Goal: Task Accomplishment & Management: Manage account settings

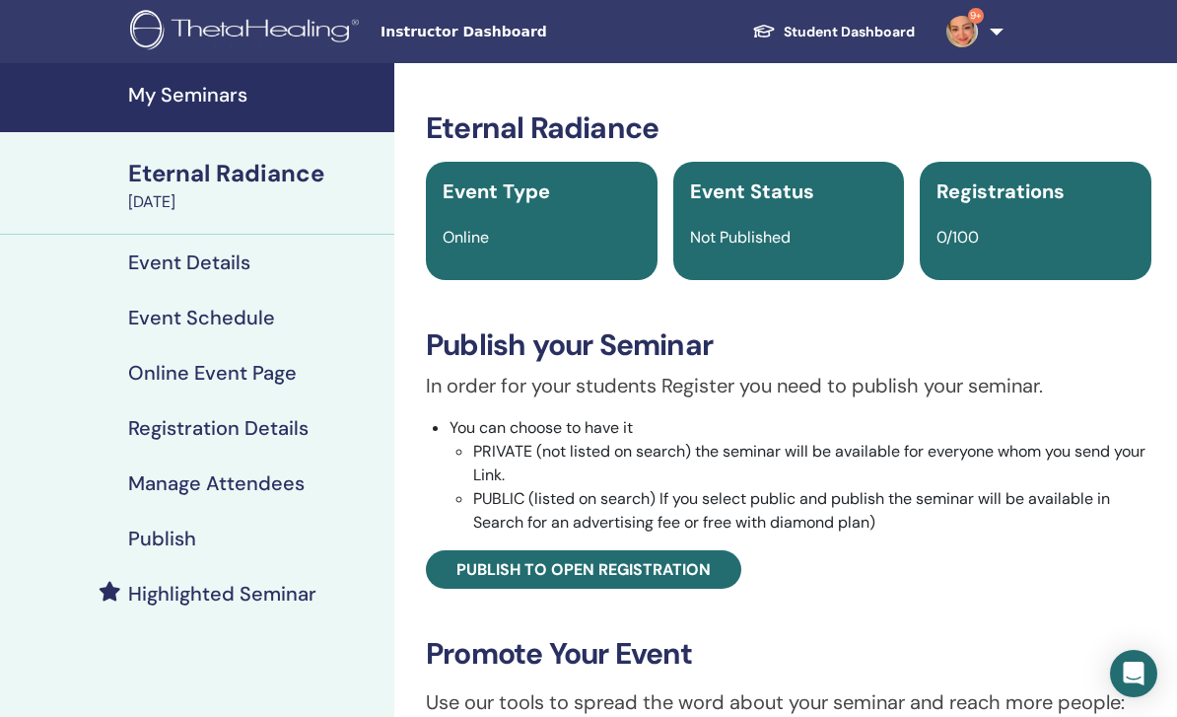
scroll to position [-20, 0]
click at [152, 91] on h4 "My Seminars" at bounding box center [255, 95] width 254 height 24
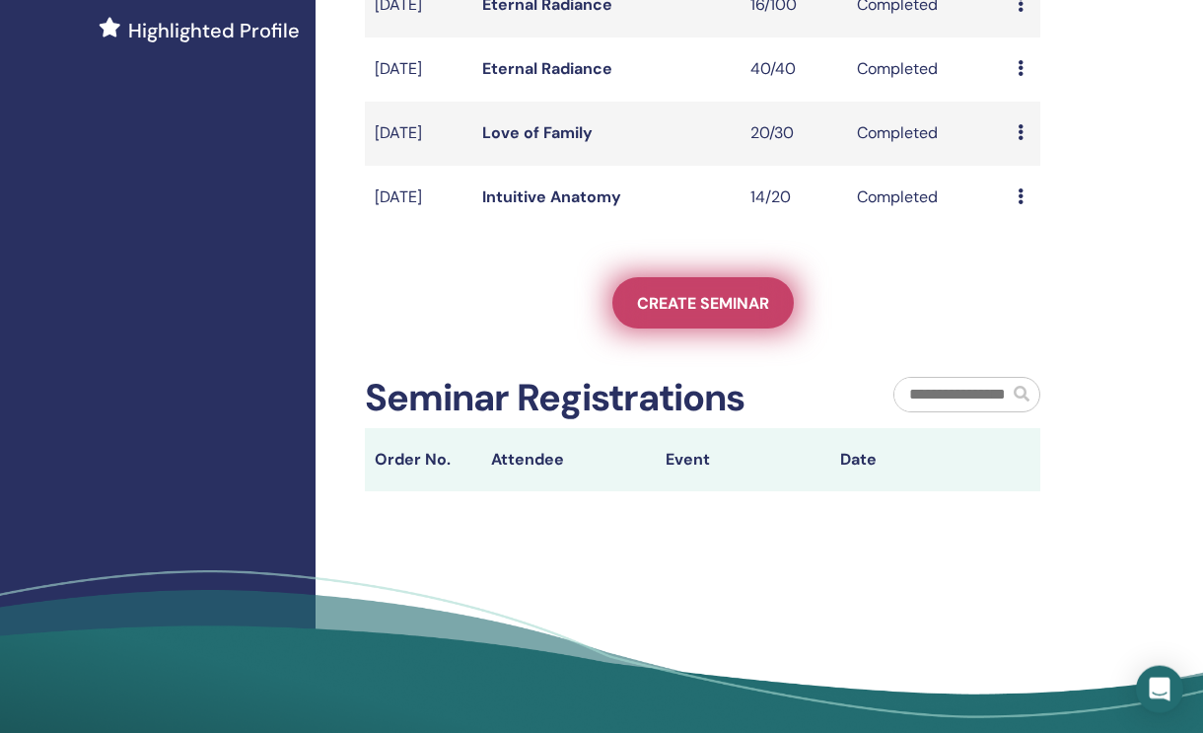
scroll to position [582, 0]
click at [650, 314] on span "Create seminar" at bounding box center [703, 303] width 132 height 21
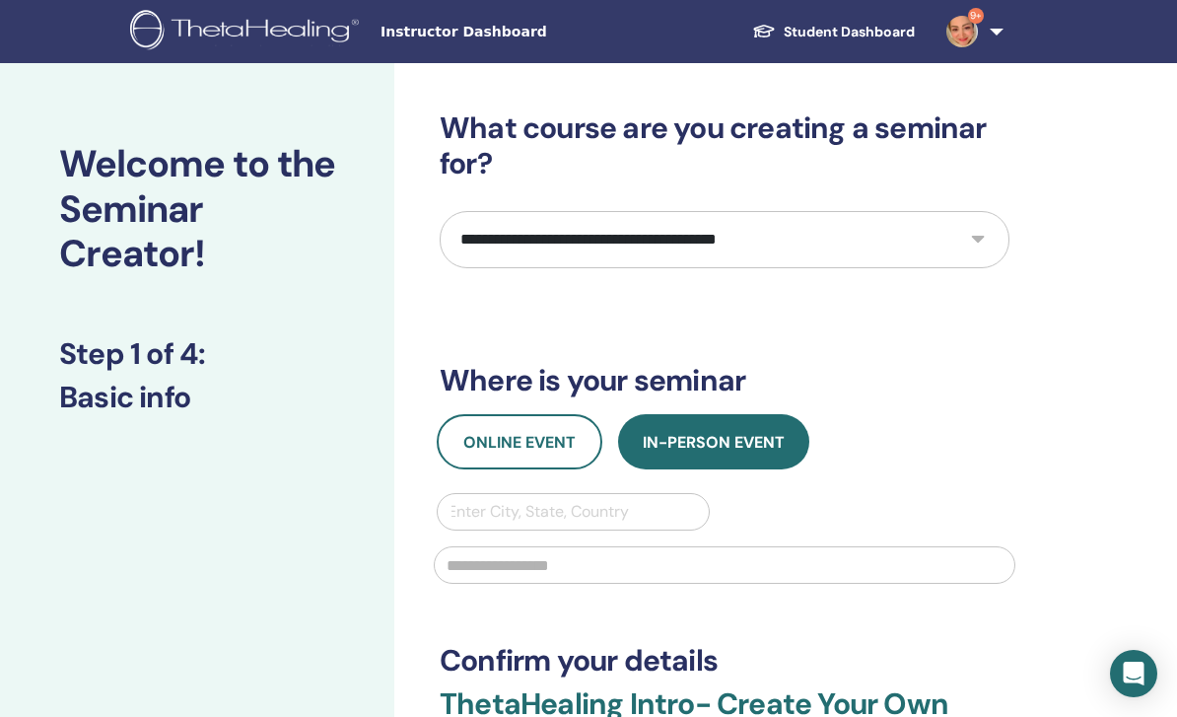
click at [813, 228] on select "**********" at bounding box center [725, 239] width 570 height 57
select select "****"
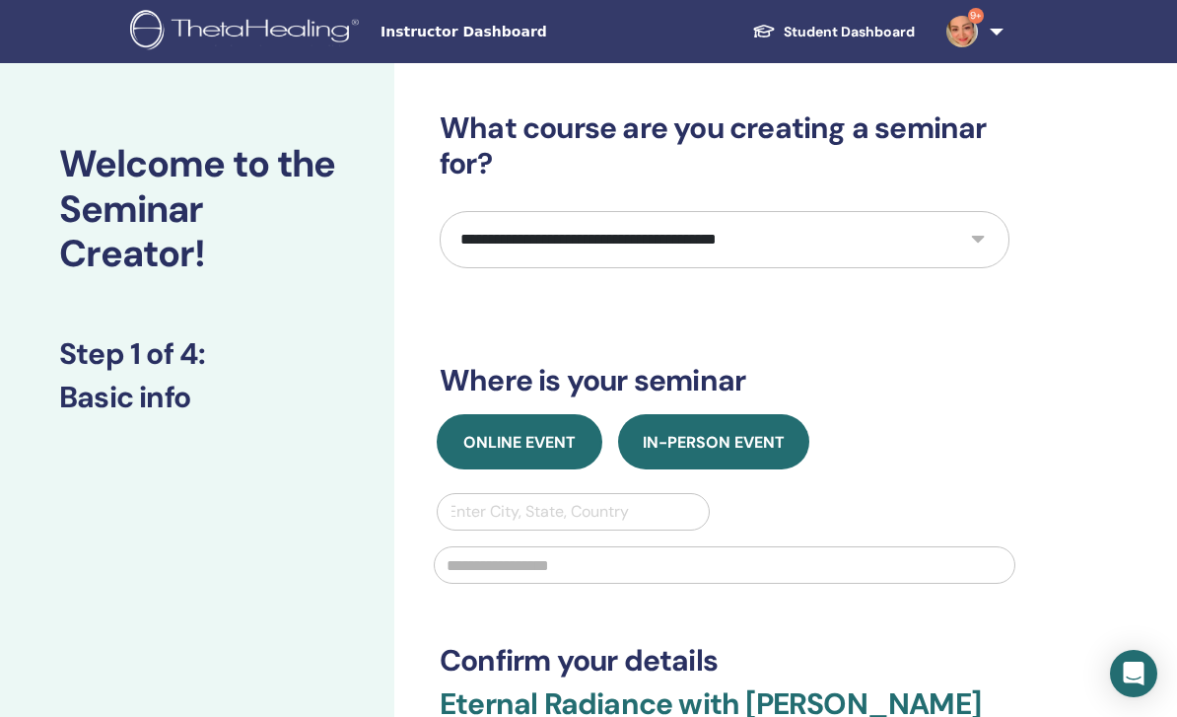
click at [519, 433] on span "Online Event" at bounding box center [519, 442] width 112 height 21
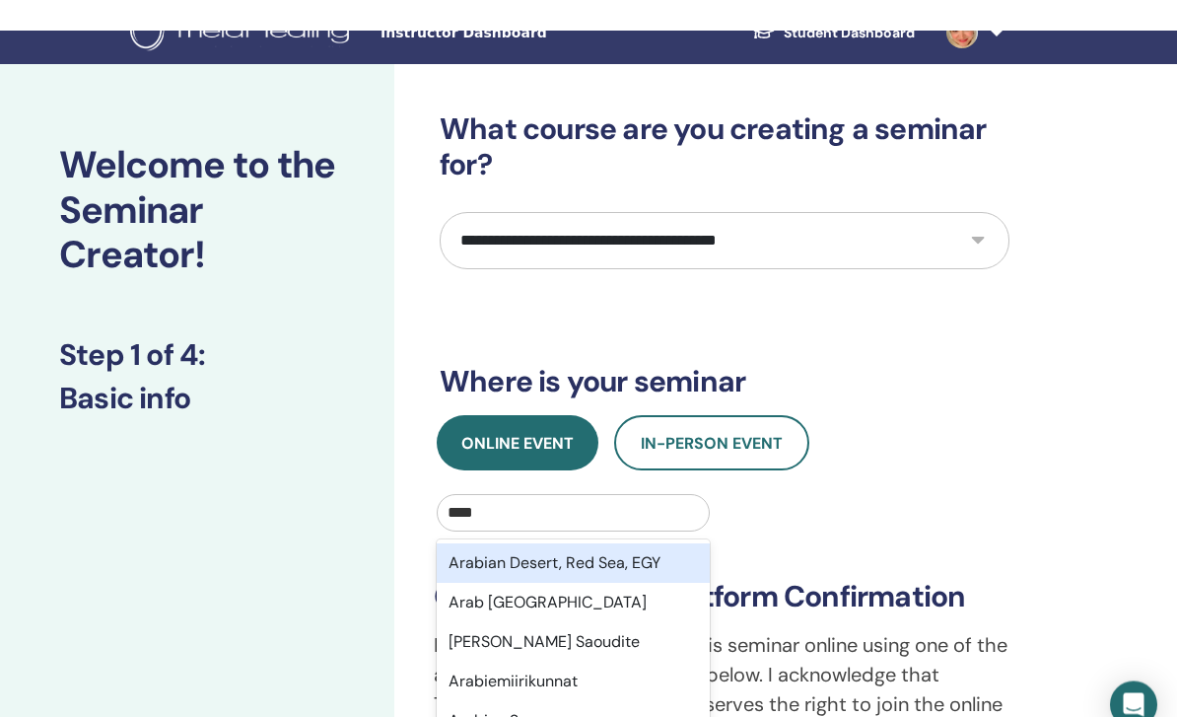
scroll to position [32, 0]
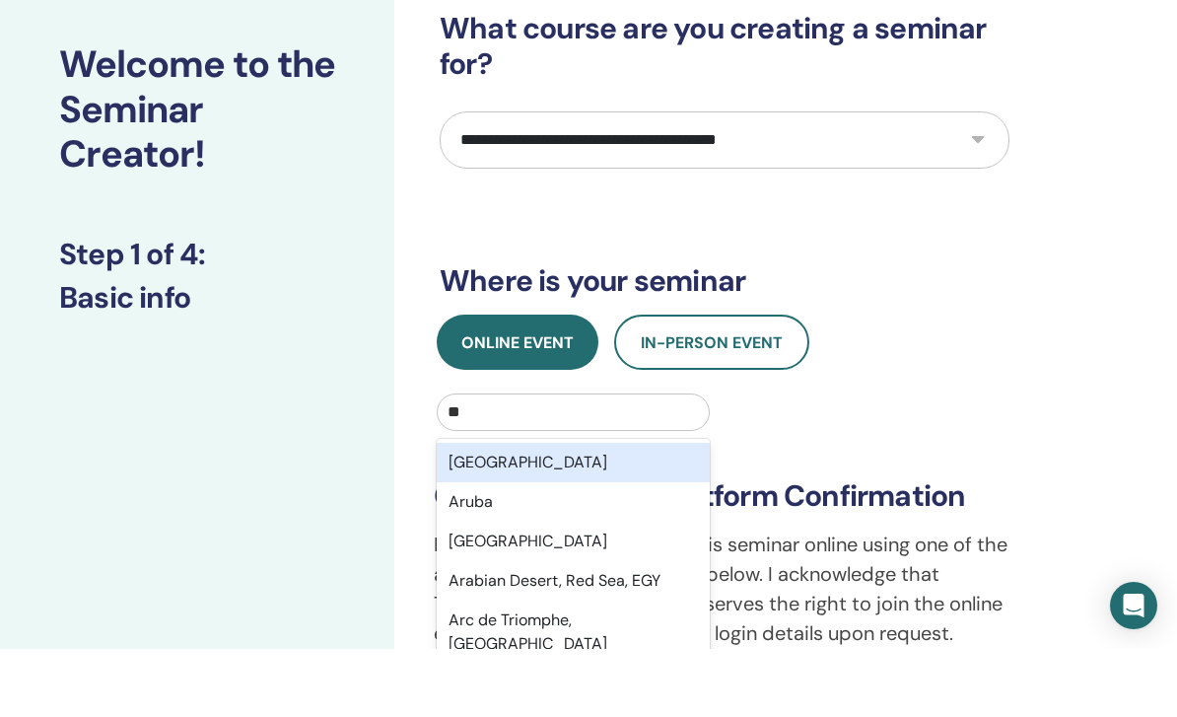
type input "*"
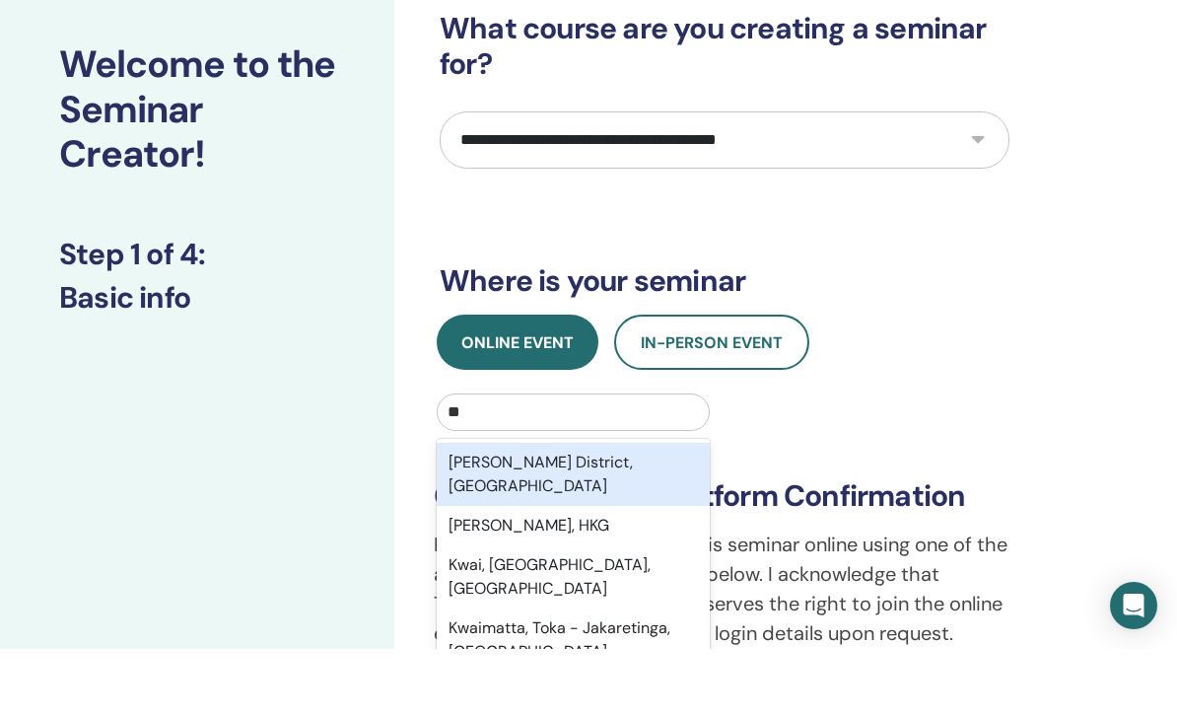
type input "*"
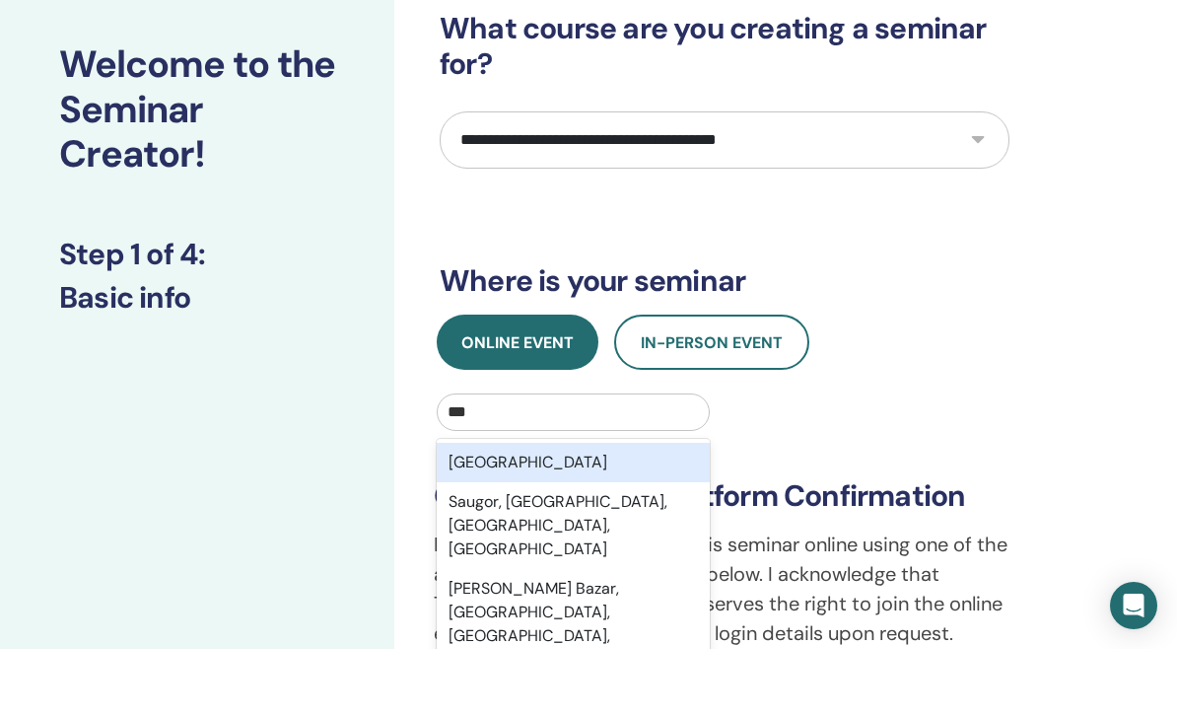
click at [627, 511] on div "Saudi Arabia" at bounding box center [573, 530] width 273 height 39
type input "***"
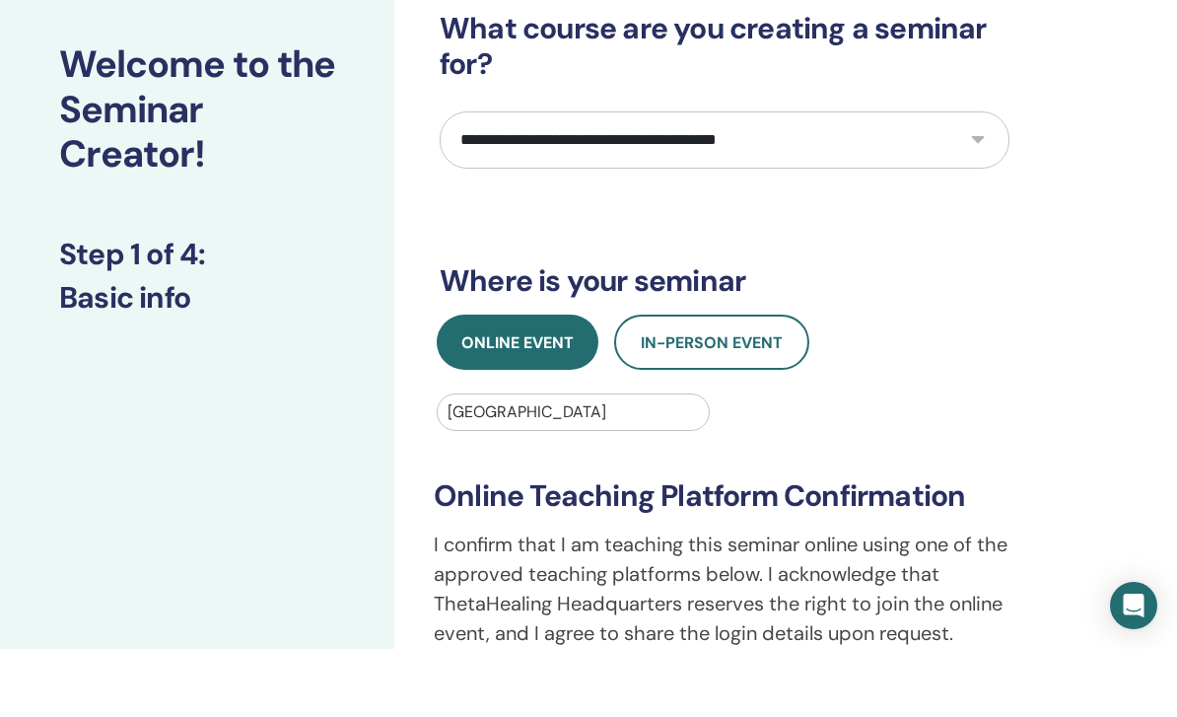
scroll to position [100, 0]
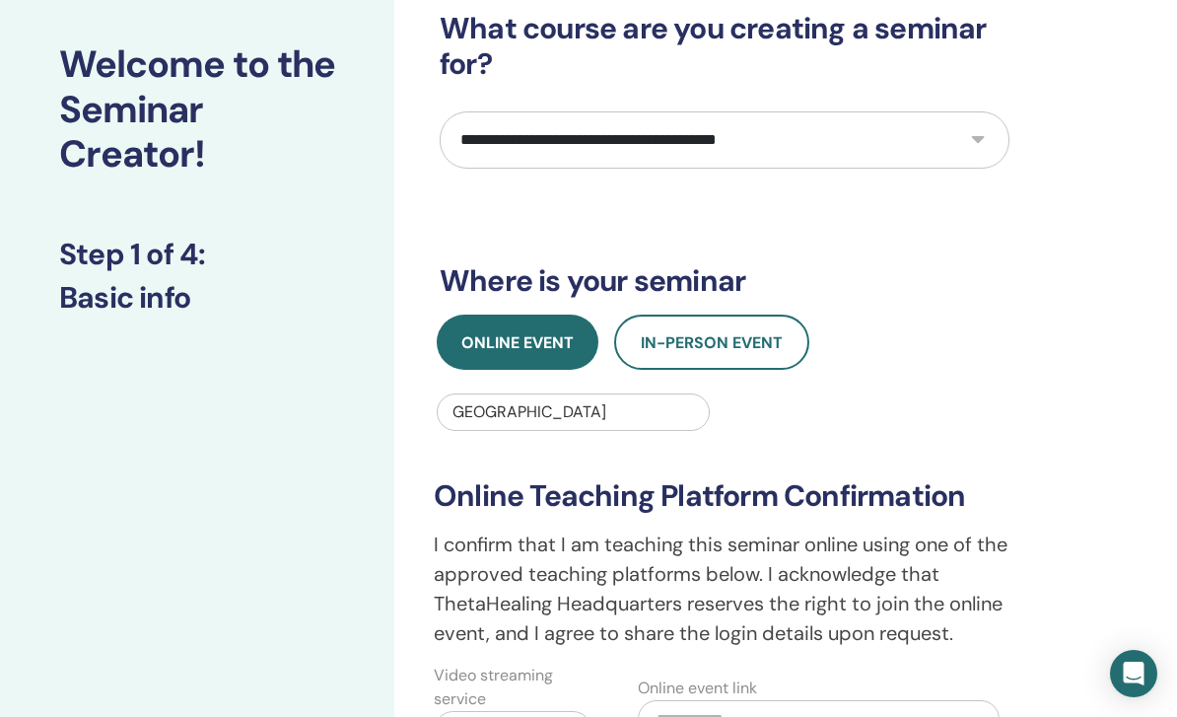
click at [523, 391] on div "**********" at bounding box center [724, 532] width 599 height 436
click at [602, 462] on div "No options" at bounding box center [573, 462] width 273 height 39
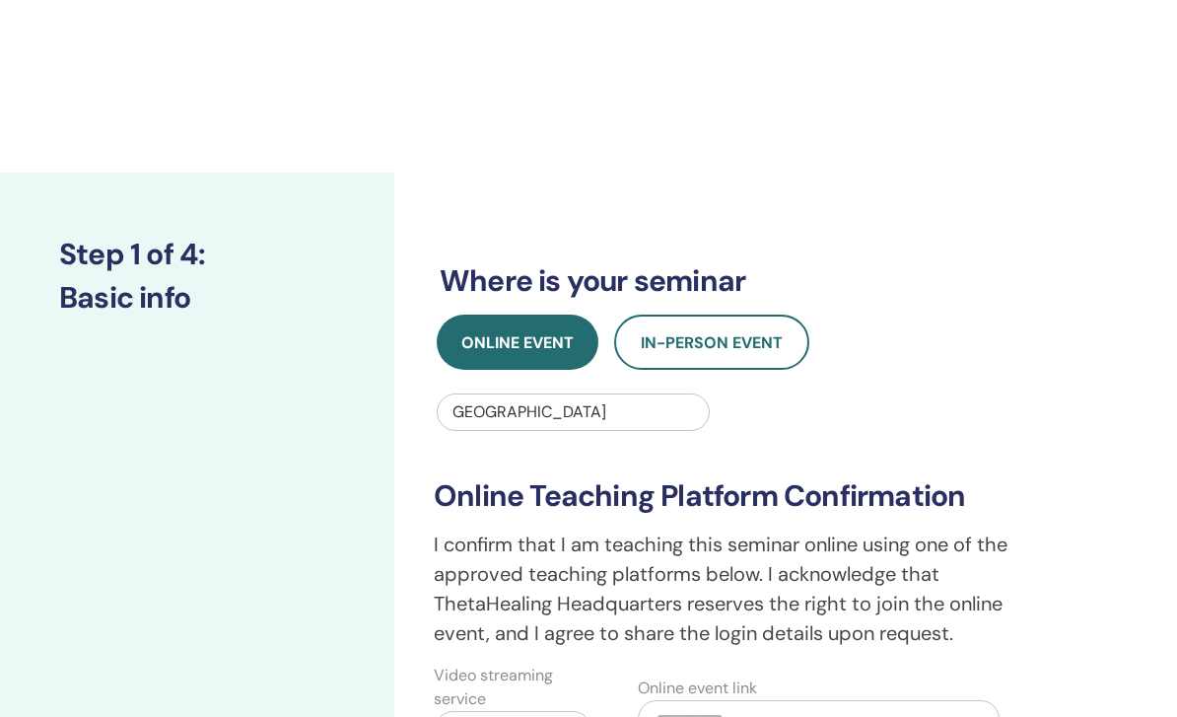
scroll to position [271, 0]
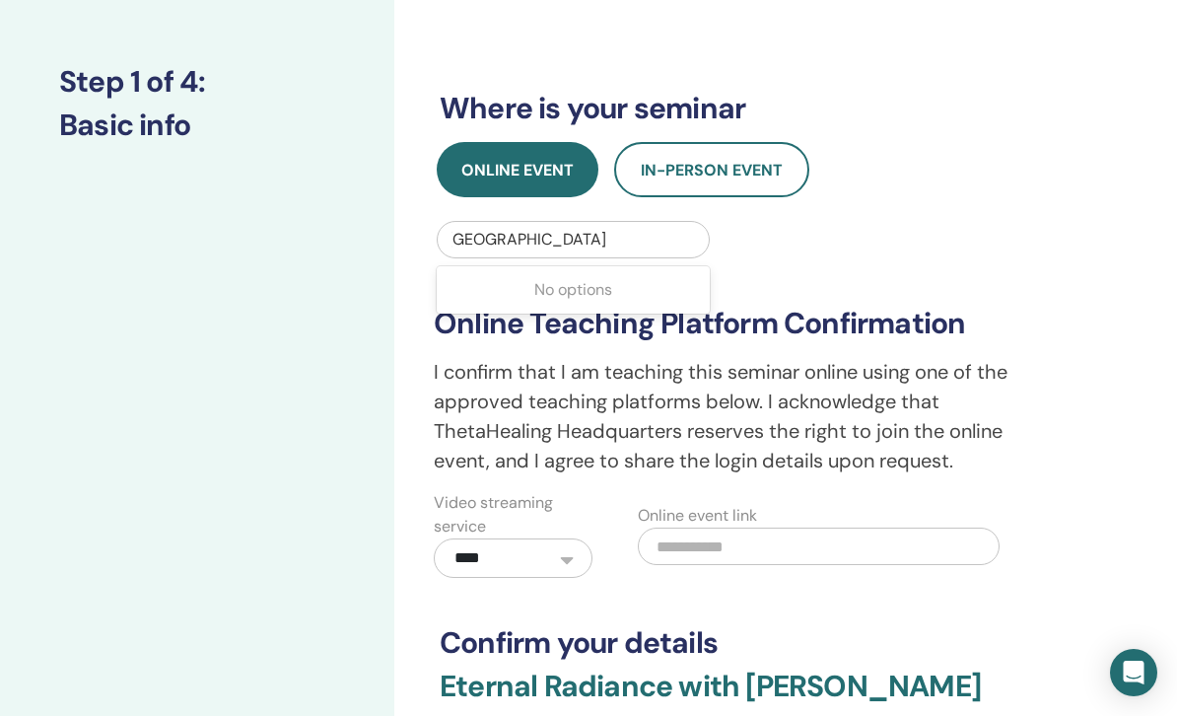
click at [463, 241] on div "Saudi Arabia" at bounding box center [573, 241] width 251 height 24
click at [462, 241] on div "Saudi Arabia" at bounding box center [573, 241] width 251 height 24
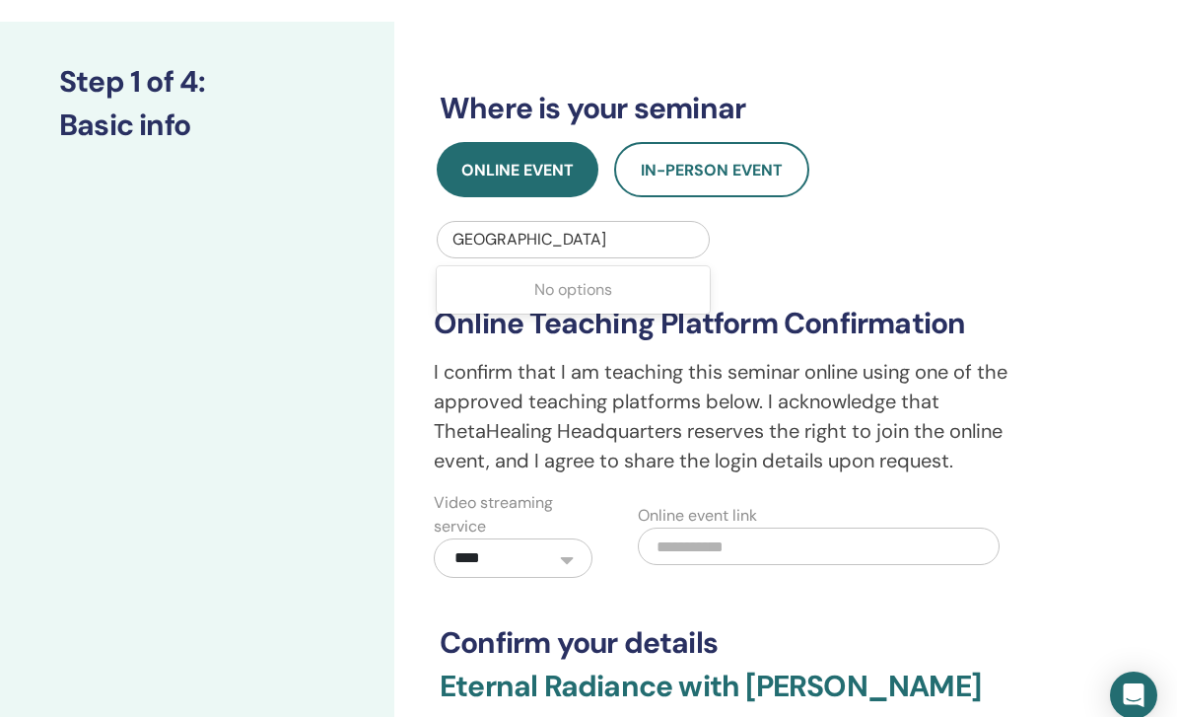
scroll to position [335, 0]
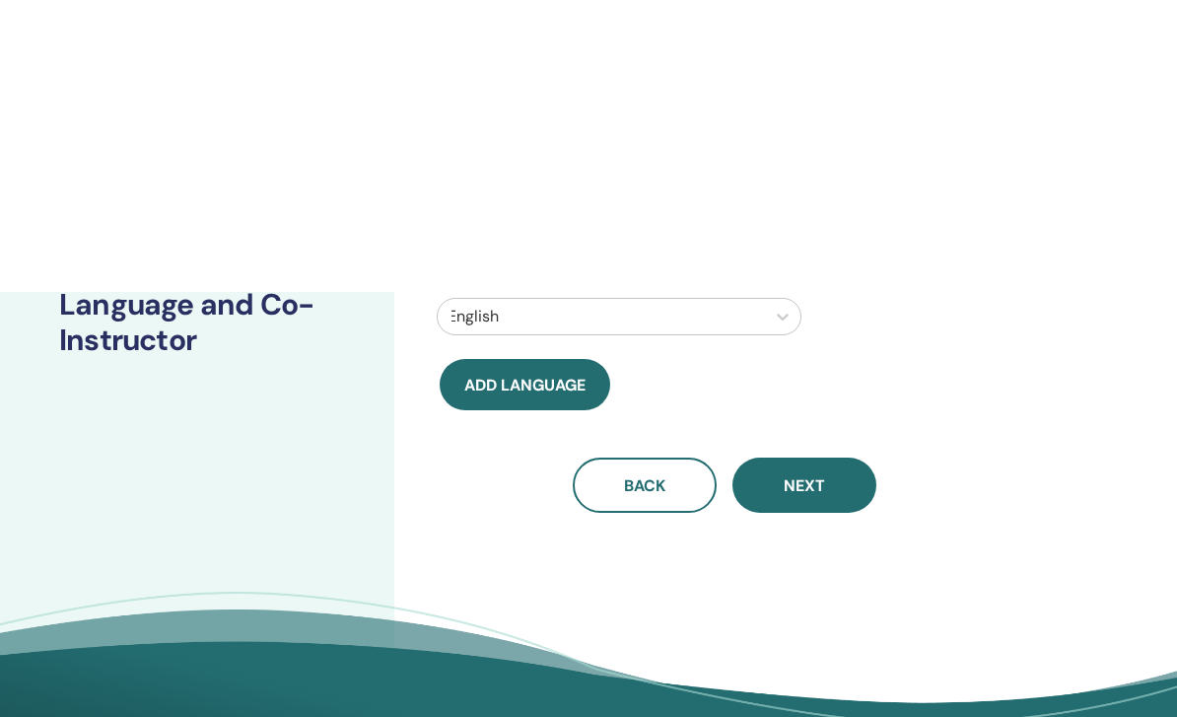
scroll to position [0, 0]
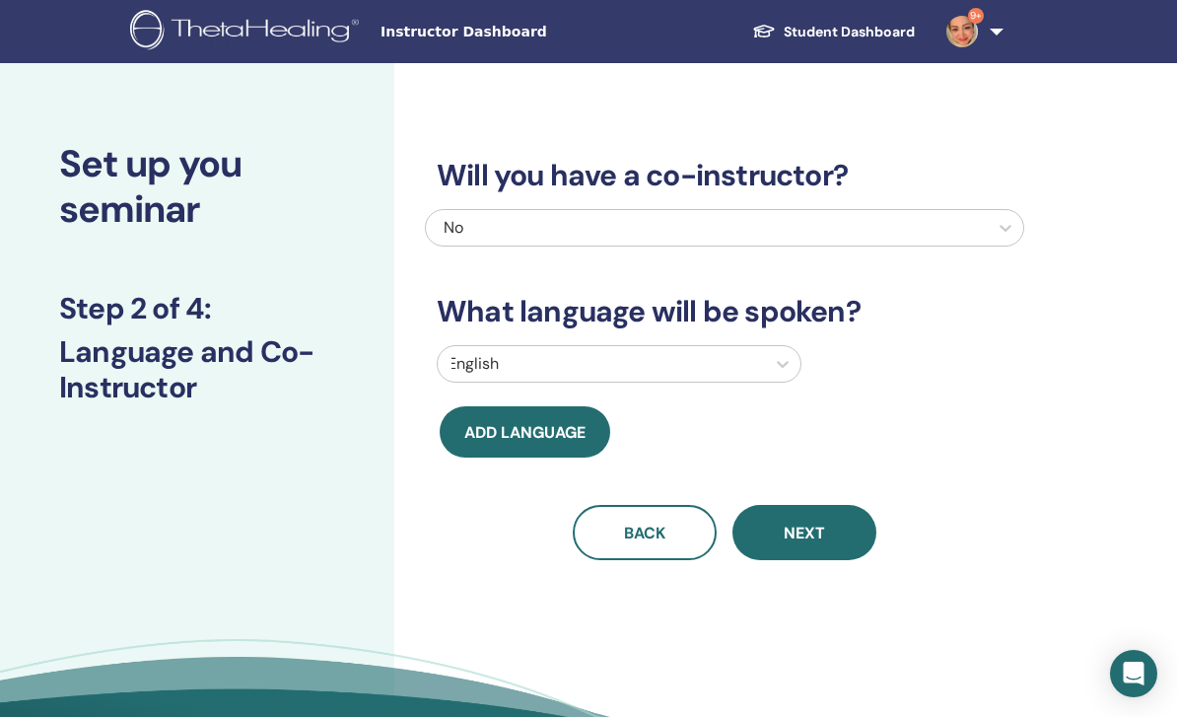
click at [551, 436] on span "Add language" at bounding box center [524, 432] width 121 height 21
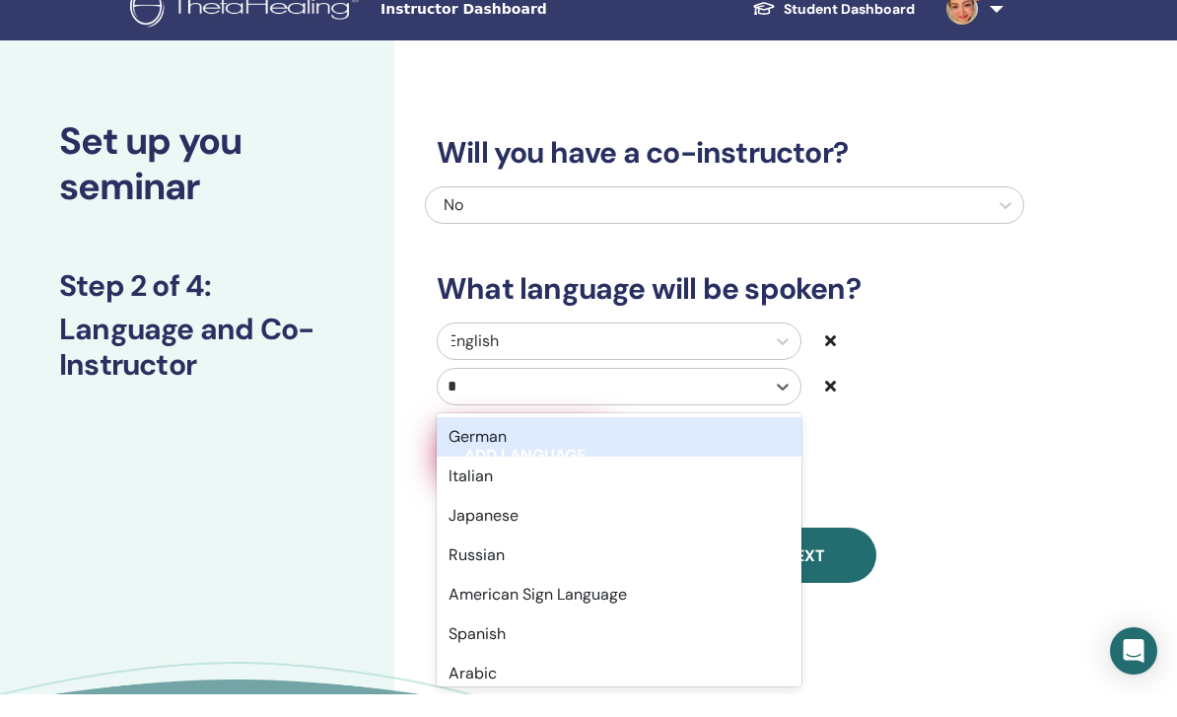
type input "**"
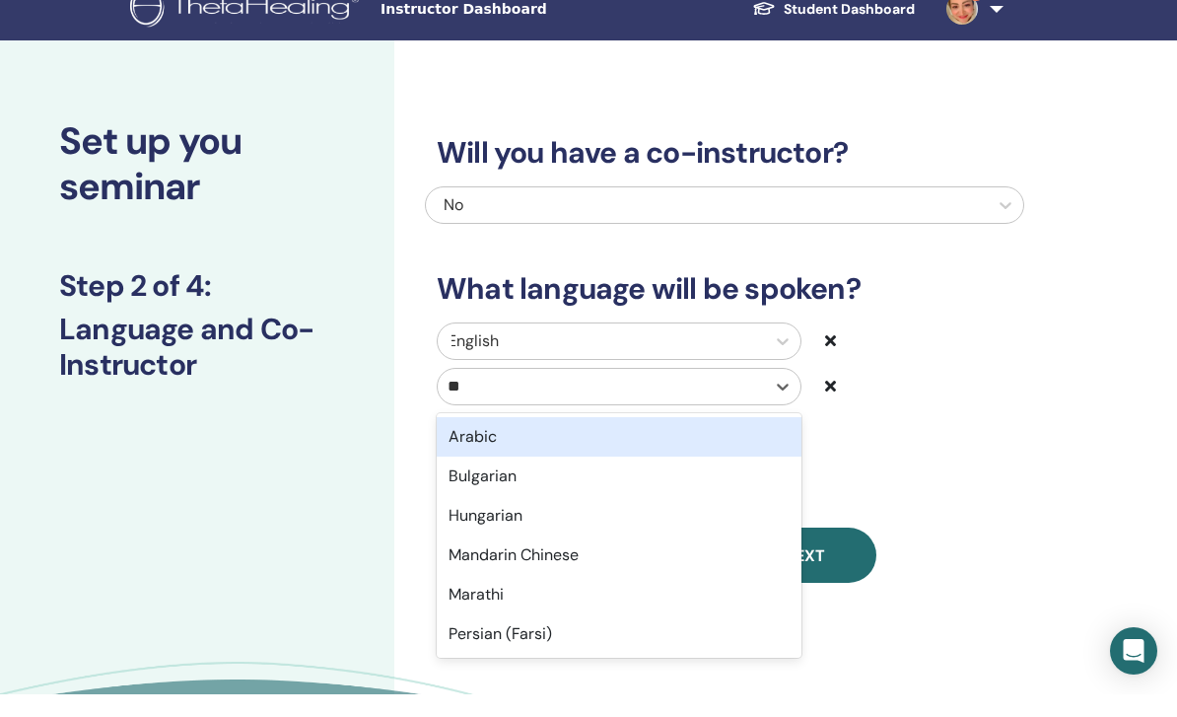
click at [588, 440] on div "Arabic" at bounding box center [619, 459] width 365 height 39
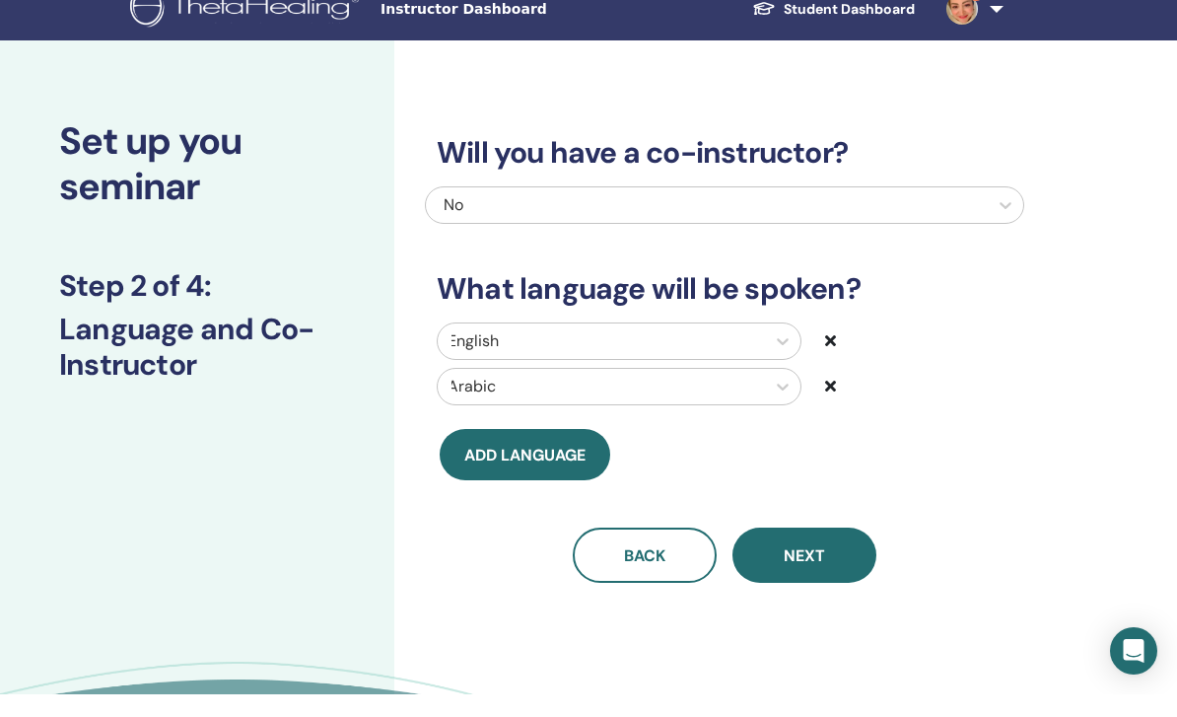
scroll to position [23, 0]
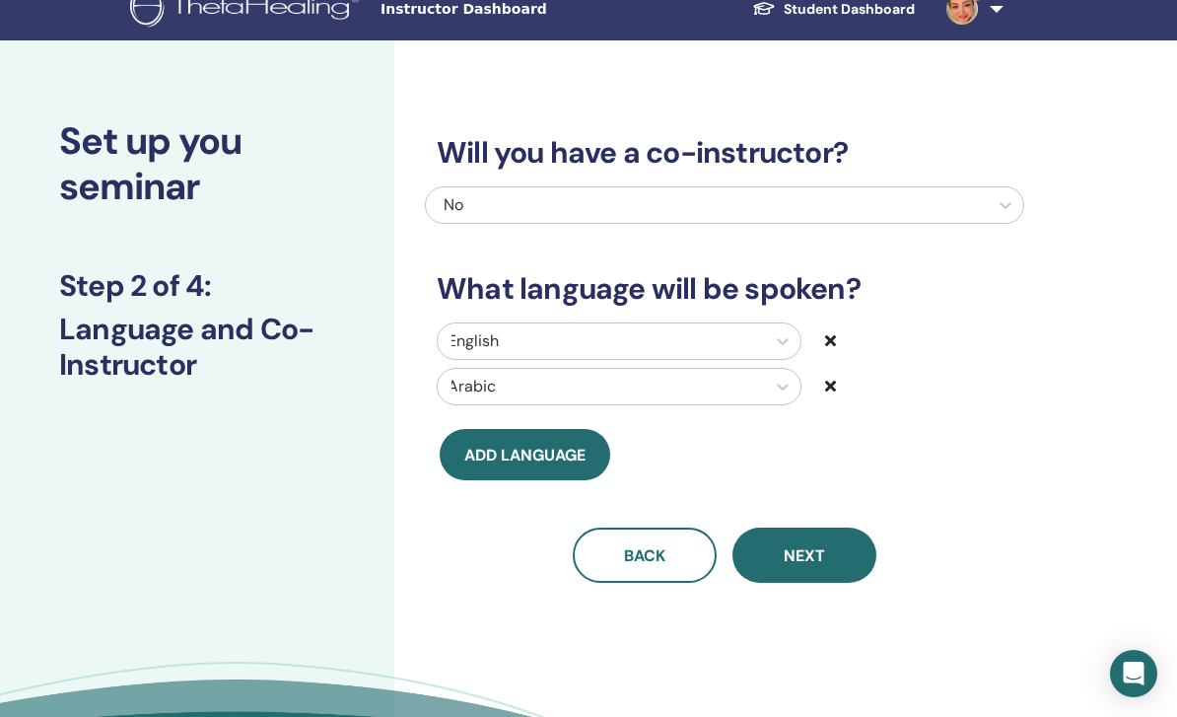
click at [852, 560] on button "Next" at bounding box center [805, 554] width 144 height 55
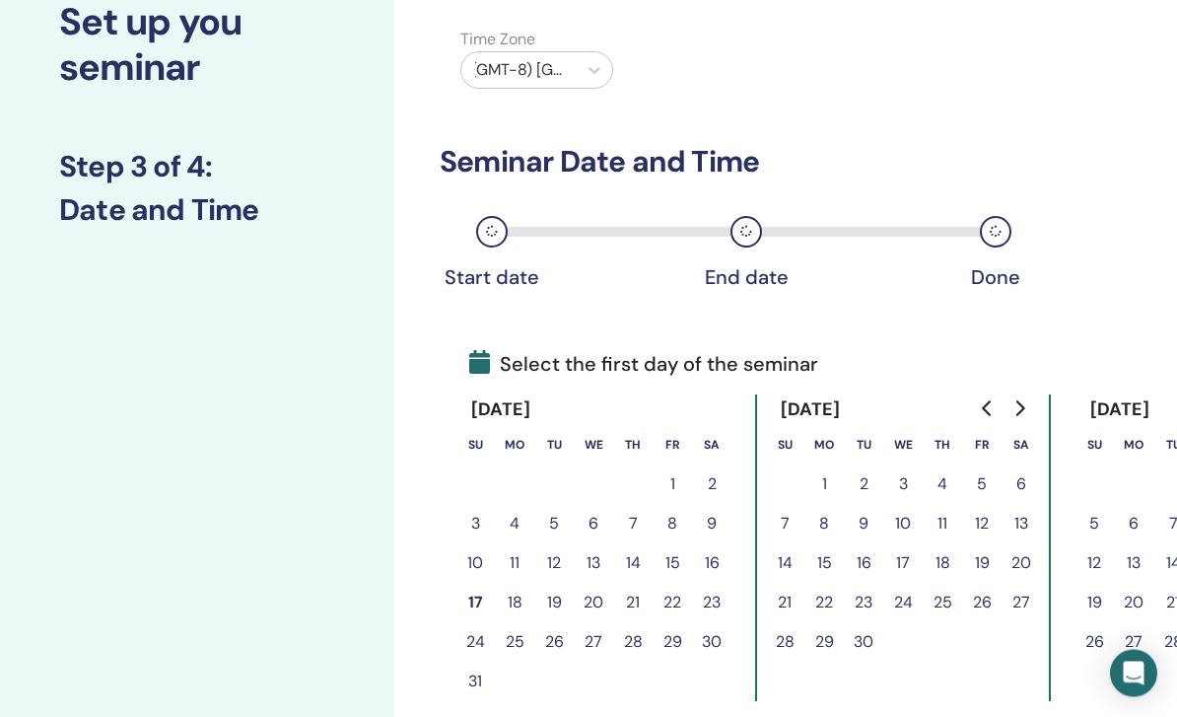
scroll to position [144, 0]
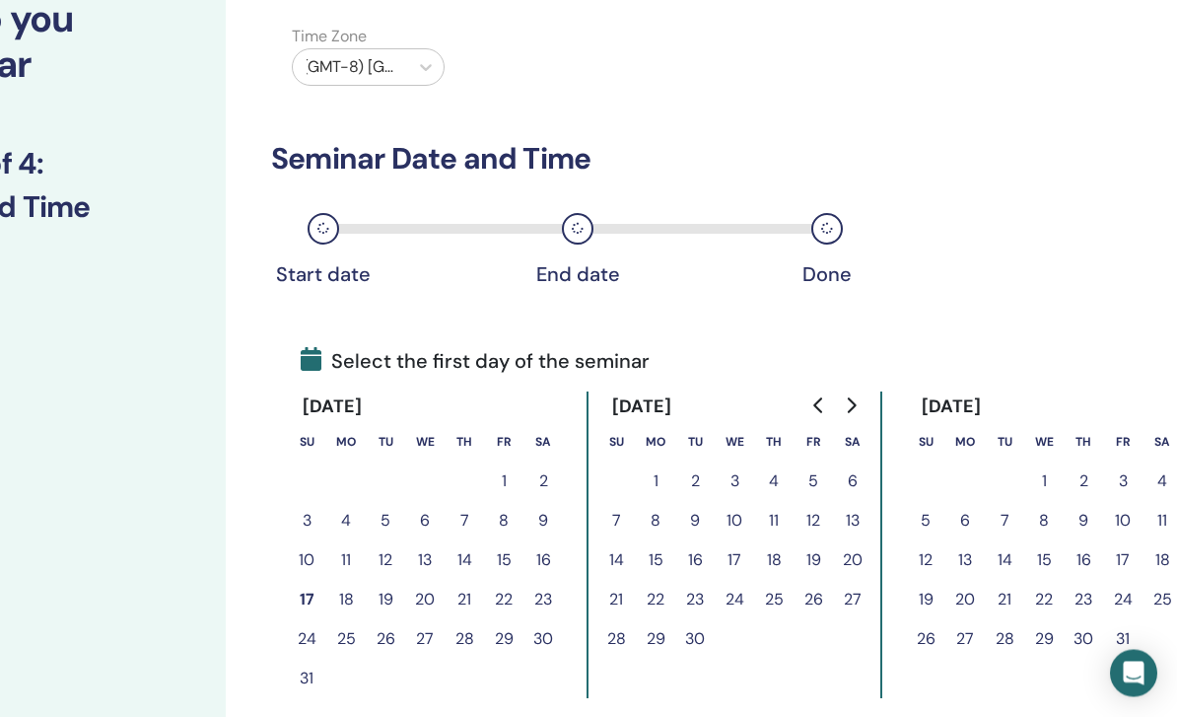
click at [855, 406] on icon "Go to next month" at bounding box center [852, 406] width 9 height 16
click at [866, 408] on button "Go to next month" at bounding box center [851, 404] width 32 height 39
click at [860, 410] on button "Go to next month" at bounding box center [851, 404] width 32 height 39
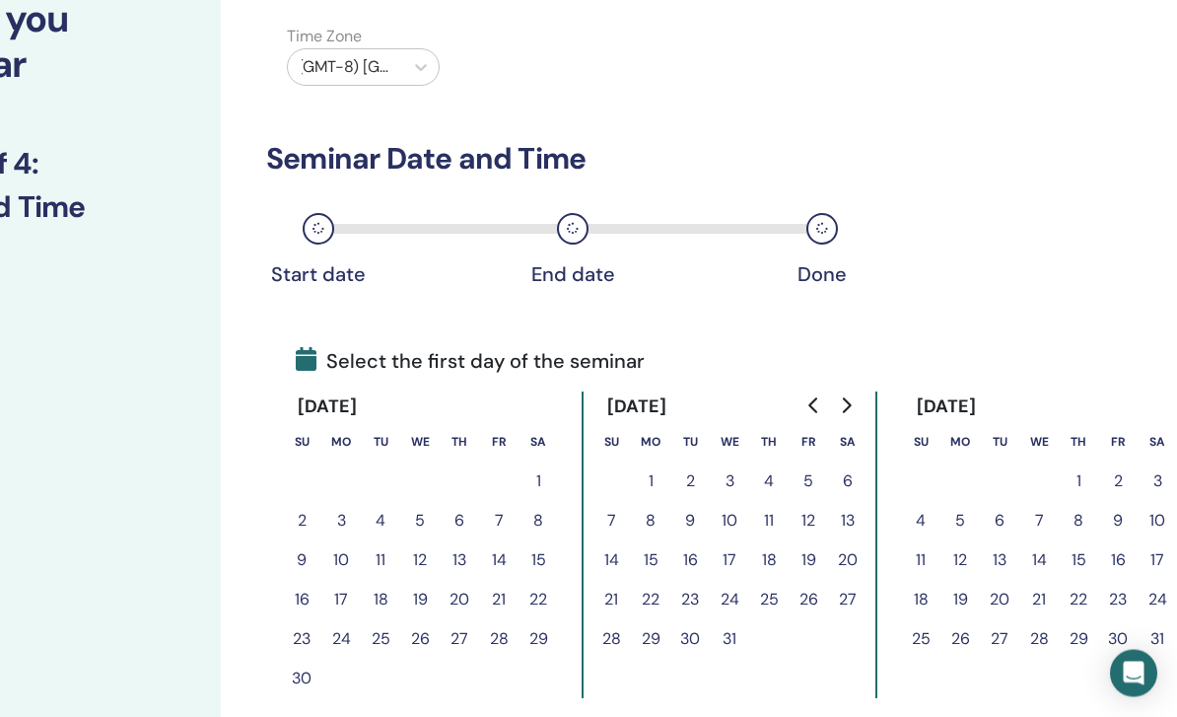
click at [1126, 637] on button "30" at bounding box center [1117, 639] width 39 height 39
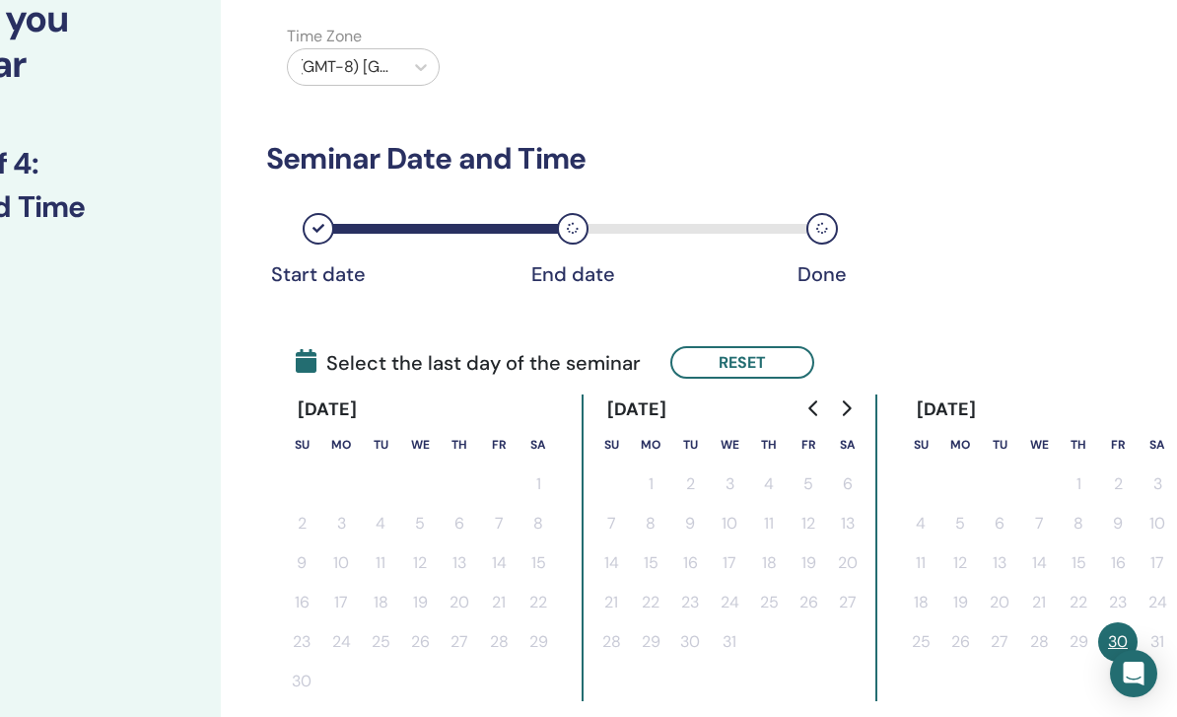
click at [856, 410] on button "Go to next month" at bounding box center [846, 407] width 32 height 39
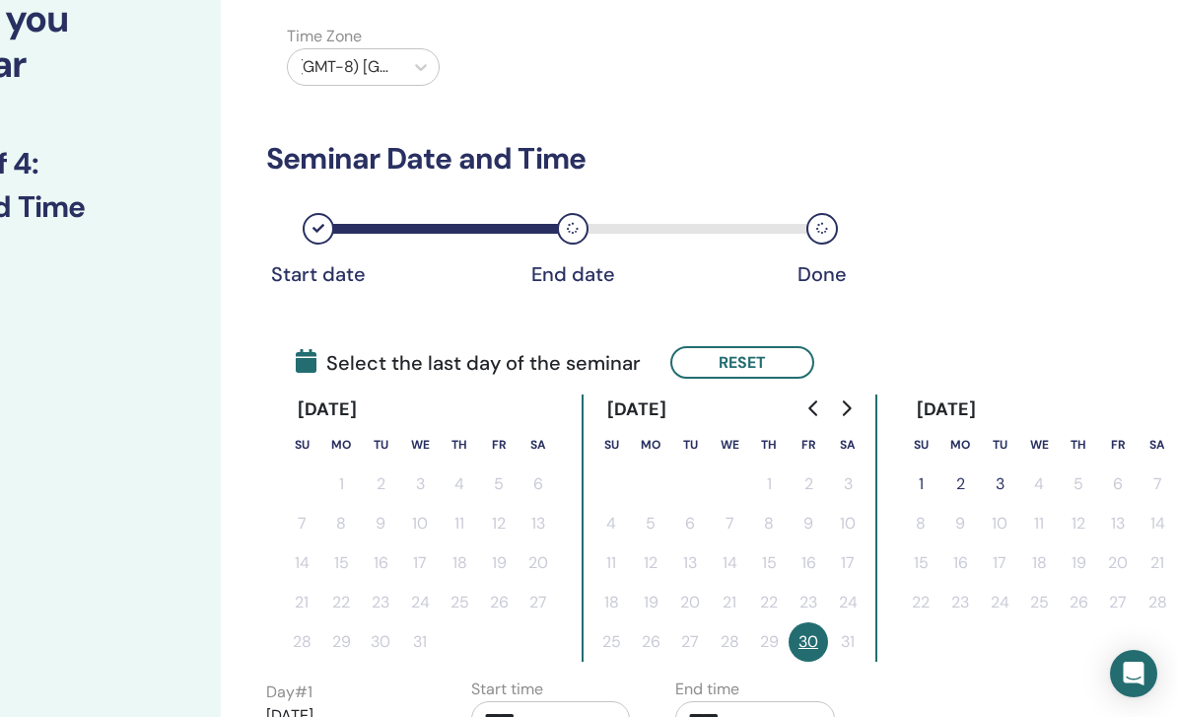
click at [942, 485] on button "2" at bounding box center [960, 483] width 39 height 39
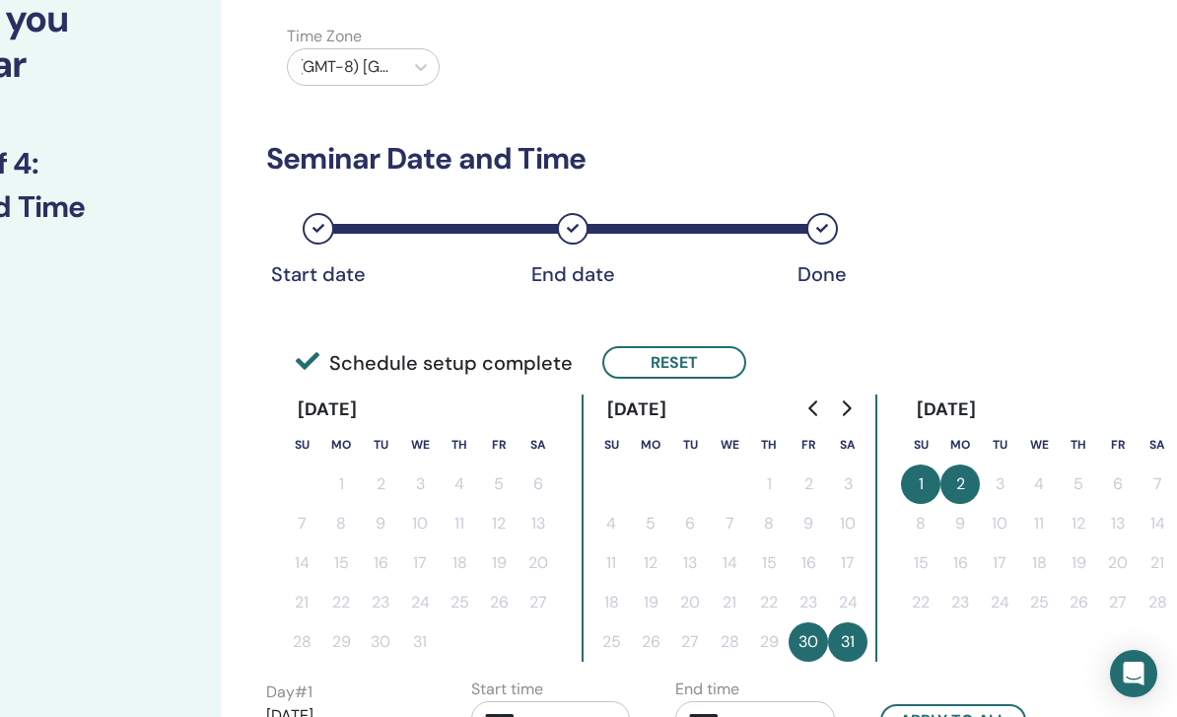
click at [926, 490] on button "1" at bounding box center [920, 483] width 39 height 39
click at [963, 489] on button "2" at bounding box center [960, 483] width 39 height 39
click at [818, 645] on button "30" at bounding box center [808, 641] width 39 height 39
click at [698, 351] on button "Reset" at bounding box center [674, 362] width 144 height 33
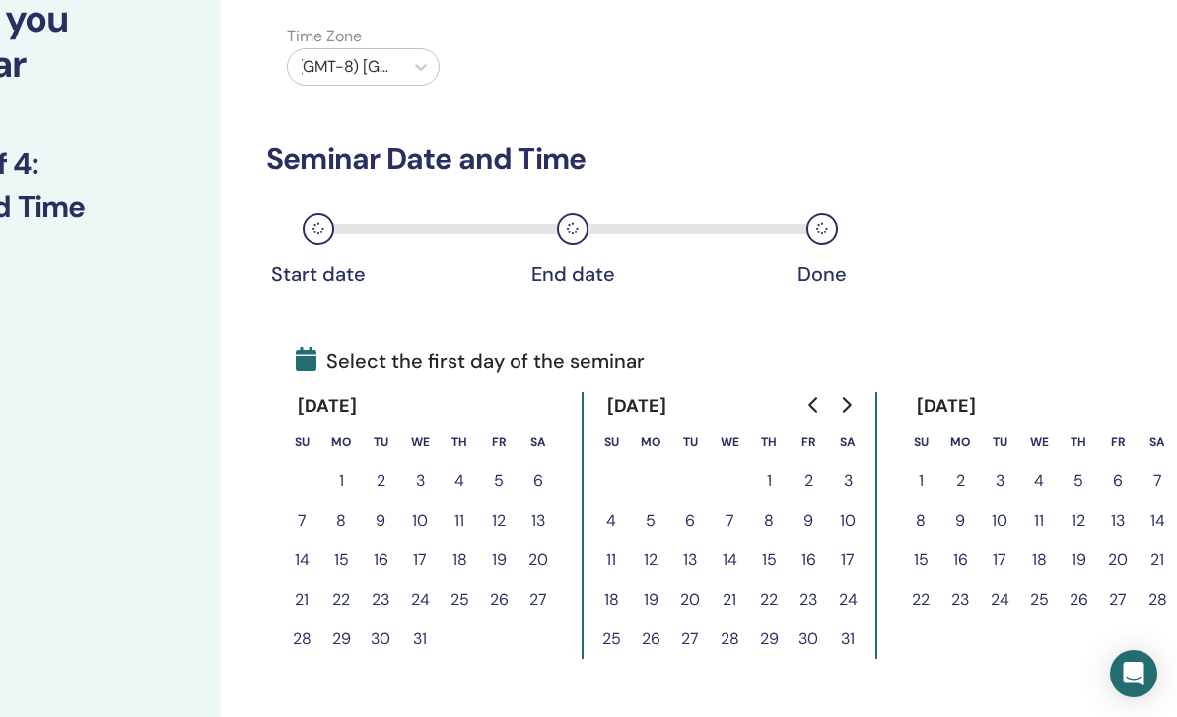
click at [814, 643] on button "30" at bounding box center [808, 638] width 39 height 39
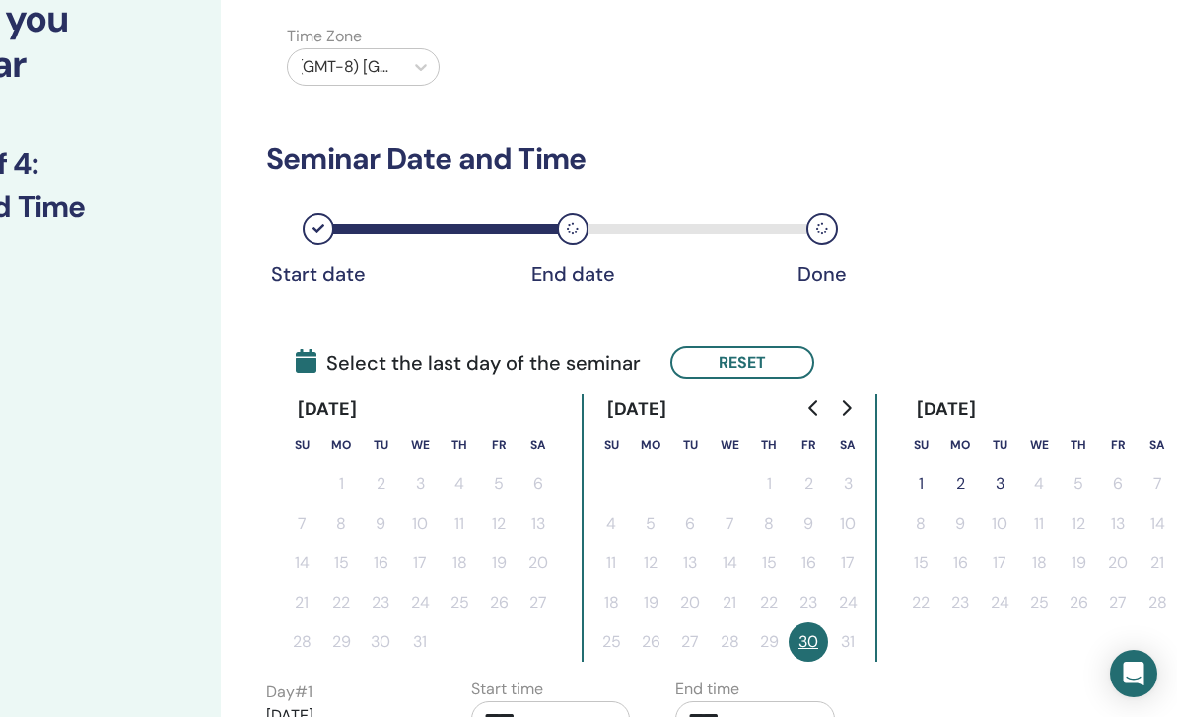
click at [928, 482] on button "1" at bounding box center [920, 483] width 39 height 39
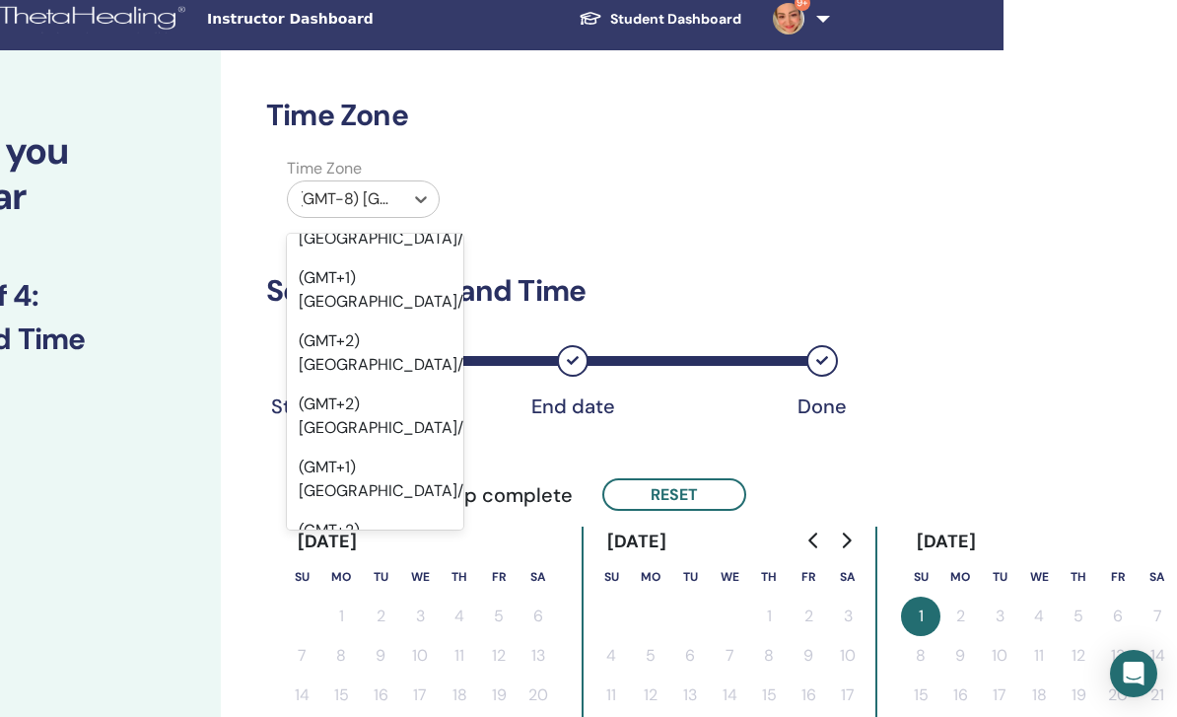
scroll to position [0, 0]
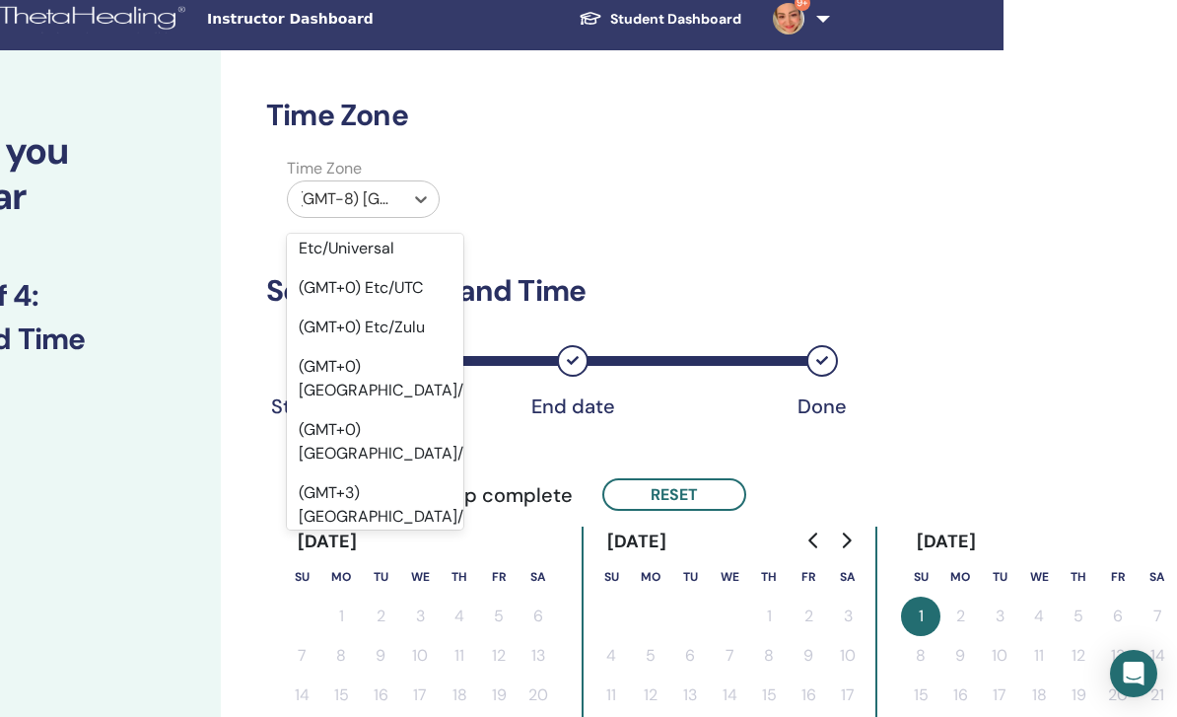
click at [430, 473] on div "(GMT+3) Africa/Addis Ababa" at bounding box center [375, 504] width 176 height 63
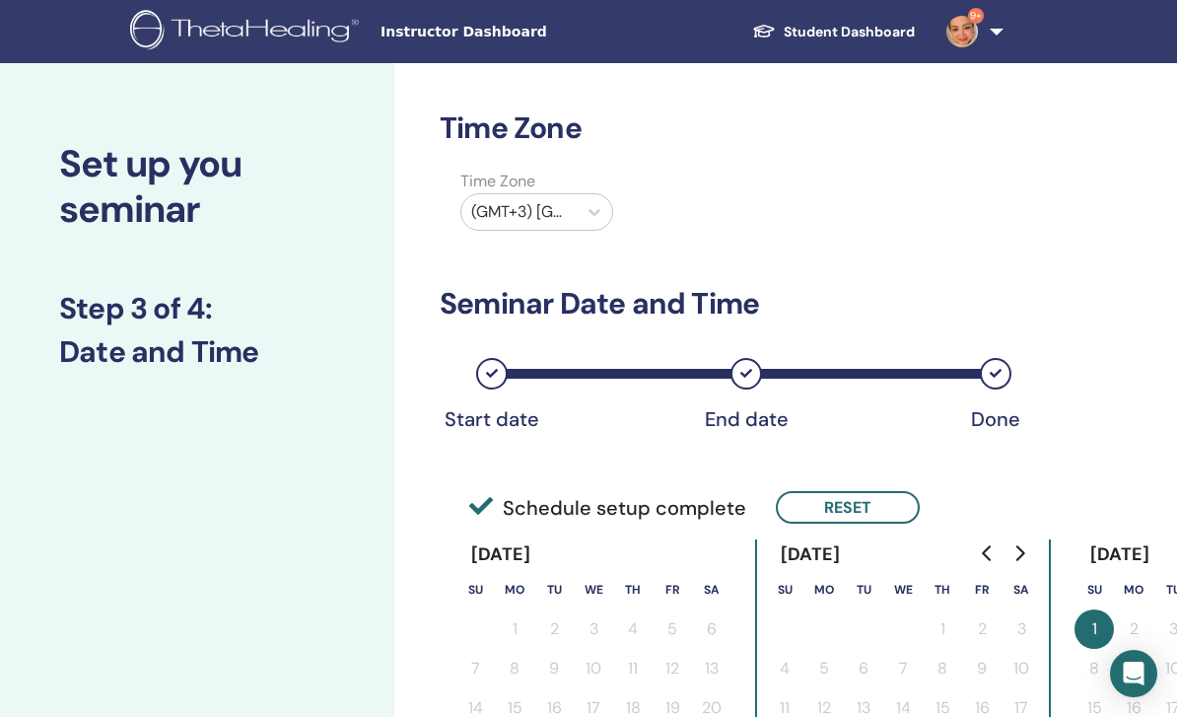
click at [960, 32] on img at bounding box center [962, 32] width 32 height 32
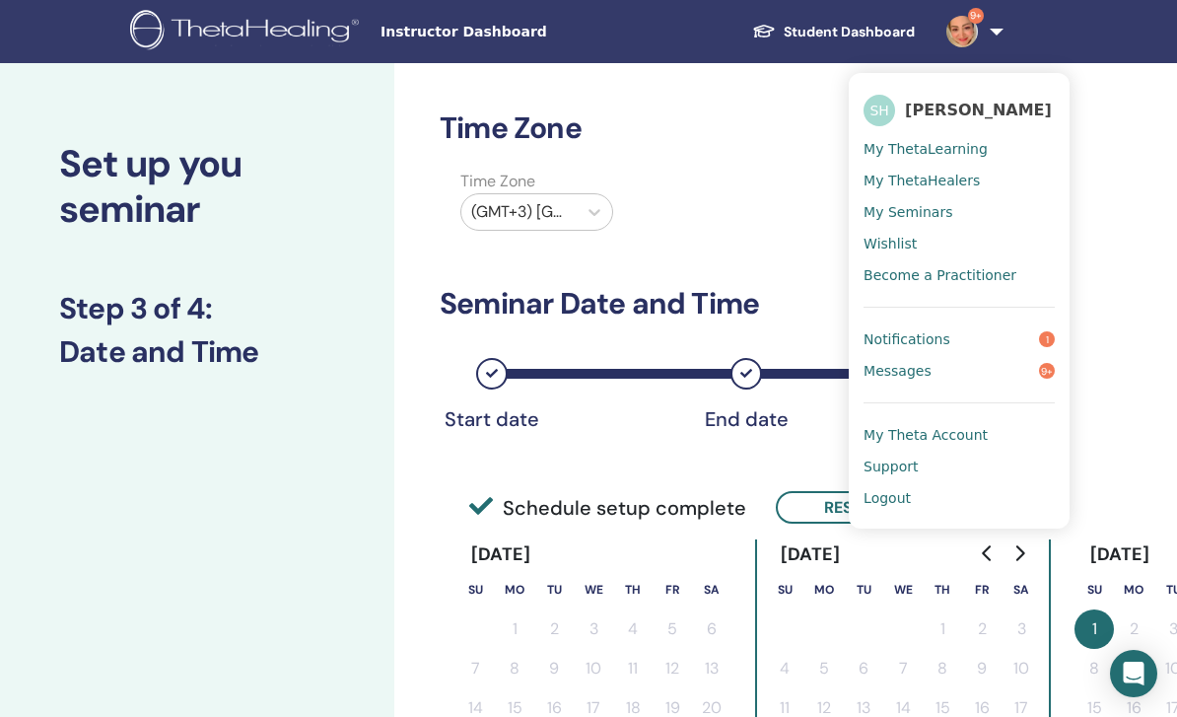
click at [895, 380] on link "Messages 9+" at bounding box center [959, 371] width 191 height 32
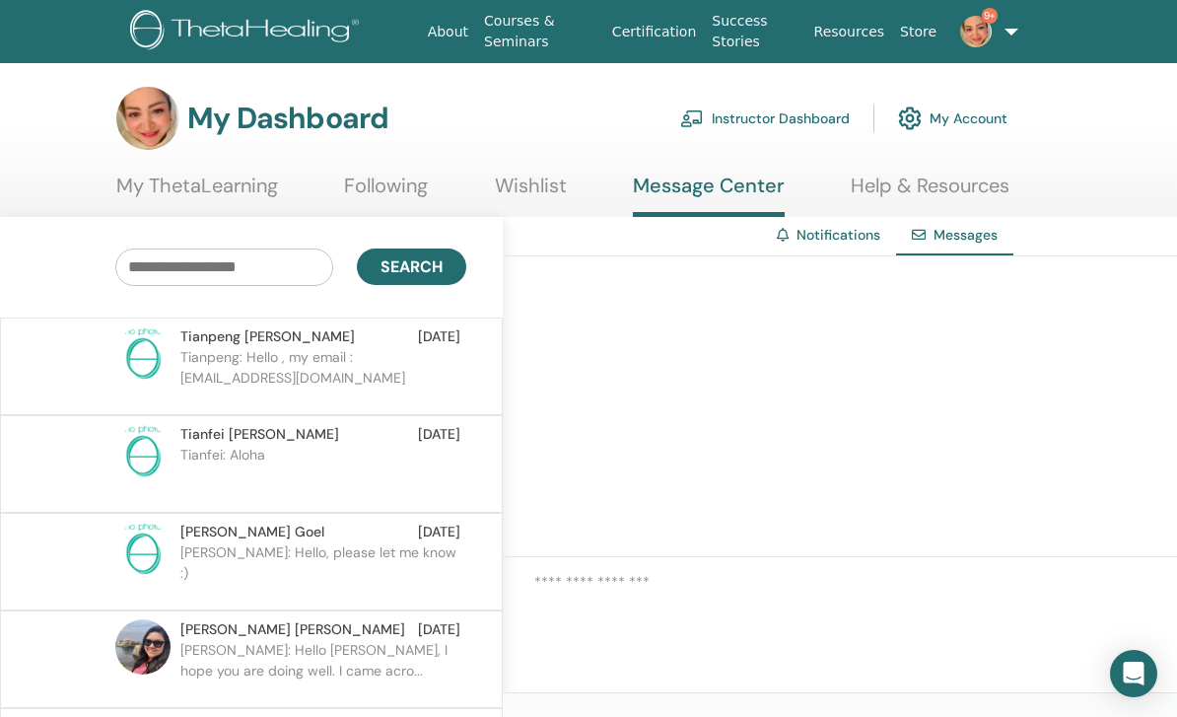
click at [251, 366] on p "Tianpeng: Hello , my email : fengtianpeng1978@163.com" at bounding box center [323, 376] width 286 height 59
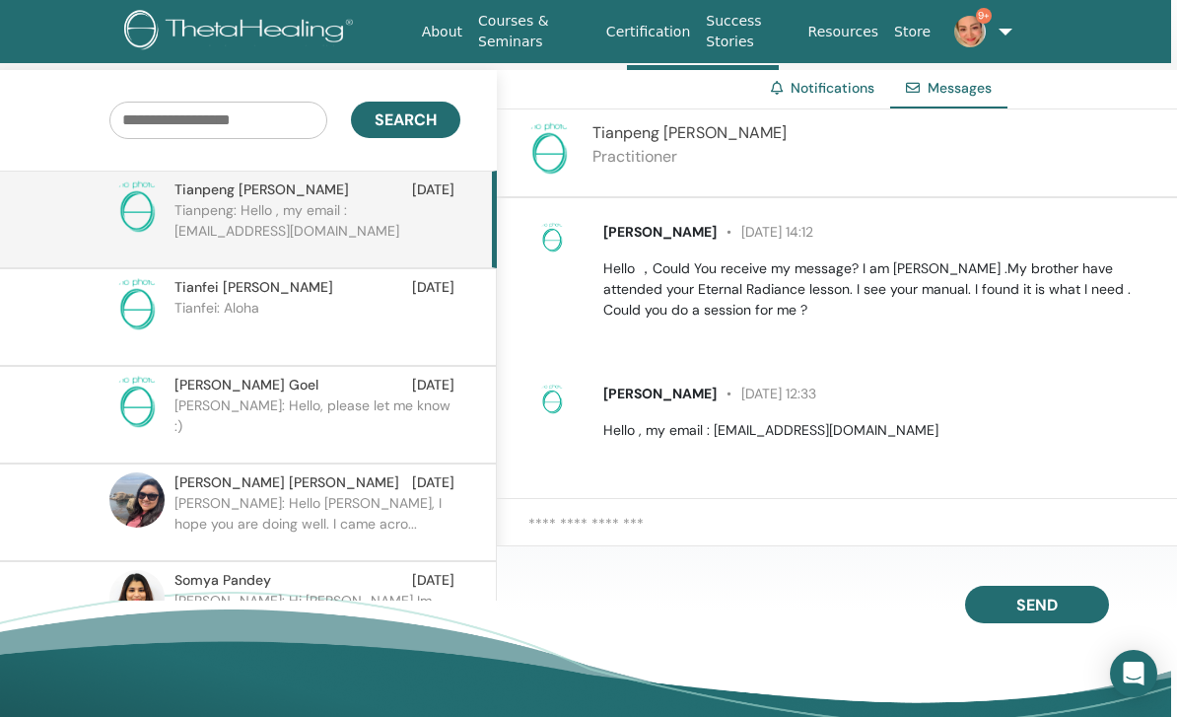
scroll to position [177, 6]
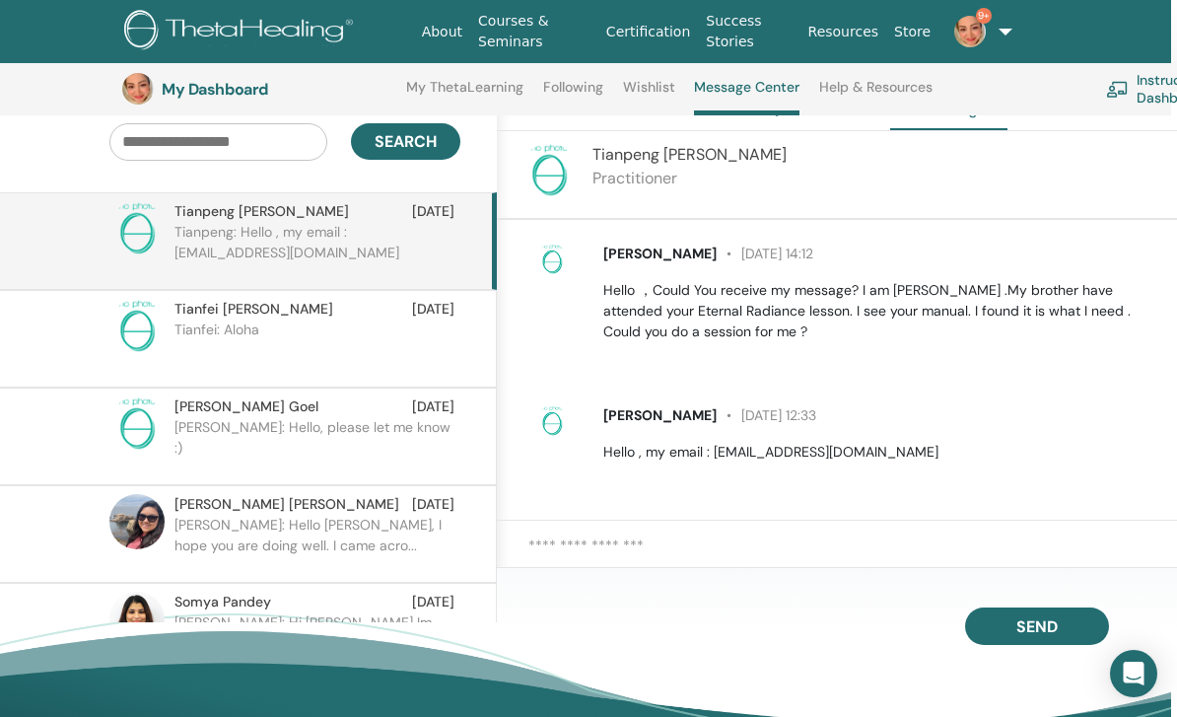
click at [627, 578] on textarea at bounding box center [852, 555] width 649 height 43
type textarea "**********"
click at [777, 447] on p "Hello , my email : fengtianpeng1978@163.com" at bounding box center [878, 452] width 551 height 21
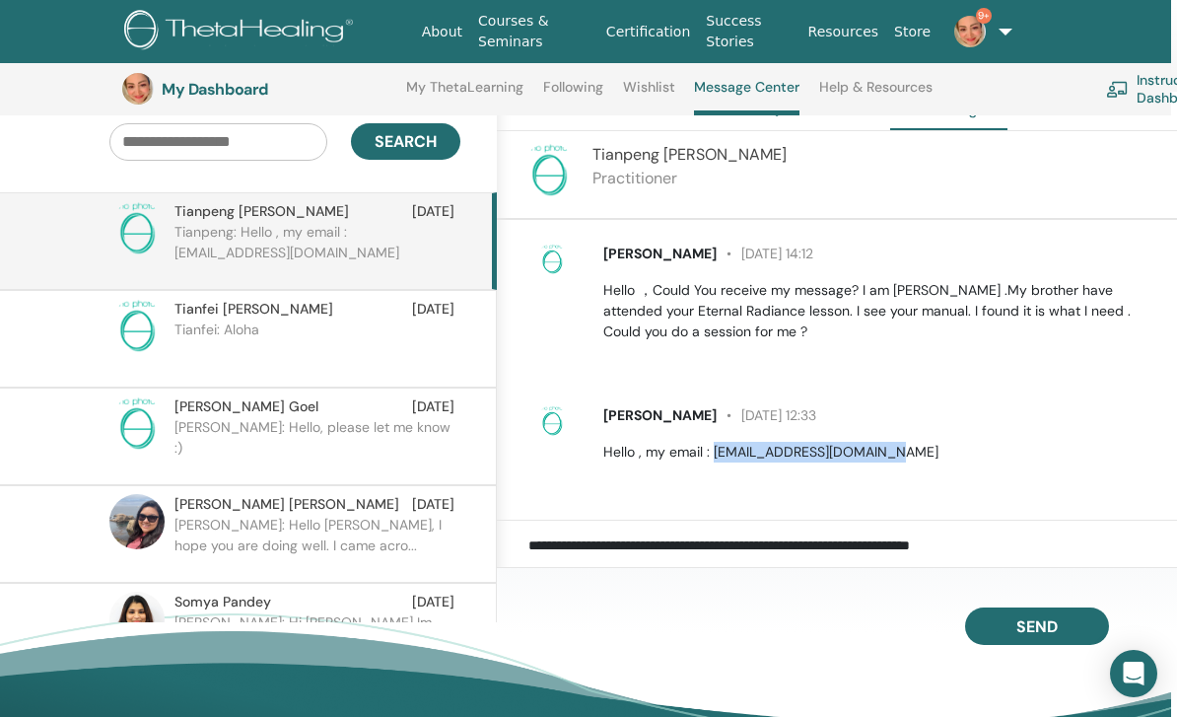
copy p "fengtianpeng1978@163.com"
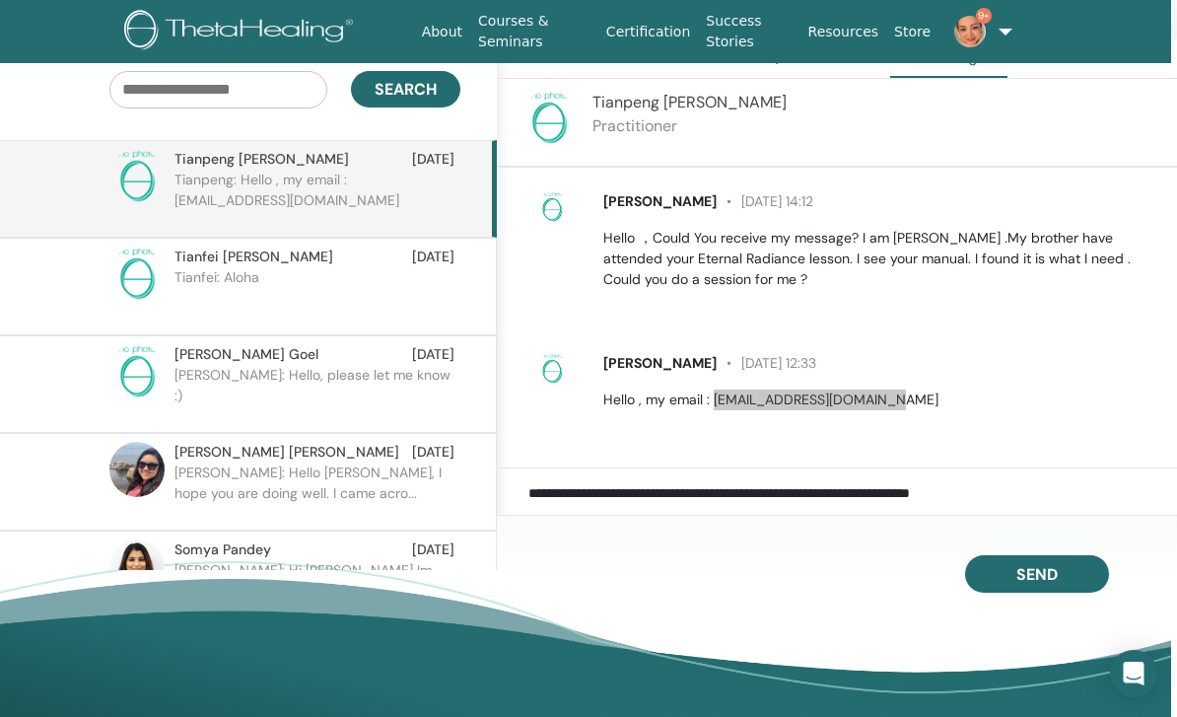
scroll to position [0, 0]
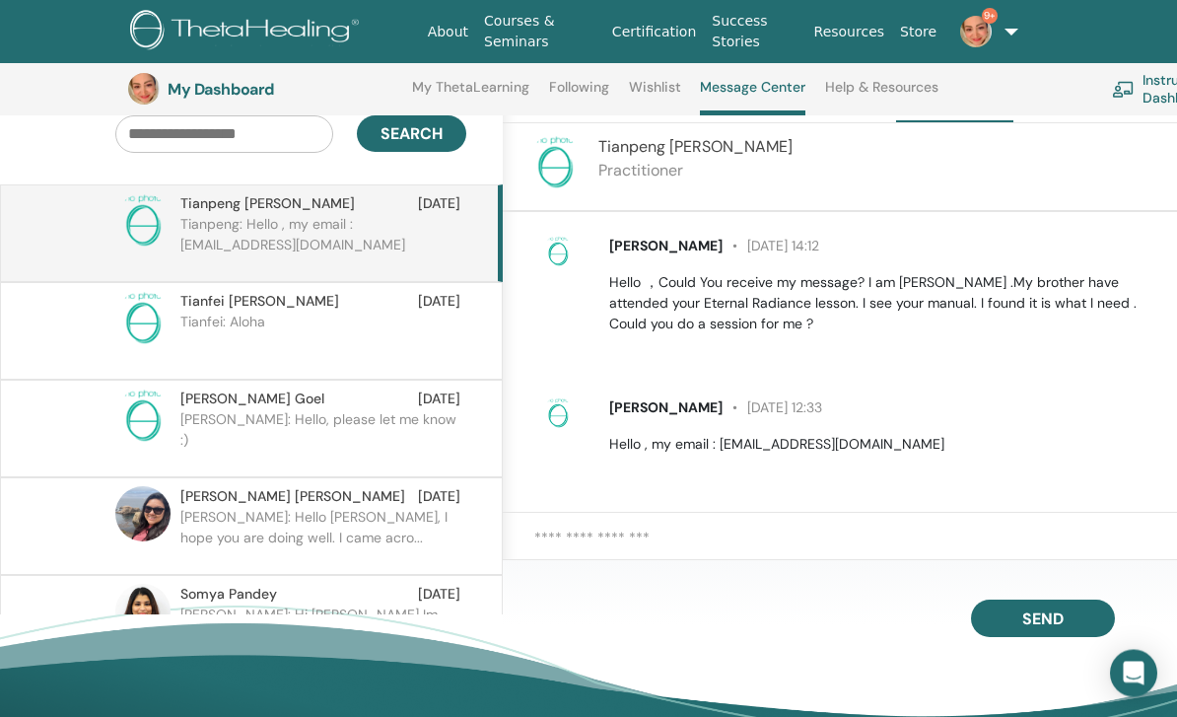
scroll to position [185, 0]
click at [754, 567] on textarea at bounding box center [858, 547] width 649 height 43
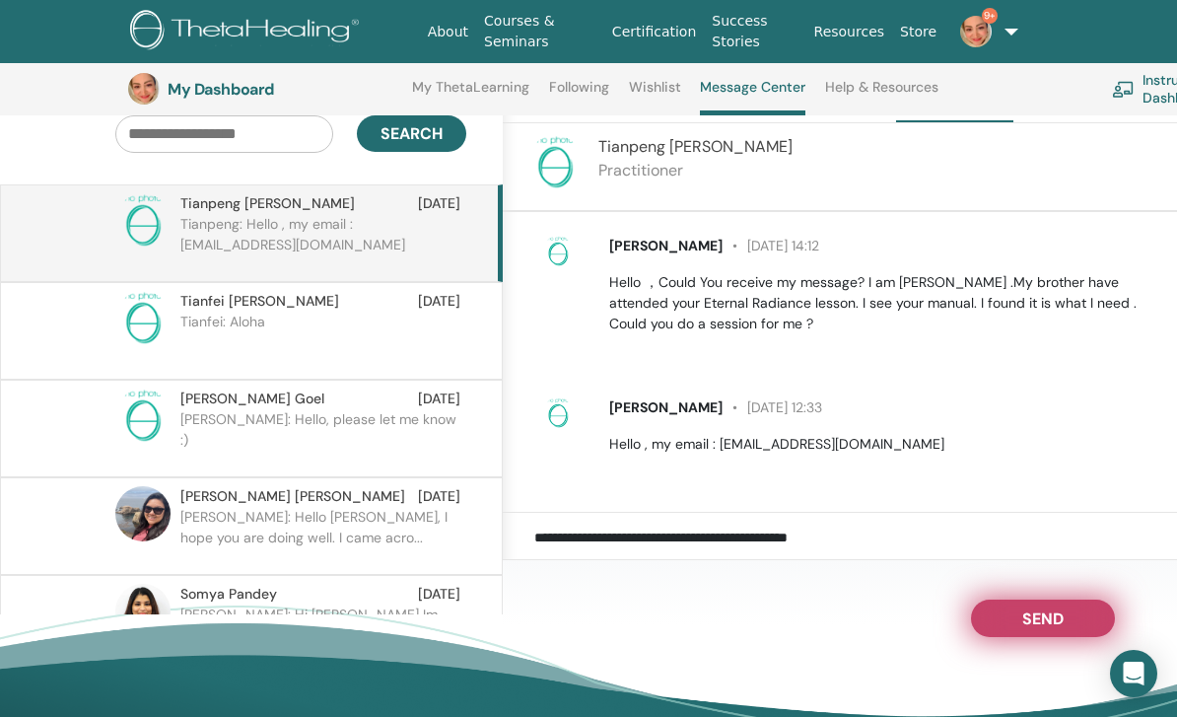
type textarea "**********"
click at [1072, 637] on button "Send" at bounding box center [1043, 617] width 144 height 37
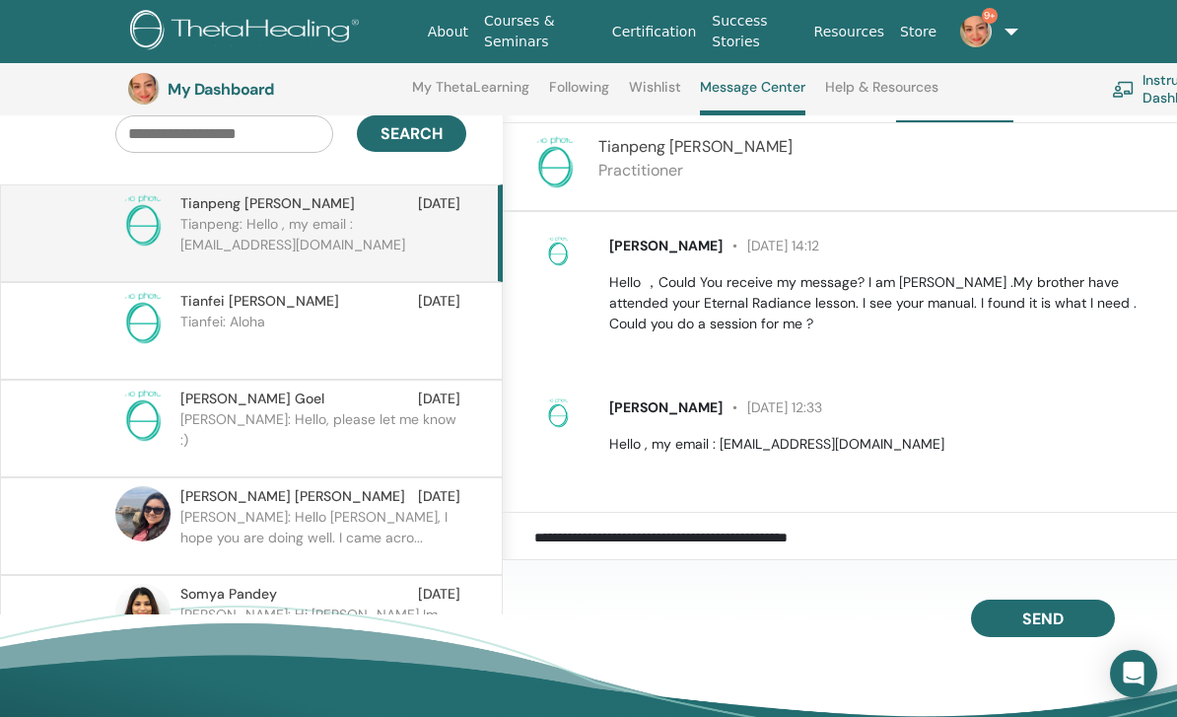
click at [363, 316] on p "Tianfei: Aloha" at bounding box center [323, 341] width 286 height 59
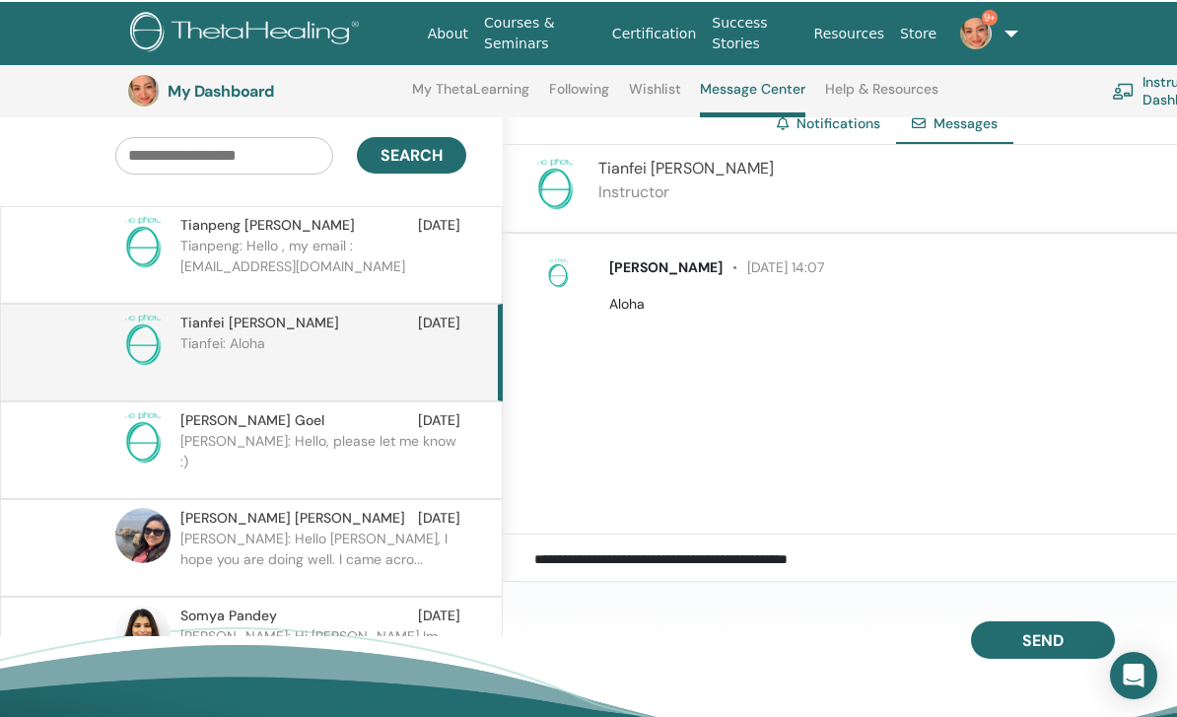
scroll to position [141, 0]
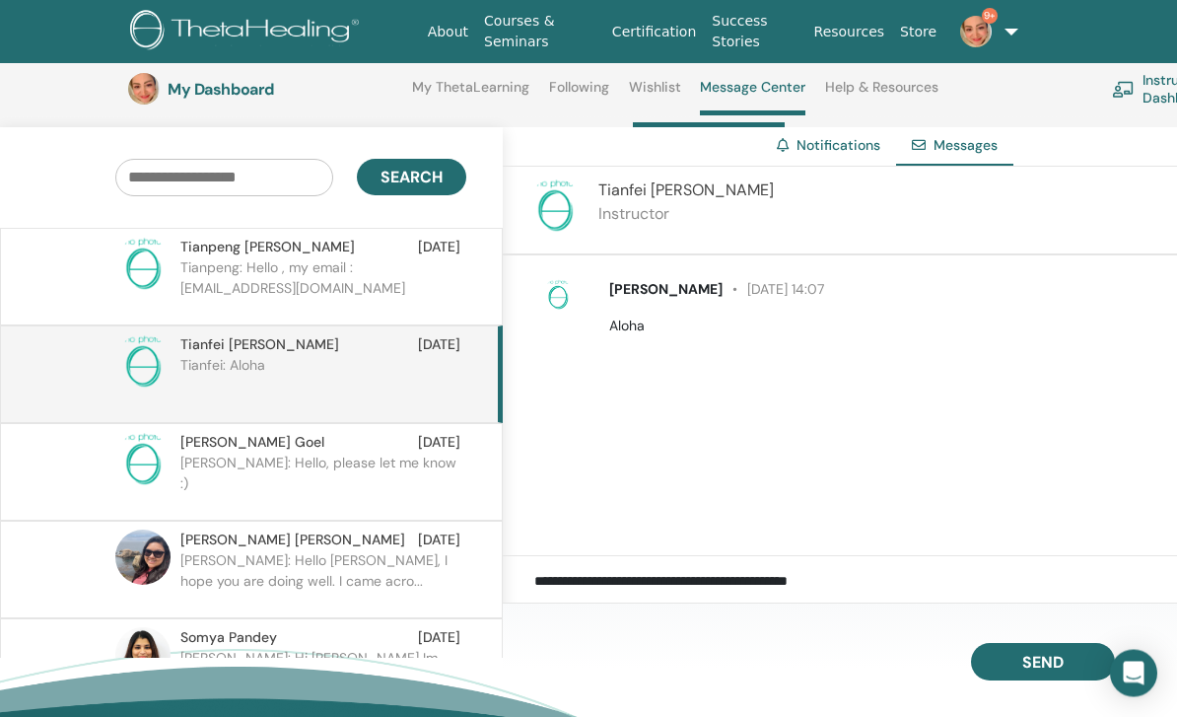
click at [660, 220] on p "Instructor" at bounding box center [685, 215] width 175 height 24
click at [315, 269] on p "Tianpeng: Hello , my email : fengtianpeng1978@163.com" at bounding box center [323, 287] width 286 height 59
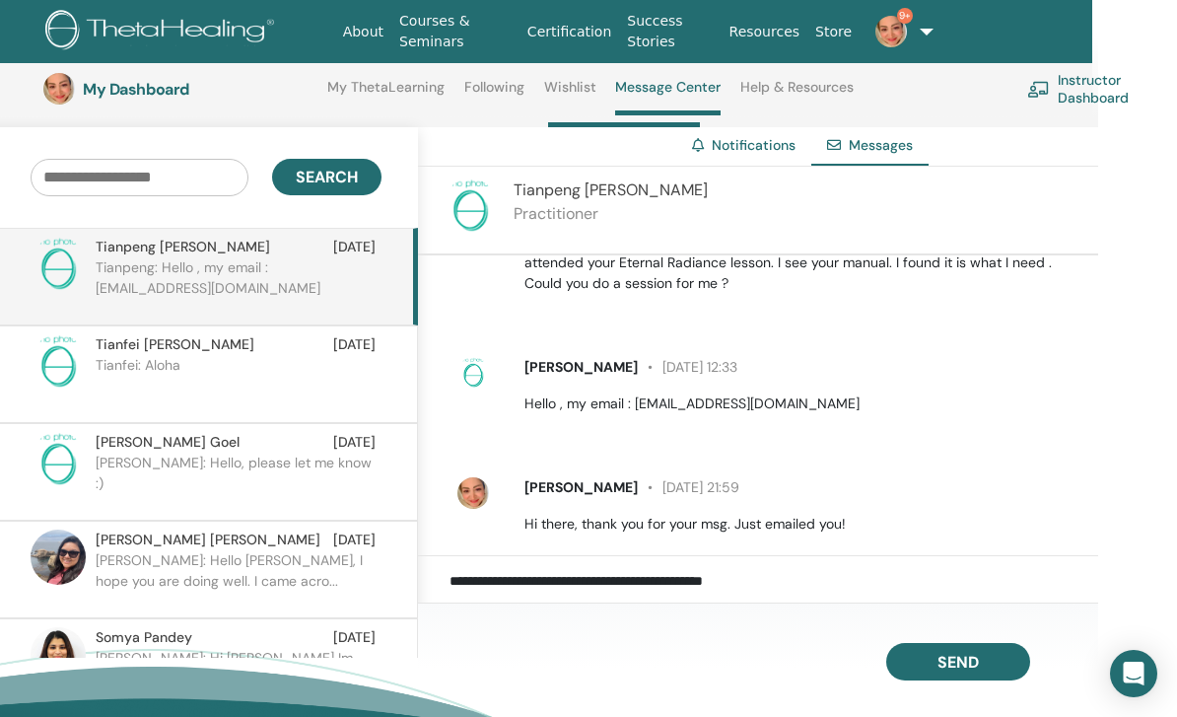
scroll to position [142, 84]
click at [224, 371] on p "Tianfei: Aloha" at bounding box center [240, 384] width 286 height 59
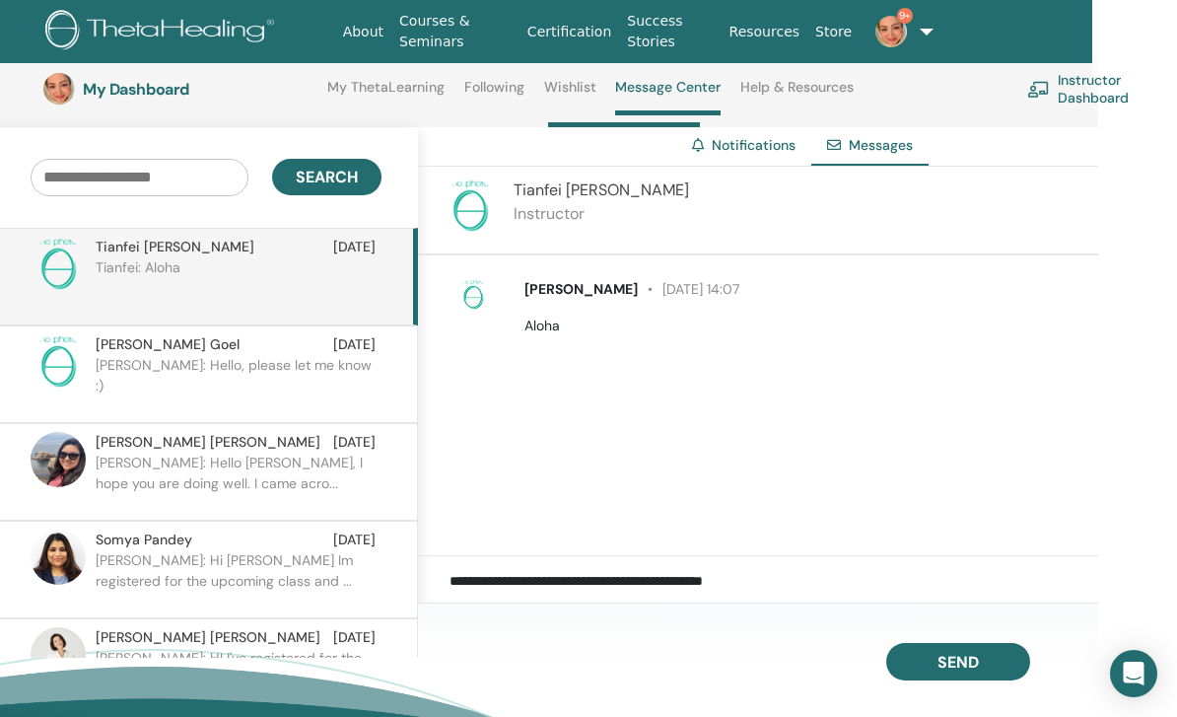
scroll to position [99, 0]
click at [290, 375] on p "Ishira: Hello, please let me know :)" at bounding box center [239, 383] width 286 height 59
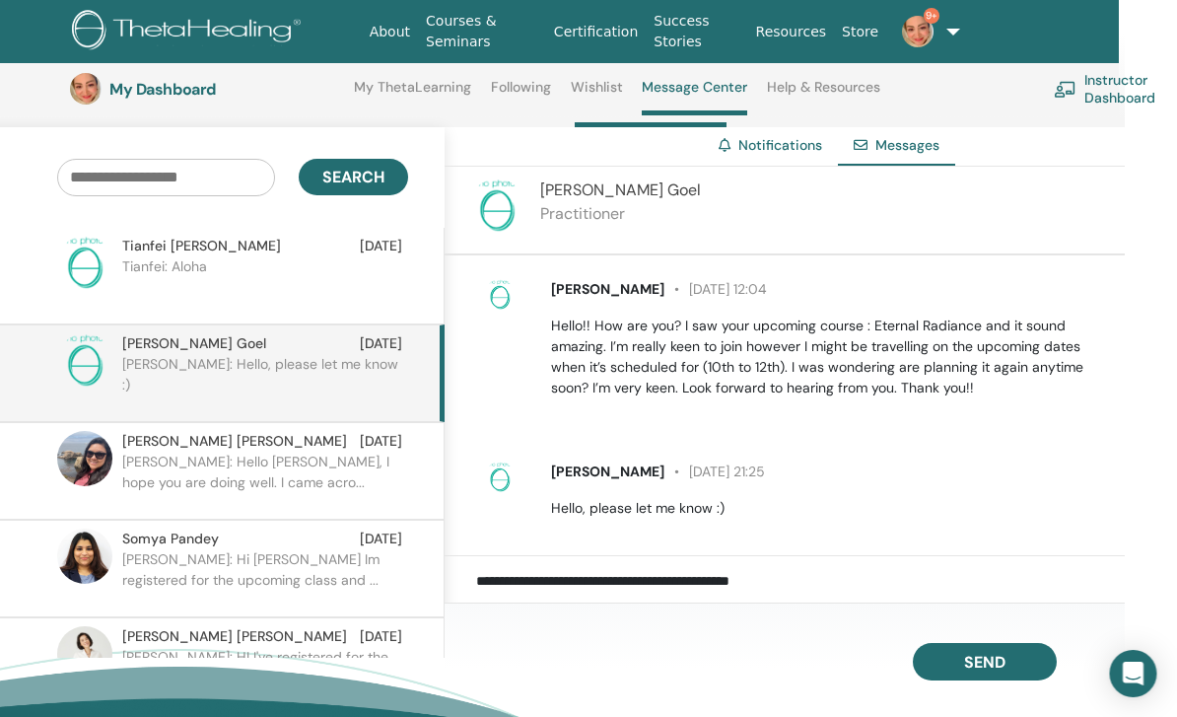
scroll to position [142, 0]
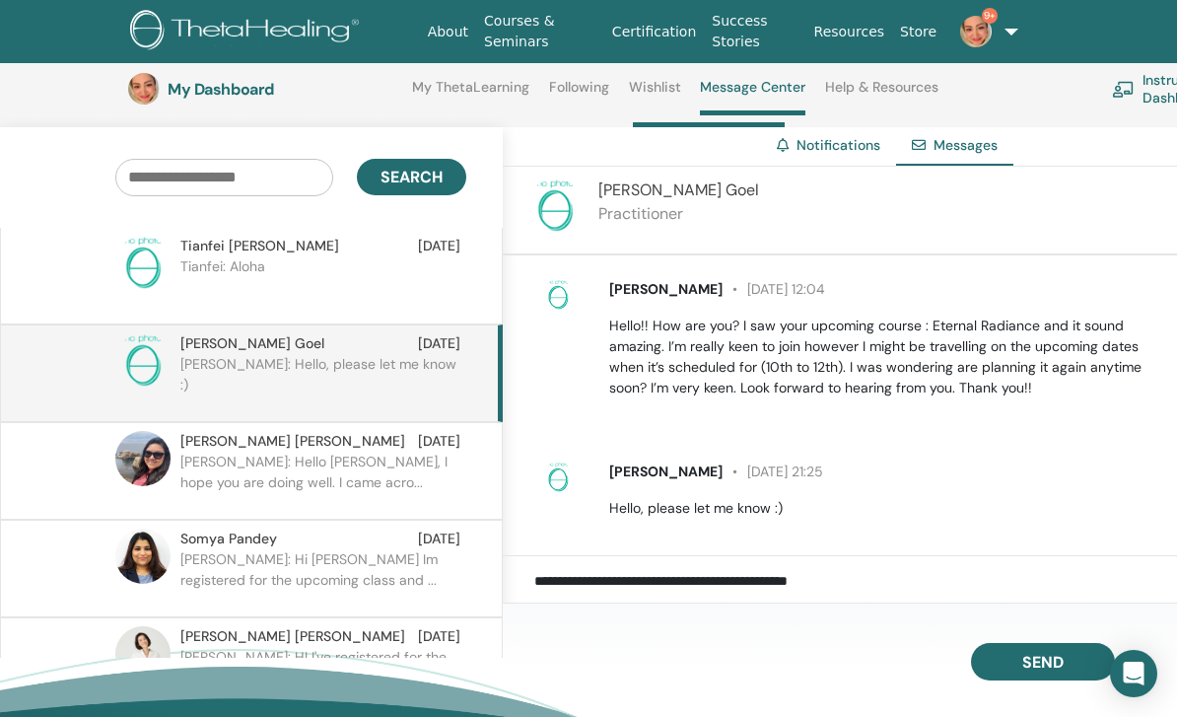
click at [307, 466] on p "Edna: Hello Shabnam, I hope you are doing well. I came acro..." at bounding box center [323, 481] width 286 height 59
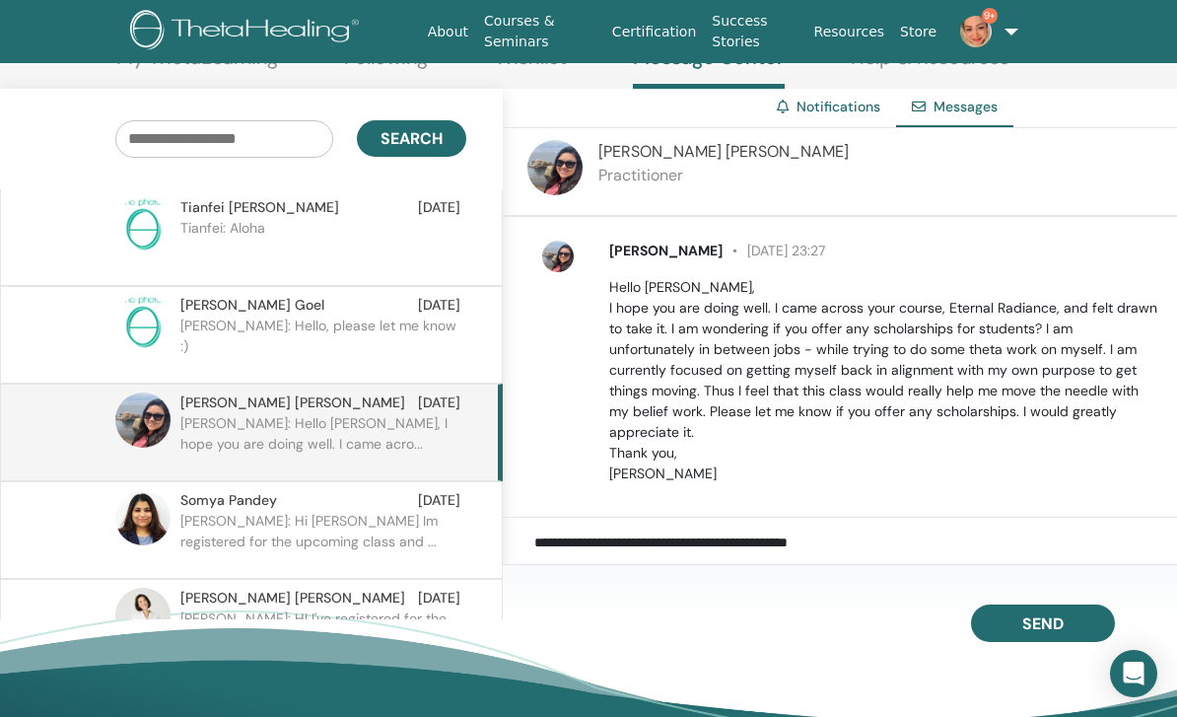
click at [631, 583] on textarea "**********" at bounding box center [858, 557] width 649 height 52
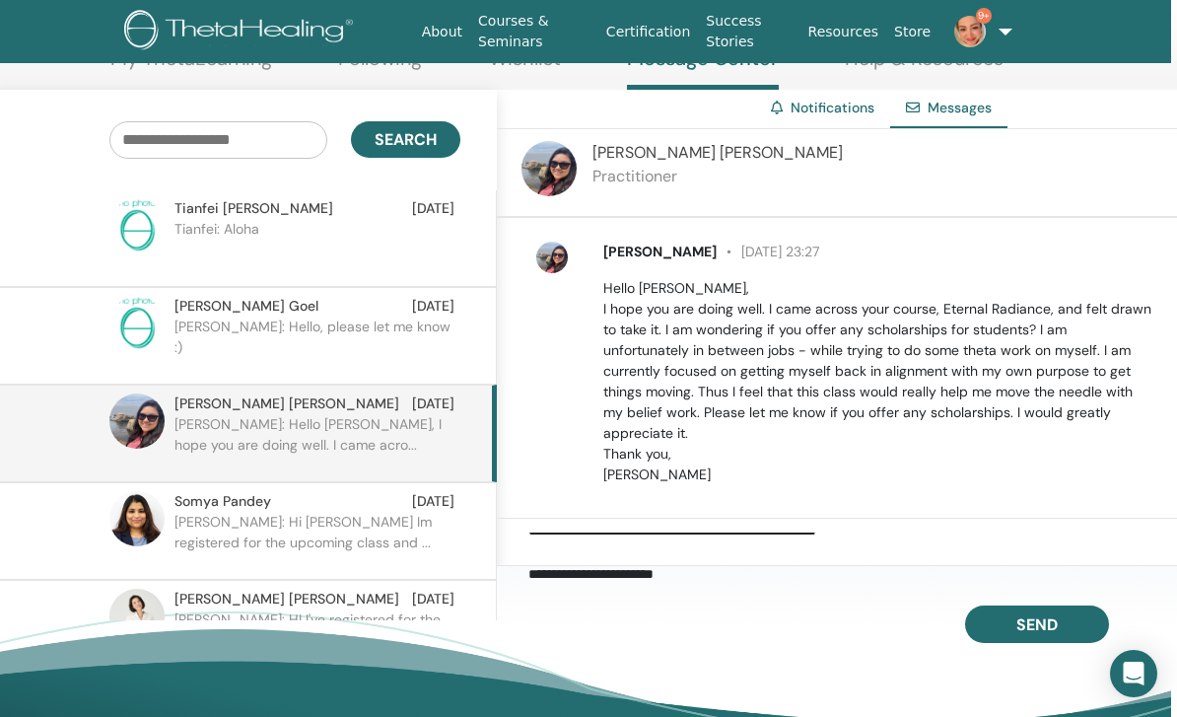
scroll to position [142, 0]
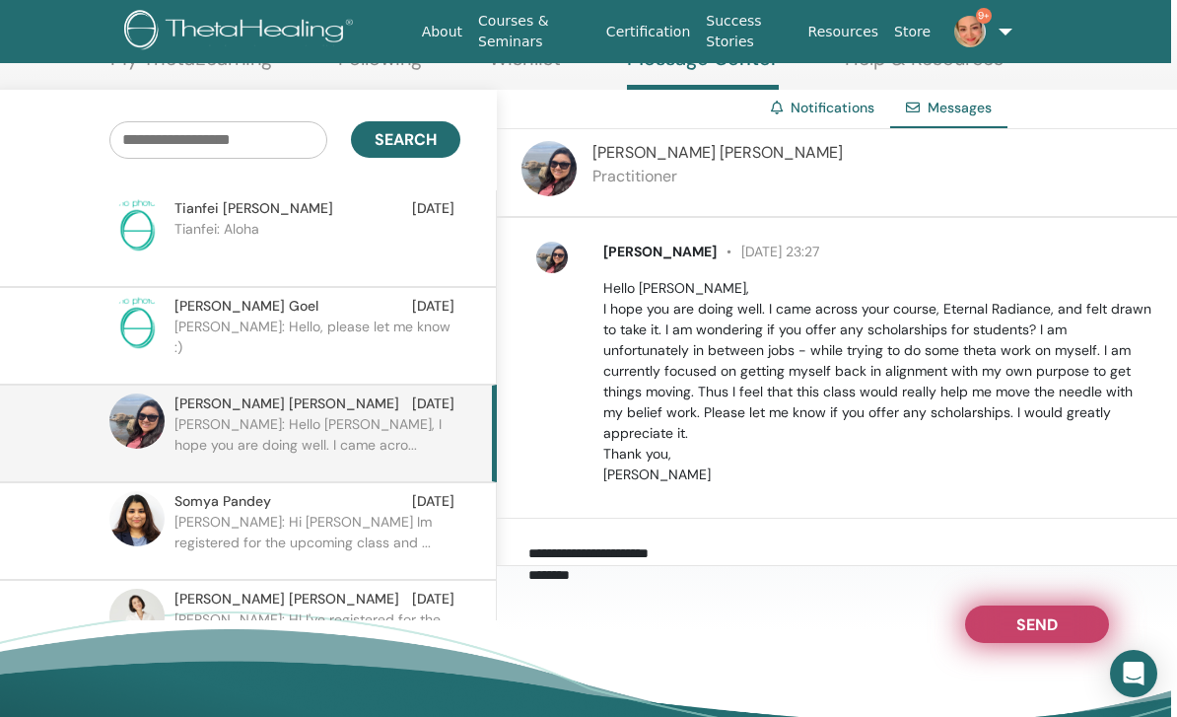
type textarea "**********"
click at [1040, 628] on span "Send" at bounding box center [1036, 621] width 41 height 14
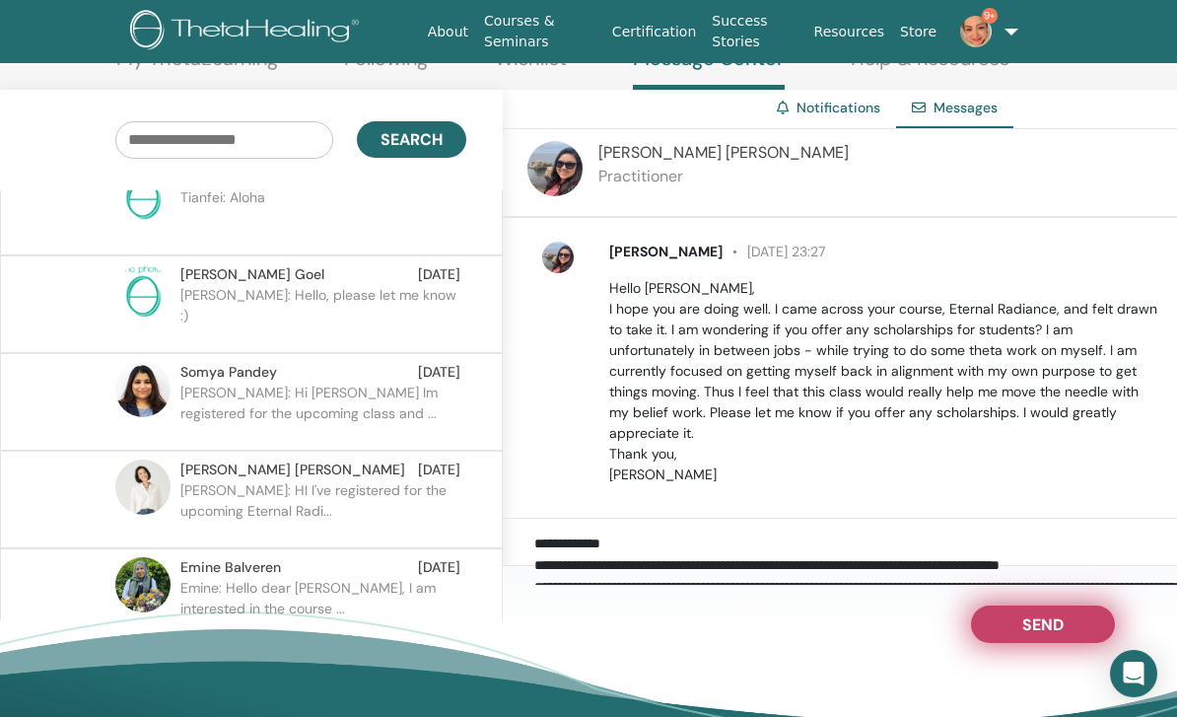
scroll to position [227, 0]
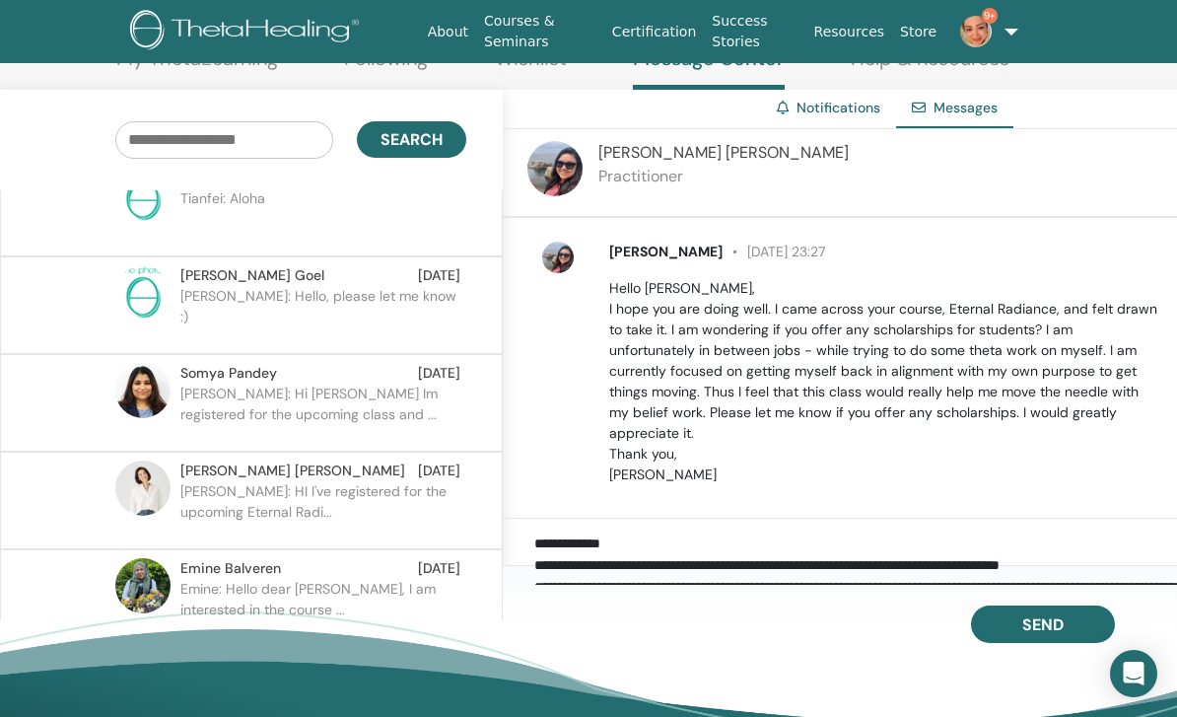
click at [170, 383] on img at bounding box center [142, 390] width 55 height 55
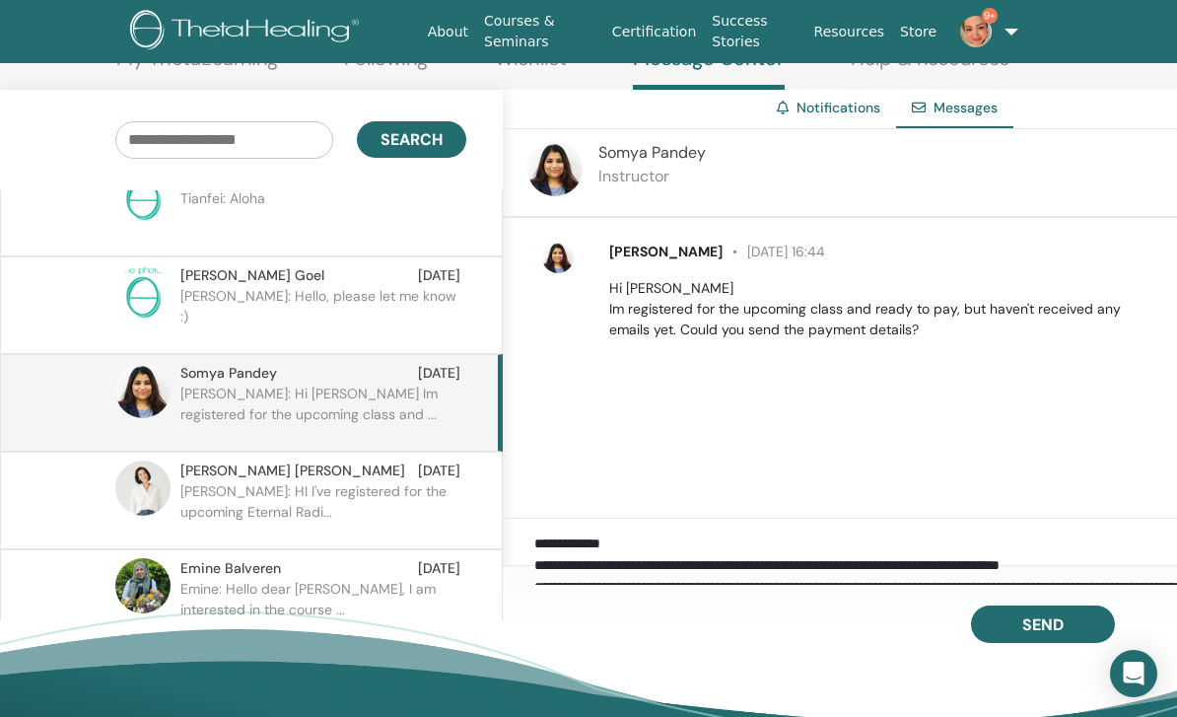
click at [162, 507] on img at bounding box center [142, 487] width 55 height 55
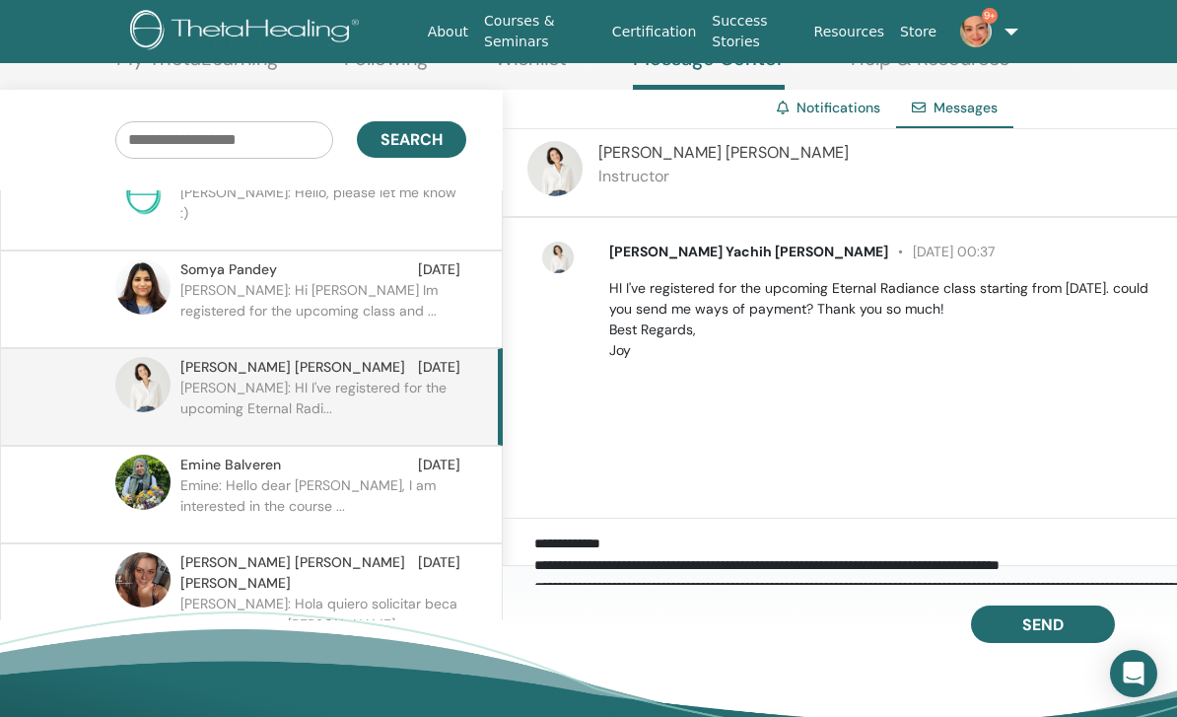
scroll to position [357, 0]
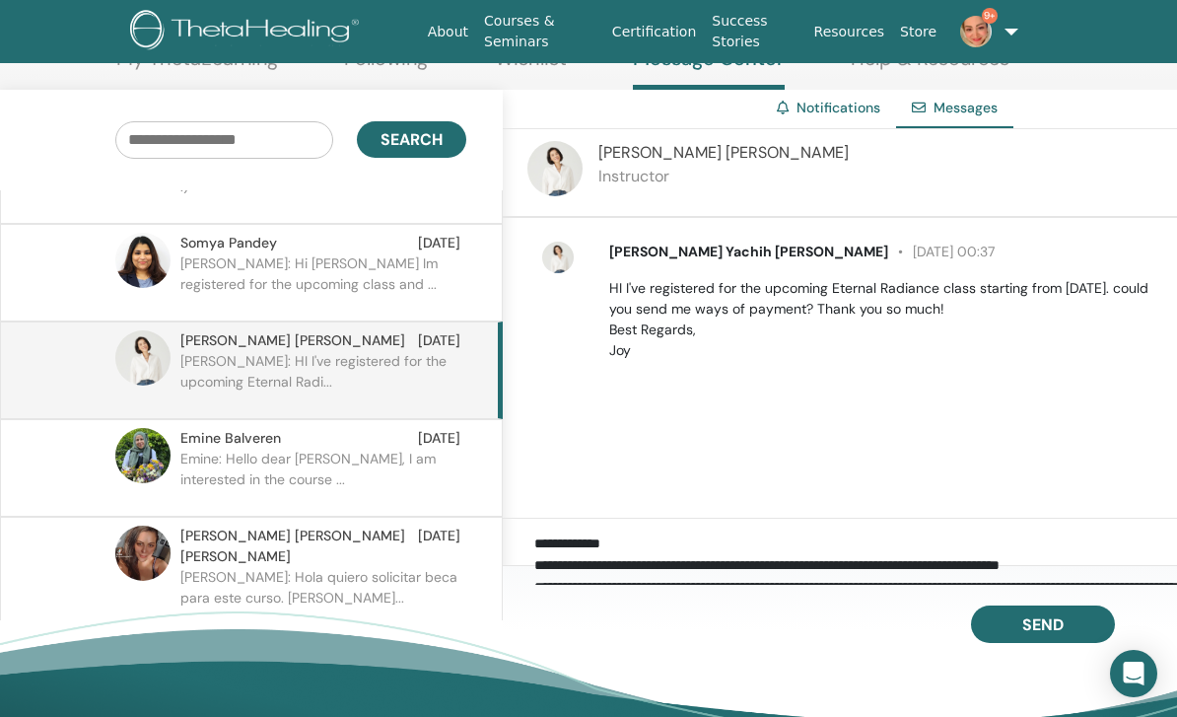
click at [184, 464] on p "Emine: Hello dear Shabnam, I am interested in the course ..." at bounding box center [323, 478] width 286 height 59
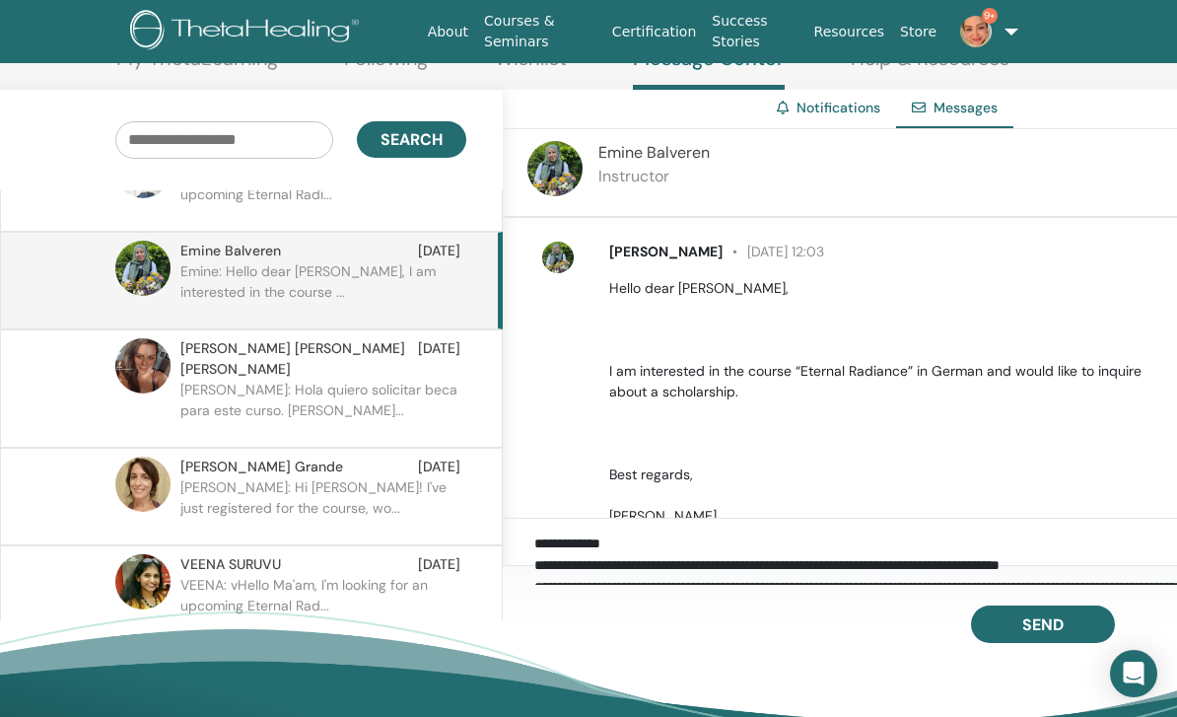
scroll to position [546, 0]
click at [211, 378] on p "Ana Paola: Hola quiero solicitar beca para este curso. Graci..." at bounding box center [323, 407] width 286 height 59
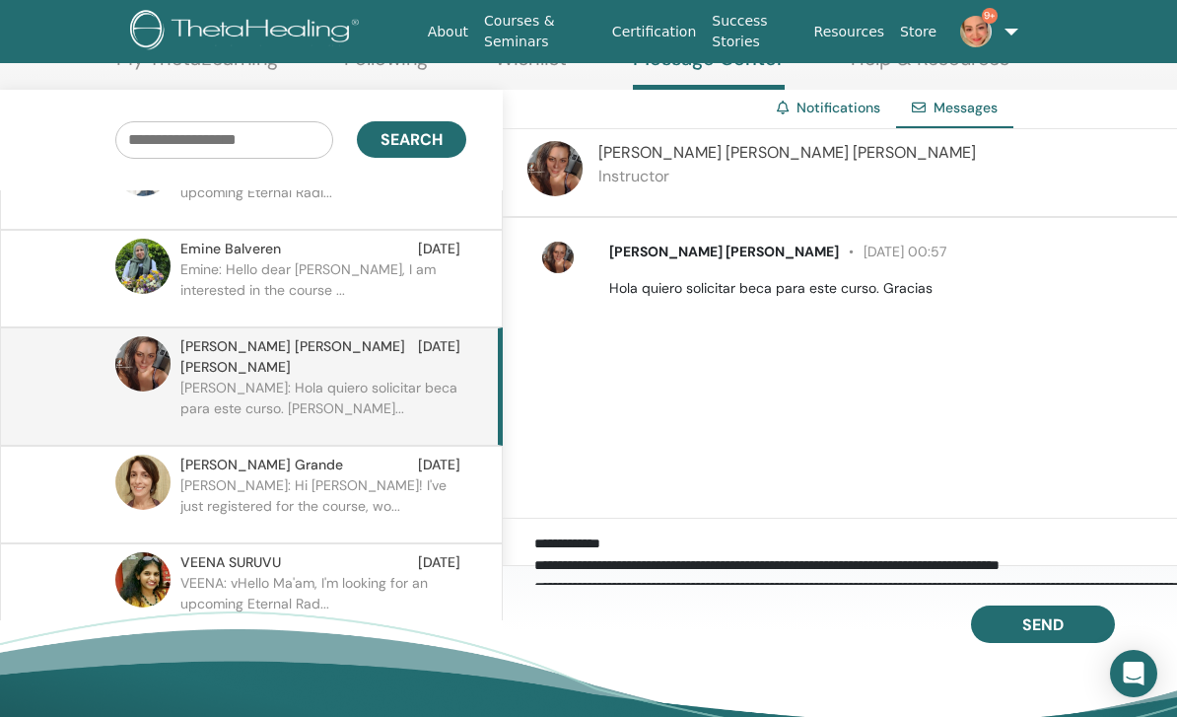
click at [201, 476] on p "Julieta: Hi Shabnam! I've just registered for the course, wo..." at bounding box center [323, 504] width 286 height 59
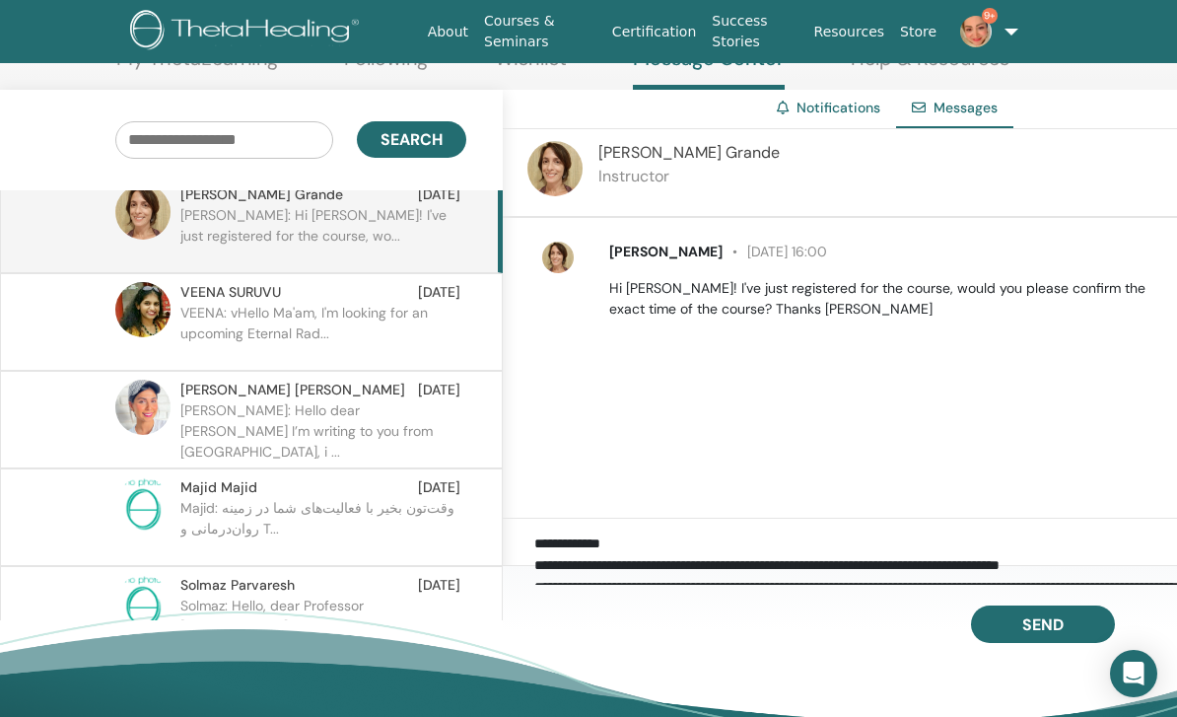
scroll to position [850, 0]
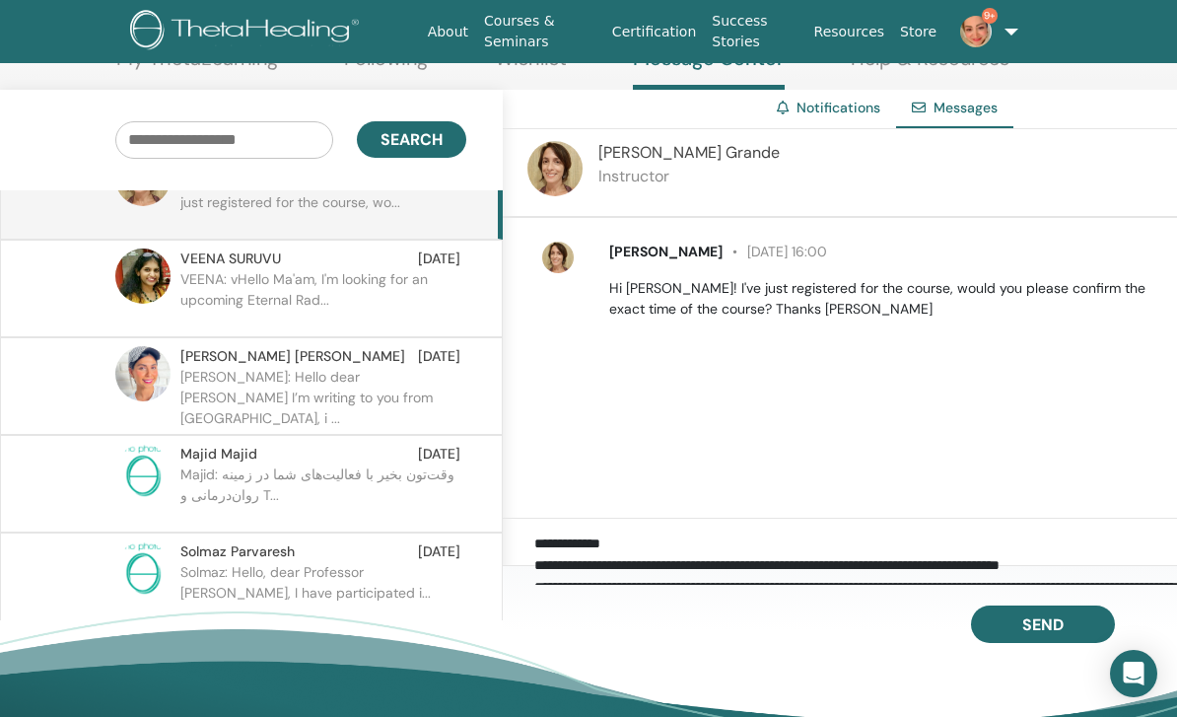
click at [166, 359] on img at bounding box center [142, 373] width 55 height 55
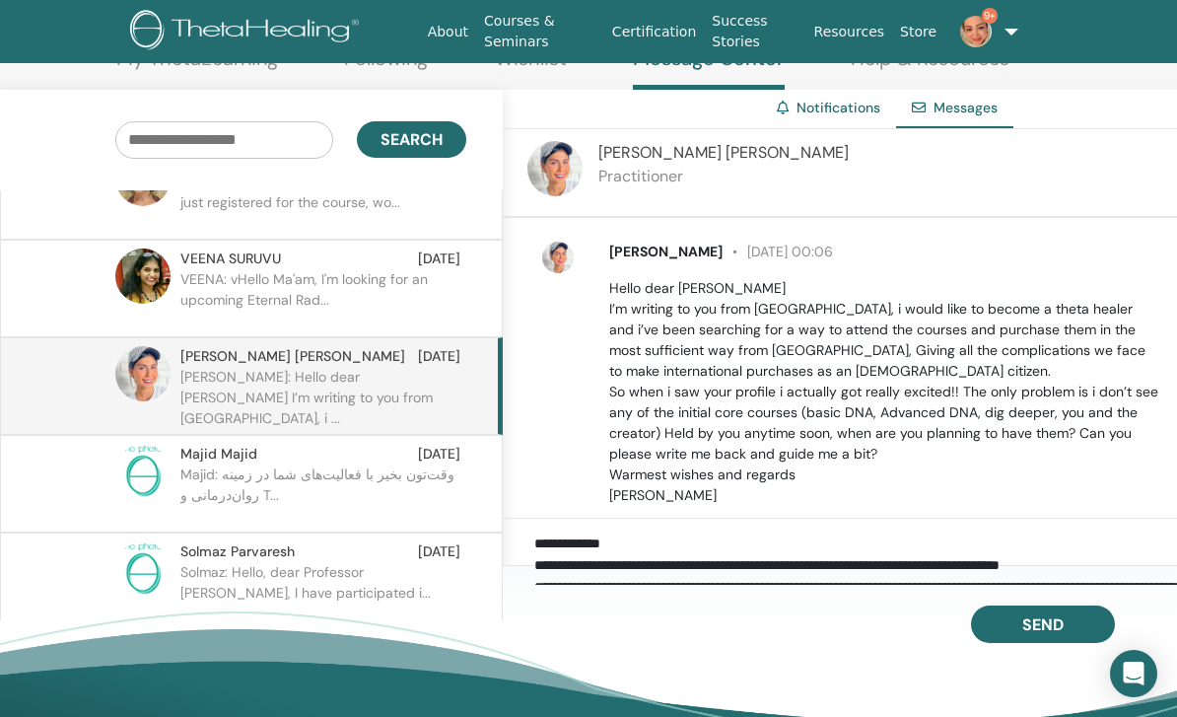
click at [726, 573] on textarea "**********" at bounding box center [858, 558] width 649 height 52
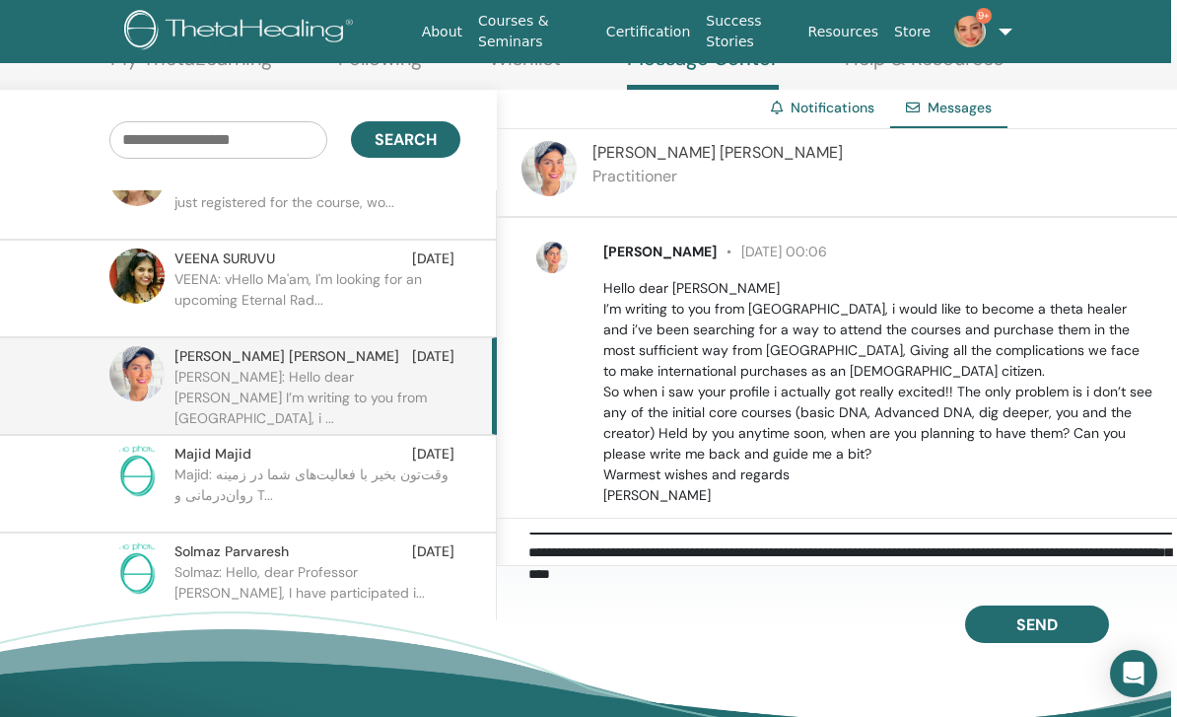
scroll to position [121, 0]
click at [965, 585] on textarea "**********" at bounding box center [852, 558] width 649 height 52
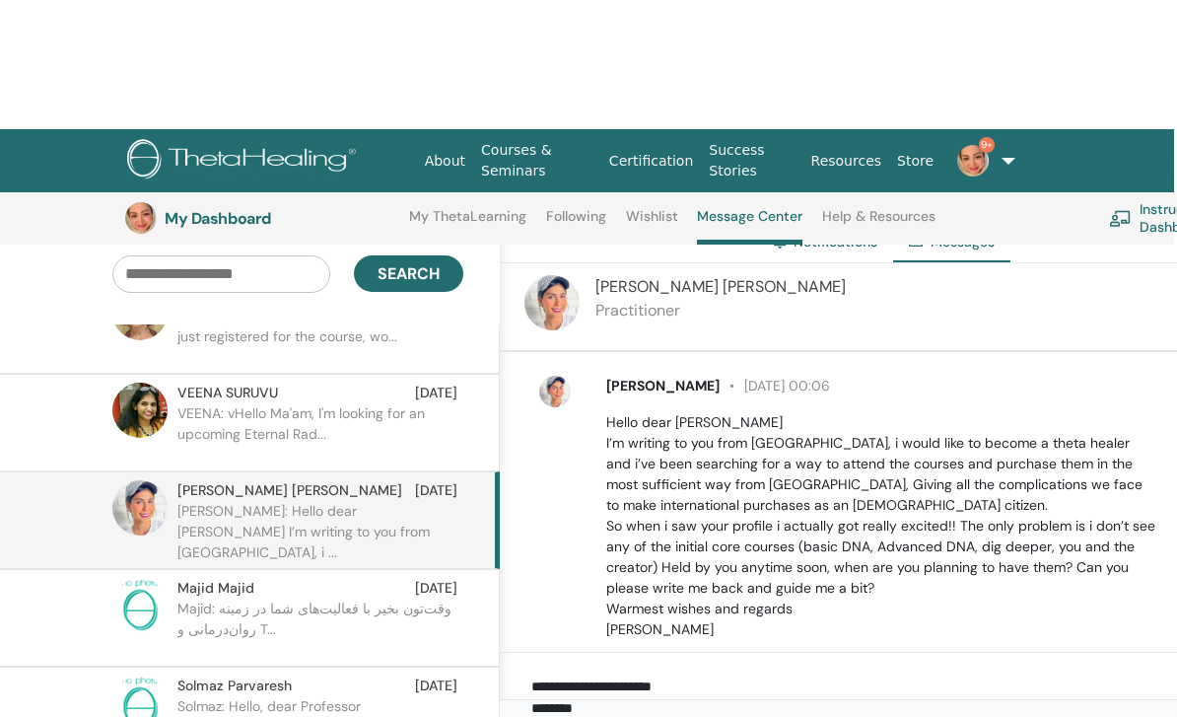
scroll to position [185, 3]
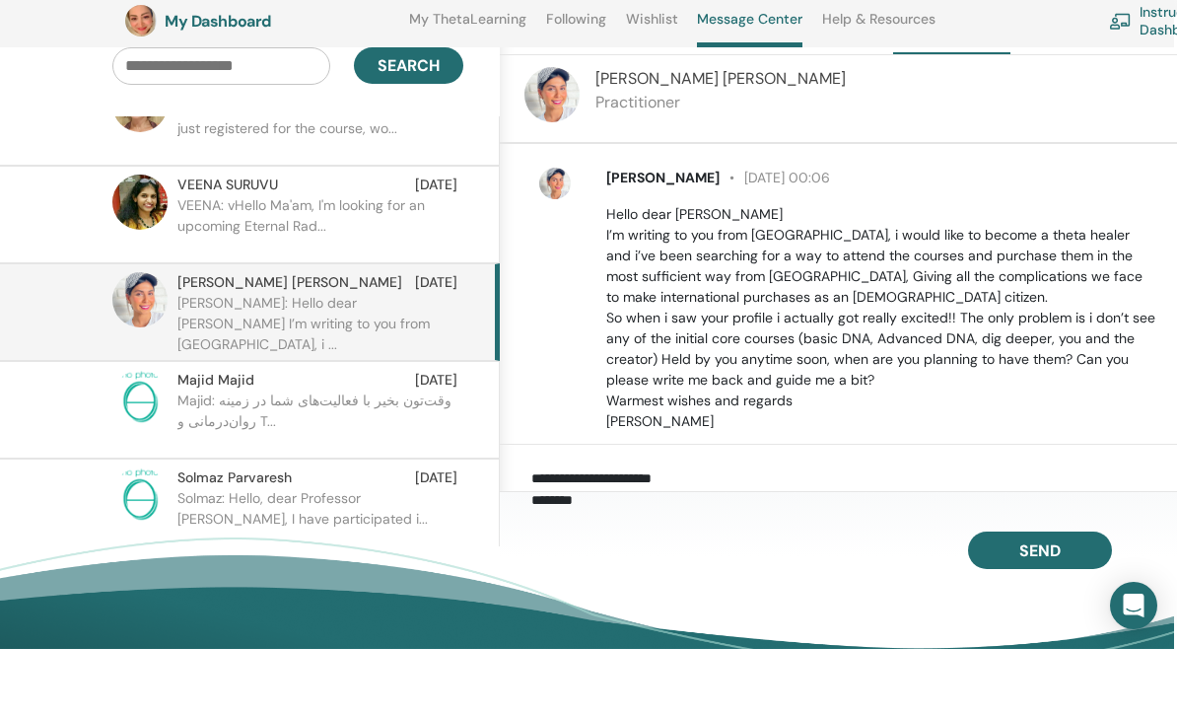
click at [802, 526] on textarea "**********" at bounding box center [855, 552] width 649 height 52
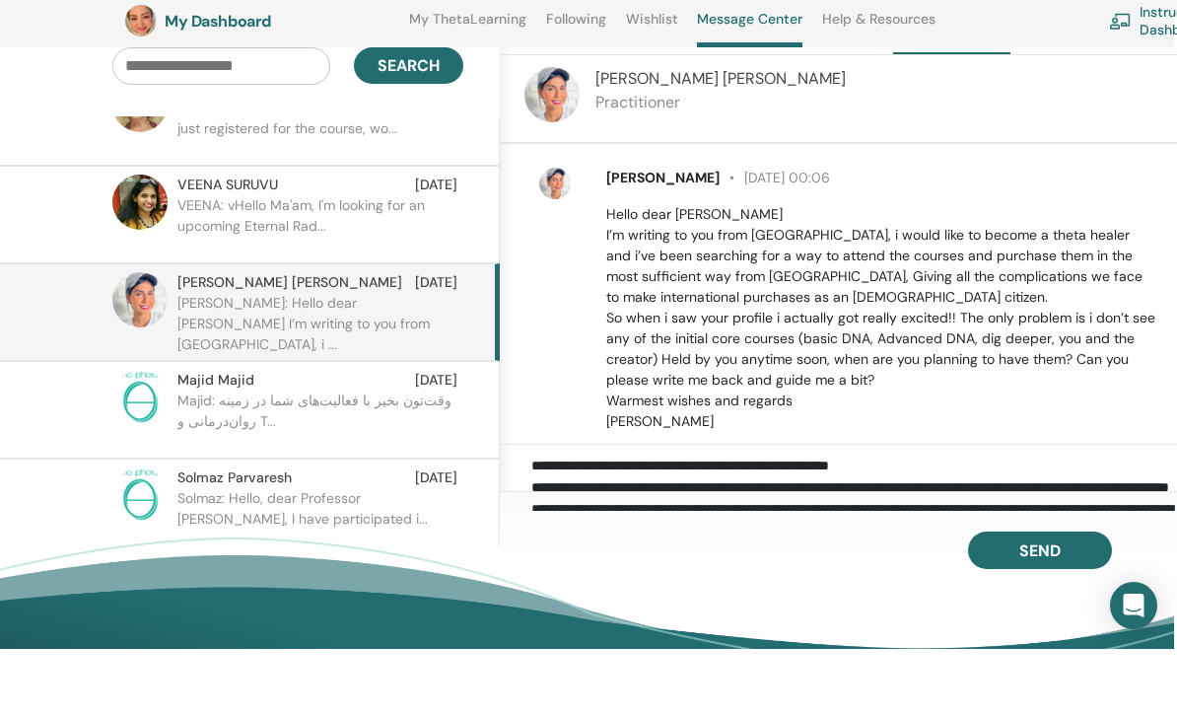
scroll to position [28, 0]
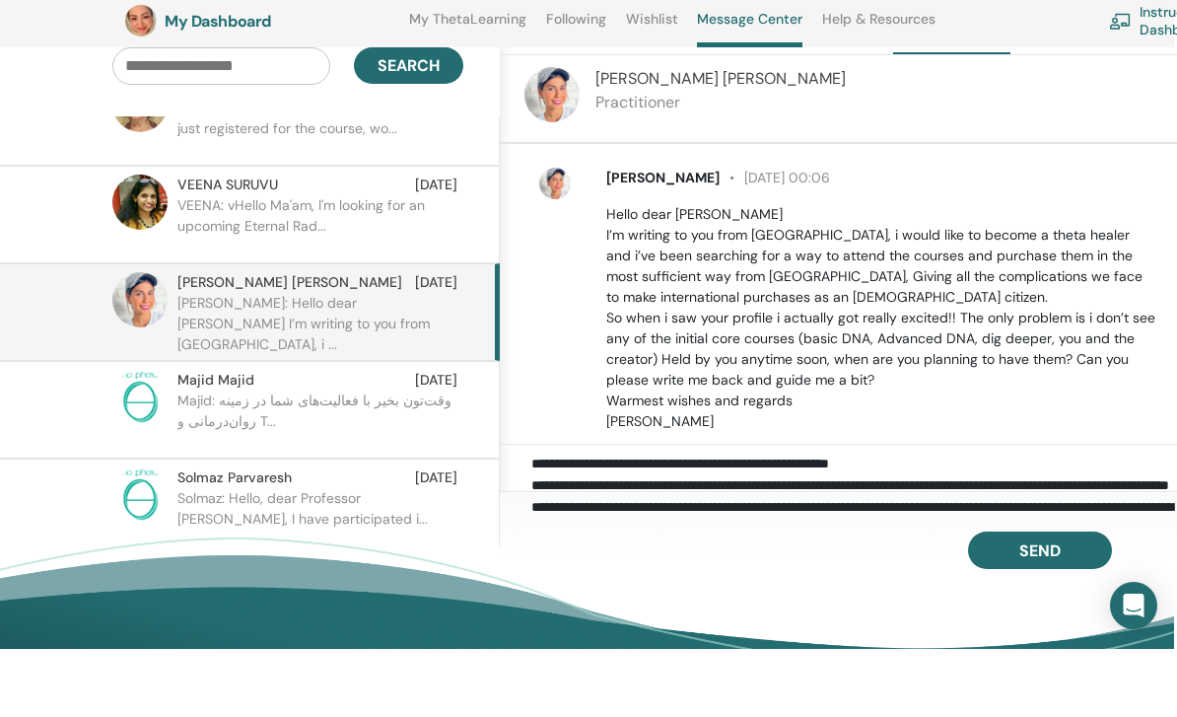
click at [908, 526] on textarea "**********" at bounding box center [855, 552] width 649 height 52
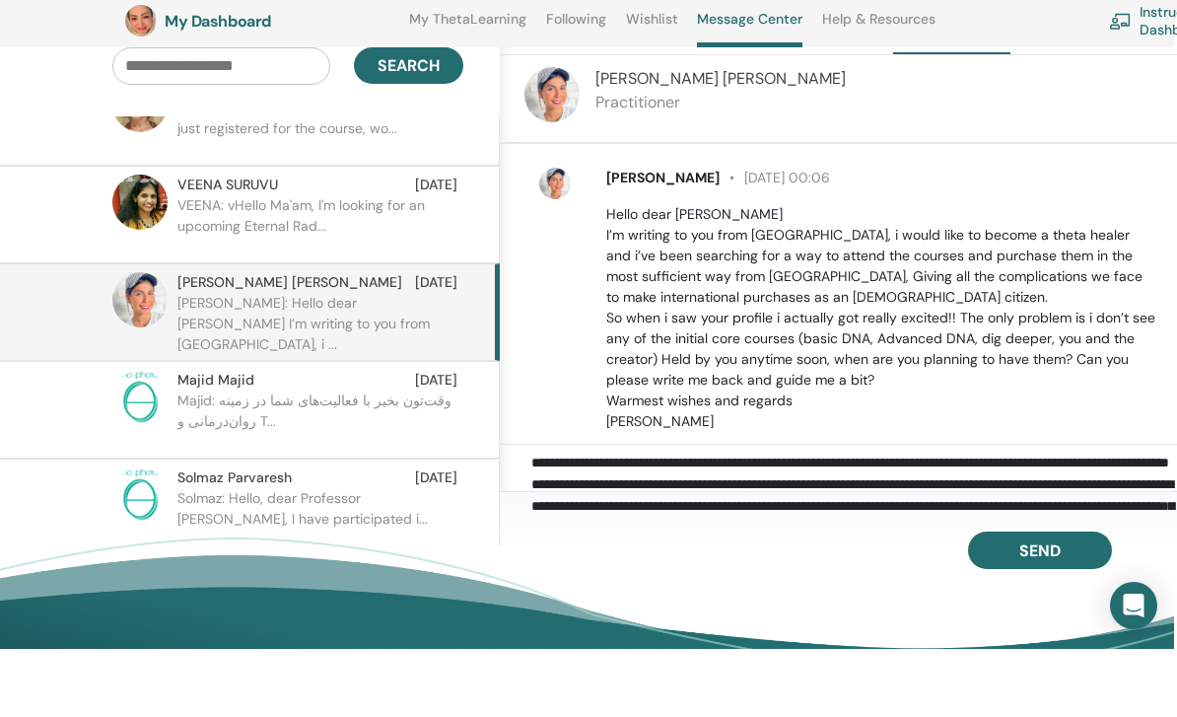
scroll to position [68, 0]
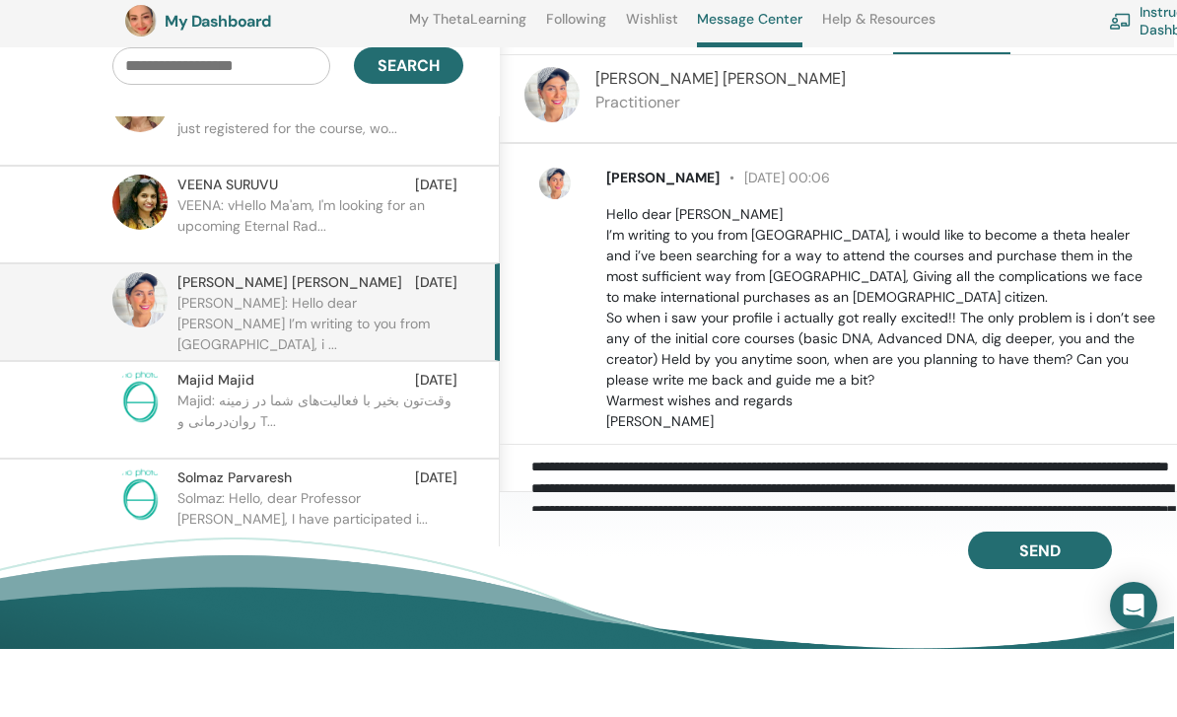
click at [933, 526] on textarea "**********" at bounding box center [855, 552] width 649 height 52
click at [946, 526] on textarea "**********" at bounding box center [855, 552] width 649 height 52
click at [963, 526] on textarea "**********" at bounding box center [855, 552] width 649 height 52
click at [968, 526] on textarea "**********" at bounding box center [855, 552] width 649 height 52
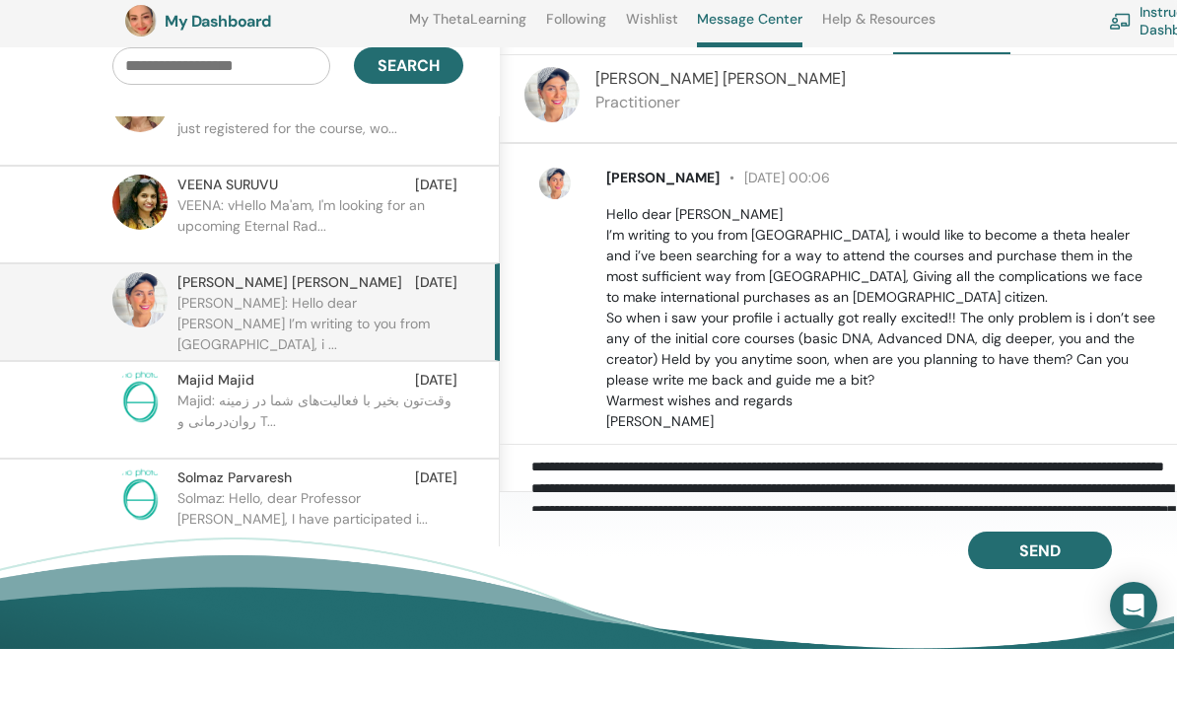
scroll to position [63, 0]
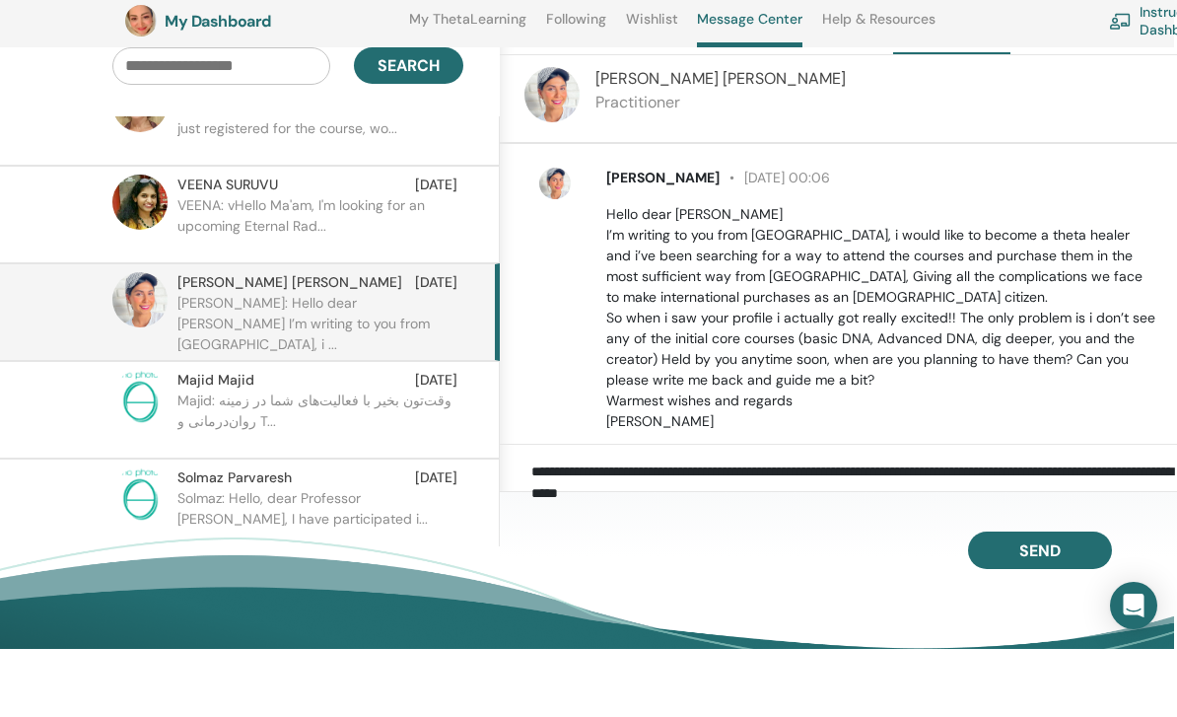
click at [1068, 526] on textarea "**********" at bounding box center [855, 552] width 649 height 52
click at [1074, 526] on textarea "**********" at bounding box center [855, 552] width 649 height 52
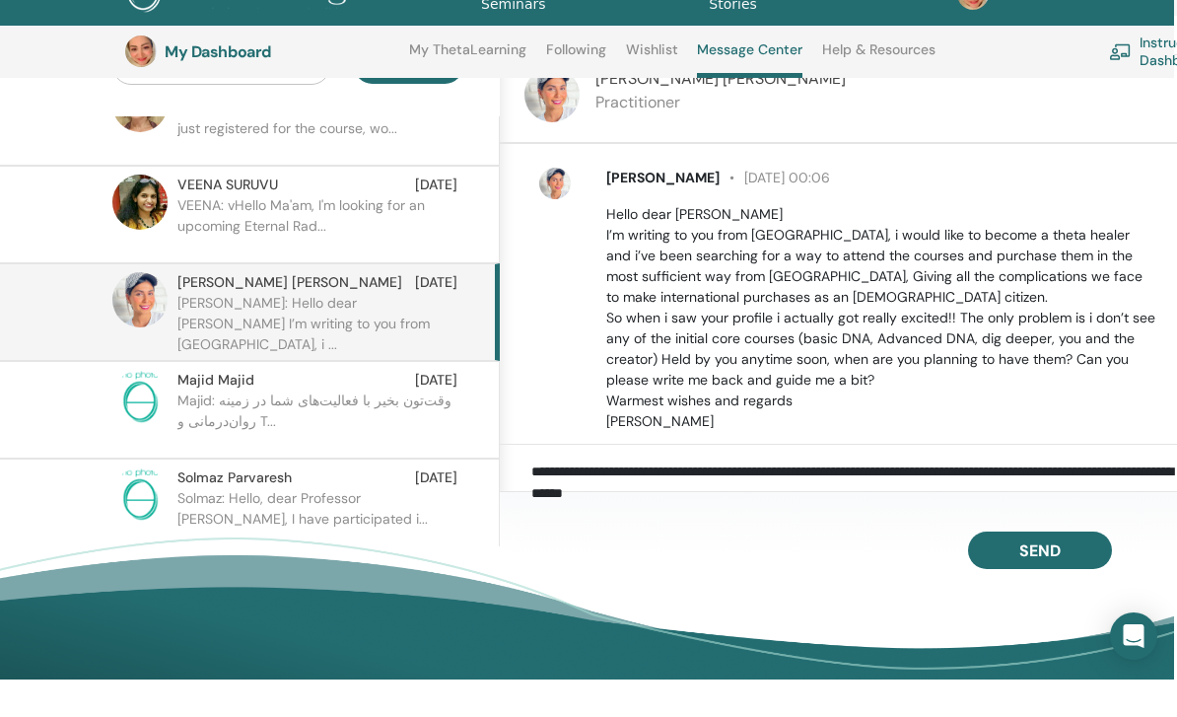
scroll to position [220, 3]
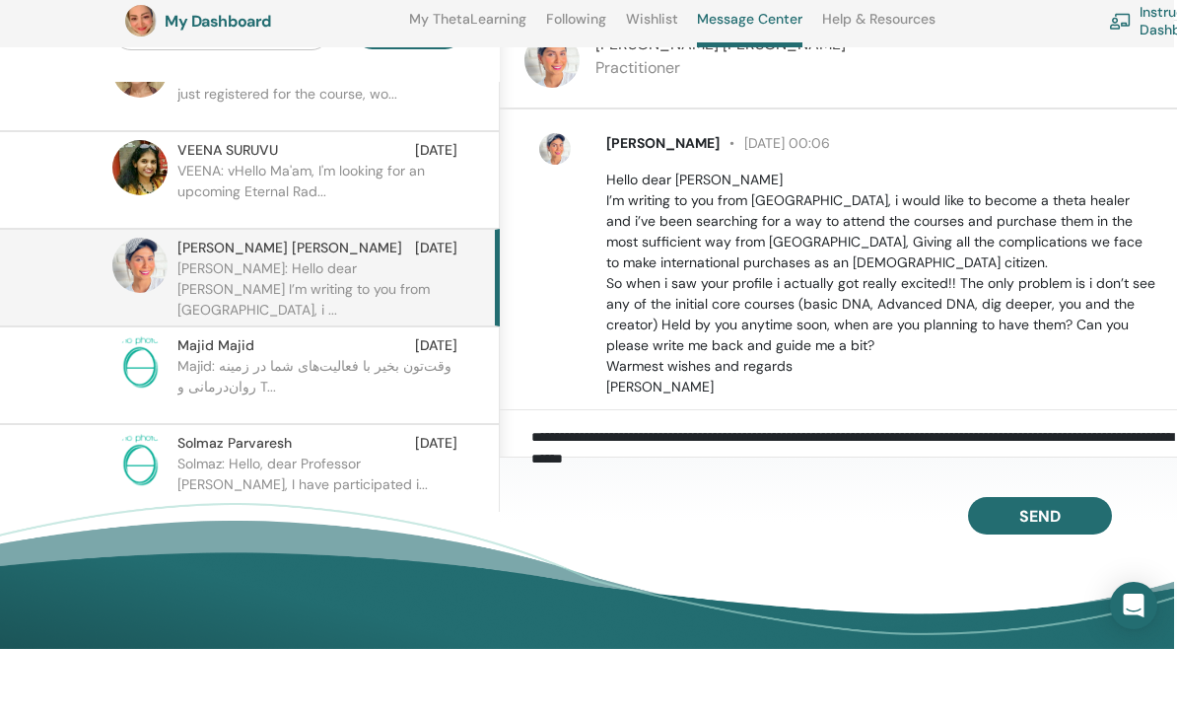
click at [683, 492] on textarea "**********" at bounding box center [855, 518] width 649 height 52
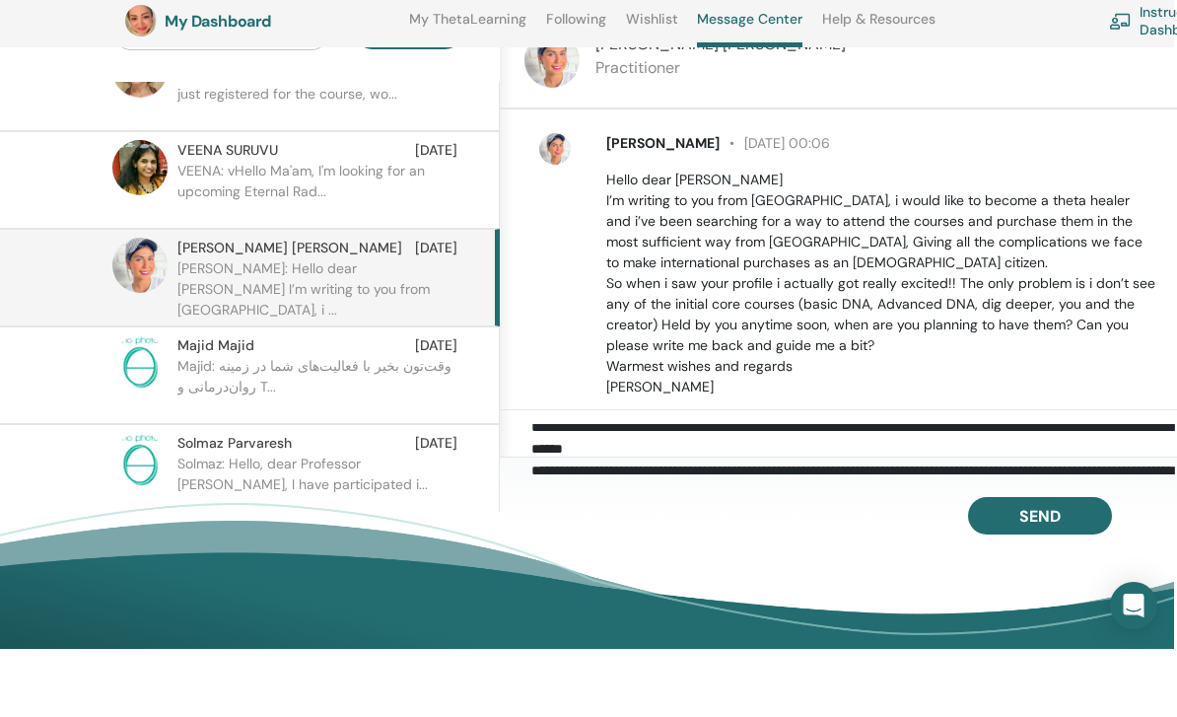
click at [759, 492] on textarea "**********" at bounding box center [855, 518] width 649 height 52
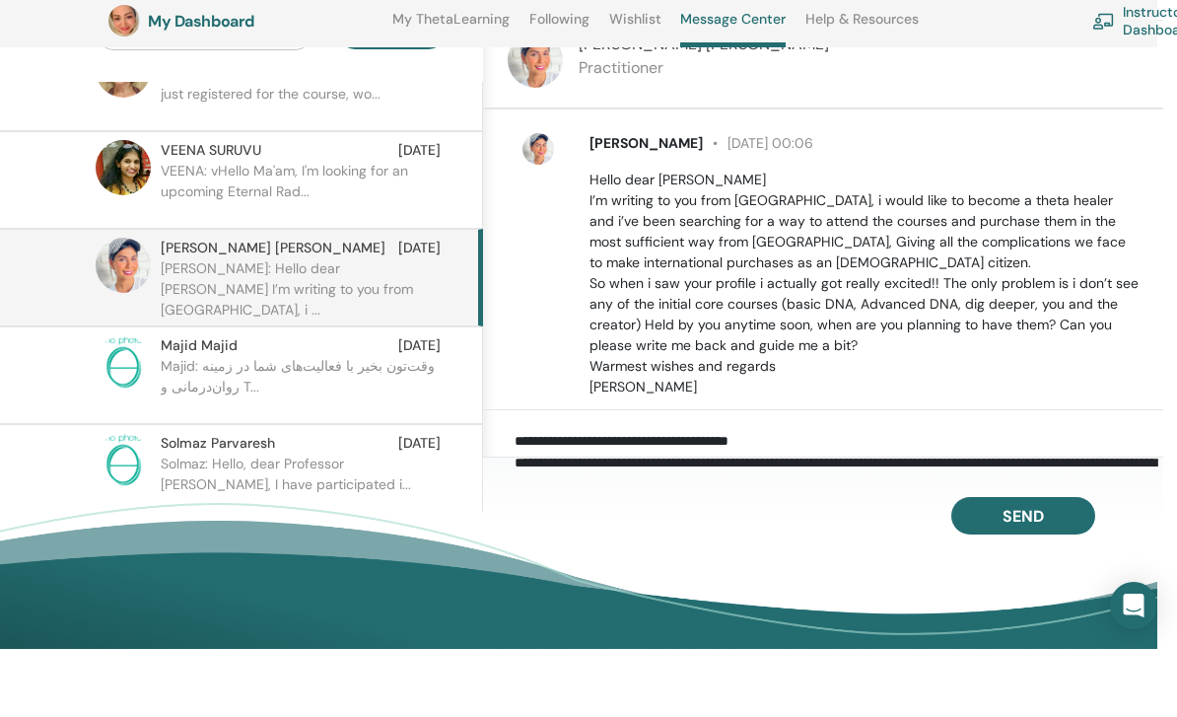
scroll to position [149, 0]
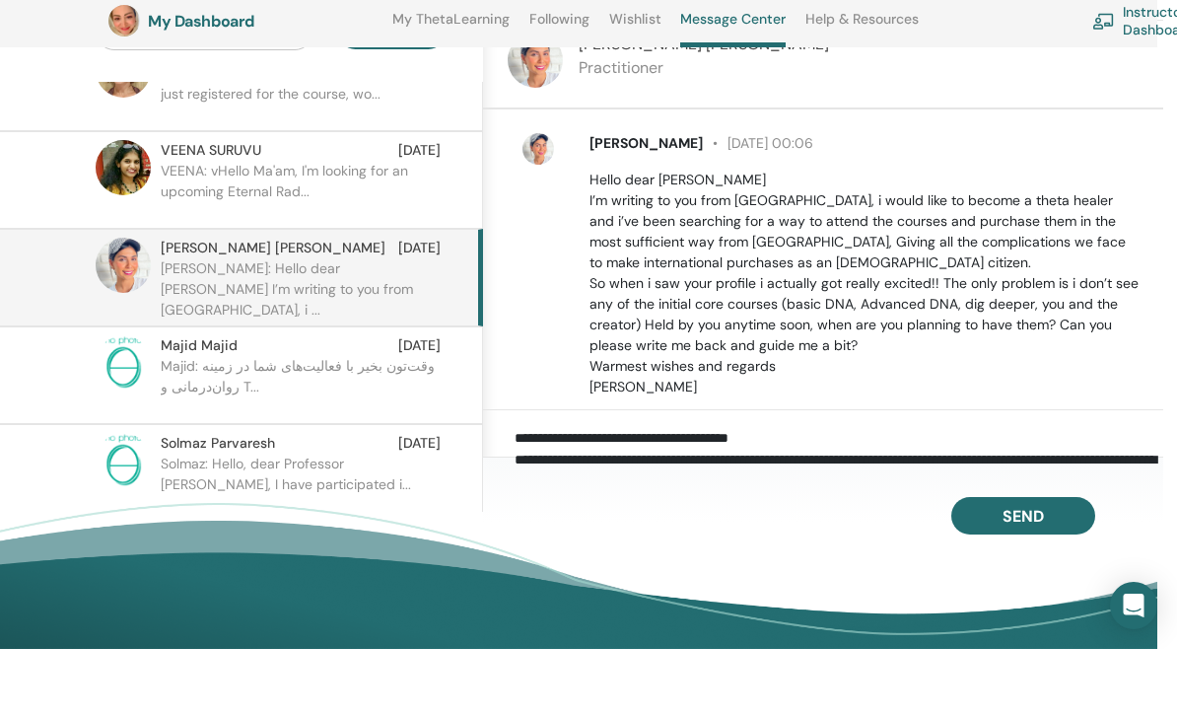
click at [639, 493] on textarea "**********" at bounding box center [839, 518] width 649 height 52
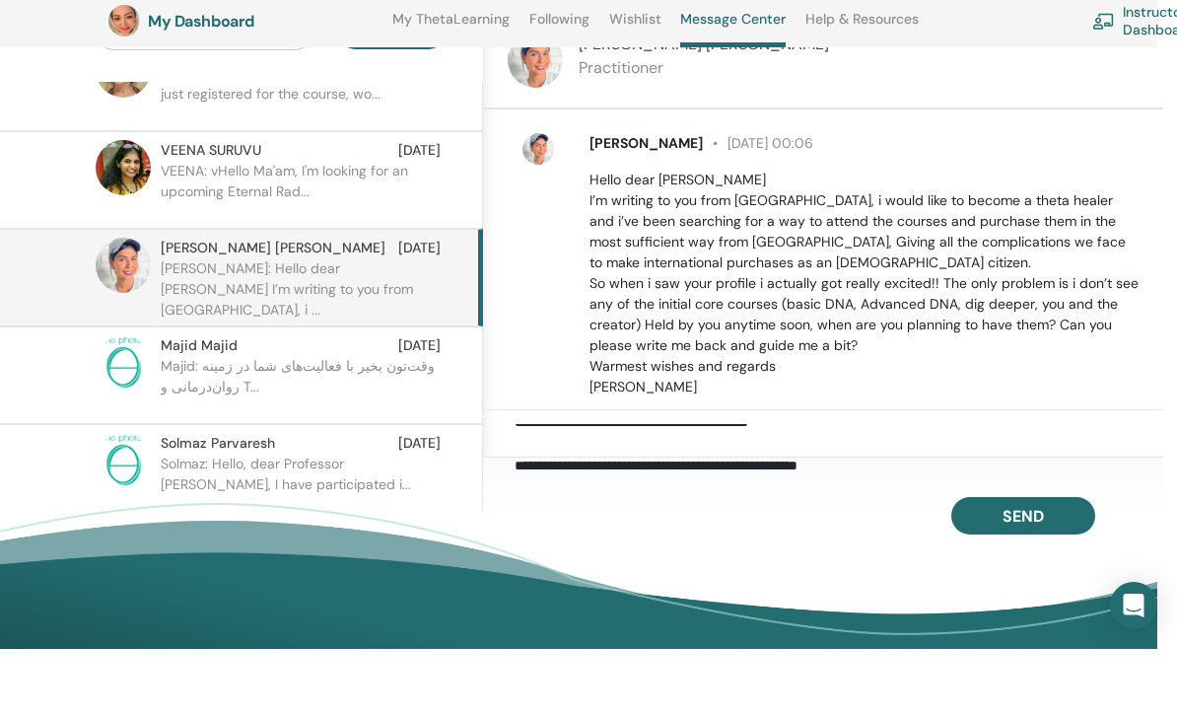
scroll to position [206, 0]
click at [663, 492] on textarea "**********" at bounding box center [839, 518] width 649 height 52
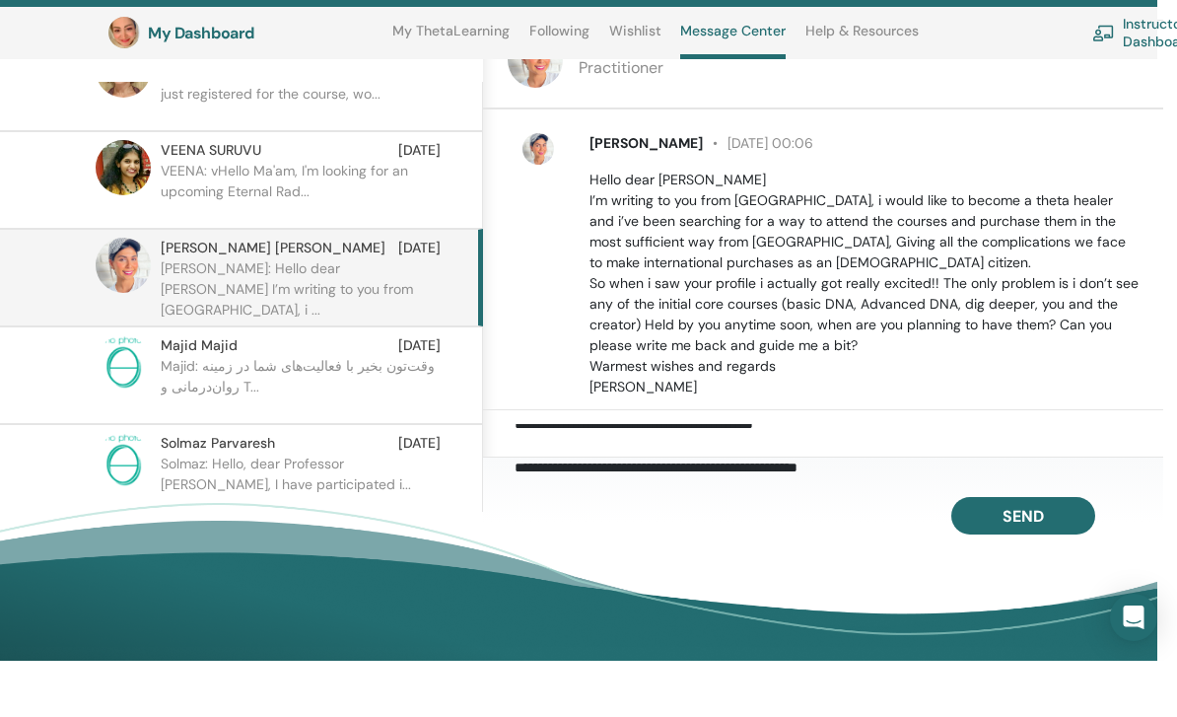
scroll to position [233, 20]
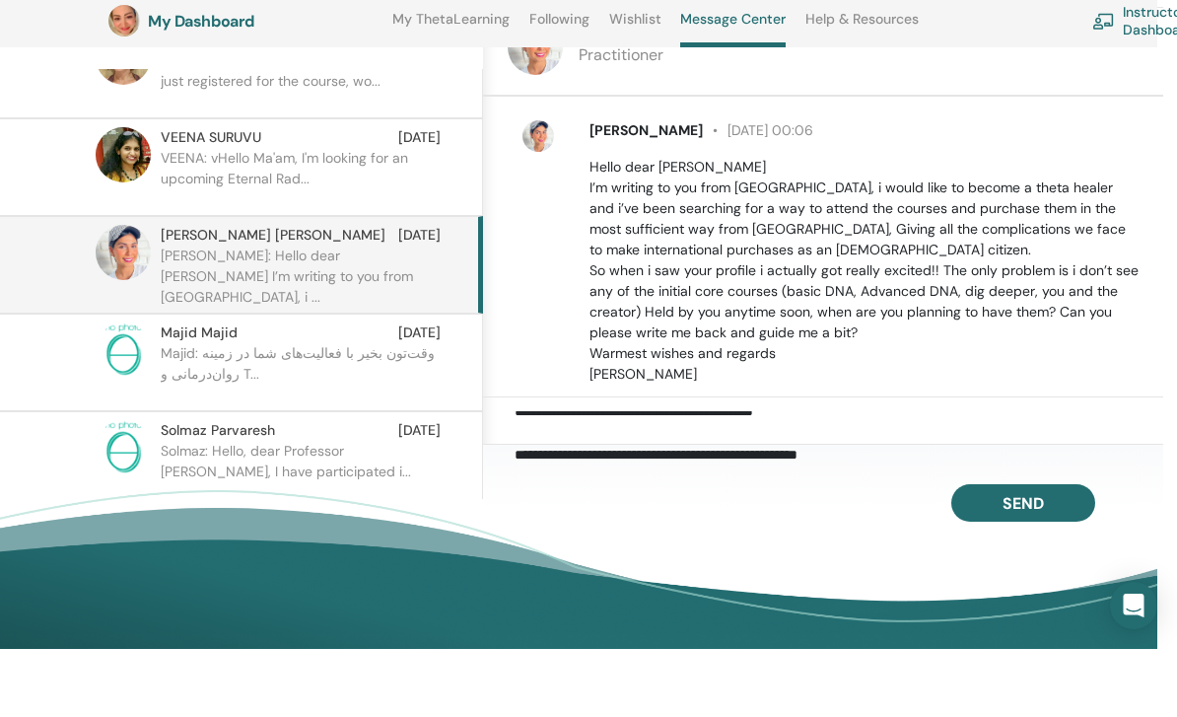
click at [1051, 479] on textarea "**********" at bounding box center [839, 505] width 649 height 52
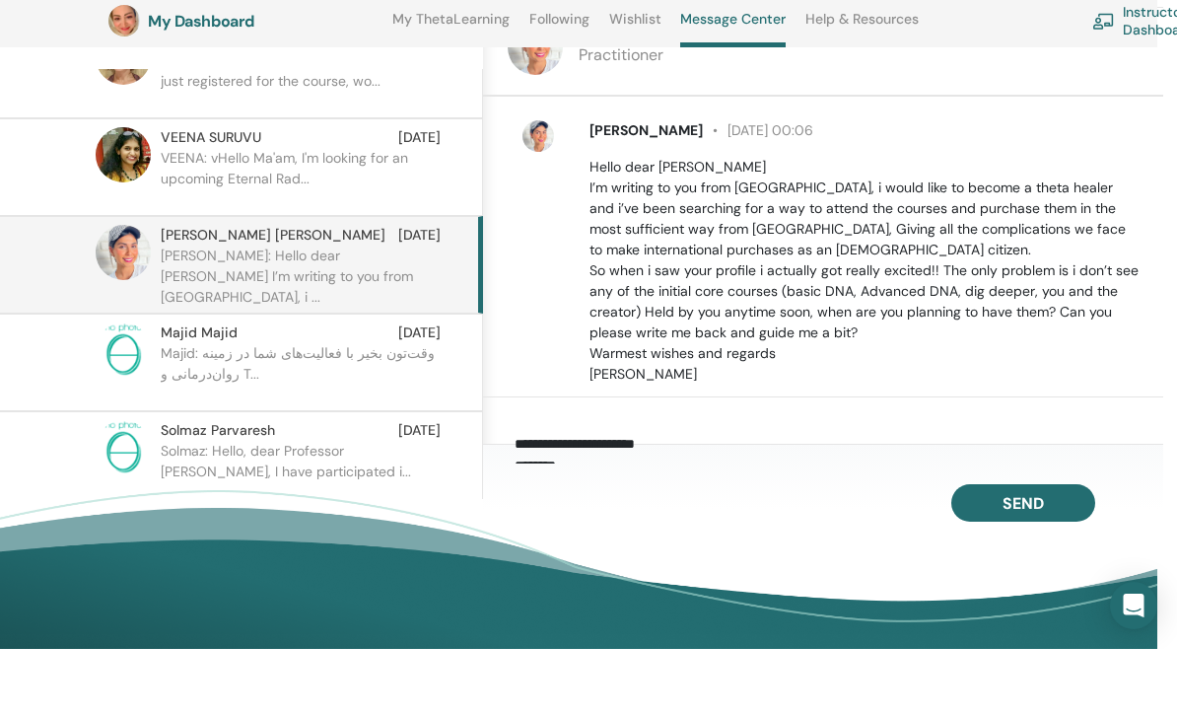
scroll to position [257, 0]
click at [769, 479] on textarea "**********" at bounding box center [839, 505] width 649 height 52
click at [774, 479] on textarea "**********" at bounding box center [839, 505] width 649 height 52
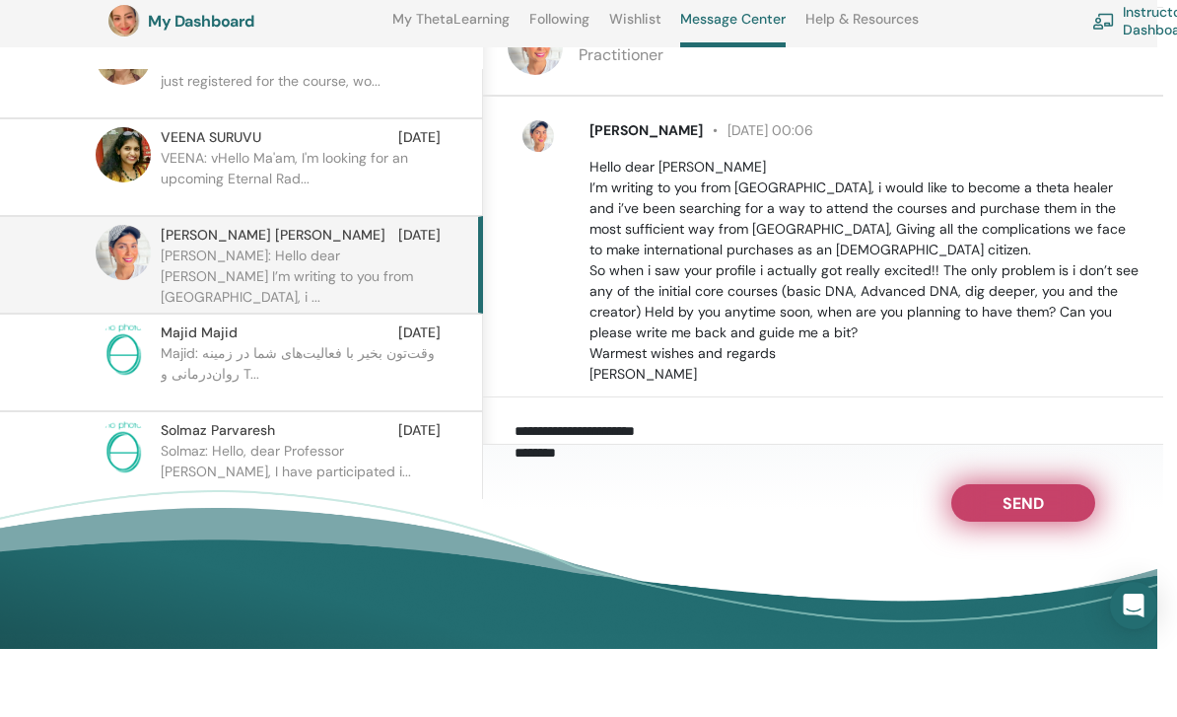
type textarea "**********"
click at [1016, 562] on span "Send" at bounding box center [1023, 568] width 41 height 14
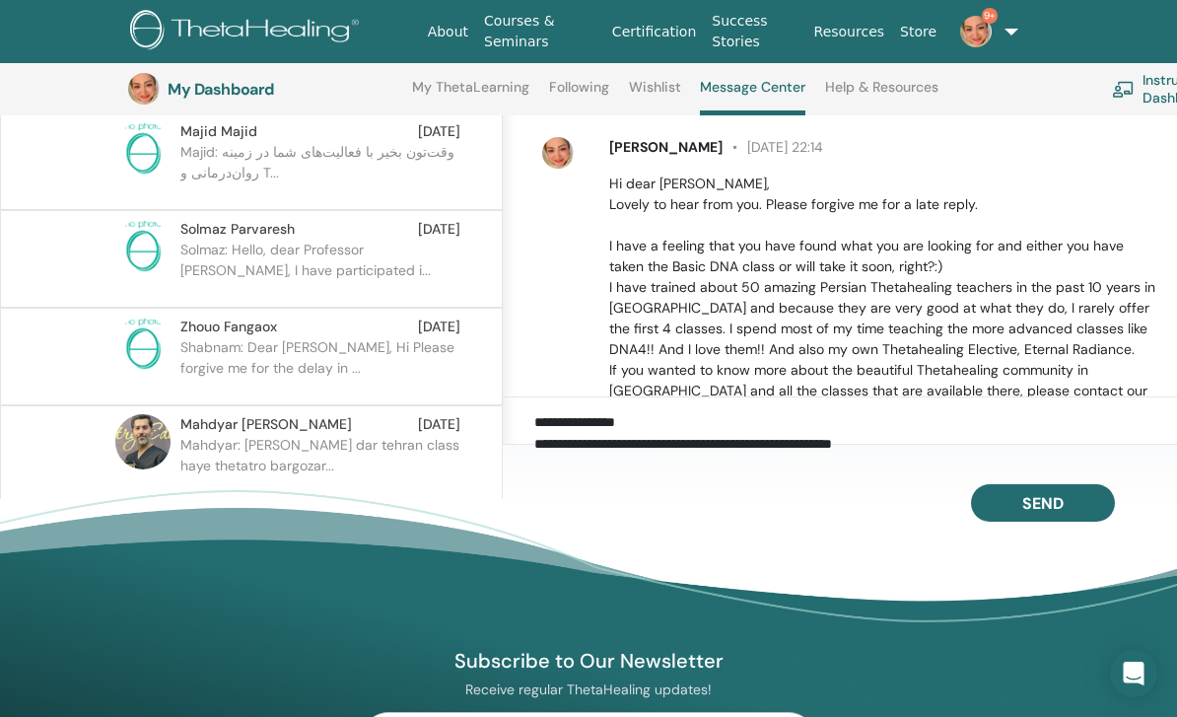
scroll to position [1049, 0]
click at [358, 356] on p "Shabnam: Dear Zhouo, Hi Please forgive me for the delay in ..." at bounding box center [323, 368] width 286 height 59
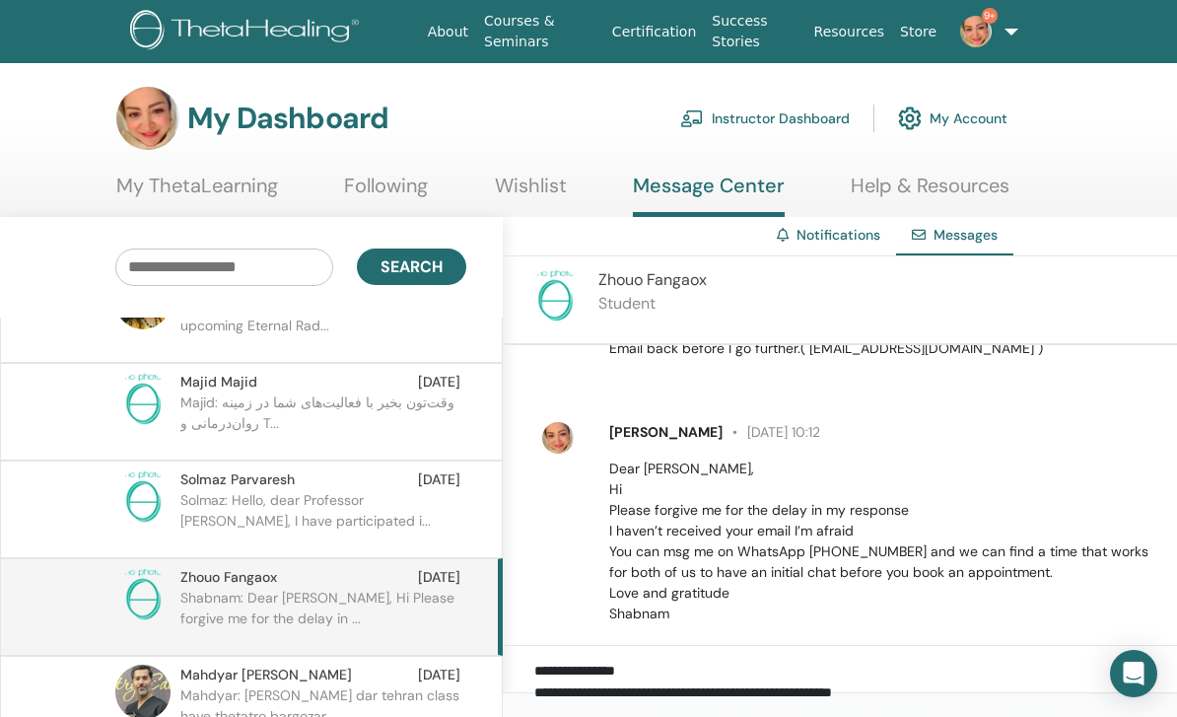
click at [290, 392] on p "Majid: وقت‌تون بخیر با فعالیت‌های شما در زمینه روان‌درمانی و T..." at bounding box center [323, 421] width 286 height 59
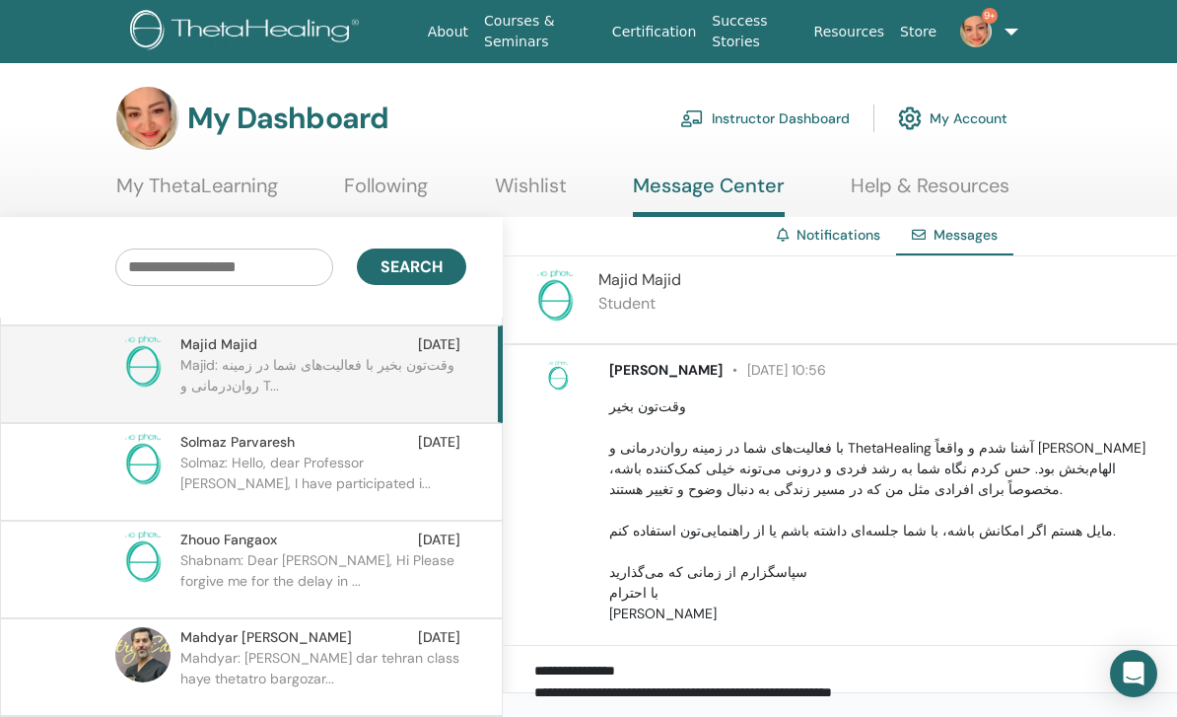
scroll to position [1090, 0]
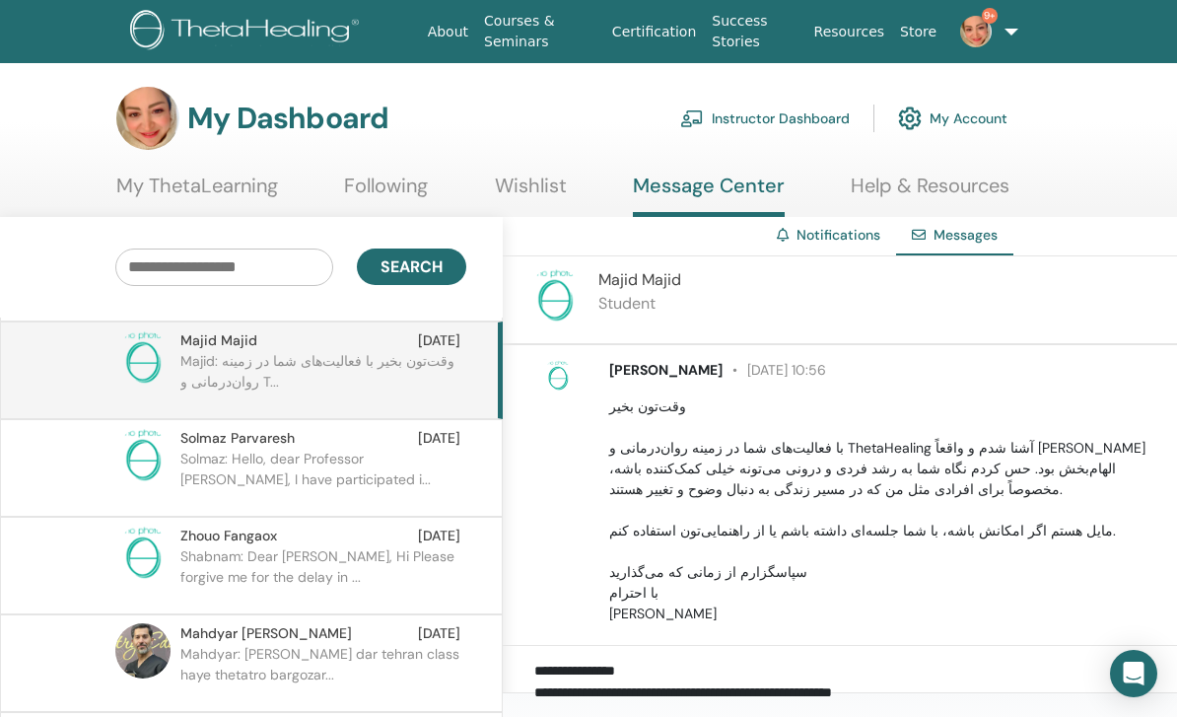
click at [275, 449] on p "Solmaz: Hello, dear Professor Shabnam, I have participated i..." at bounding box center [323, 478] width 286 height 59
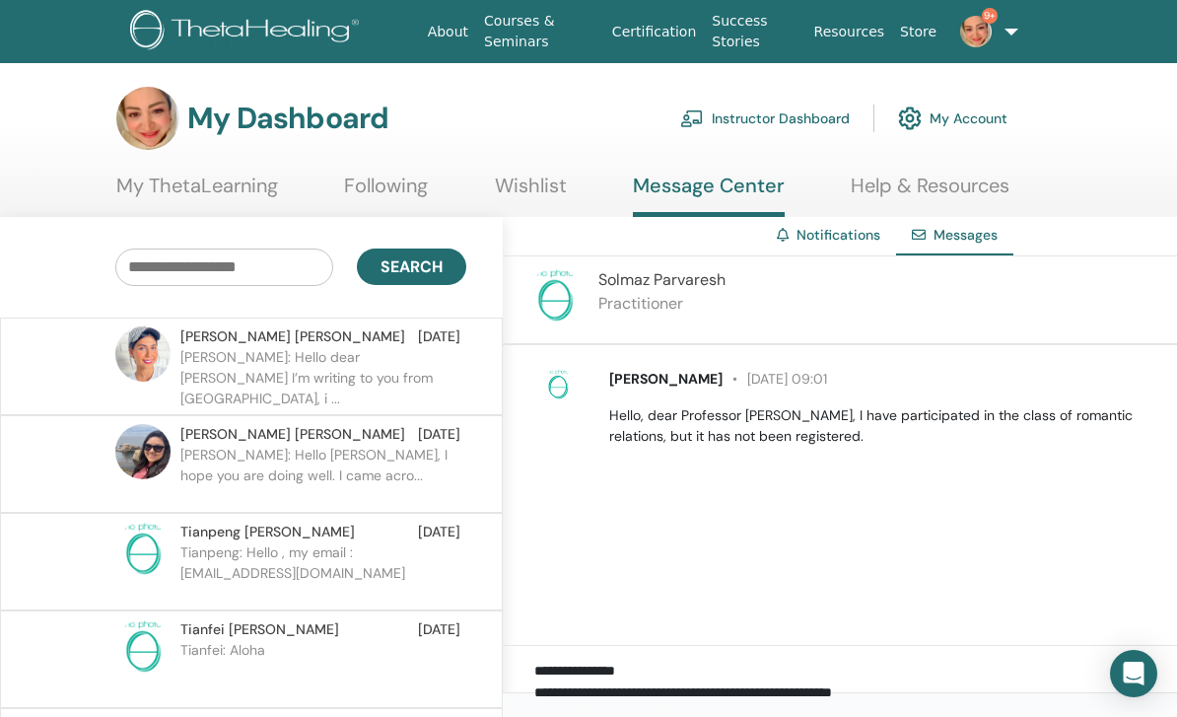
click at [988, 13] on span "9+" at bounding box center [990, 16] width 16 height 16
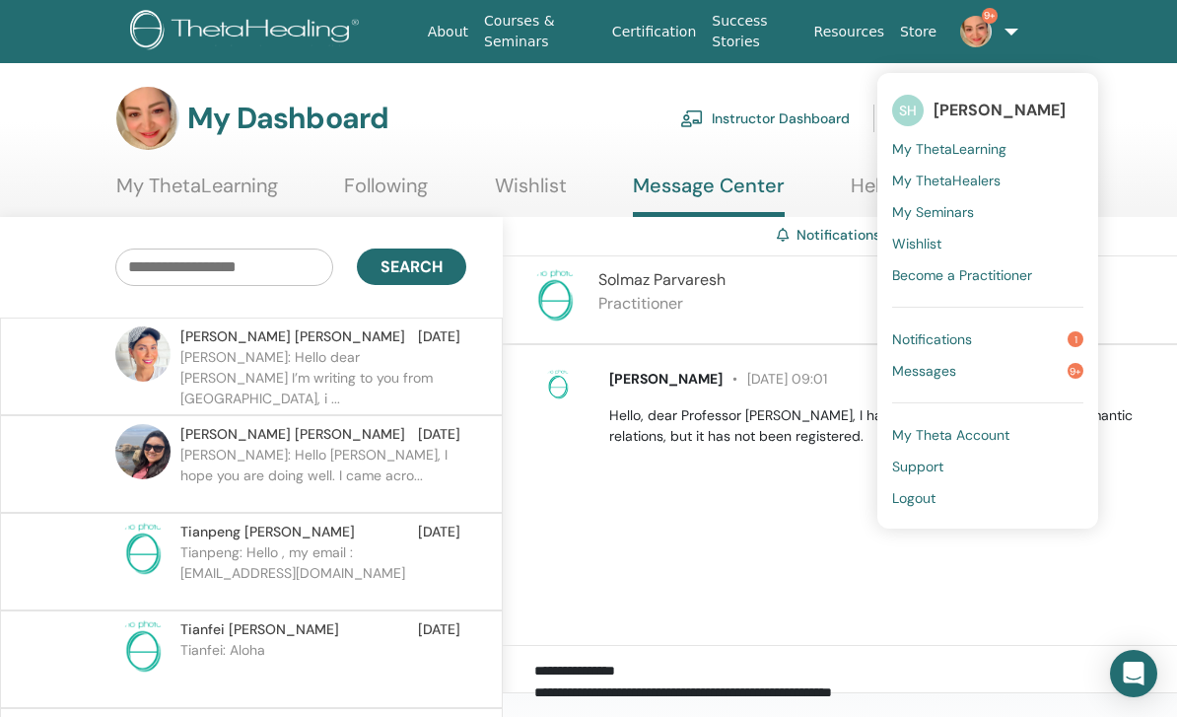
click at [941, 369] on span "Messages" at bounding box center [924, 371] width 64 height 18
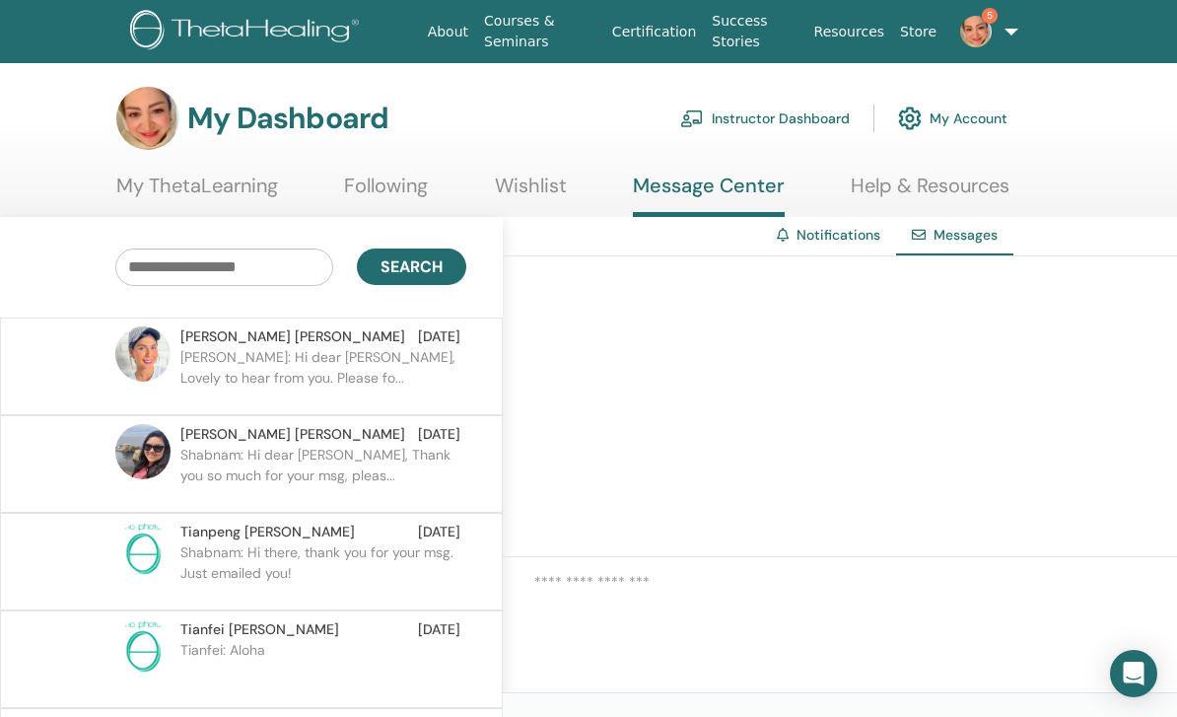
click at [988, 16] on span "5" at bounding box center [990, 16] width 16 height 16
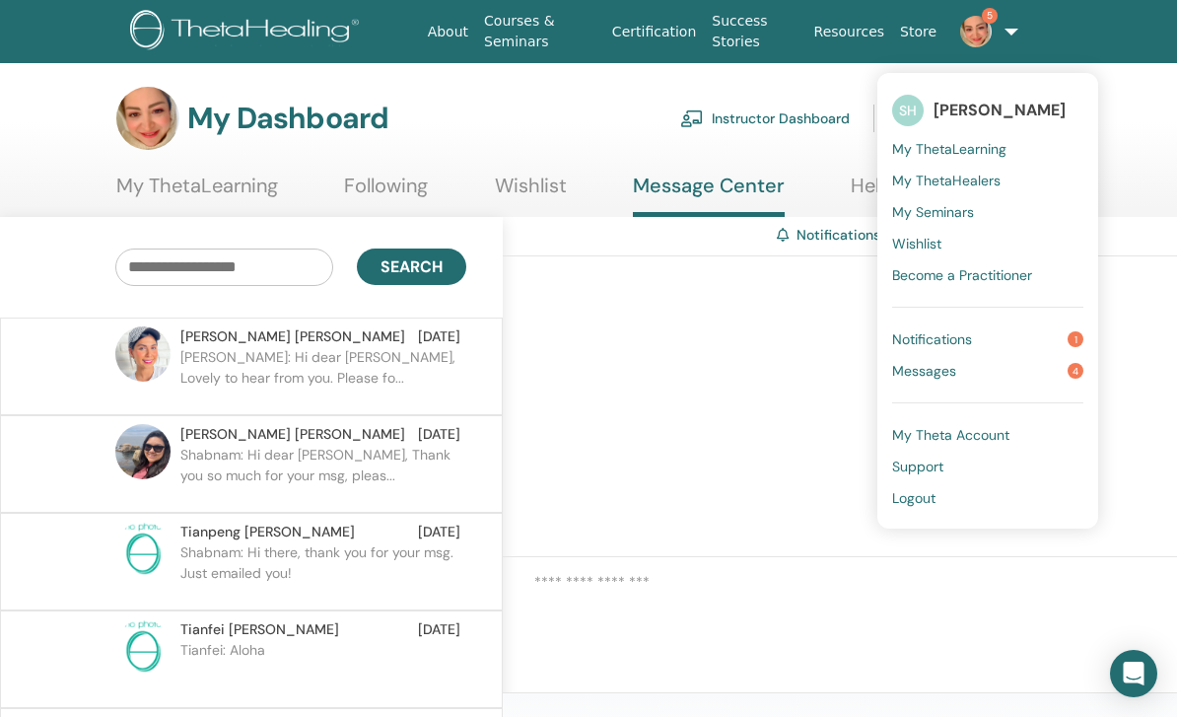
click at [950, 339] on span "Notifications" at bounding box center [932, 339] width 80 height 18
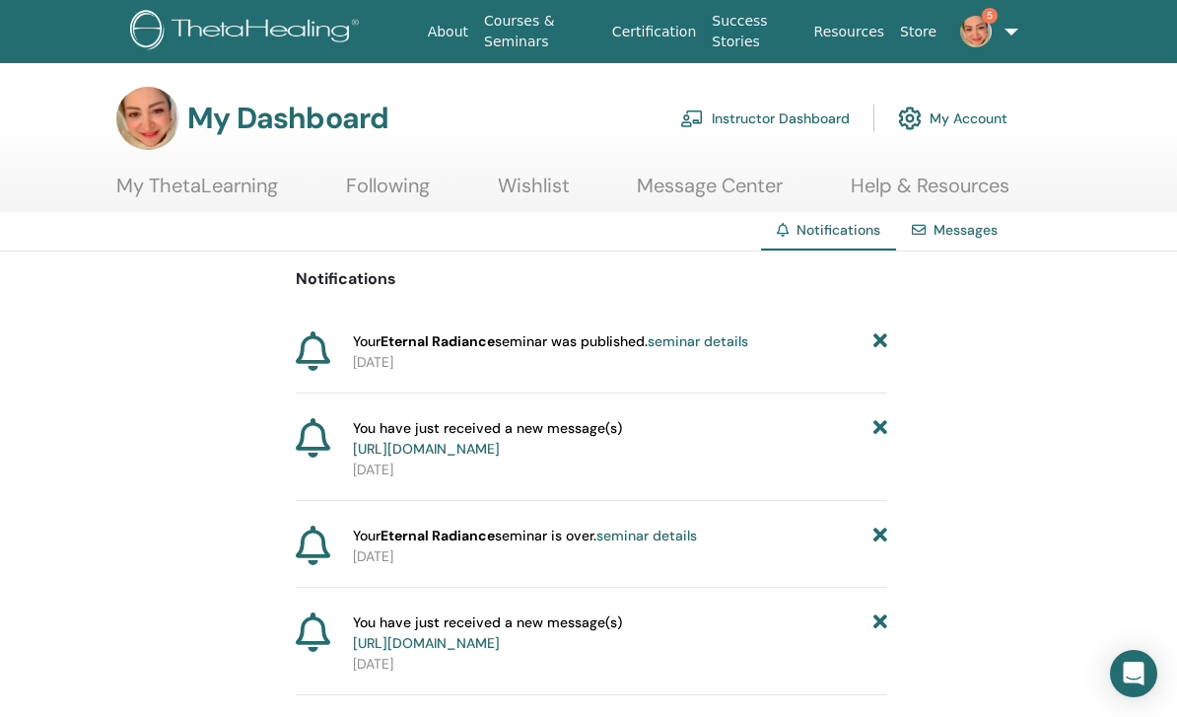
click at [795, 116] on link "Instructor Dashboard" at bounding box center [765, 118] width 170 height 43
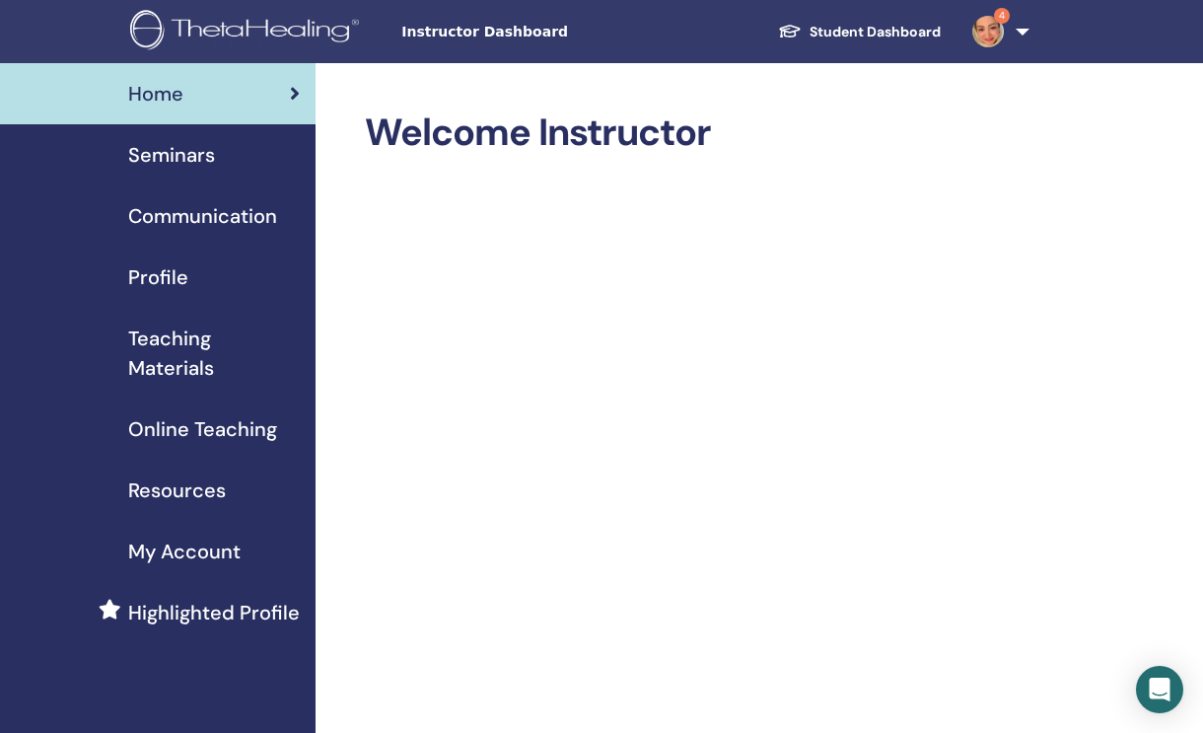
click at [1007, 19] on span "4" at bounding box center [1002, 16] width 16 height 16
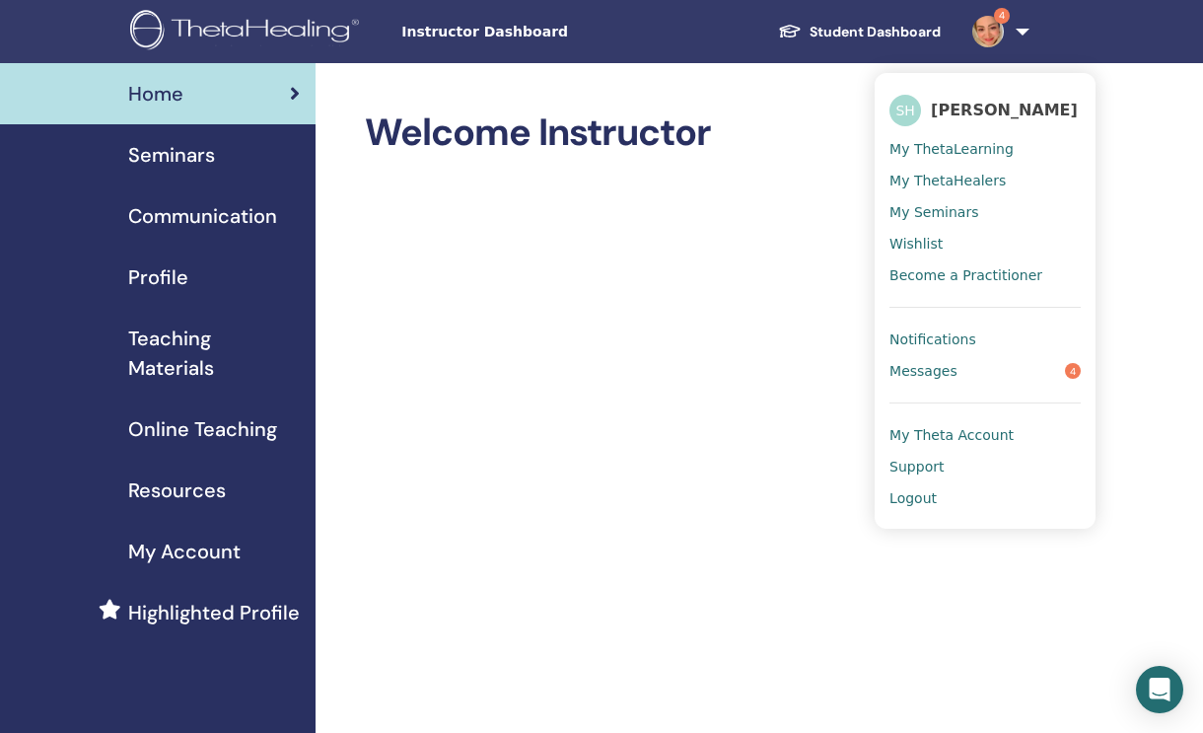
click at [1032, 373] on link "Messages 4" at bounding box center [984, 371] width 191 height 32
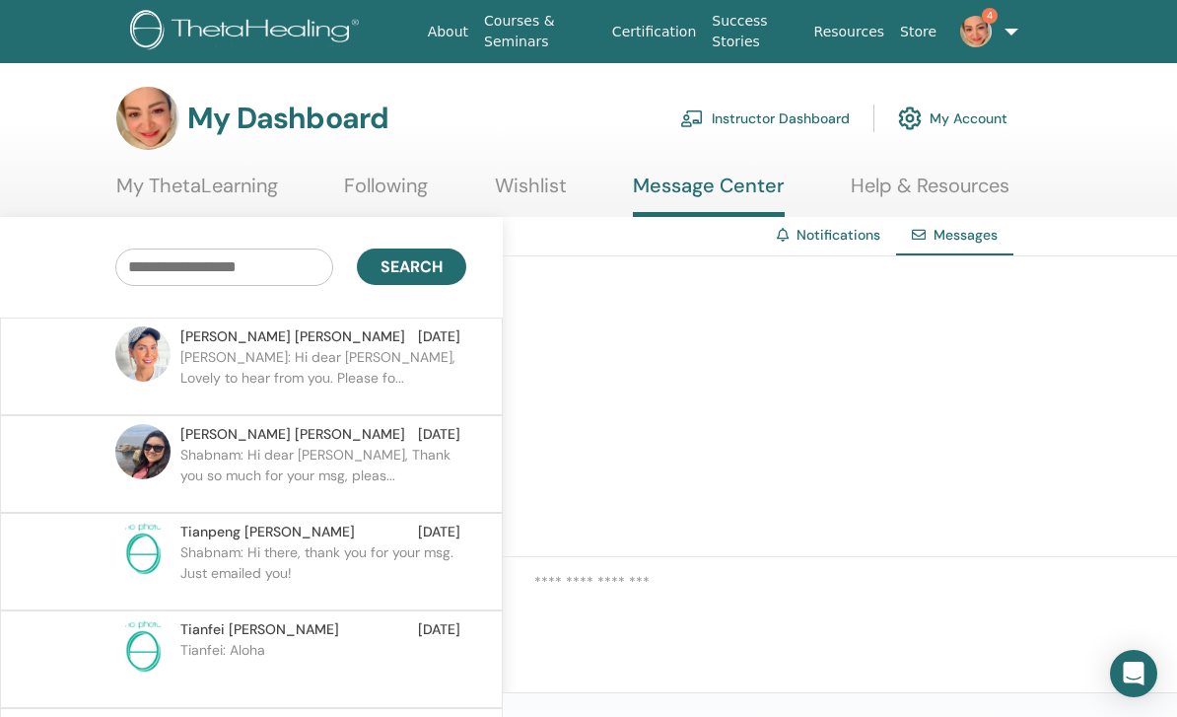
click at [821, 248] on div "Notifications" at bounding box center [828, 235] width 135 height 36
click at [887, 226] on div "Notifications" at bounding box center [828, 235] width 135 height 36
click at [869, 236] on link "Notifications" at bounding box center [839, 235] width 84 height 18
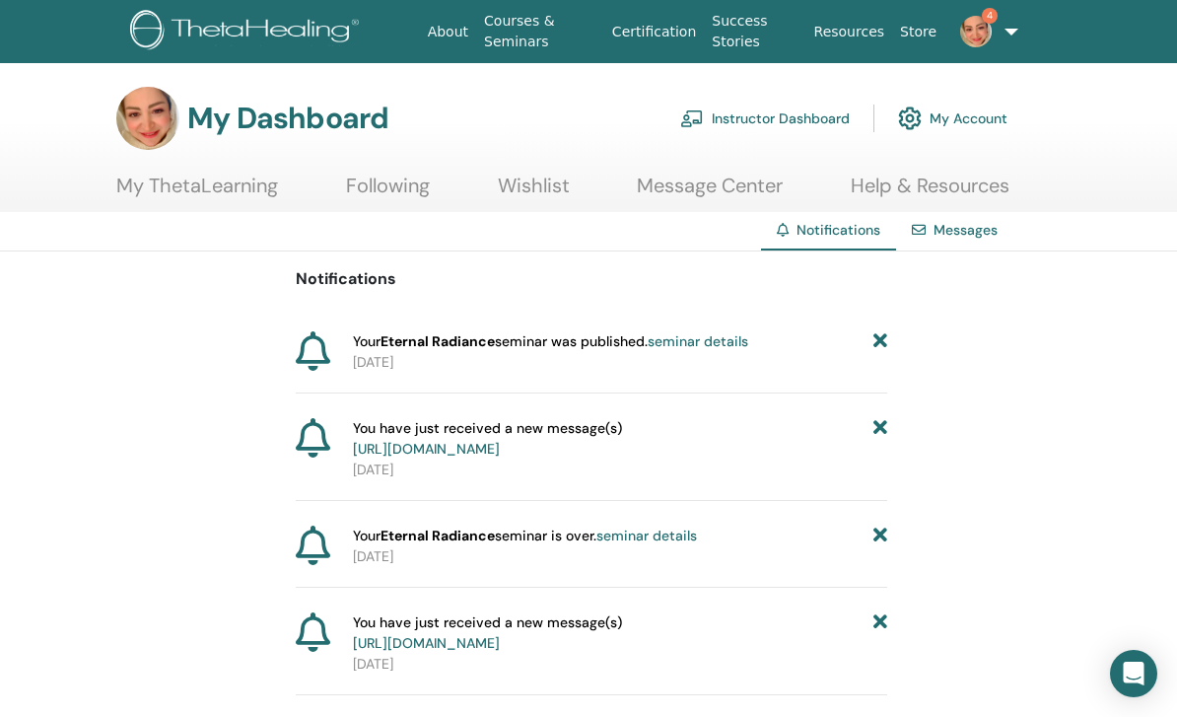
click at [500, 453] on link "[URL][DOMAIN_NAME]" at bounding box center [426, 449] width 147 height 18
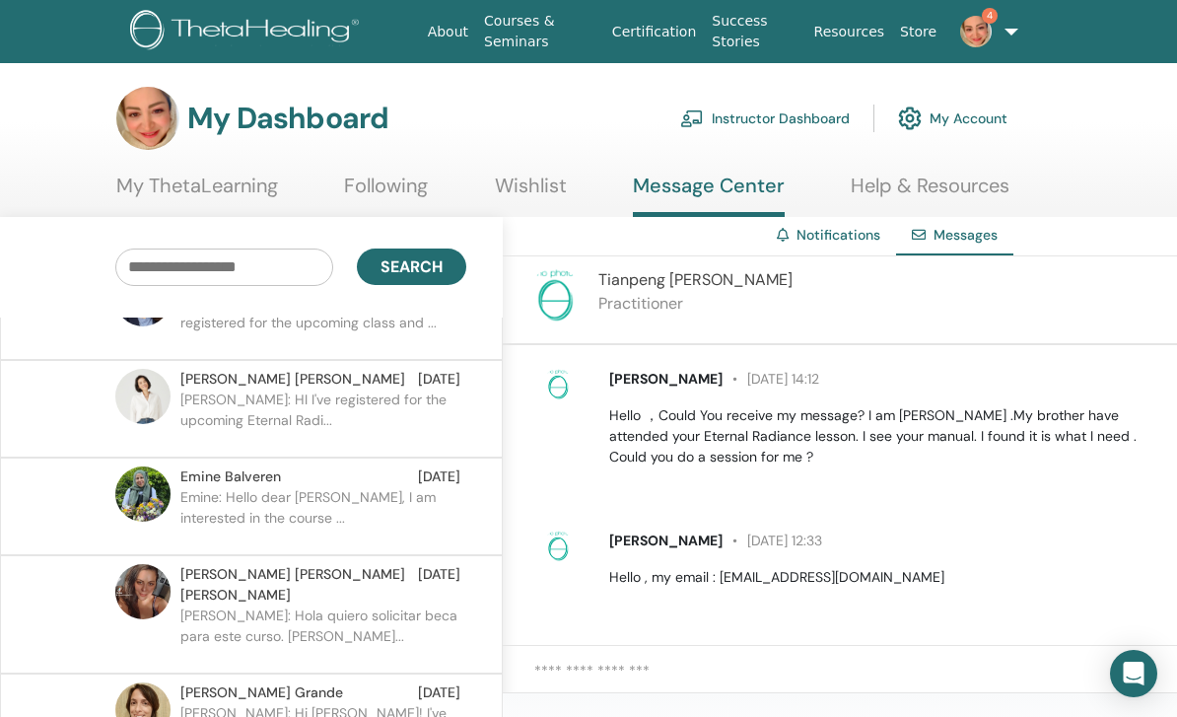
scroll to position [569, 0]
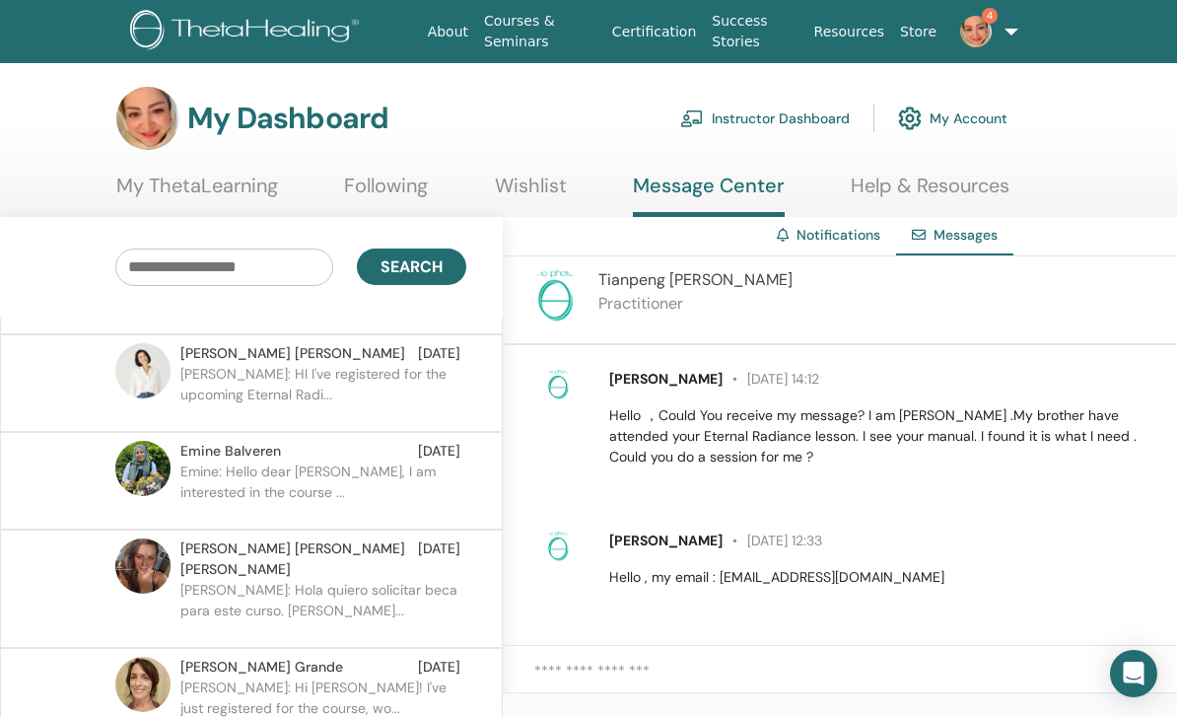
click at [151, 474] on img at bounding box center [142, 468] width 55 height 55
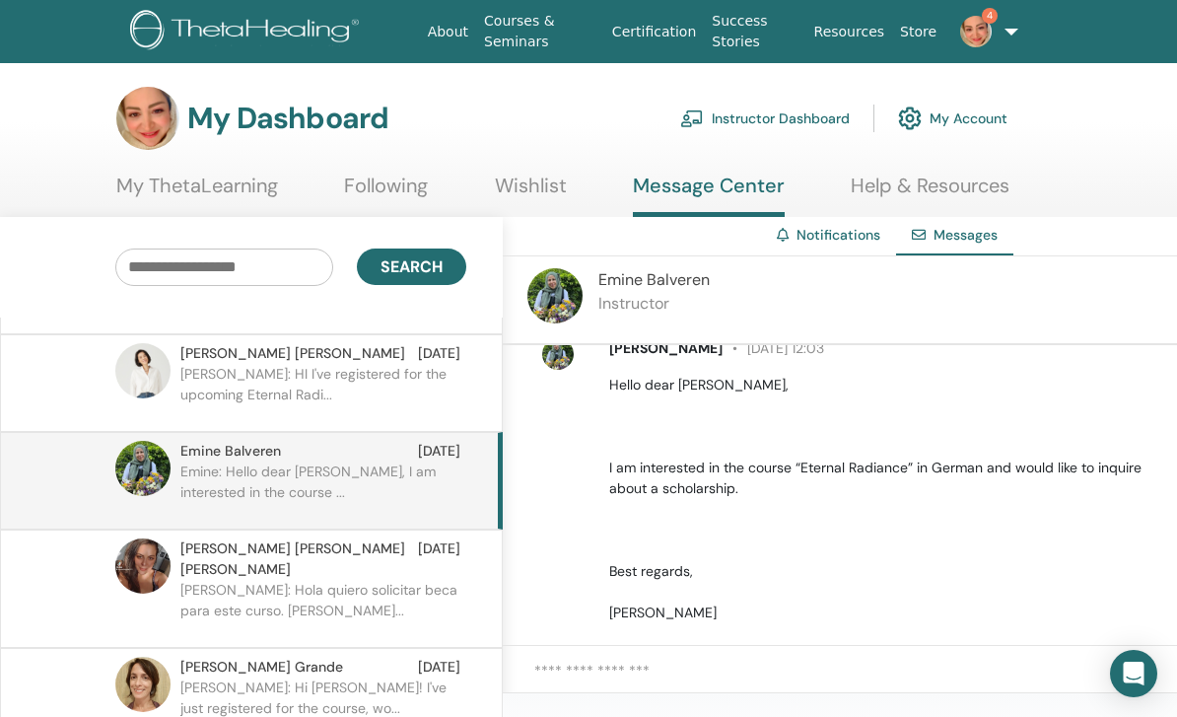
scroll to position [30, 0]
click at [539, 309] on img at bounding box center [554, 295] width 55 height 55
click at [566, 271] on img at bounding box center [554, 295] width 55 height 55
click at [597, 265] on div "Emine Balveren Instructor" at bounding box center [843, 300] width 680 height 89
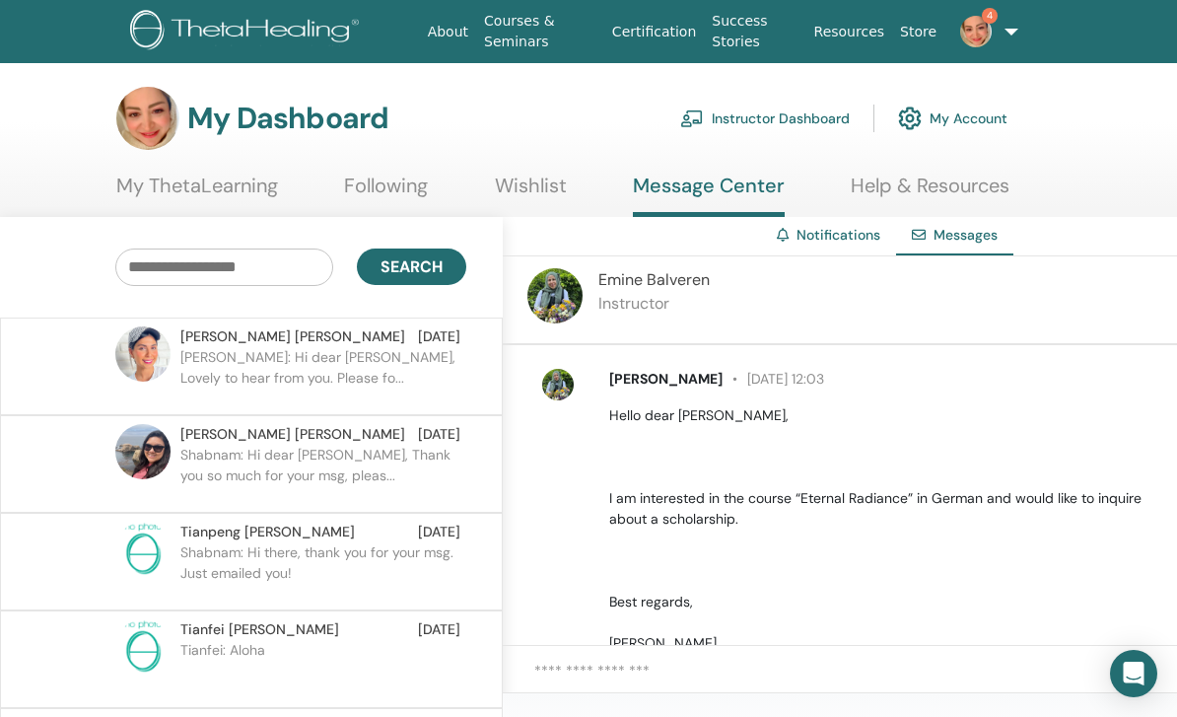
scroll to position [0, 0]
click at [352, 365] on p "Shabnam: Hi dear Sabrina, Lovely to hear from you. Please fo..." at bounding box center [323, 376] width 286 height 59
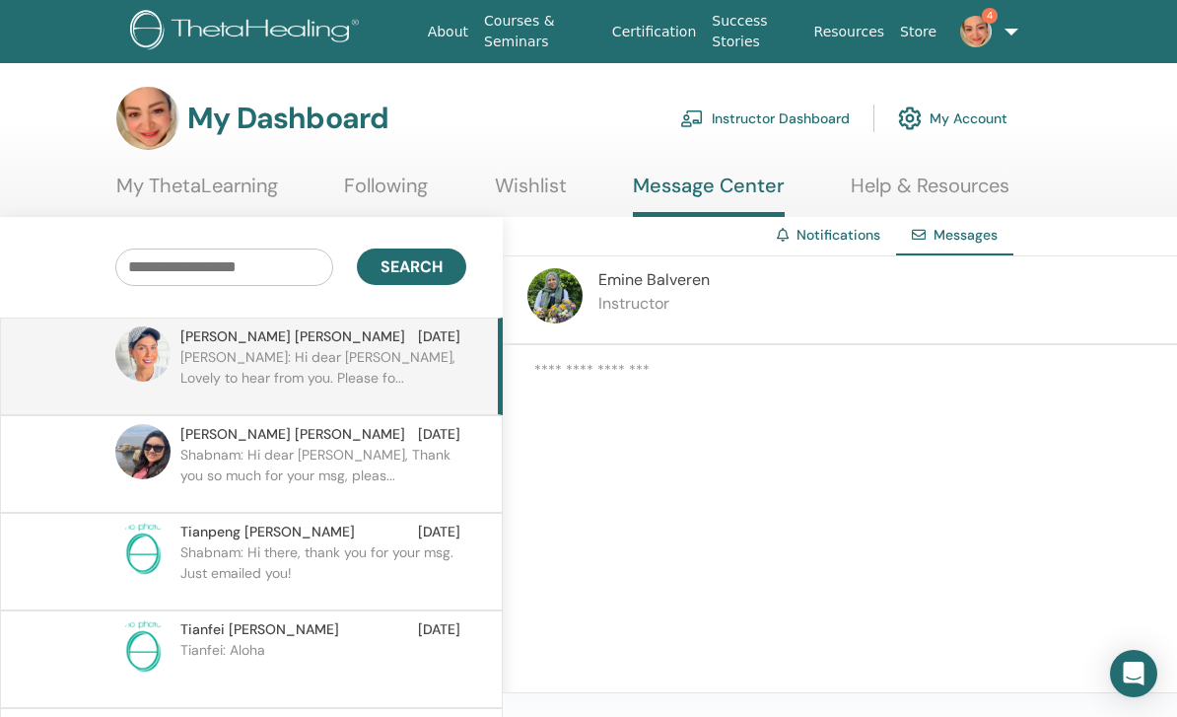
click at [351, 364] on p "Shabnam: Hi dear Sabrina, Lovely to hear from you. Please fo..." at bounding box center [323, 376] width 286 height 59
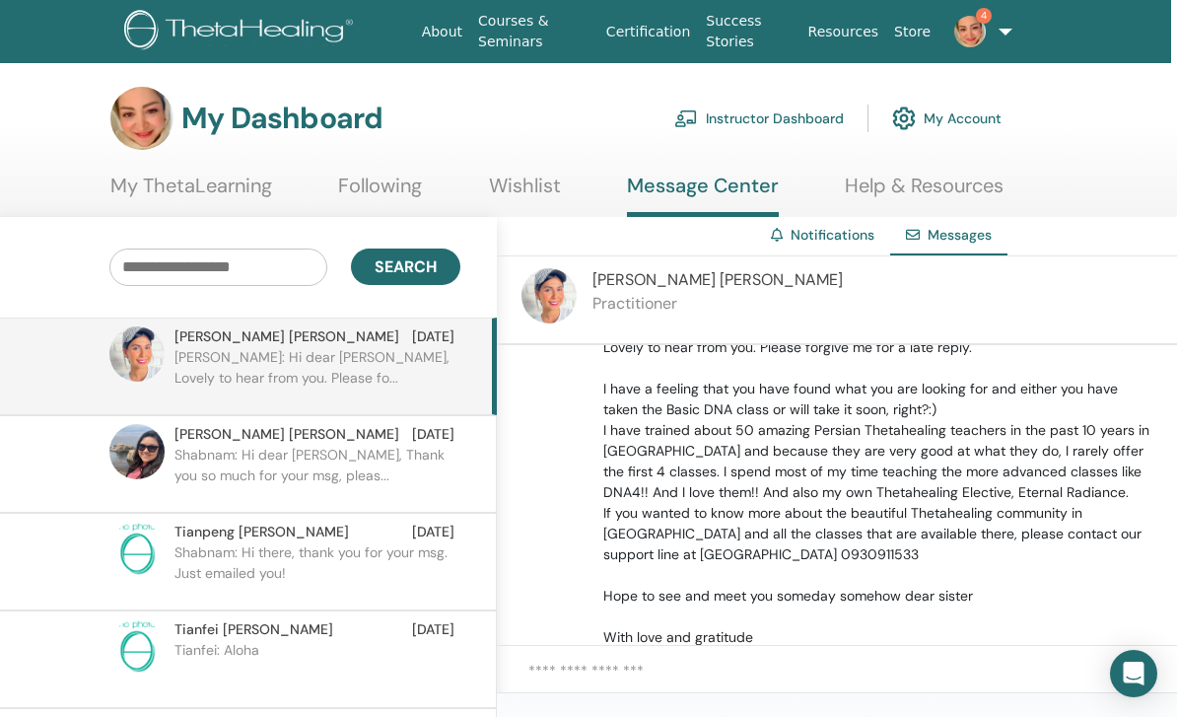
scroll to position [414, 0]
click at [993, 556] on p "Hi dear Sabrina, Lovely to hear from you. Please forgive me for a late reply. I…" at bounding box center [878, 494] width 551 height 352
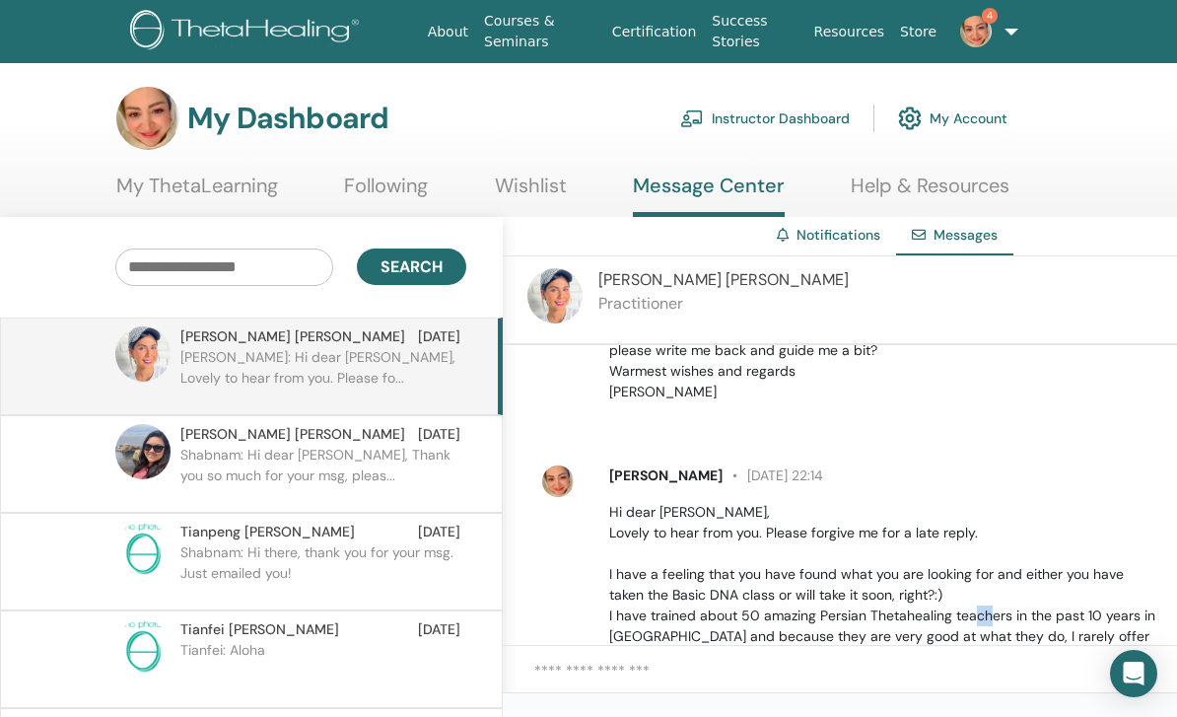
scroll to position [232, 0]
click at [823, 465] on span "17 August at 22:14" at bounding box center [773, 474] width 101 height 18
click at [823, 468] on span "17 August at 22:14" at bounding box center [773, 474] width 101 height 18
click at [893, 410] on div "Sabrina Akbari 6 June at 00:06 Hello dear Shabnam I’m writing to you from Iran,…" at bounding box center [858, 495] width 649 height 732
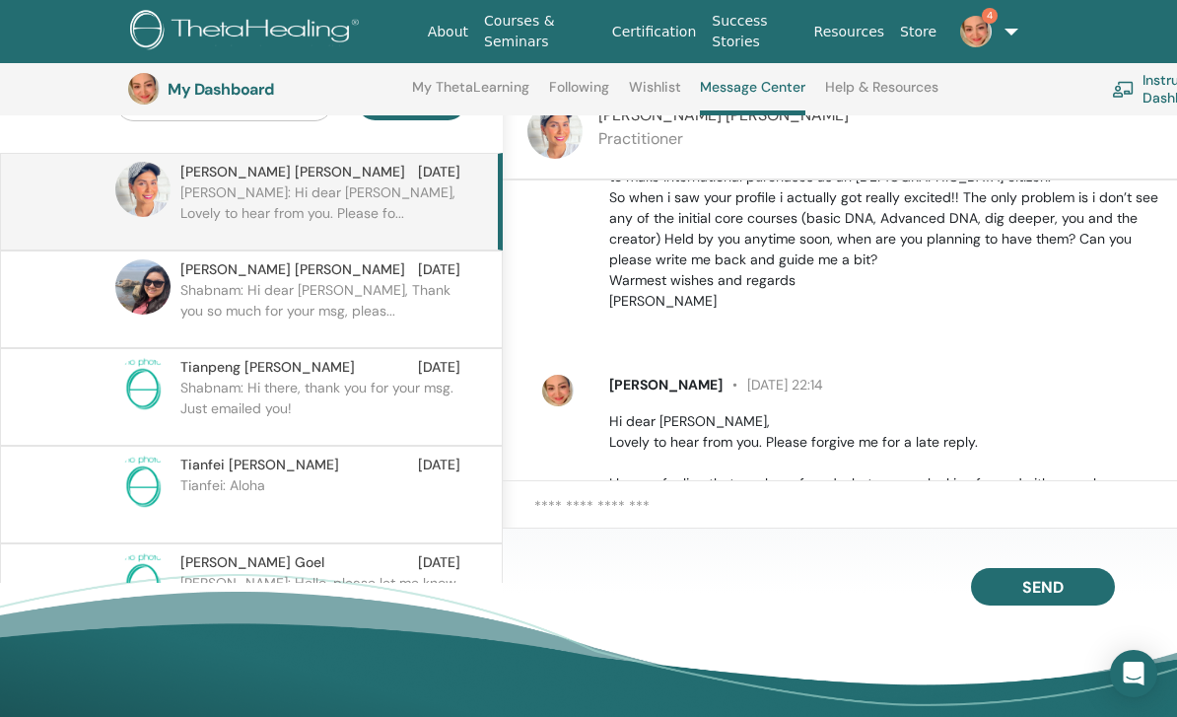
scroll to position [167, 0]
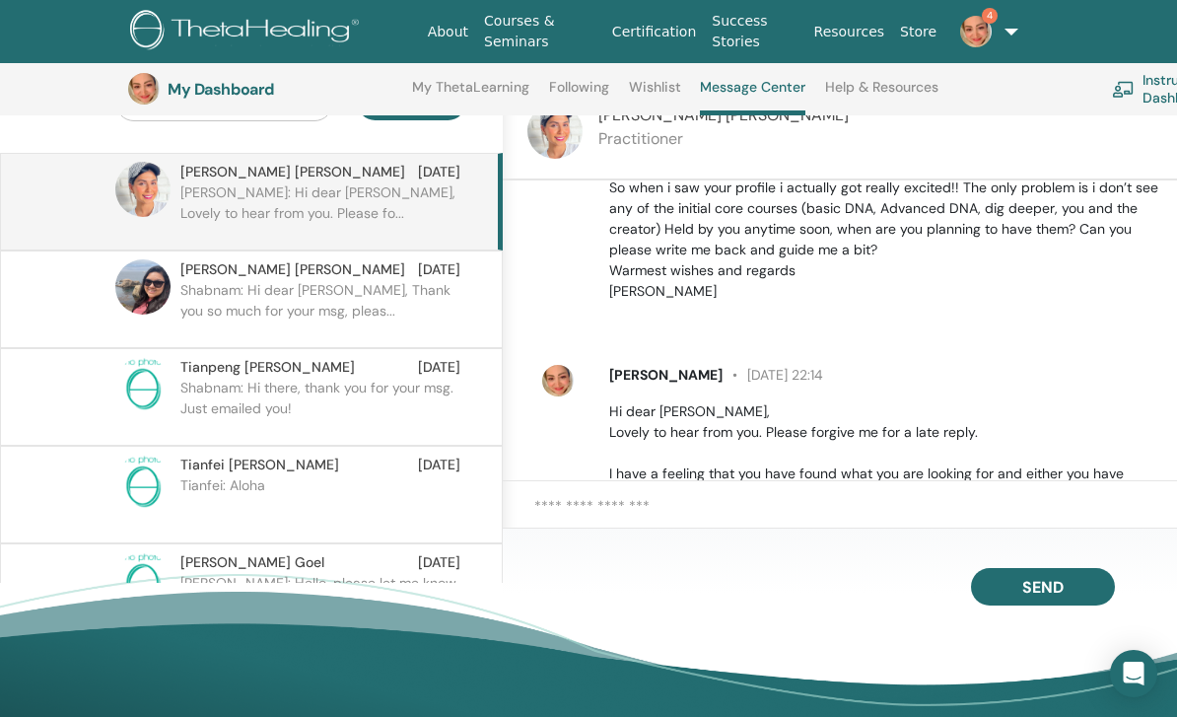
click at [823, 370] on span "17 August at 22:14" at bounding box center [773, 375] width 101 height 18
click at [1000, 419] on p "Hi dear Sabrina, Lovely to hear from you. Please forgive me for a late reply. I…" at bounding box center [884, 577] width 551 height 352
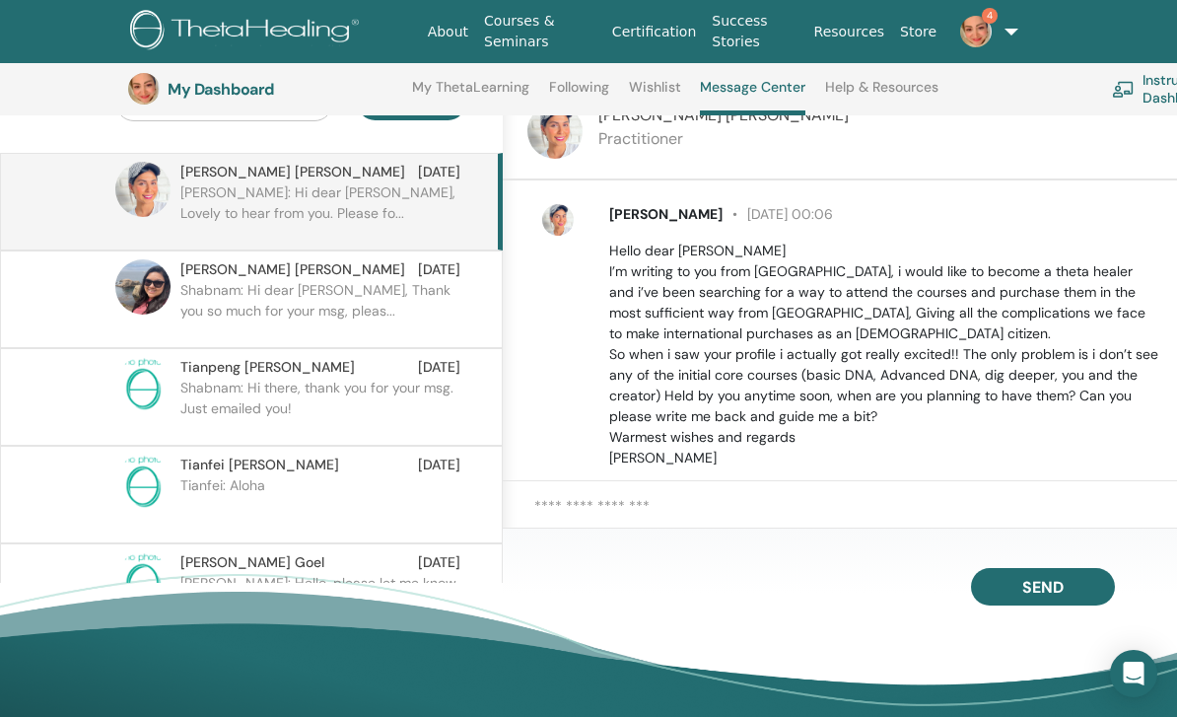
scroll to position [0, 0]
click at [676, 211] on span "Sabrina Akbari" at bounding box center [665, 214] width 113 height 18
click at [693, 209] on span "Sabrina Akbari" at bounding box center [665, 214] width 113 height 18
click at [692, 208] on span "Sabrina Akbari" at bounding box center [665, 214] width 113 height 18
click at [577, 214] on div at bounding box center [568, 336] width 52 height 264
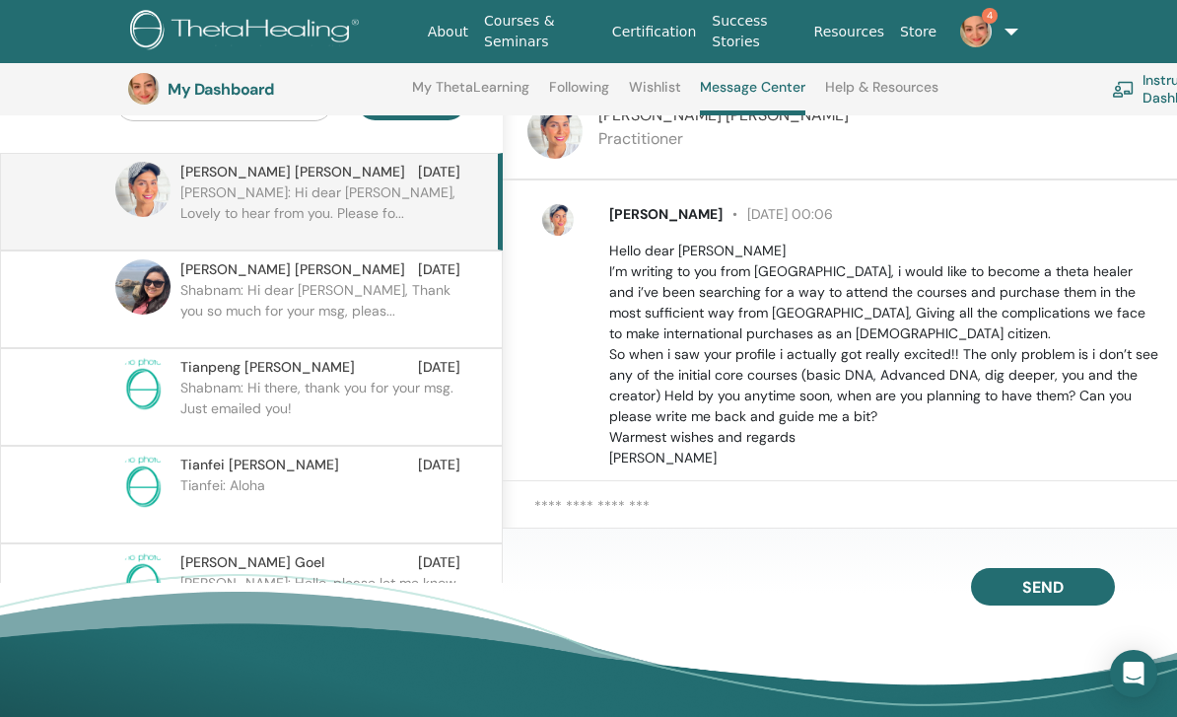
click at [576, 213] on div at bounding box center [568, 336] width 52 height 264
click at [566, 213] on img at bounding box center [558, 220] width 32 height 32
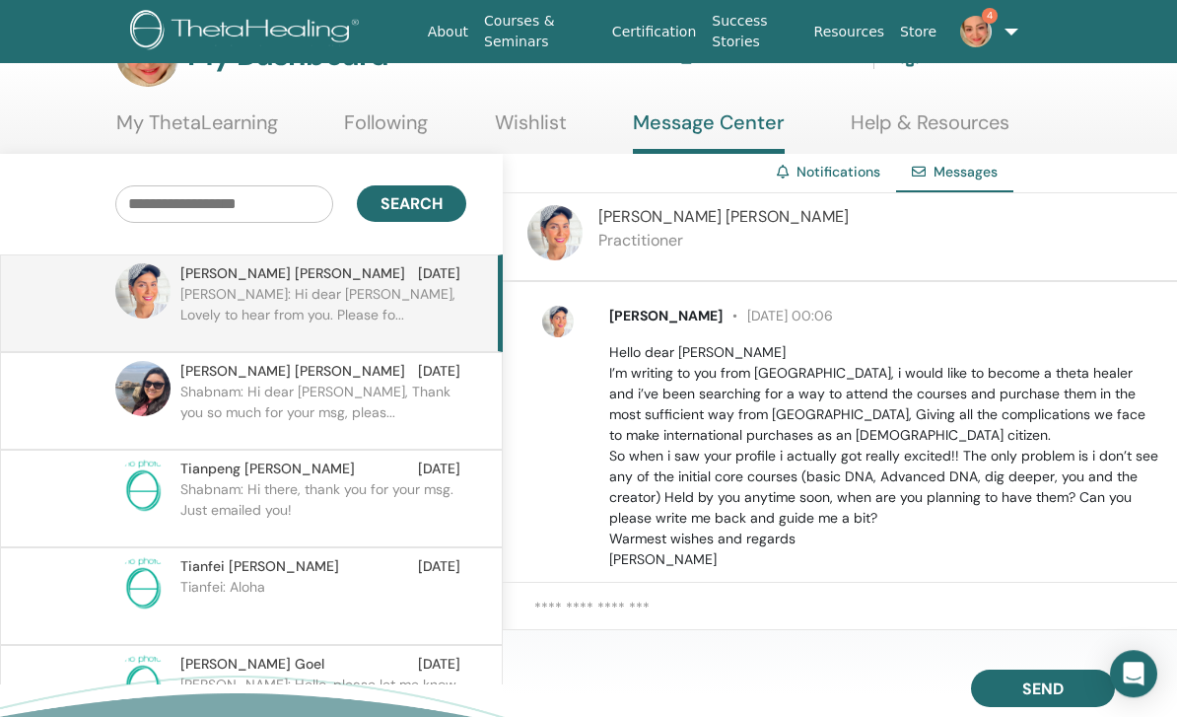
scroll to position [38, 0]
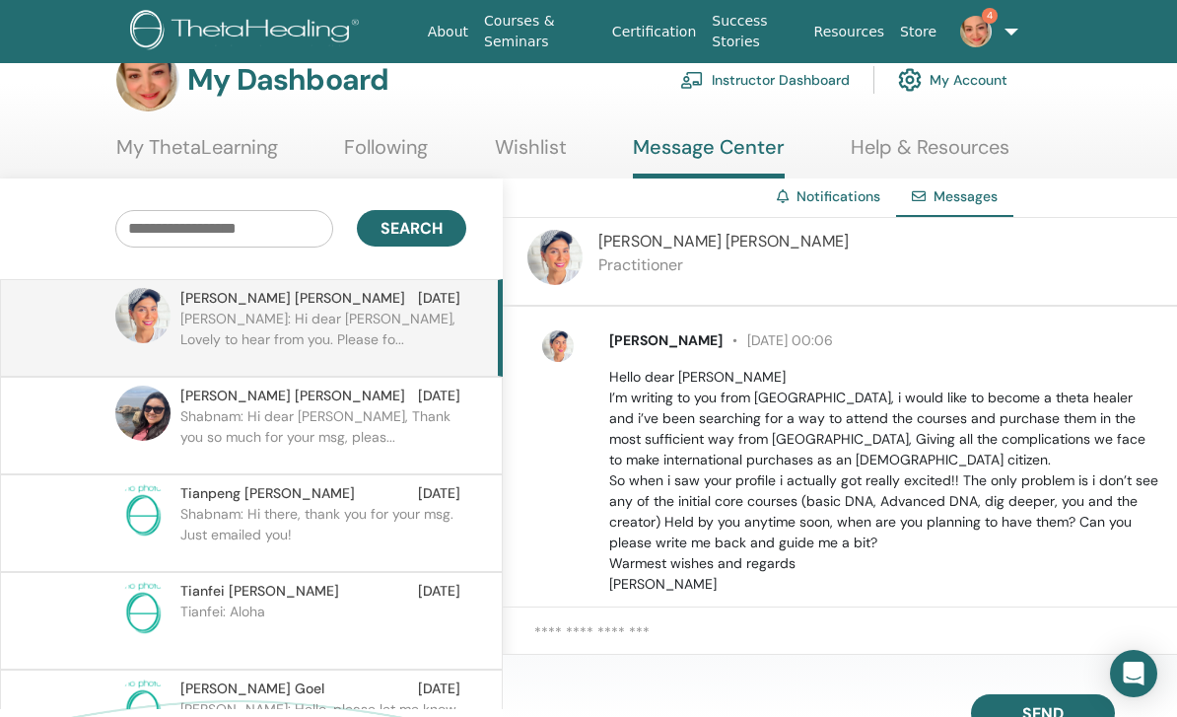
click at [657, 250] on span "Sabrina Akbari" at bounding box center [723, 241] width 250 height 21
click at [562, 246] on img at bounding box center [554, 257] width 55 height 55
click at [802, 277] on div "Sabrina Akbari Practitioner" at bounding box center [843, 262] width 680 height 89
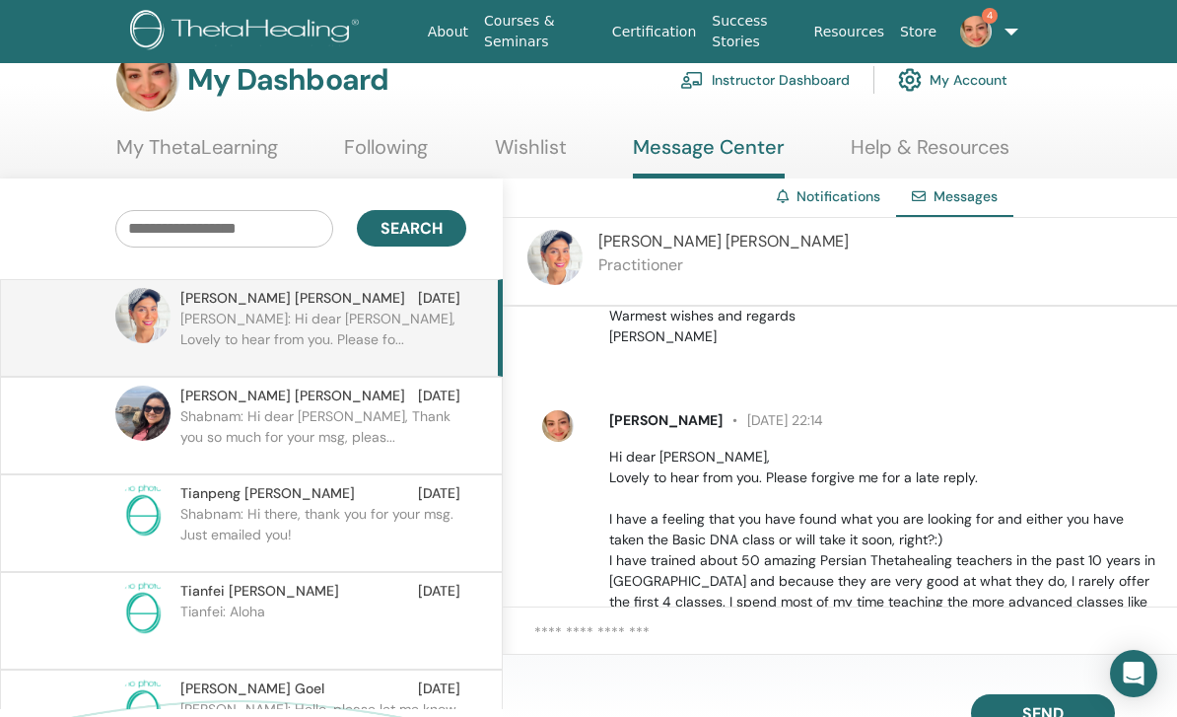
scroll to position [327, 0]
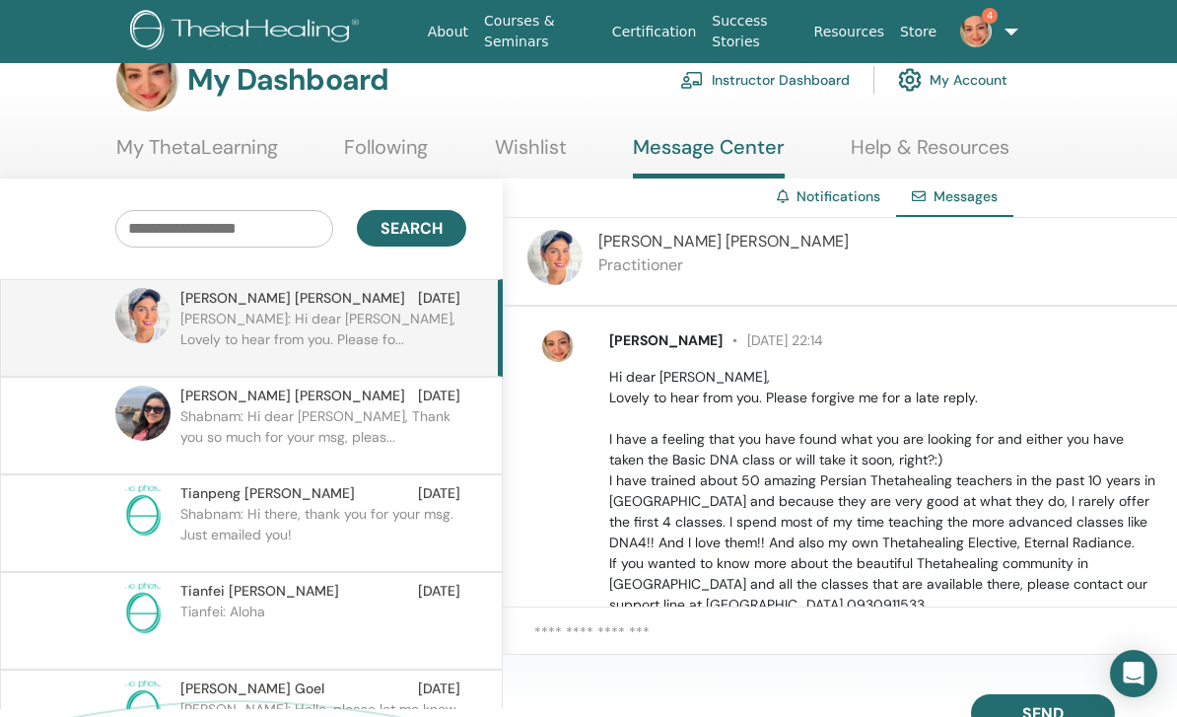
click at [872, 546] on p "Hi dear Sabrina, Lovely to hear from you. Please forgive me for a late reply. I…" at bounding box center [884, 543] width 551 height 352
click at [906, 420] on p "Hi dear Sabrina, Lovely to hear from you. Please forgive me for a late reply. I…" at bounding box center [884, 543] width 551 height 352
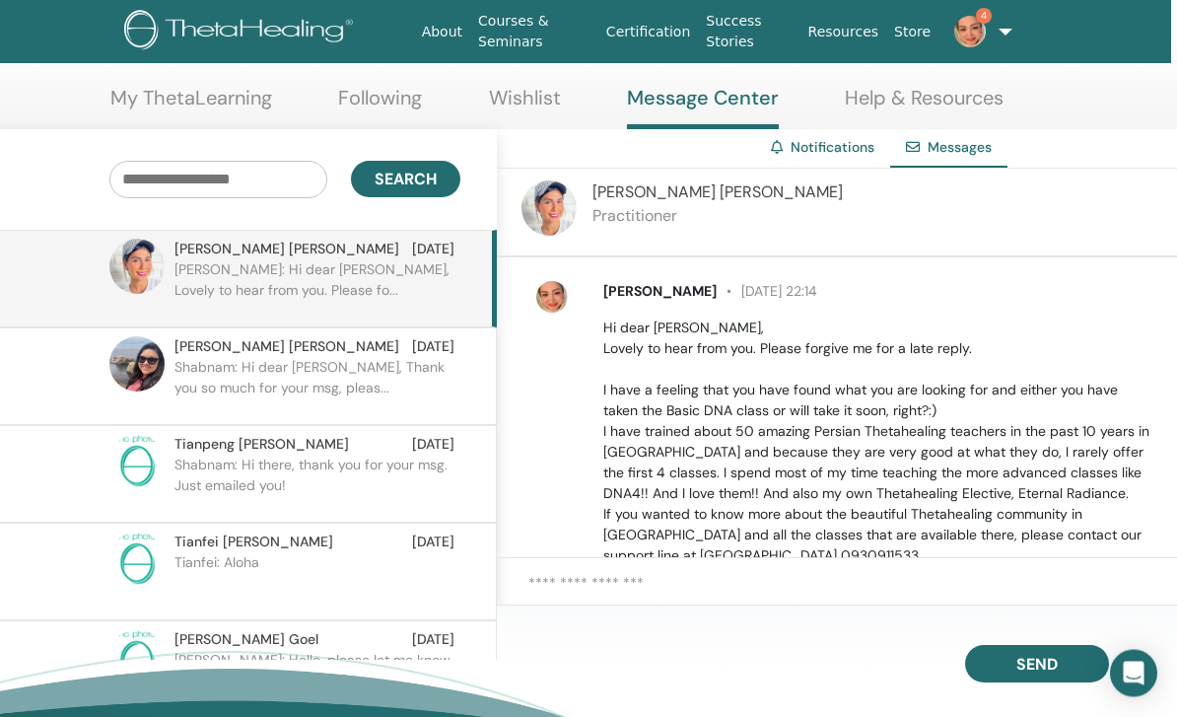
scroll to position [0, 6]
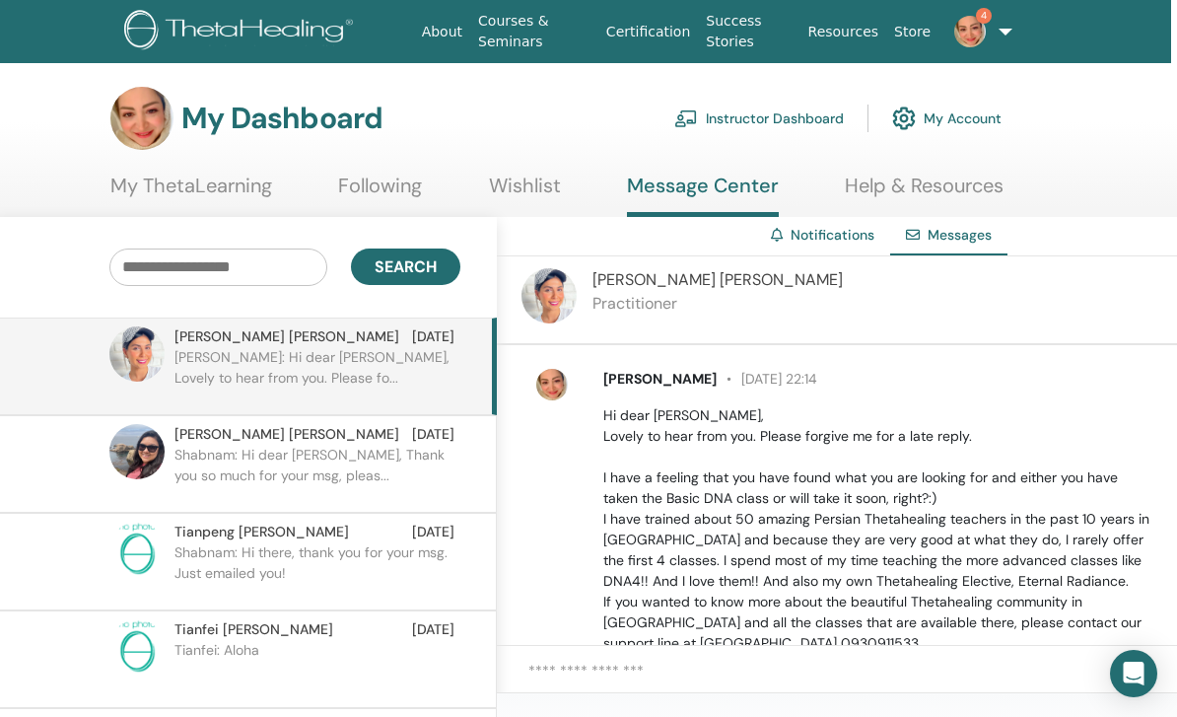
click at [252, 122] on h3 "My Dashboard" at bounding box center [281, 118] width 201 height 35
click at [277, 114] on h3 "My Dashboard" at bounding box center [281, 118] width 201 height 35
click at [1004, 32] on link "4" at bounding box center [972, 31] width 67 height 63
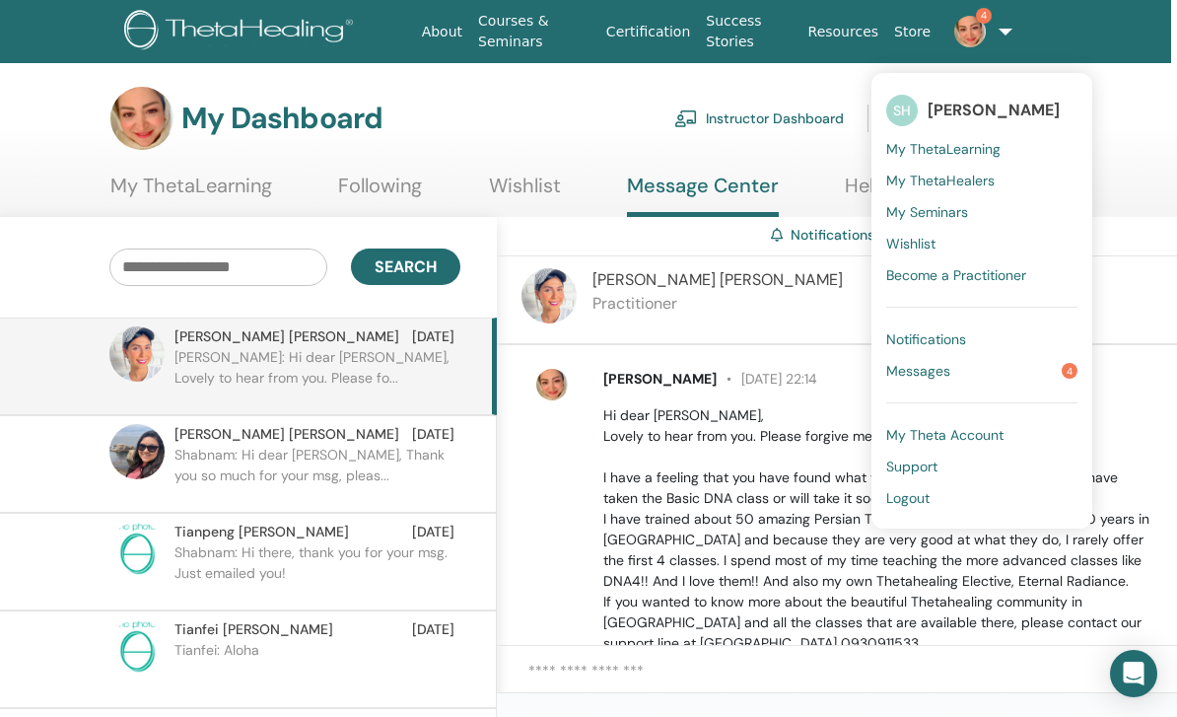
click at [1046, 109] on span "[PERSON_NAME]" at bounding box center [994, 110] width 132 height 21
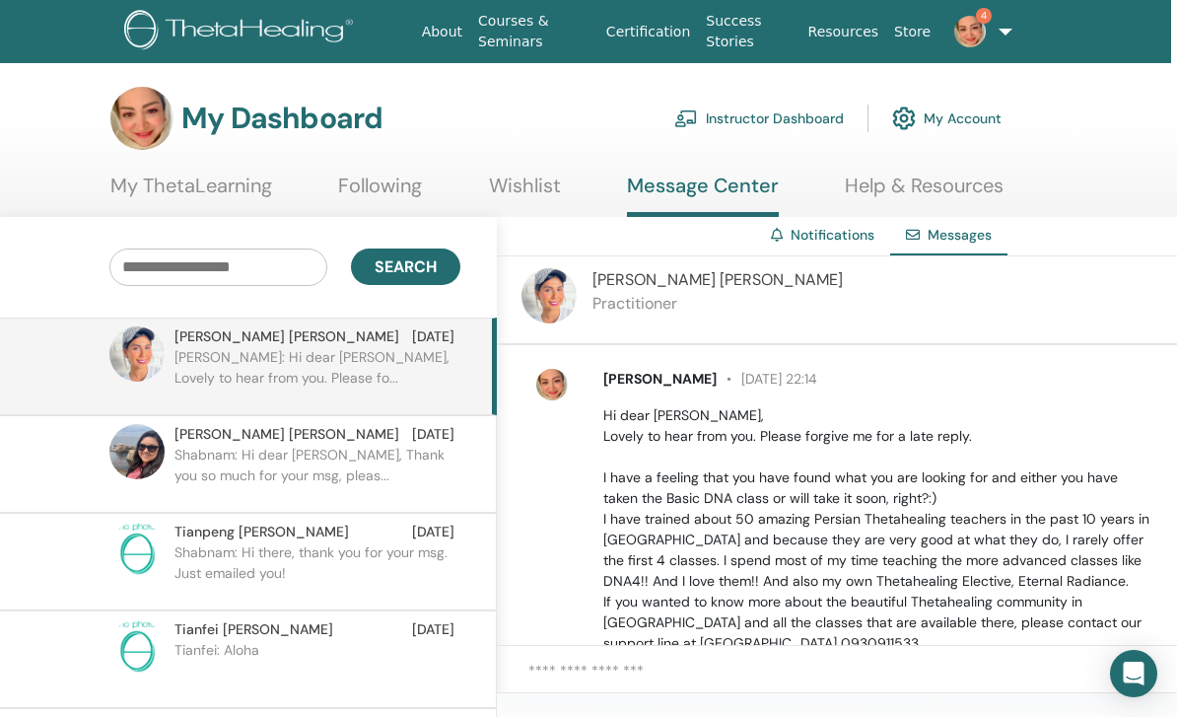
click at [1001, 40] on link "4" at bounding box center [972, 31] width 67 height 63
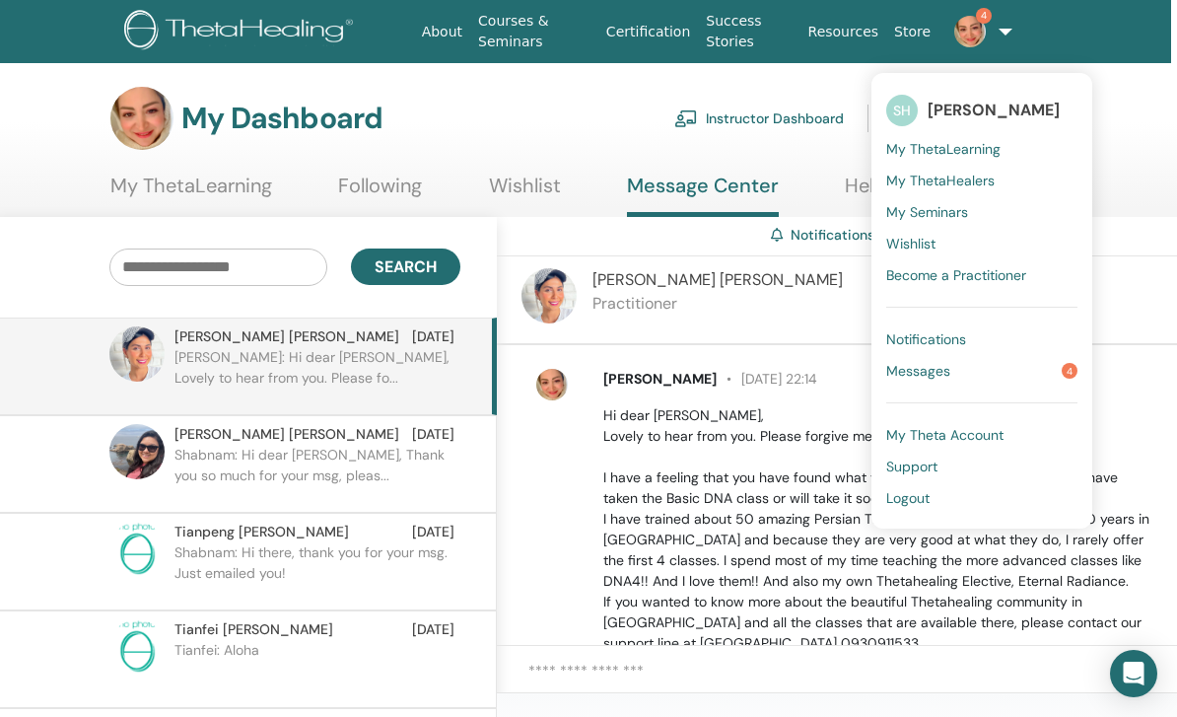
click at [1010, 428] on link "My Theta Account" at bounding box center [981, 435] width 191 height 32
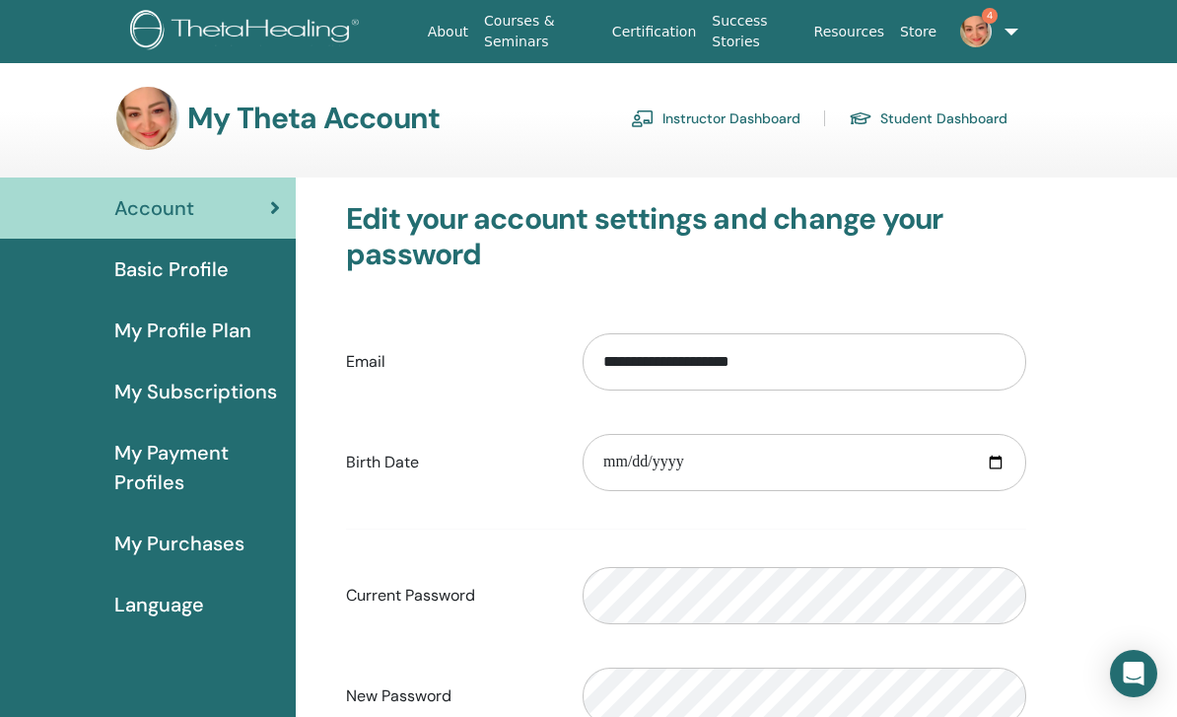
click at [755, 93] on div "My Theta Account Instructor Dashboard Student Dashboard" at bounding box center [561, 118] width 891 height 63
click at [755, 113] on link "Instructor Dashboard" at bounding box center [716, 119] width 170 height 32
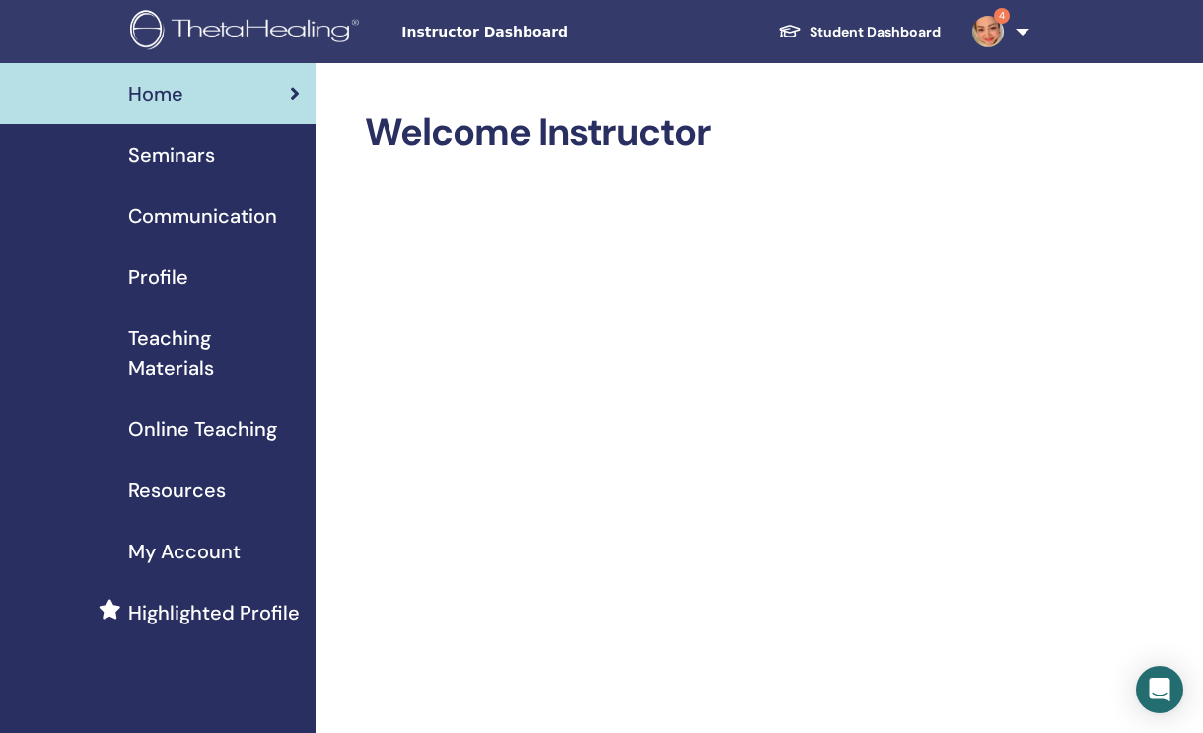
click at [207, 569] on link "My Account" at bounding box center [157, 551] width 315 height 61
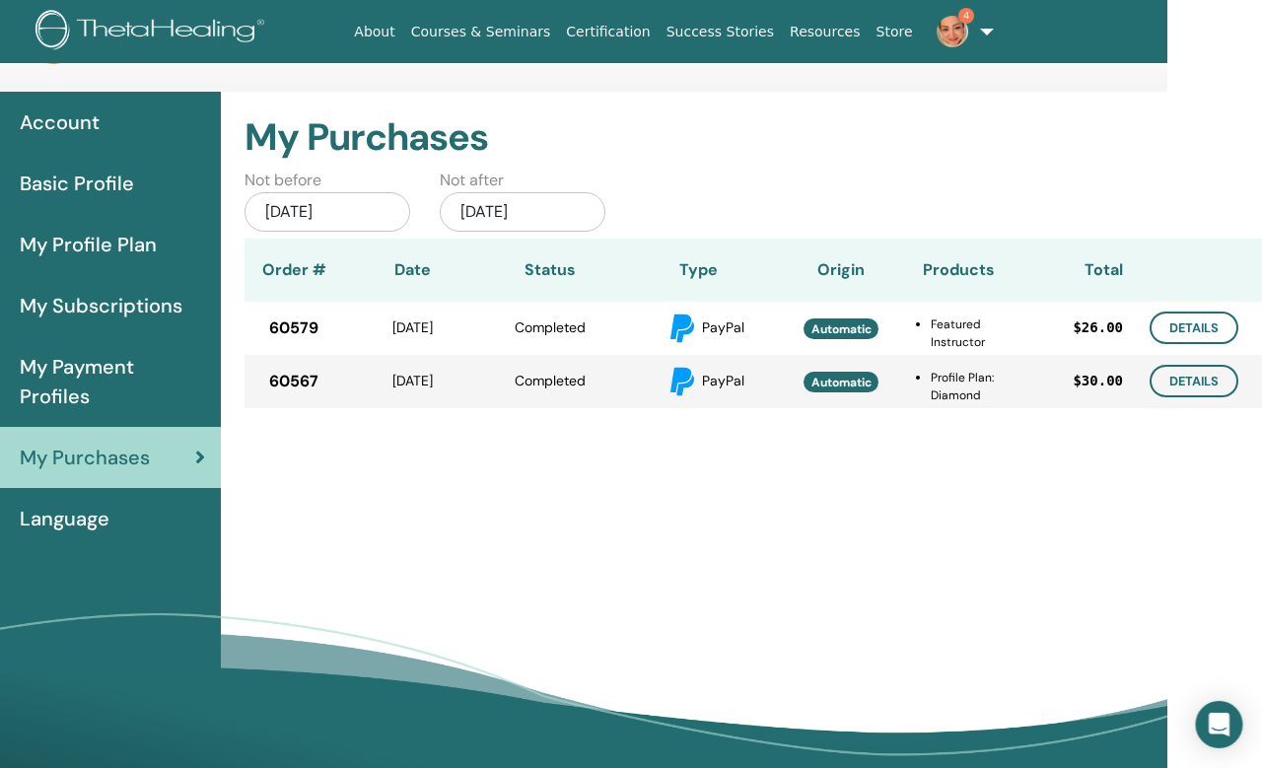
scroll to position [86, 95]
click at [37, 377] on span "My Payment Profiles" at bounding box center [112, 381] width 185 height 59
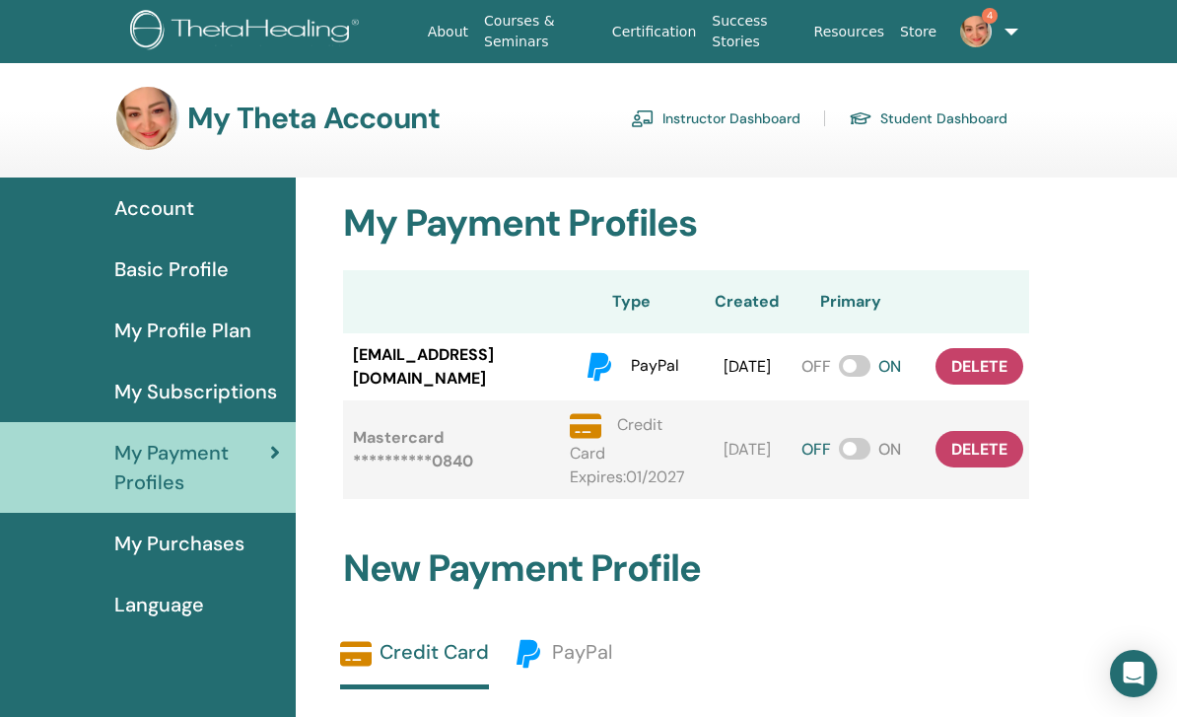
click at [126, 546] on span "My Purchases" at bounding box center [179, 543] width 130 height 30
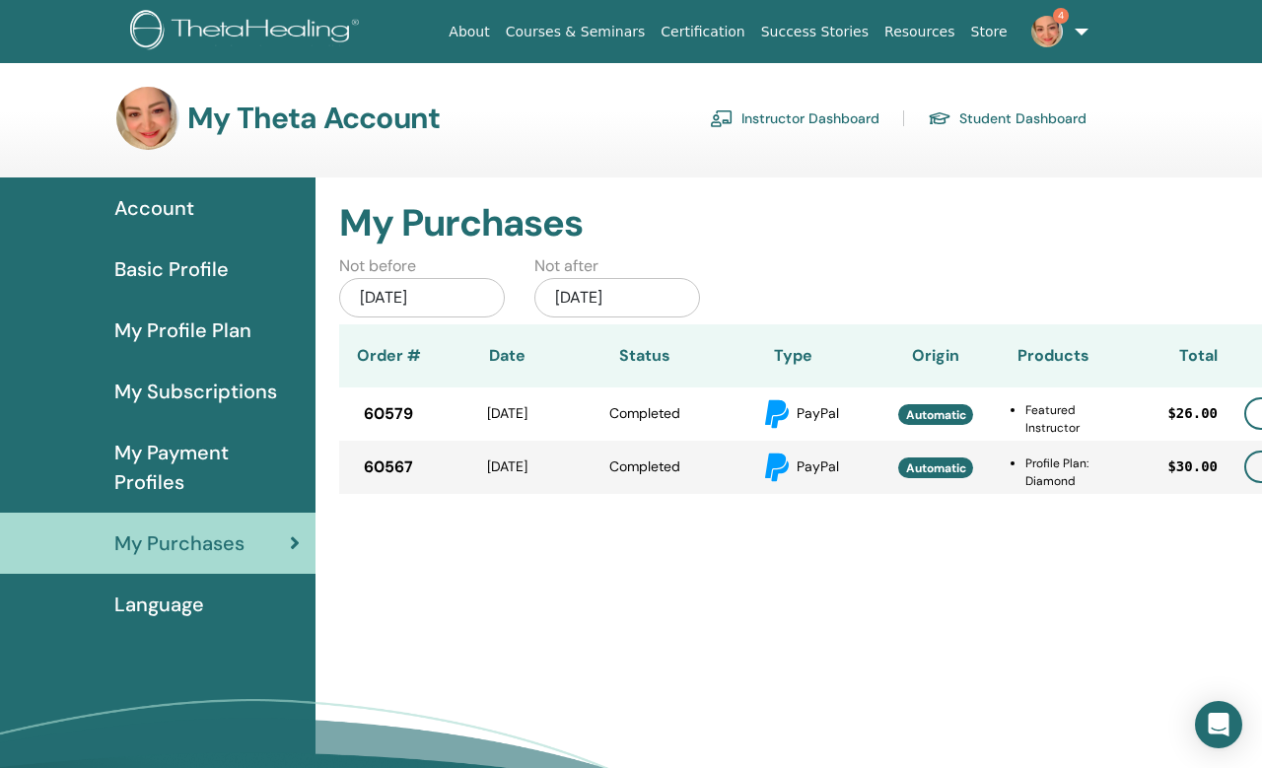
click at [121, 405] on span "My Subscriptions" at bounding box center [195, 392] width 163 height 30
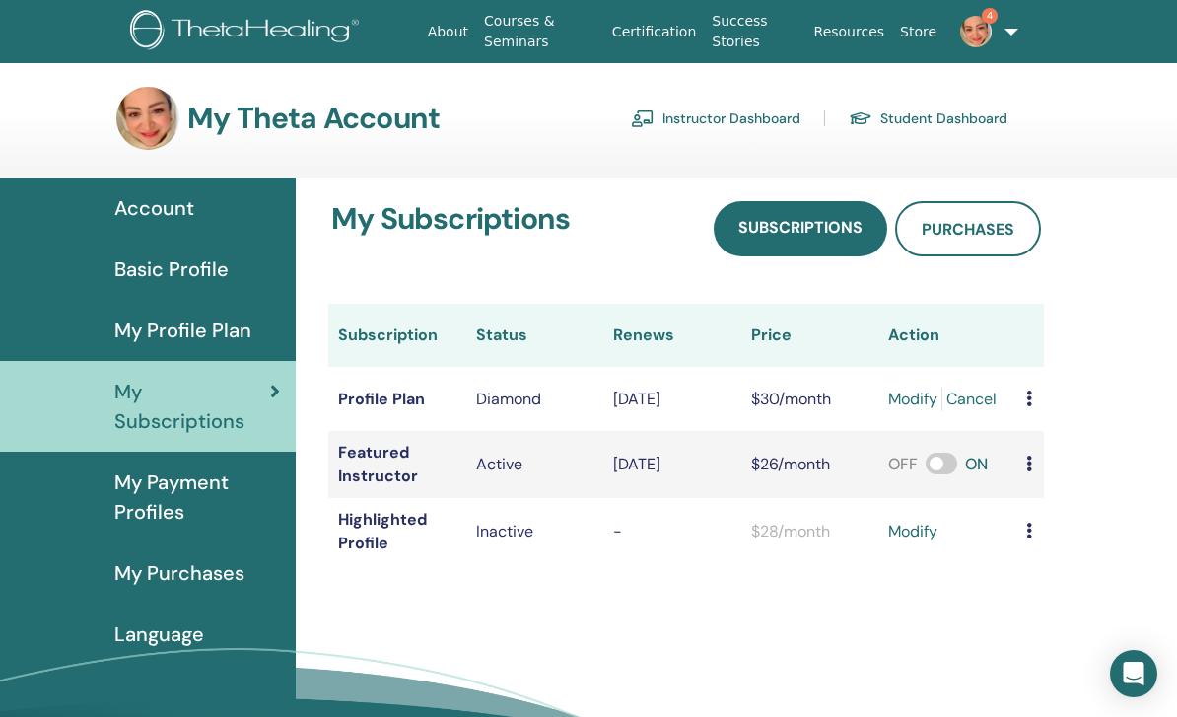
click at [105, 325] on div "My Profile Plan" at bounding box center [148, 330] width 264 height 30
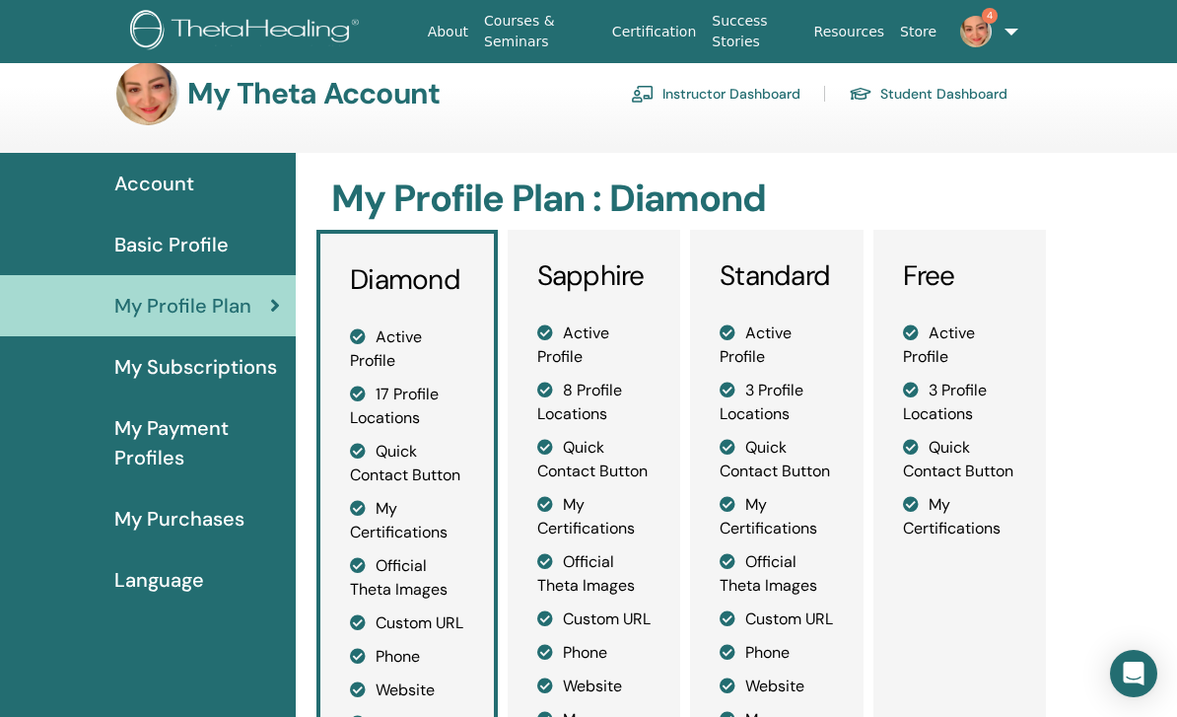
scroll to position [22, 0]
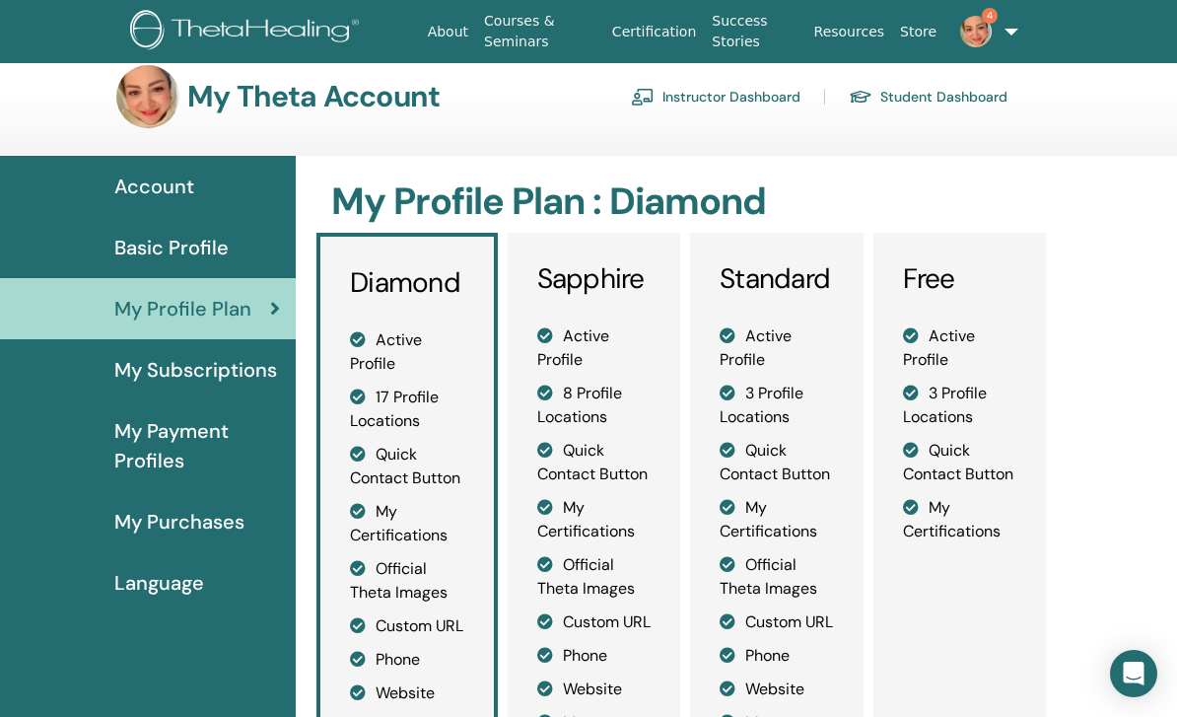
click at [145, 243] on span "Basic Profile" at bounding box center [171, 248] width 114 height 30
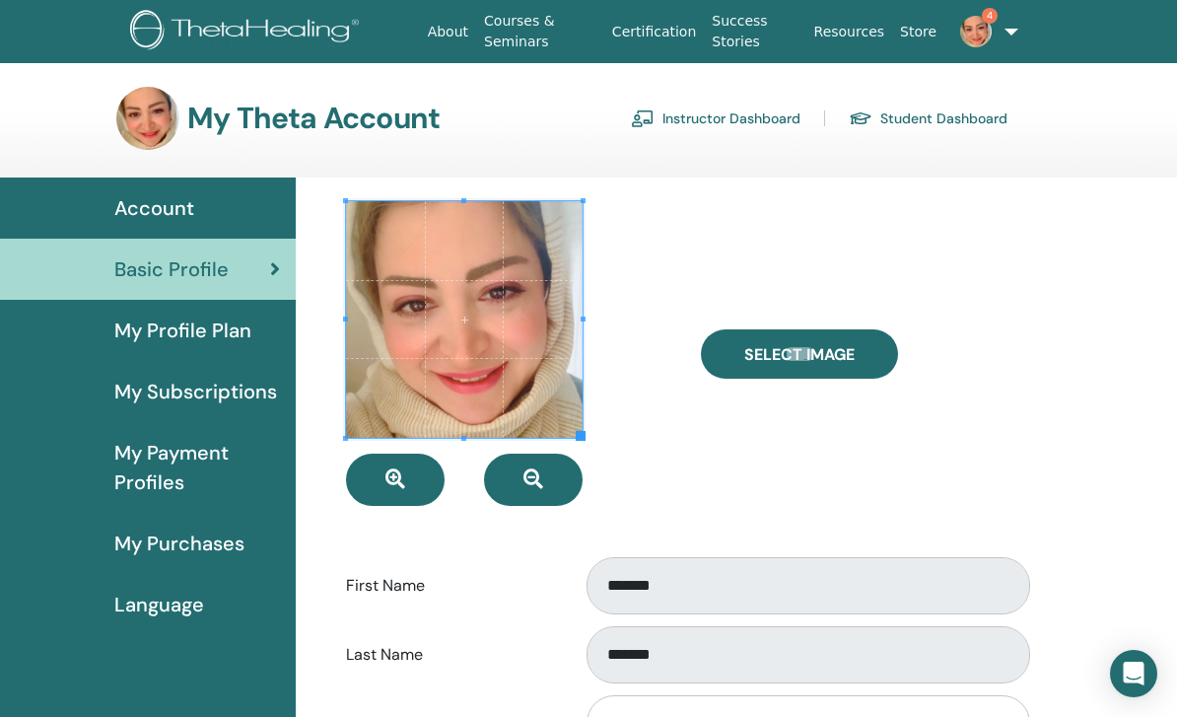
click at [131, 207] on span "Account" at bounding box center [154, 208] width 80 height 30
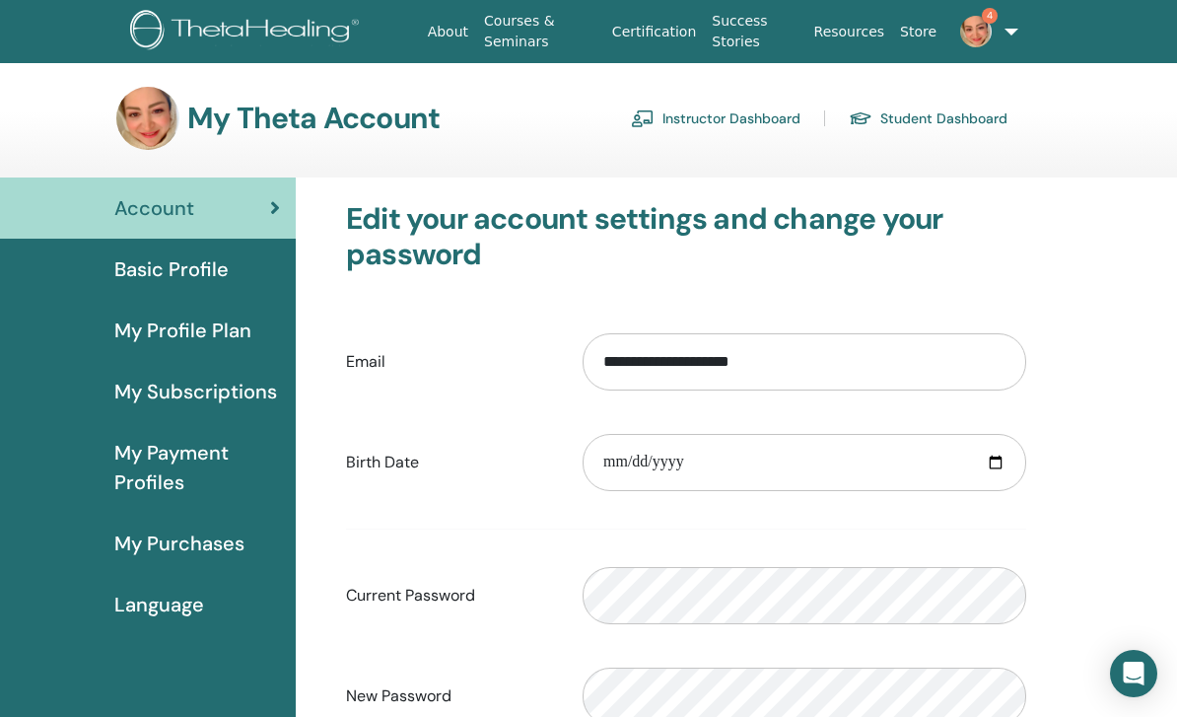
click at [201, 591] on span "Language" at bounding box center [159, 605] width 90 height 30
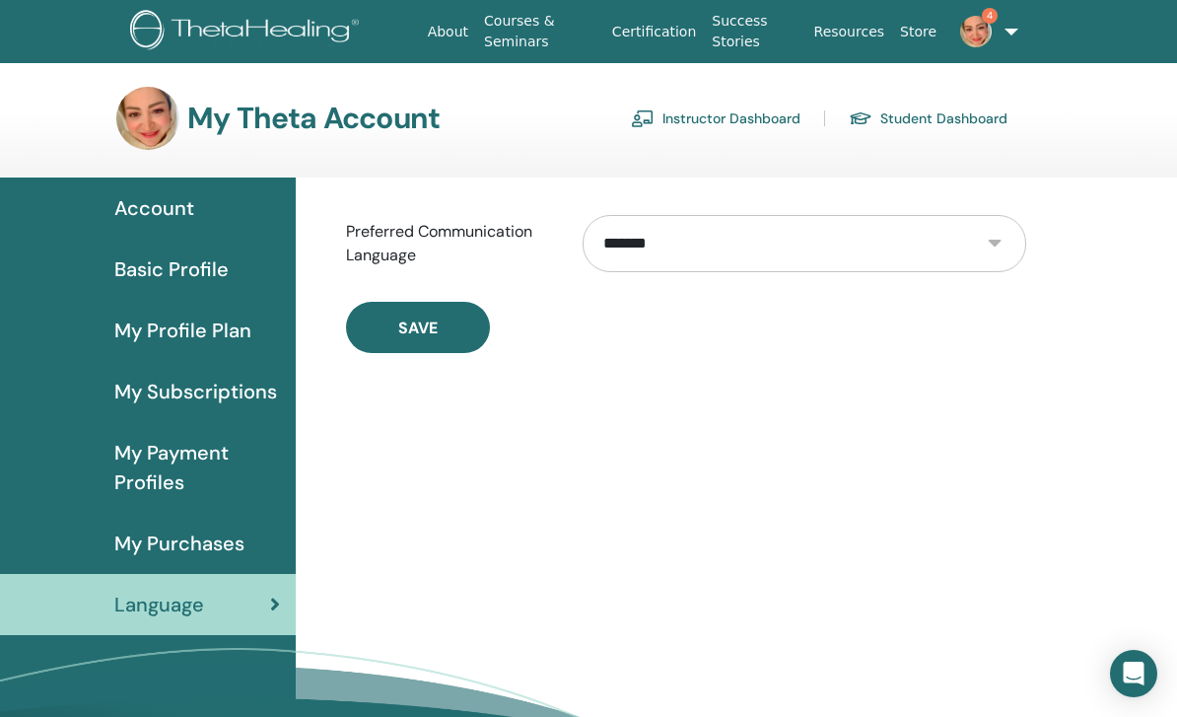
click at [746, 112] on link "Instructor Dashboard" at bounding box center [716, 119] width 170 height 32
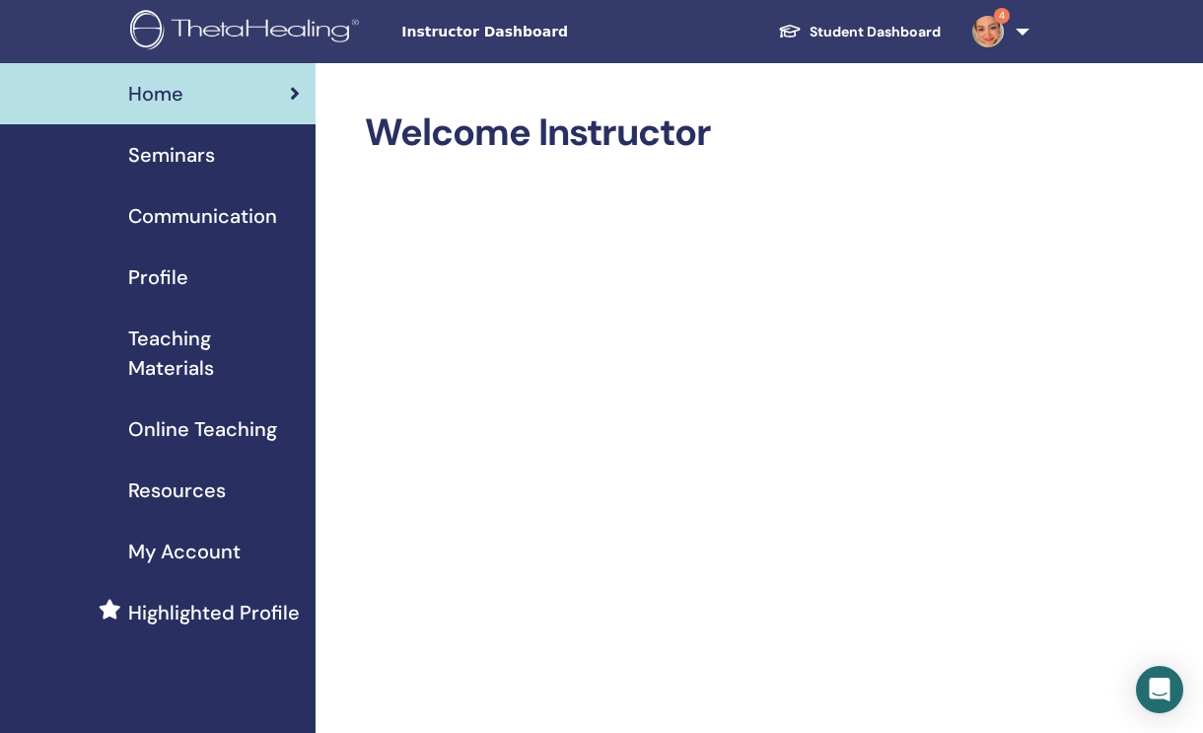
click at [262, 620] on span "Highlighted Profile" at bounding box center [214, 612] width 172 height 30
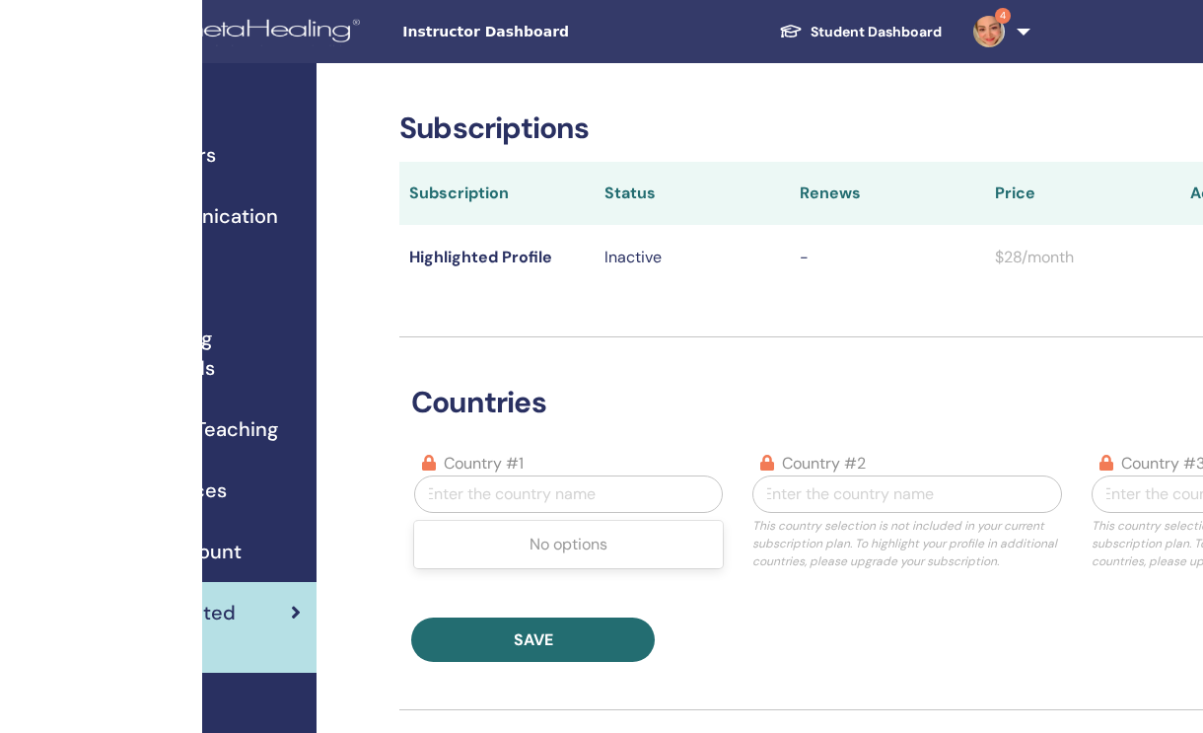
scroll to position [0, 196]
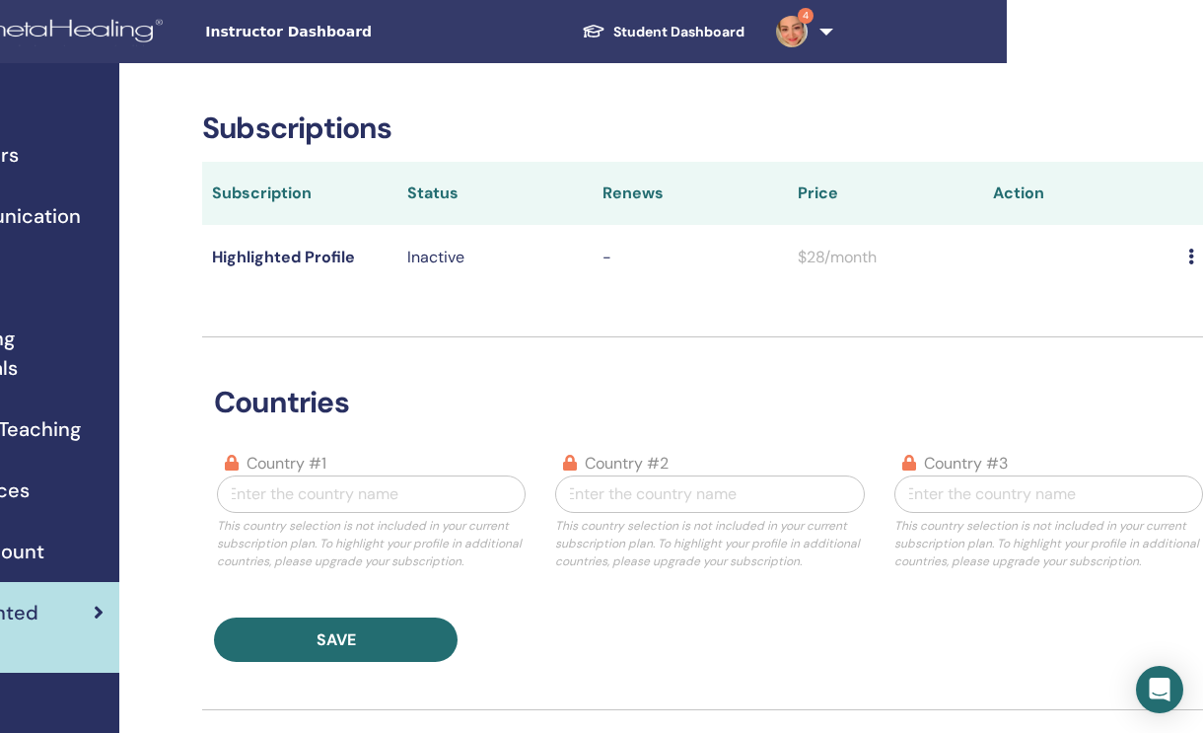
click at [1178, 271] on td at bounding box center [1197, 257] width 39 height 64
click at [1188, 257] on icon at bounding box center [1191, 256] width 6 height 16
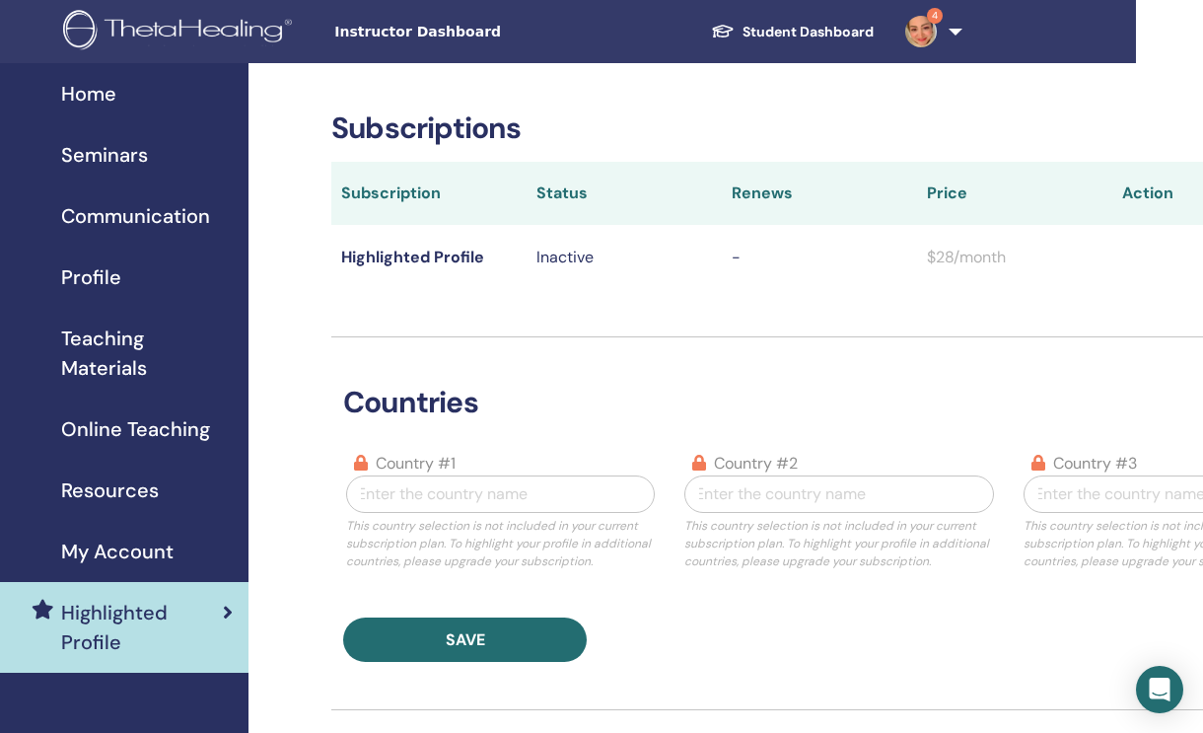
scroll to position [0, 0]
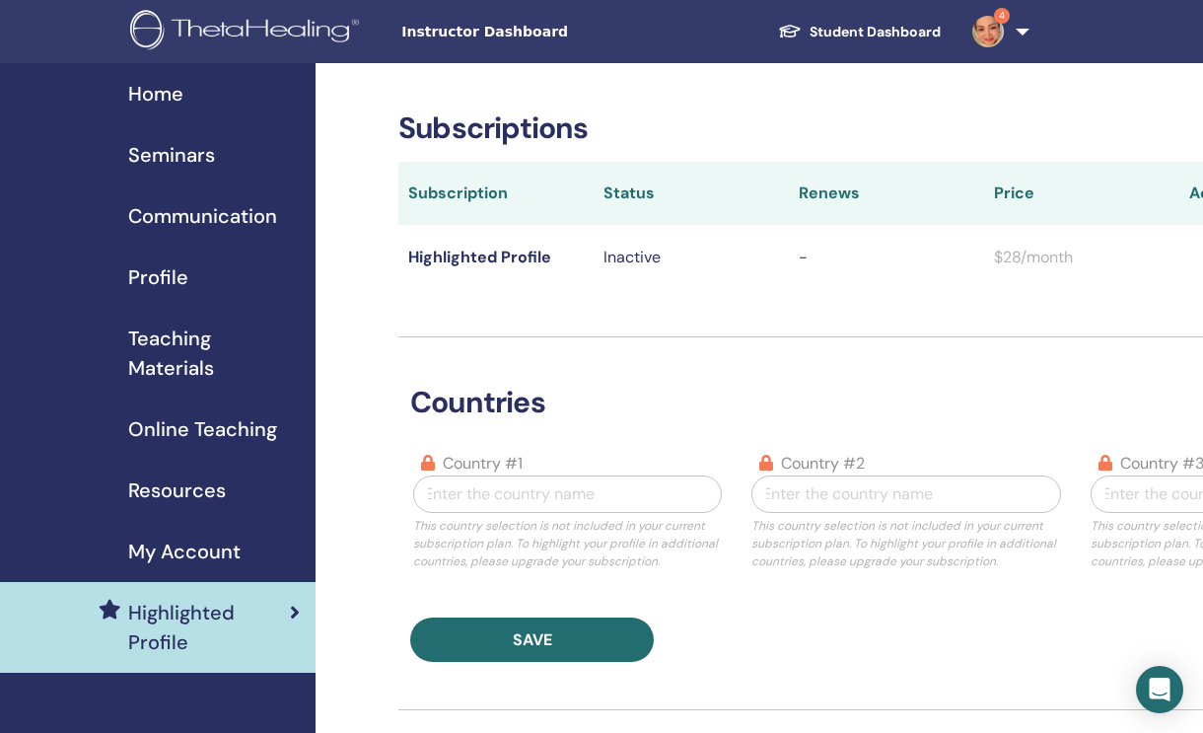
click at [144, 273] on span "Profile" at bounding box center [158, 277] width 60 height 30
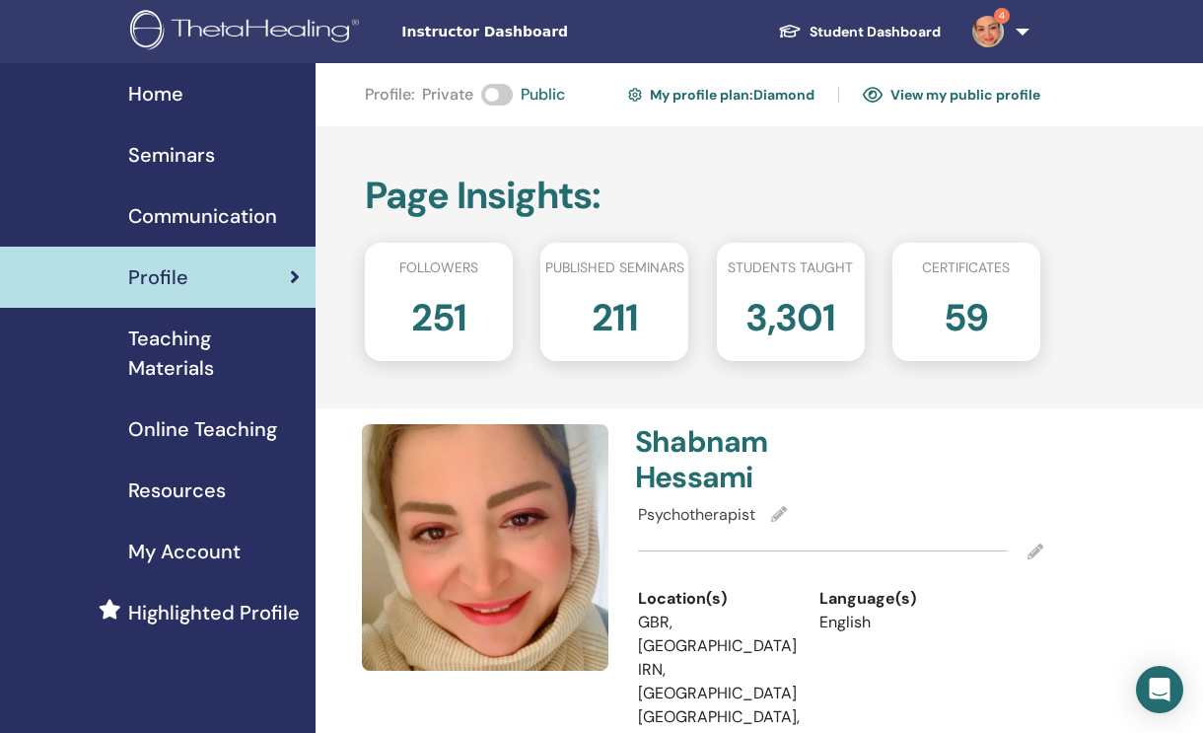
click at [986, 95] on link "View my public profile" at bounding box center [951, 95] width 177 height 32
click at [208, 356] on span "Teaching Materials" at bounding box center [214, 352] width 172 height 59
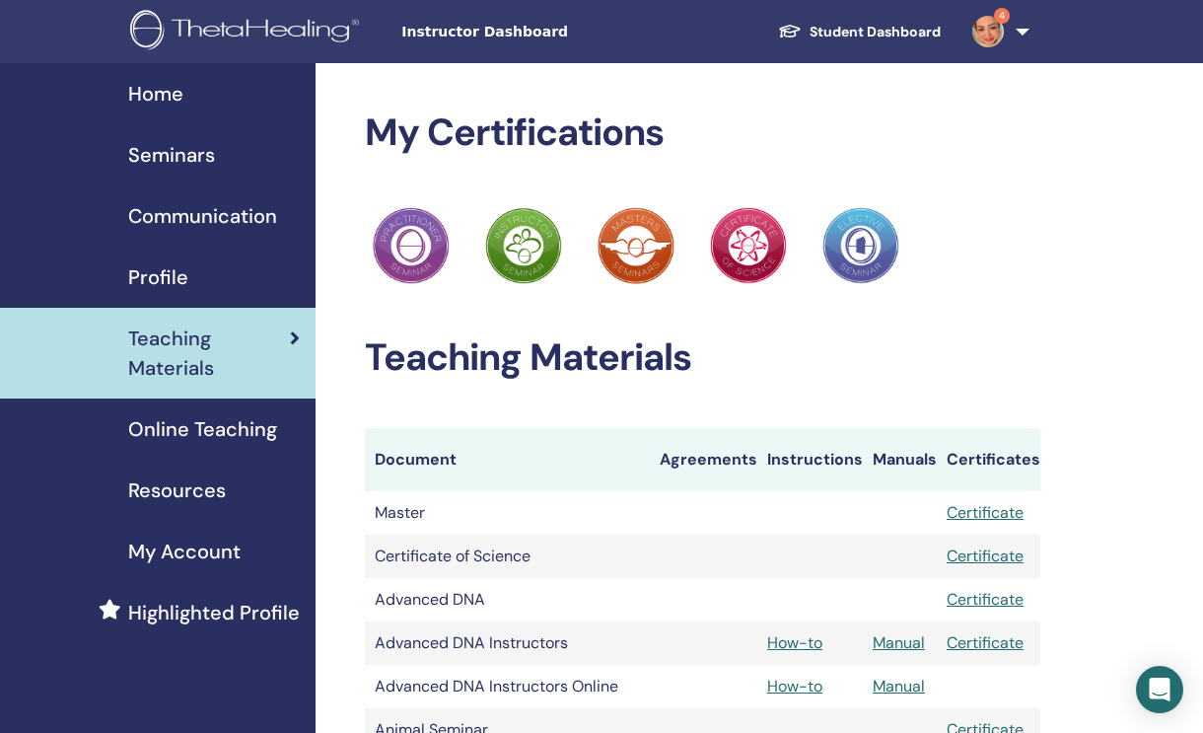
click at [222, 287] on div "Profile" at bounding box center [158, 277] width 284 height 30
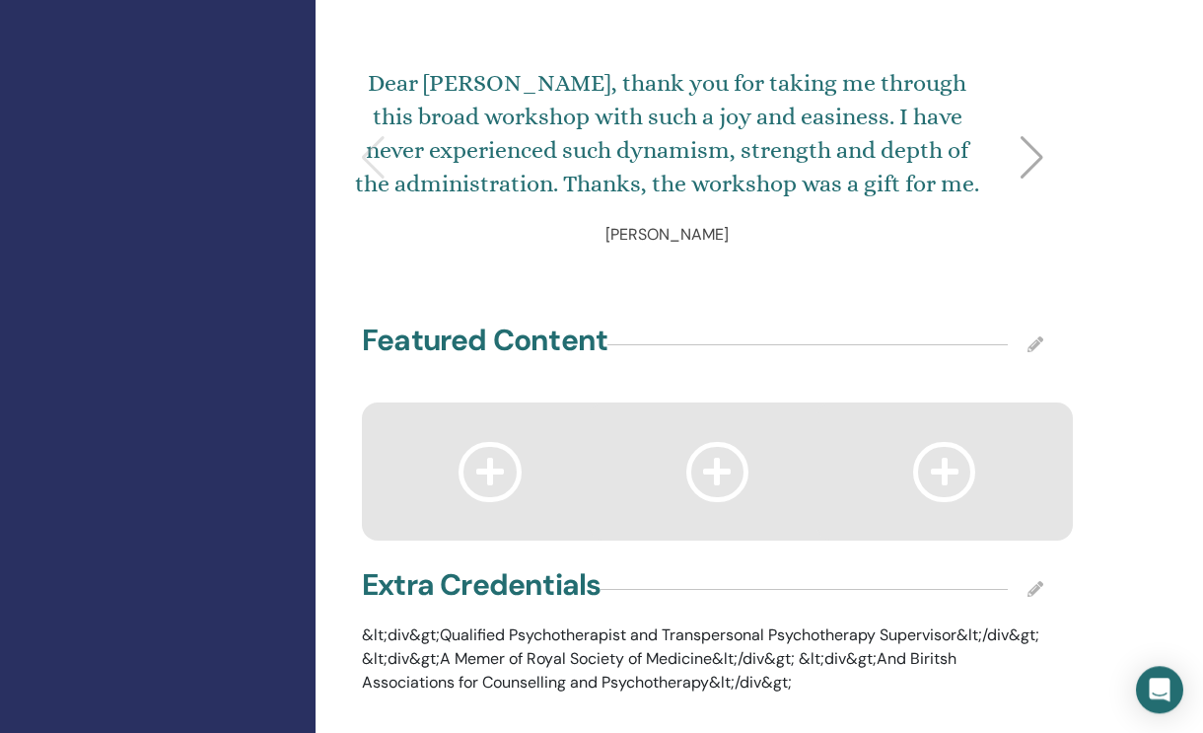
scroll to position [3188, 0]
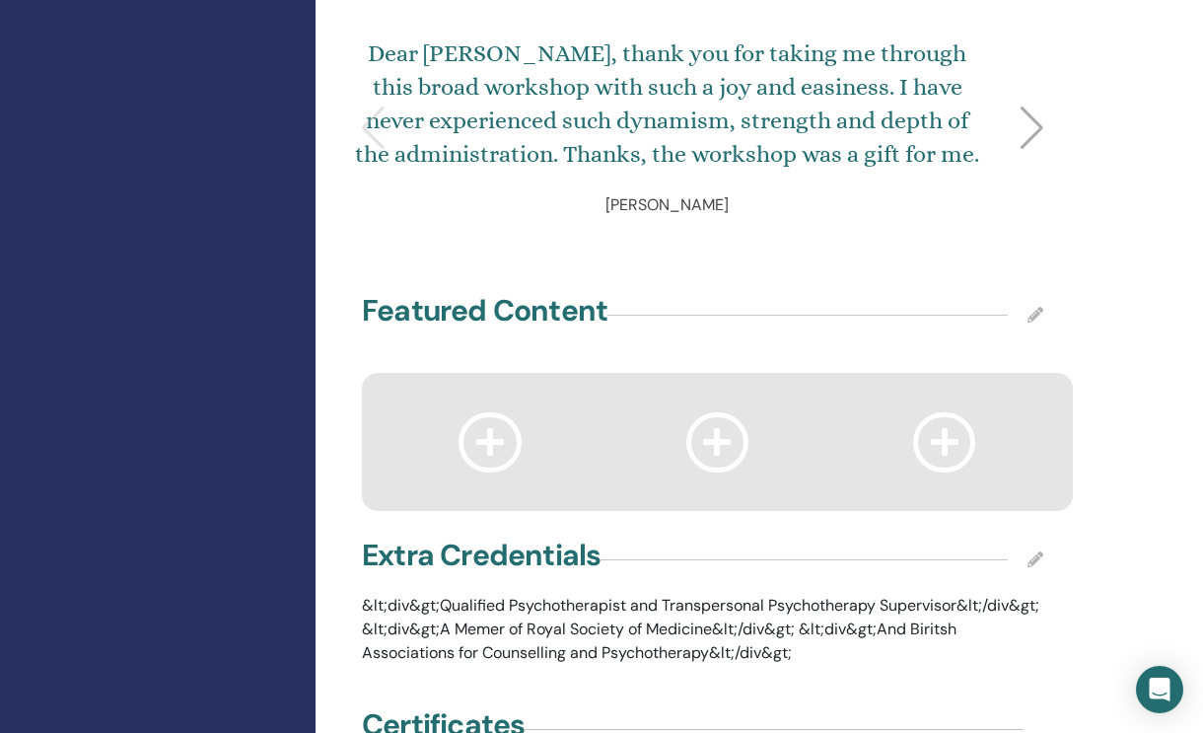
click at [498, 412] on icon at bounding box center [489, 442] width 63 height 60
click at [473, 412] on icon at bounding box center [489, 442] width 63 height 60
click at [1032, 307] on icon at bounding box center [1035, 315] width 16 height 16
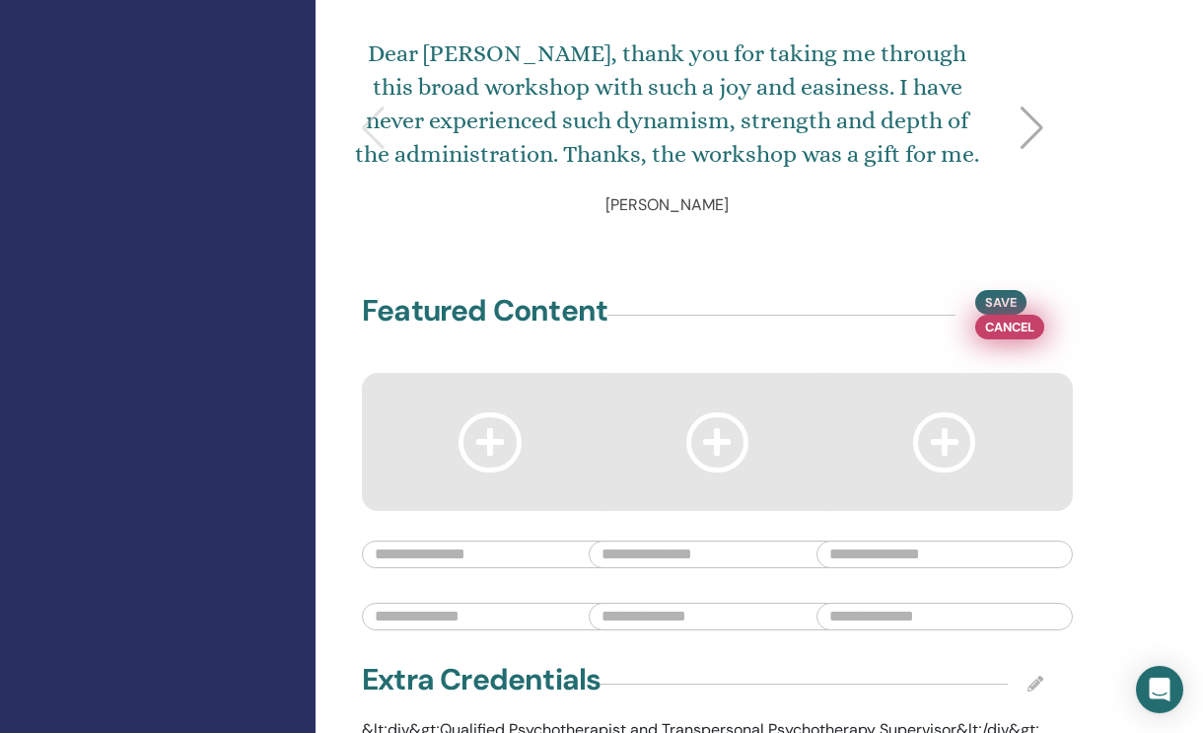
click at [1044, 314] on button "Cancel" at bounding box center [1009, 326] width 69 height 25
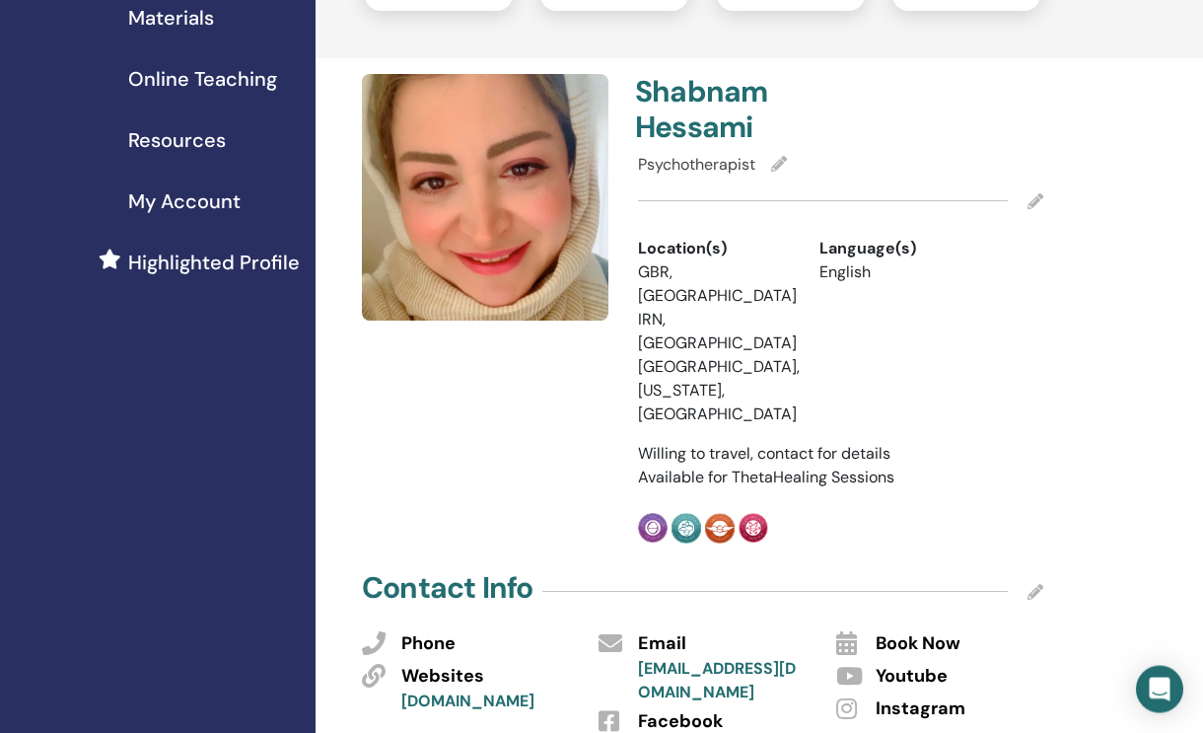
scroll to position [0, 0]
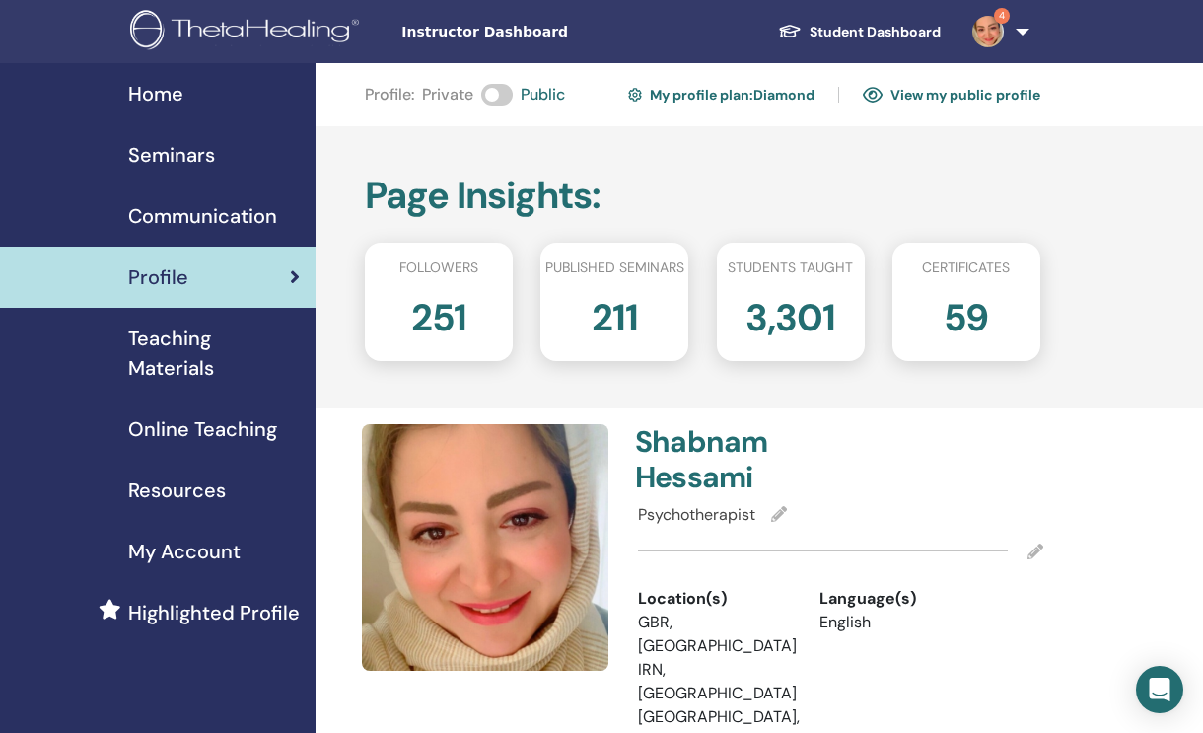
click at [236, 303] on link "Profile" at bounding box center [157, 276] width 315 height 61
click at [241, 213] on span "Communication" at bounding box center [202, 216] width 149 height 30
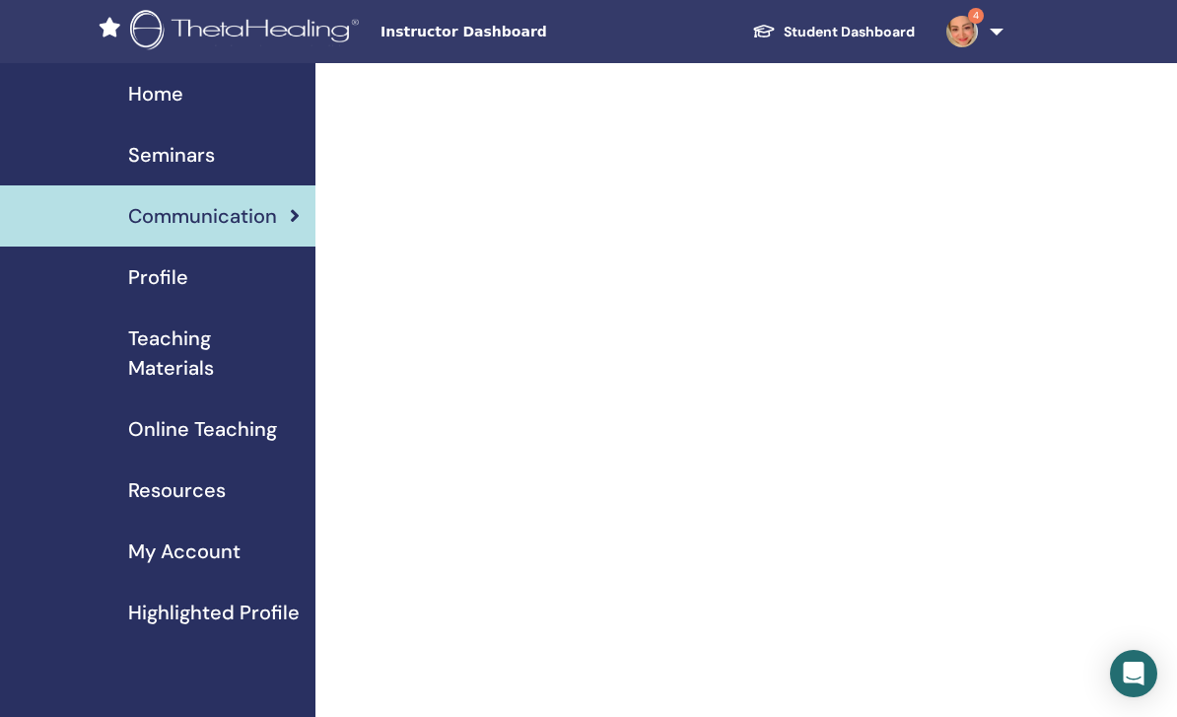
click at [196, 271] on div "Profile" at bounding box center [158, 277] width 284 height 30
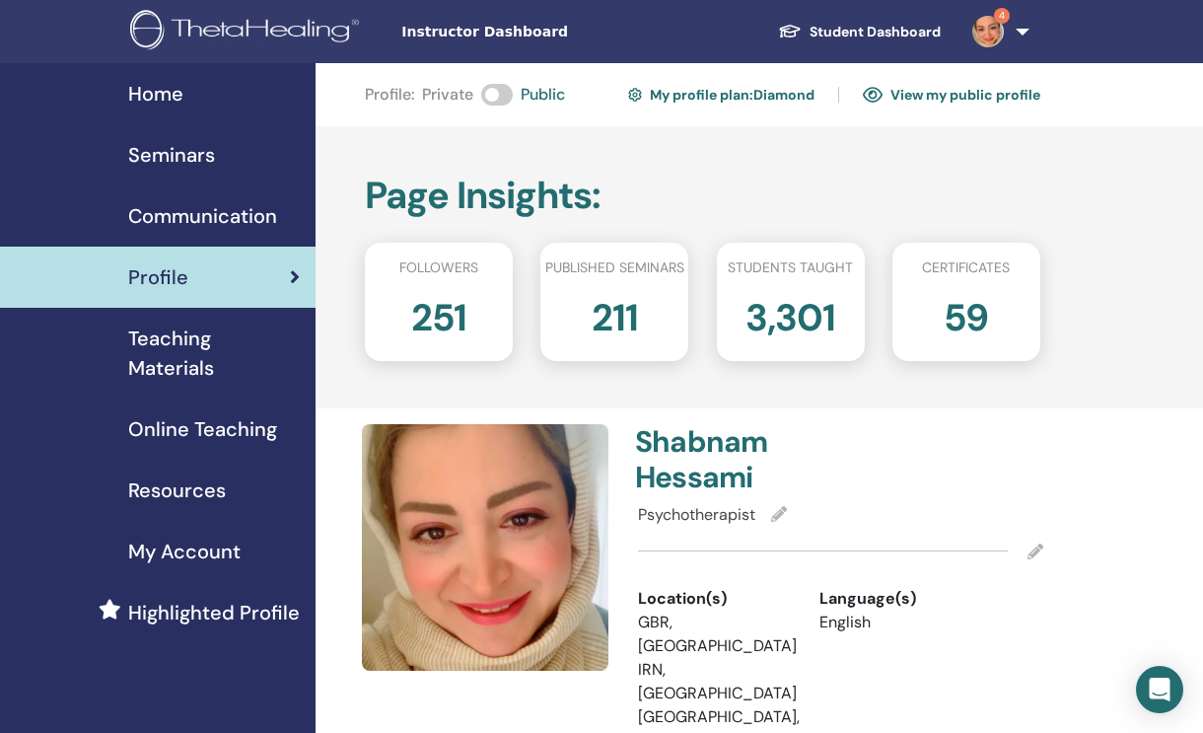
click at [454, 321] on h2 "251" at bounding box center [439, 313] width 56 height 55
click at [737, 92] on link "My profile plan : [PERSON_NAME]" at bounding box center [721, 95] width 186 height 32
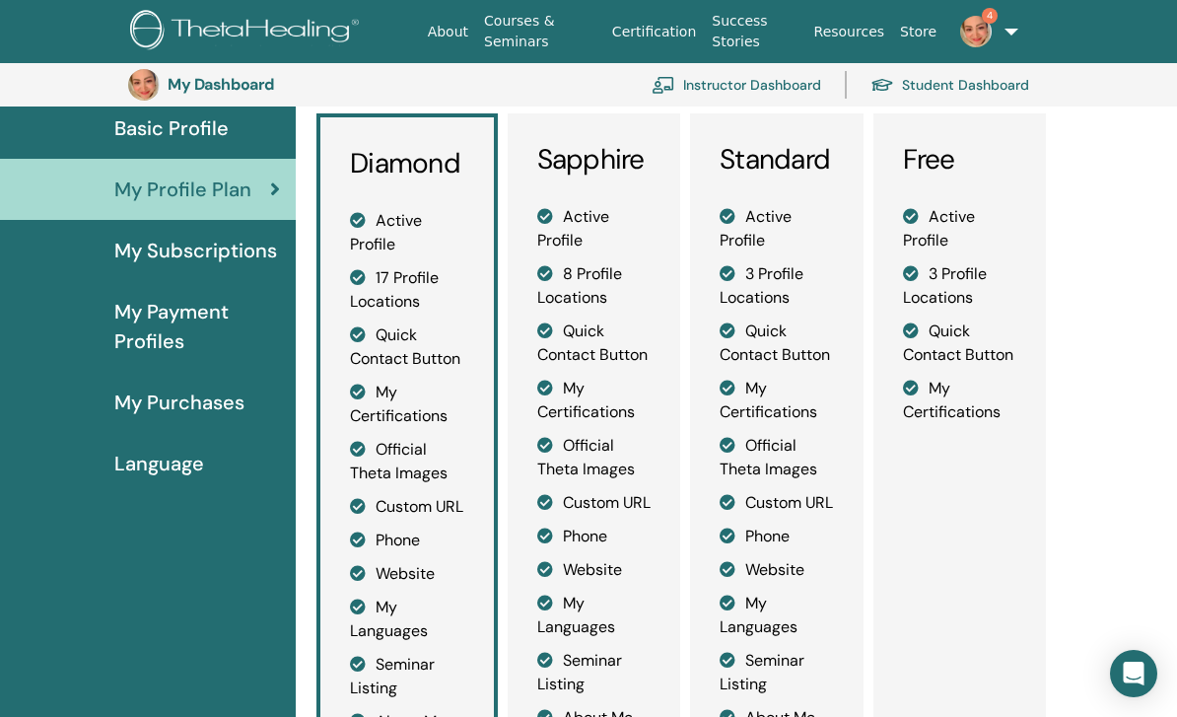
scroll to position [180, 0]
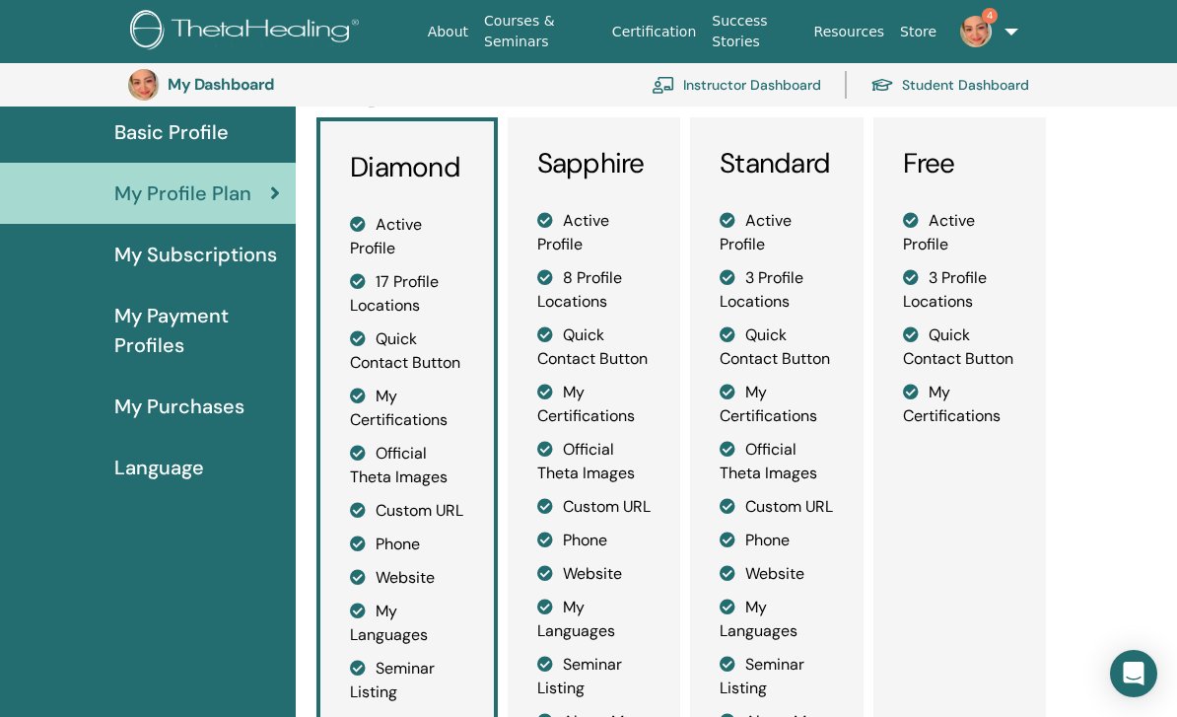
click at [144, 402] on span "My Purchases" at bounding box center [179, 406] width 130 height 30
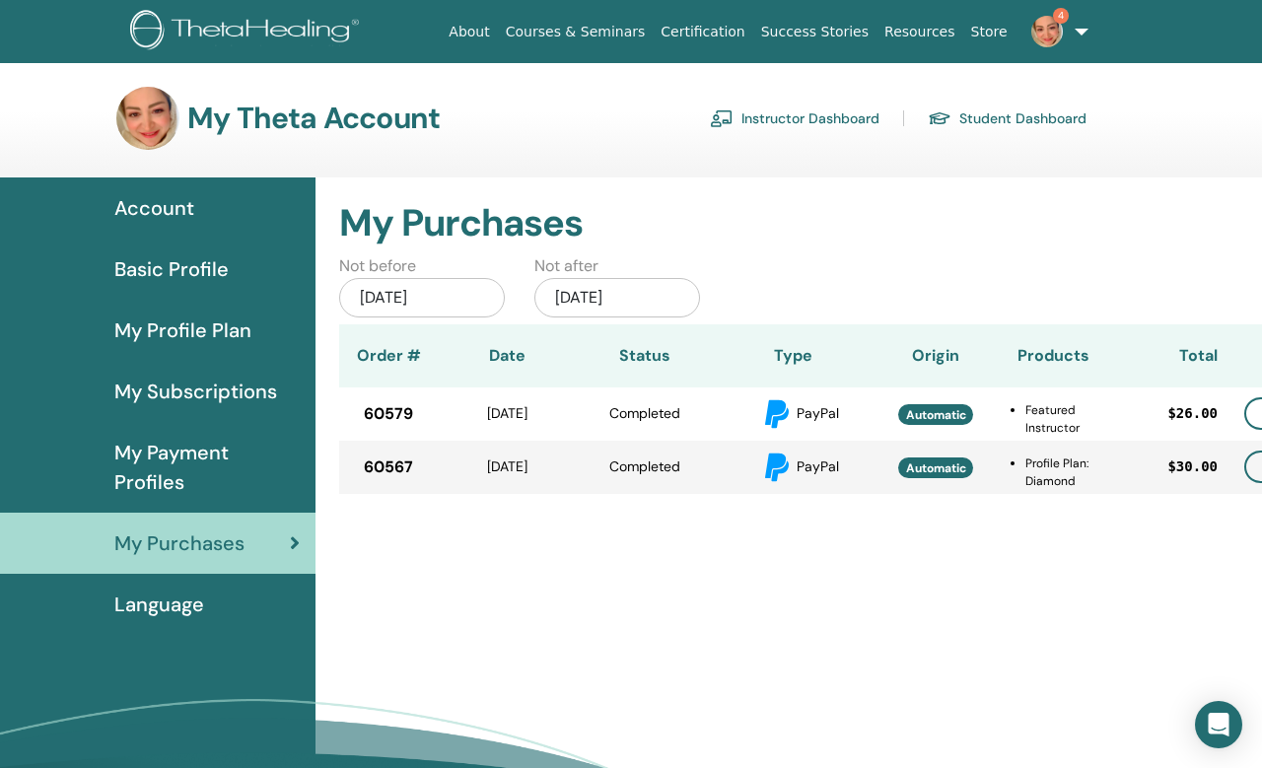
click at [163, 447] on span "My Payment Profiles" at bounding box center [206, 467] width 185 height 59
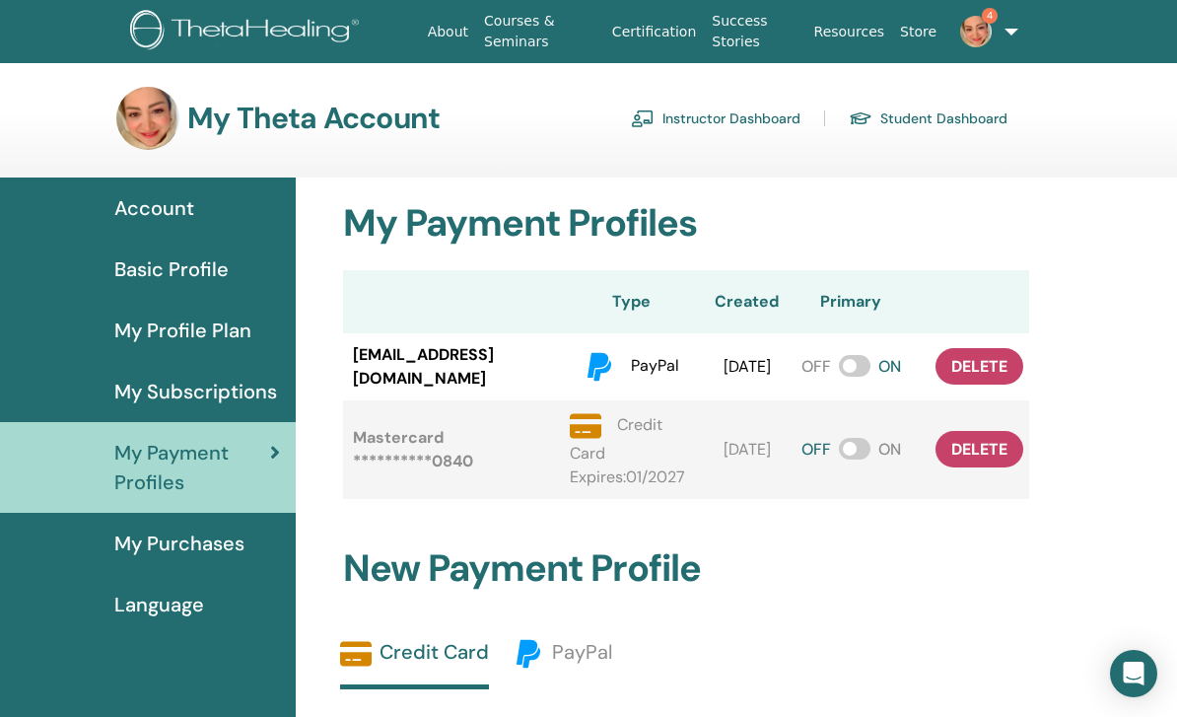
click at [126, 384] on span "My Subscriptions" at bounding box center [195, 392] width 163 height 30
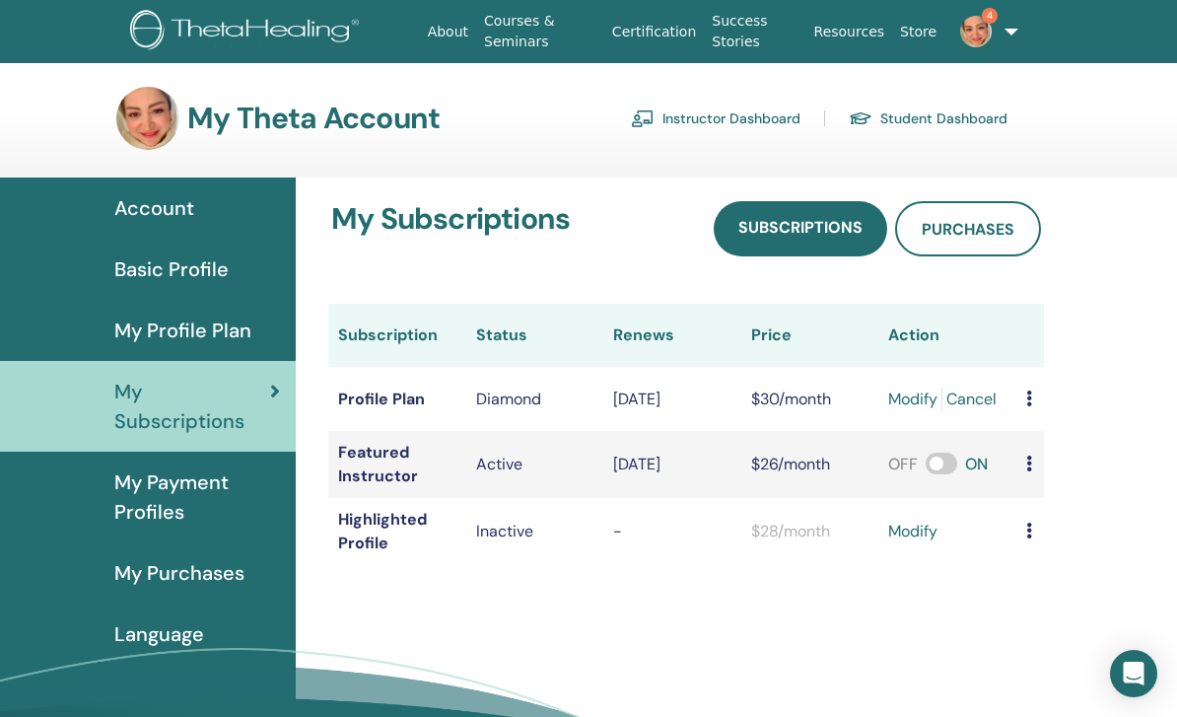
click at [888, 534] on link "modify" at bounding box center [912, 532] width 49 height 24
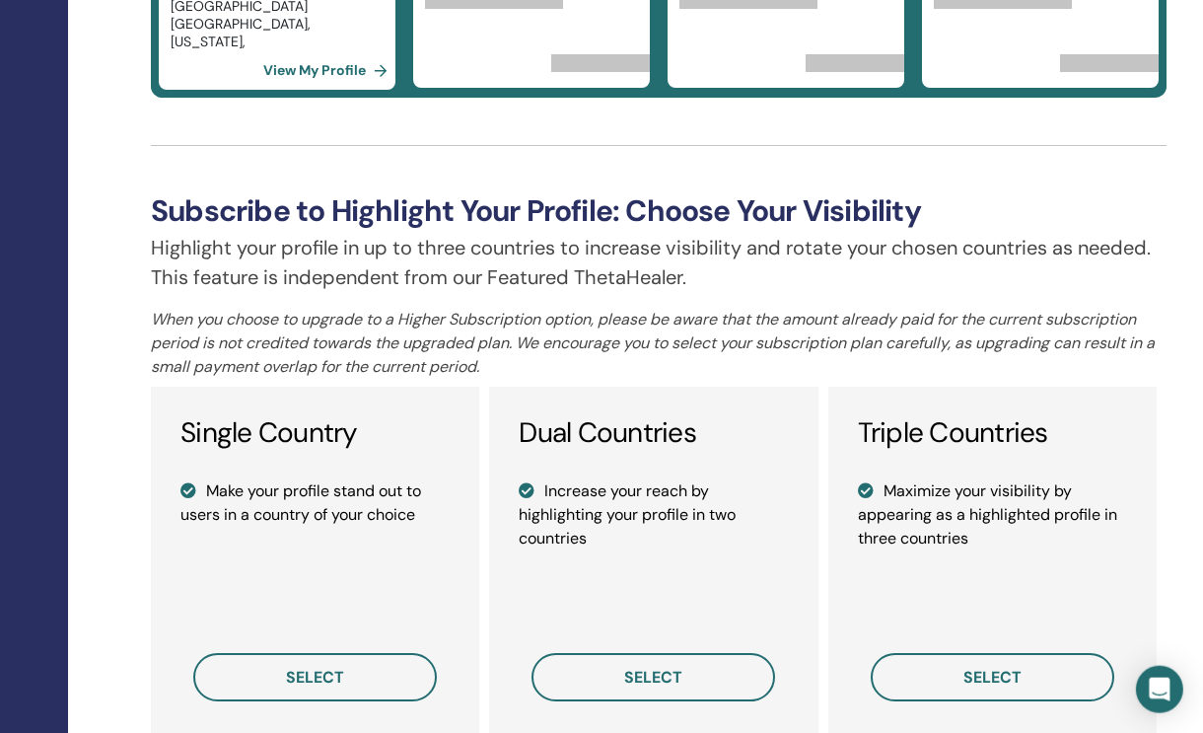
scroll to position [1189, 247]
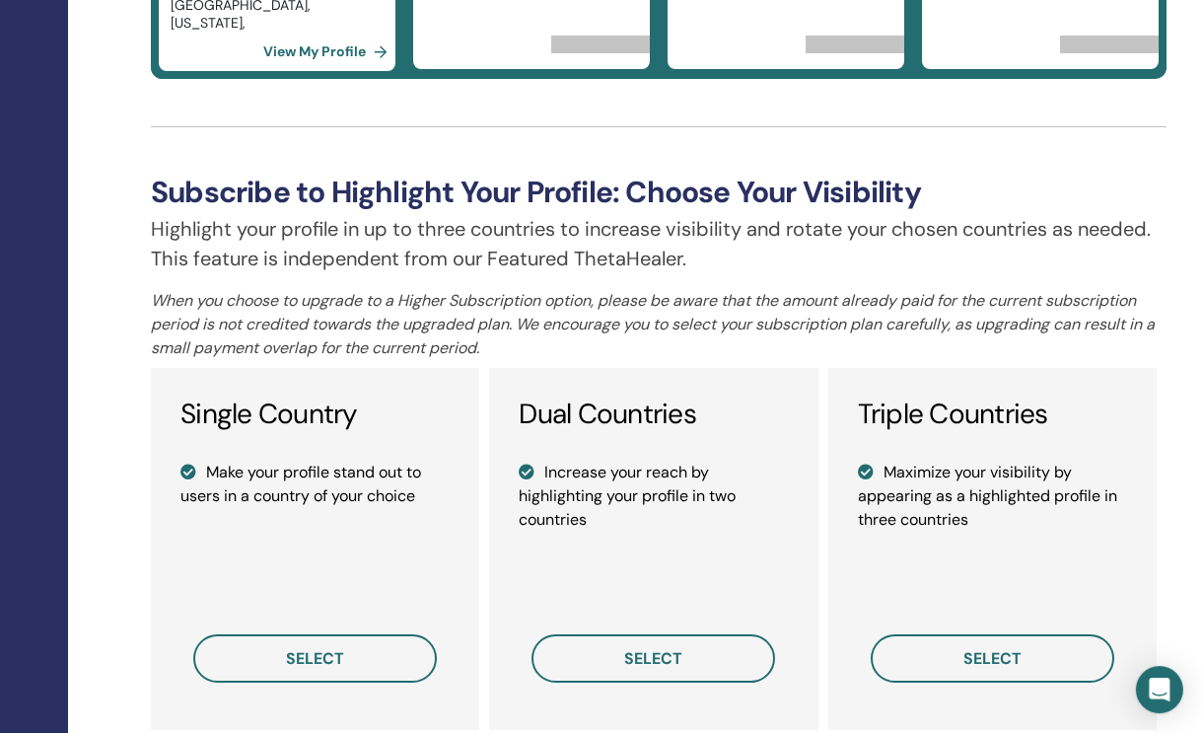
click at [390, 669] on button "select" at bounding box center [315, 658] width 244 height 48
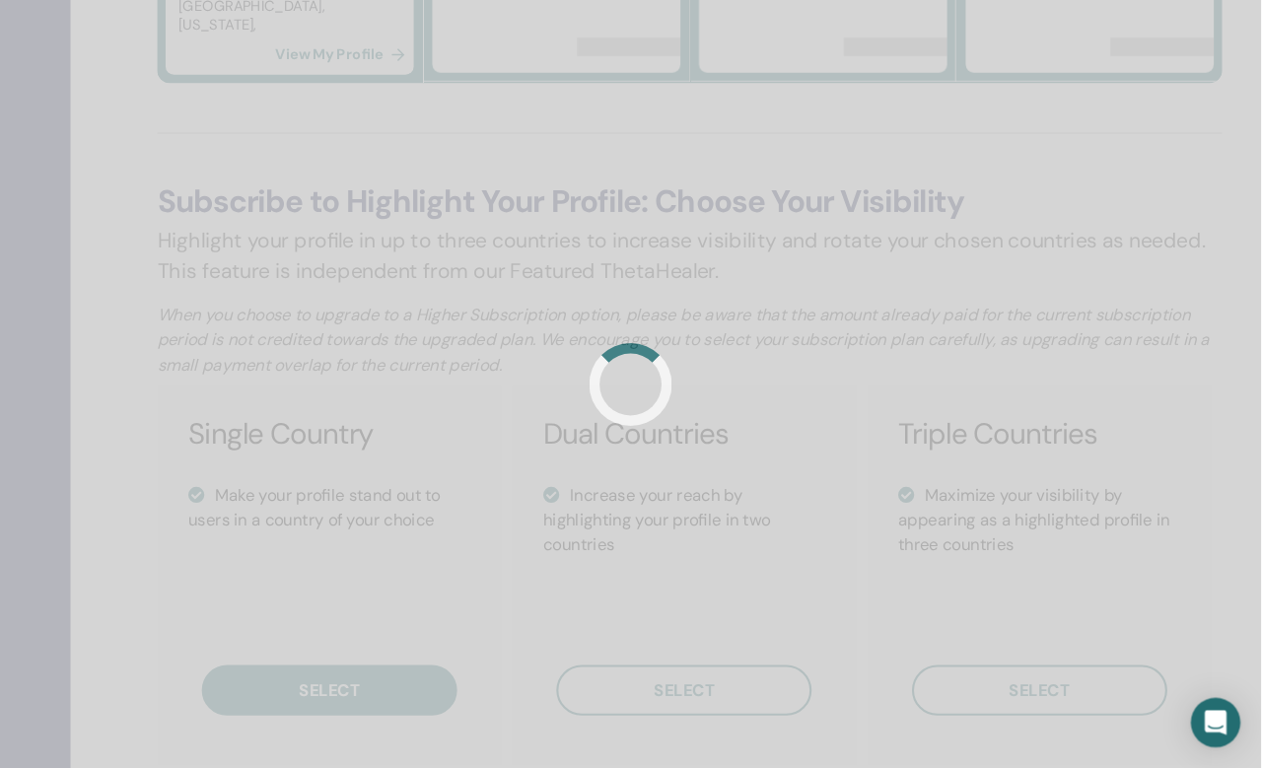
scroll to position [0, 0]
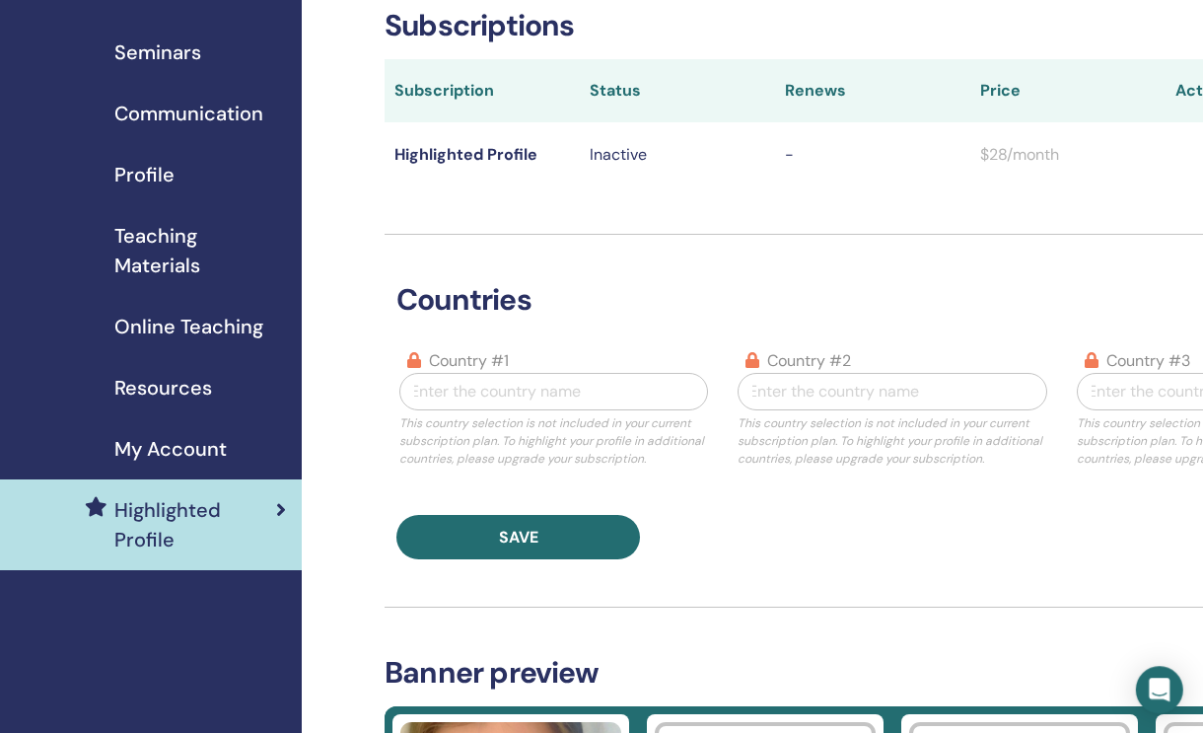
scroll to position [0, 14]
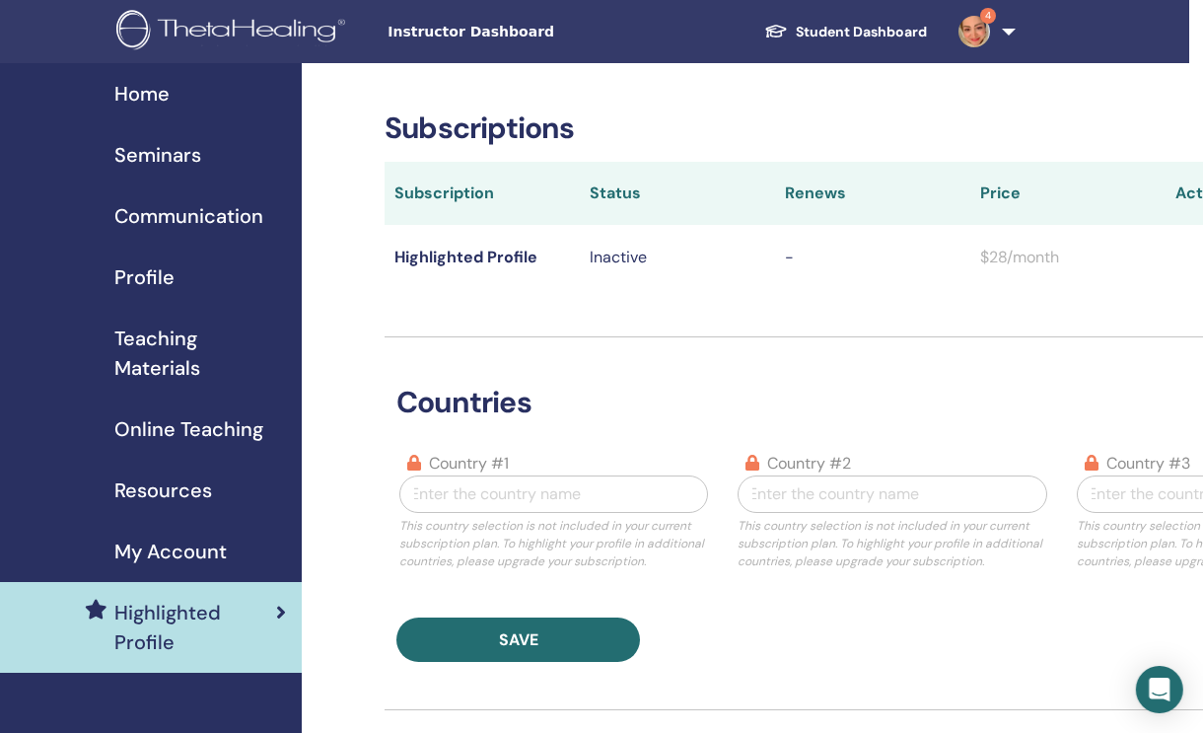
click at [123, 86] on span "Home" at bounding box center [141, 94] width 55 height 30
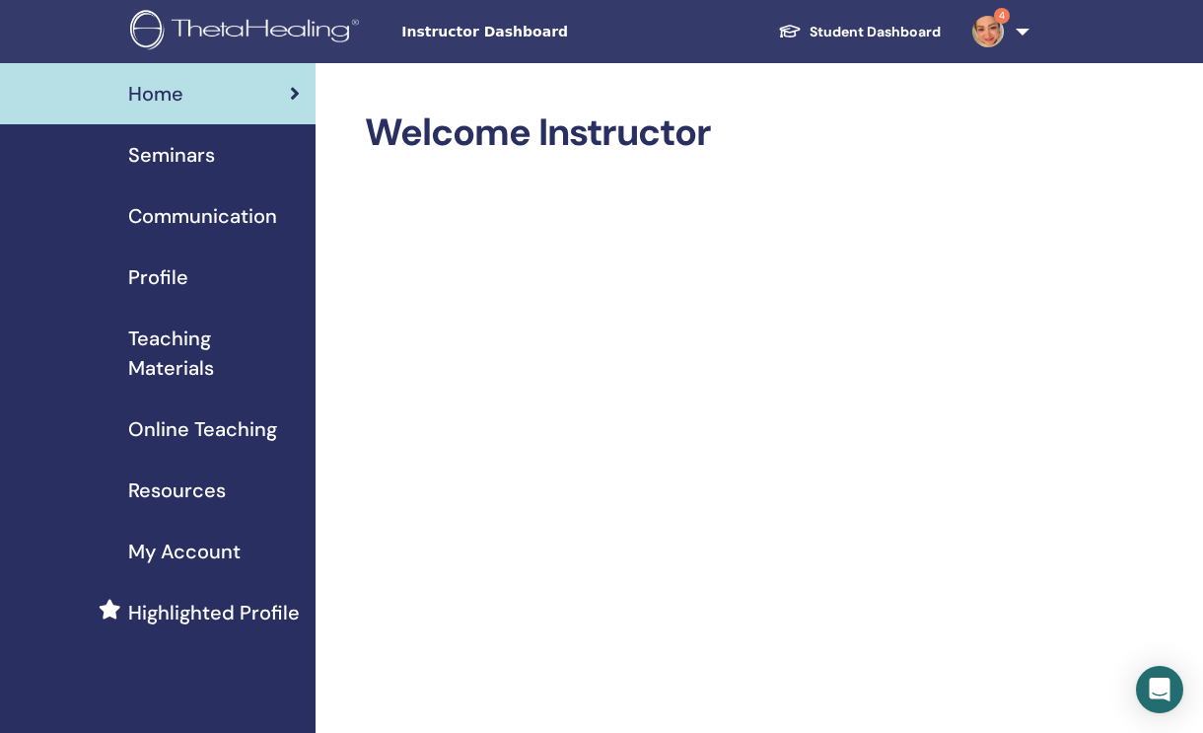
click at [141, 336] on span "Teaching Materials" at bounding box center [214, 352] width 172 height 59
click at [136, 262] on span "Profile" at bounding box center [158, 277] width 60 height 30
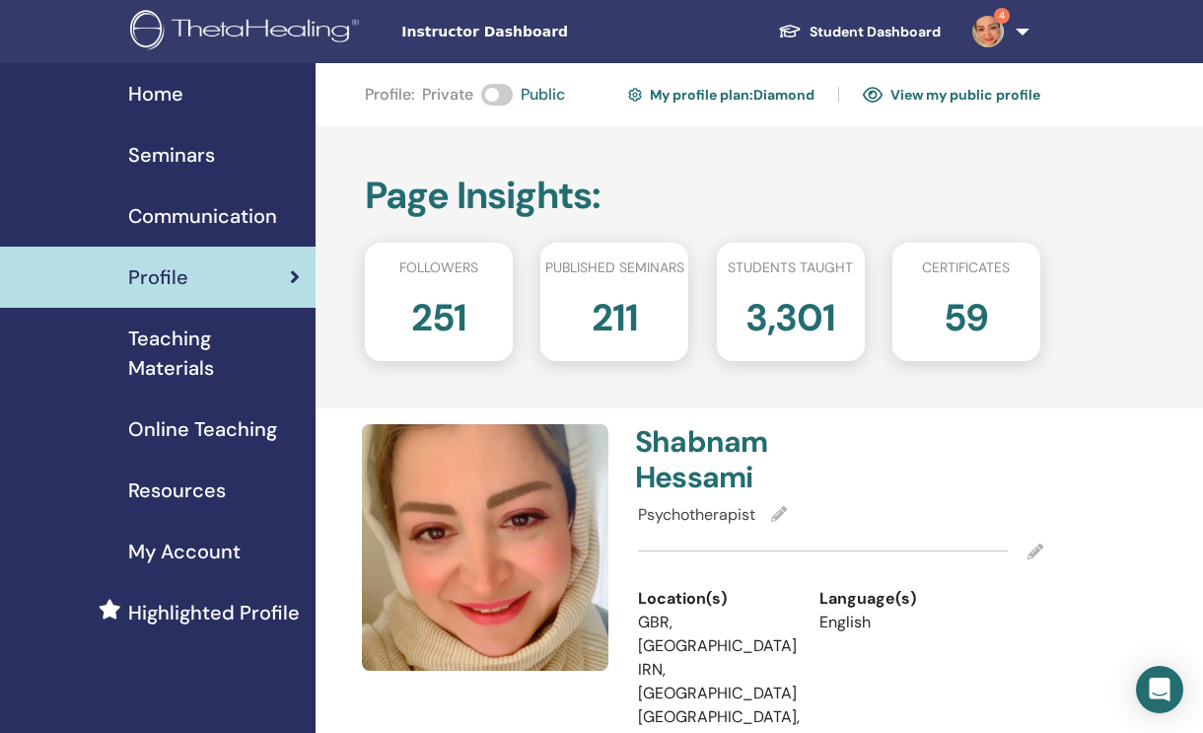
click at [1002, 98] on link "View my public profile" at bounding box center [951, 95] width 177 height 32
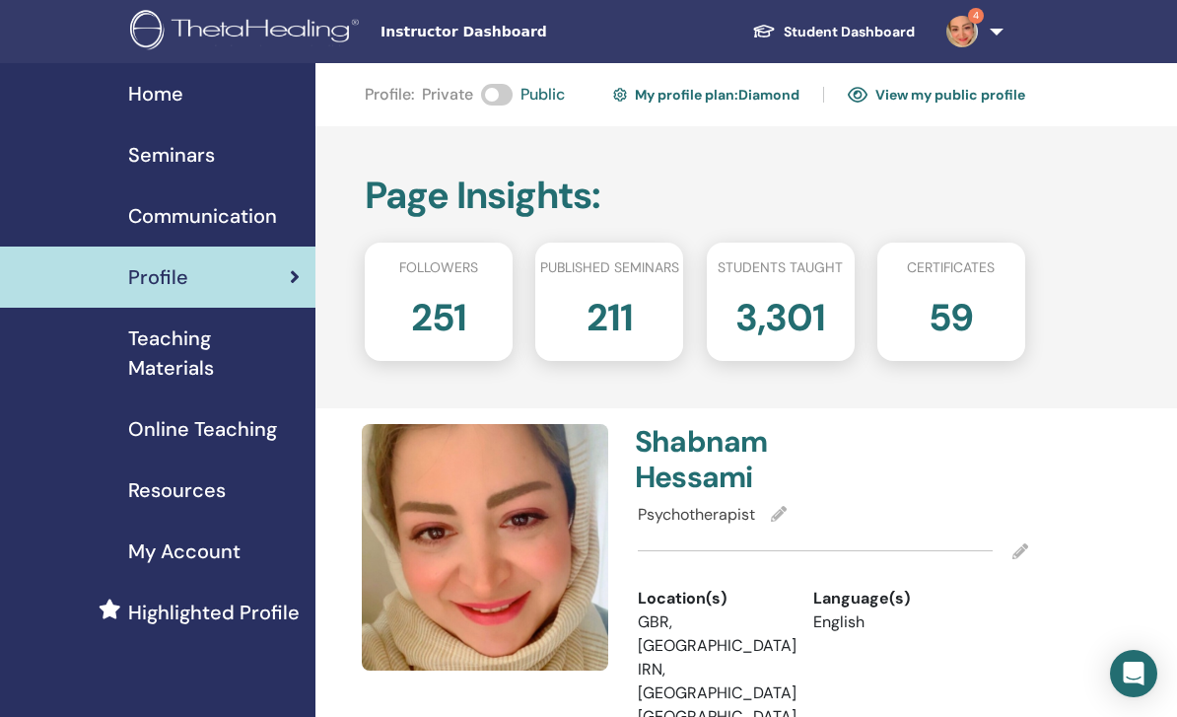
scroll to position [8, 13]
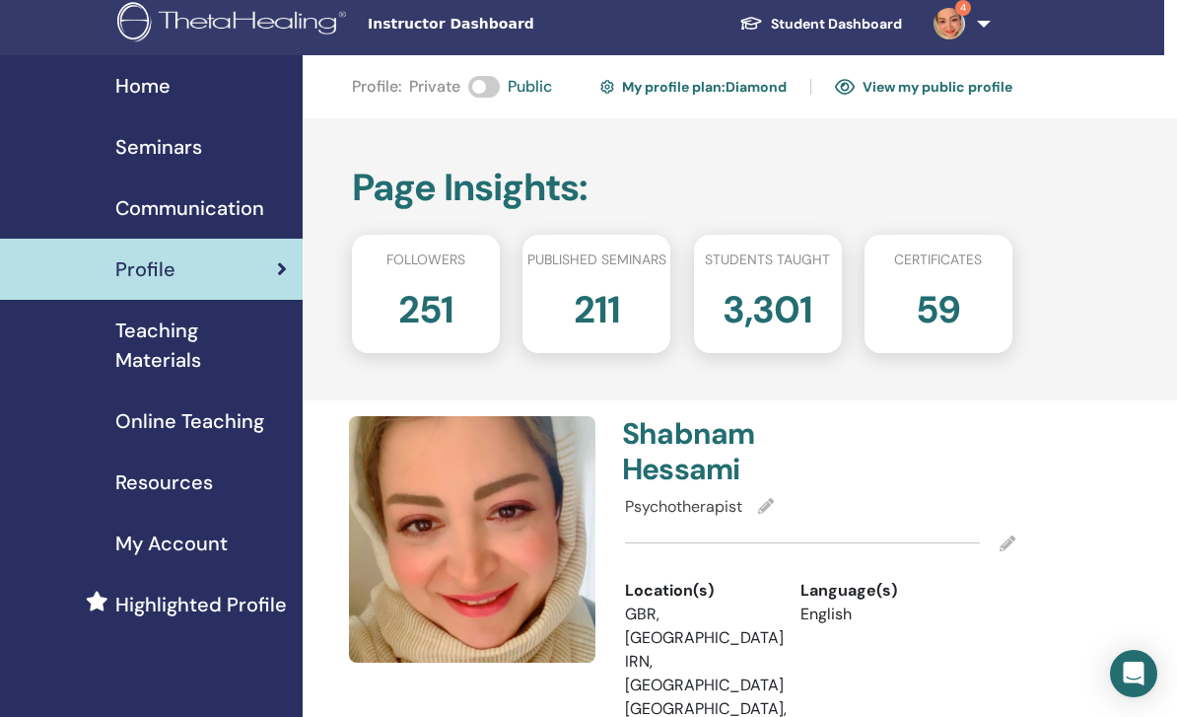
click at [120, 546] on span "My Account" at bounding box center [171, 543] width 112 height 30
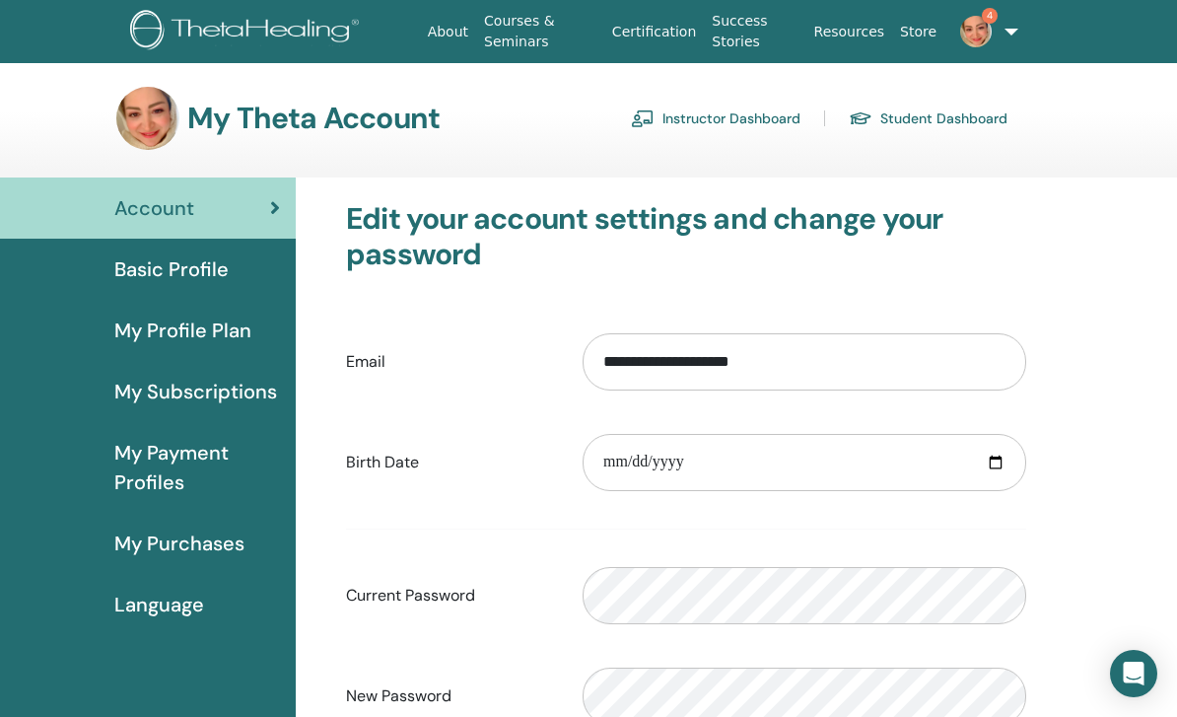
click at [118, 260] on span "Basic Profile" at bounding box center [171, 269] width 114 height 30
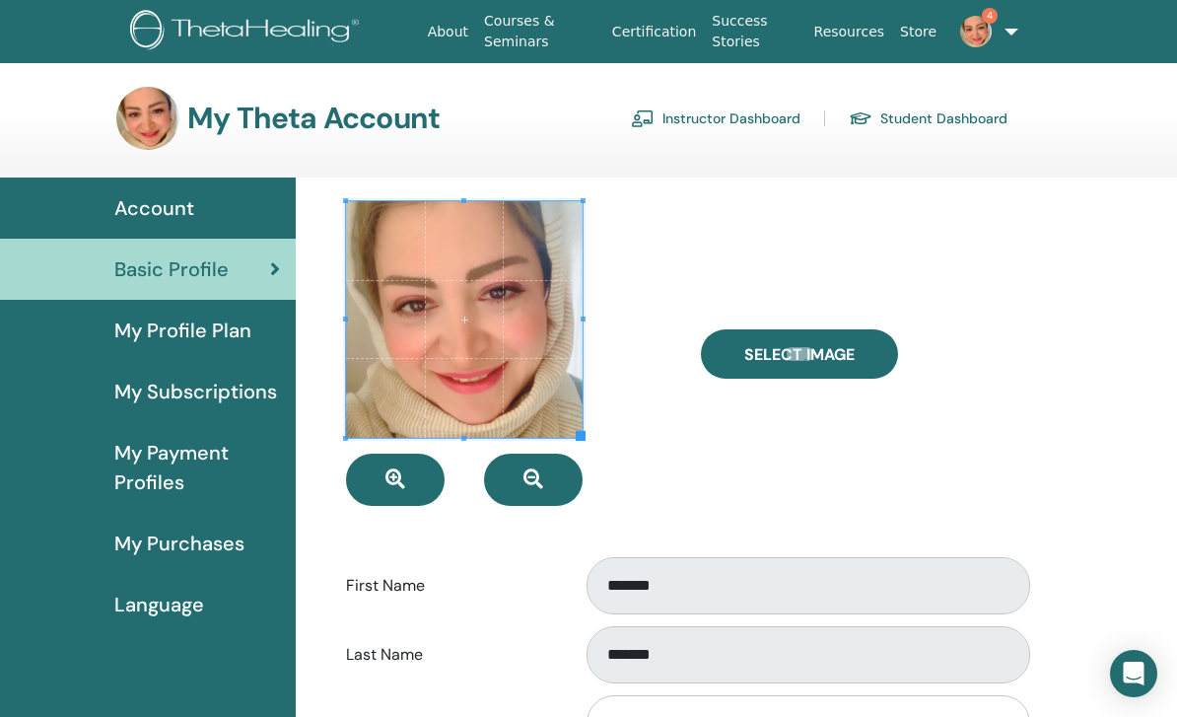
click at [758, 122] on link "Instructor Dashboard" at bounding box center [716, 119] width 170 height 32
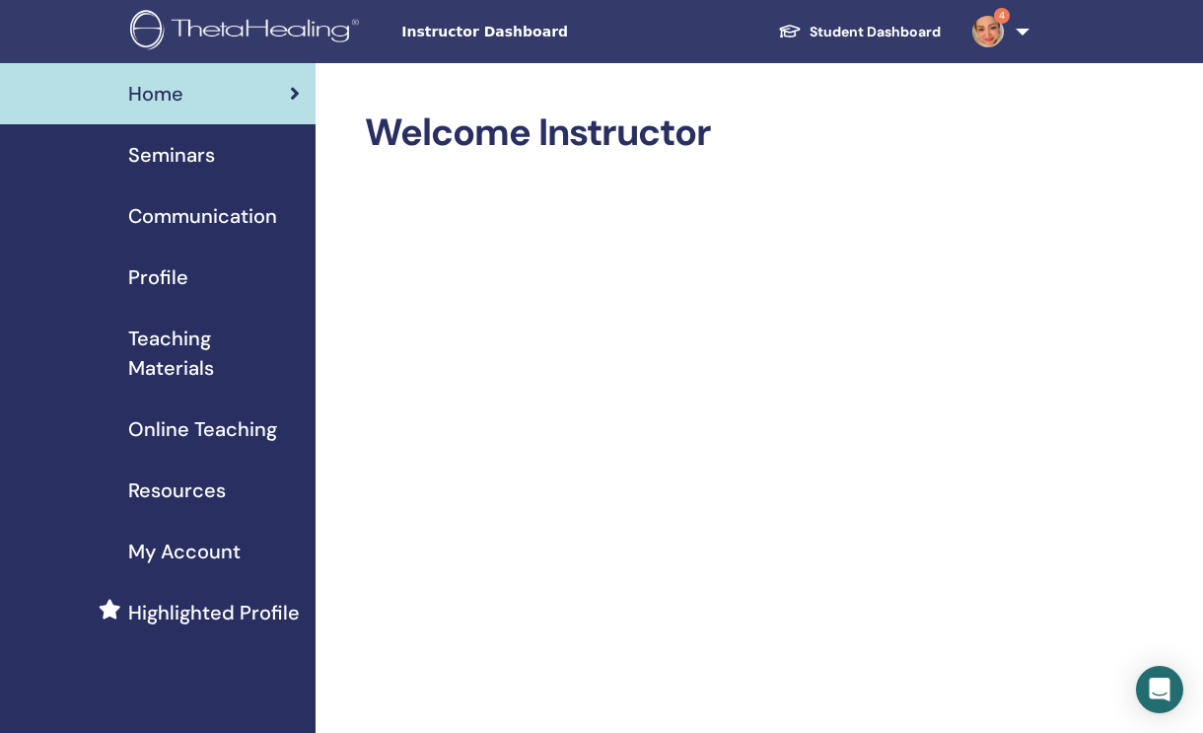
click at [135, 273] on span "Profile" at bounding box center [158, 277] width 60 height 30
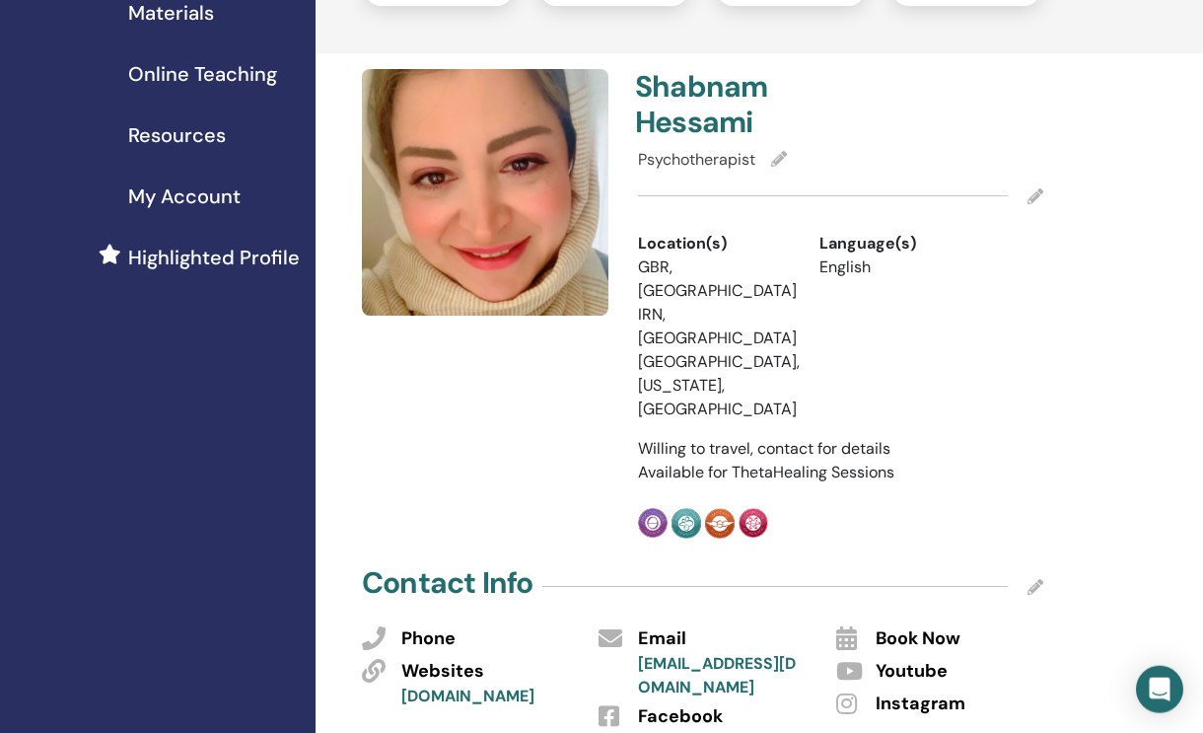
click at [1037, 195] on icon at bounding box center [1035, 196] width 16 height 16
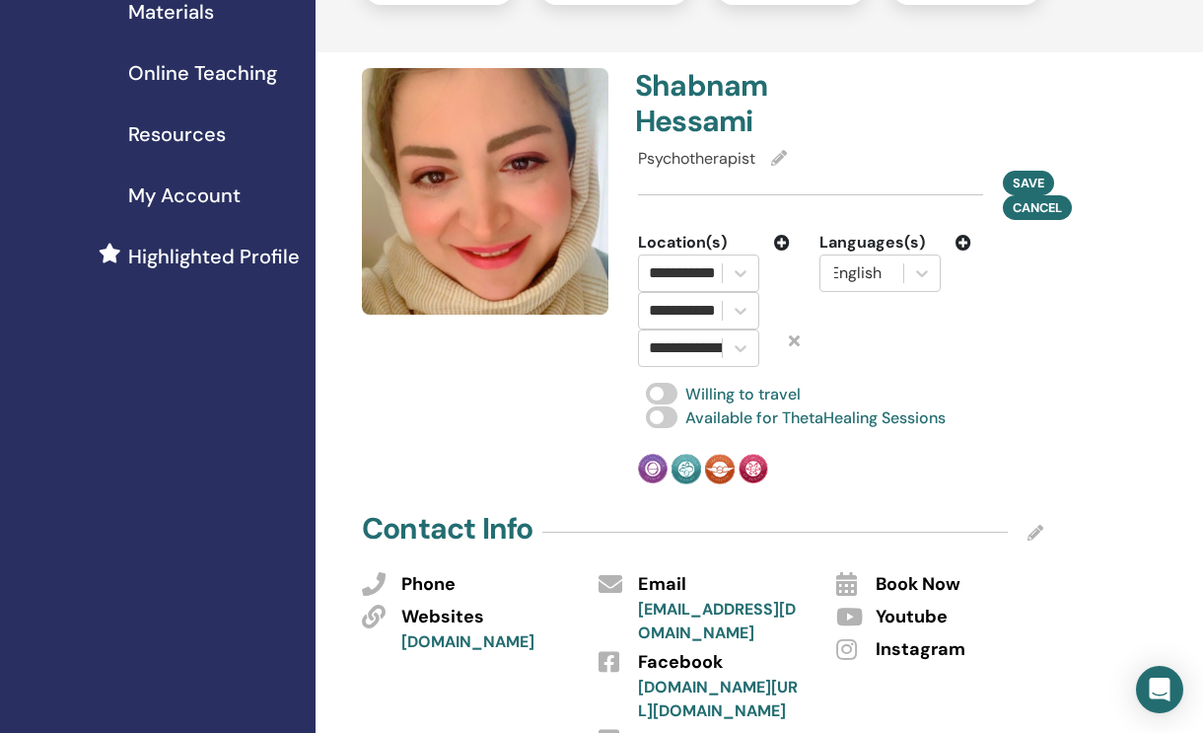
click at [962, 248] on icon at bounding box center [963, 243] width 16 height 16
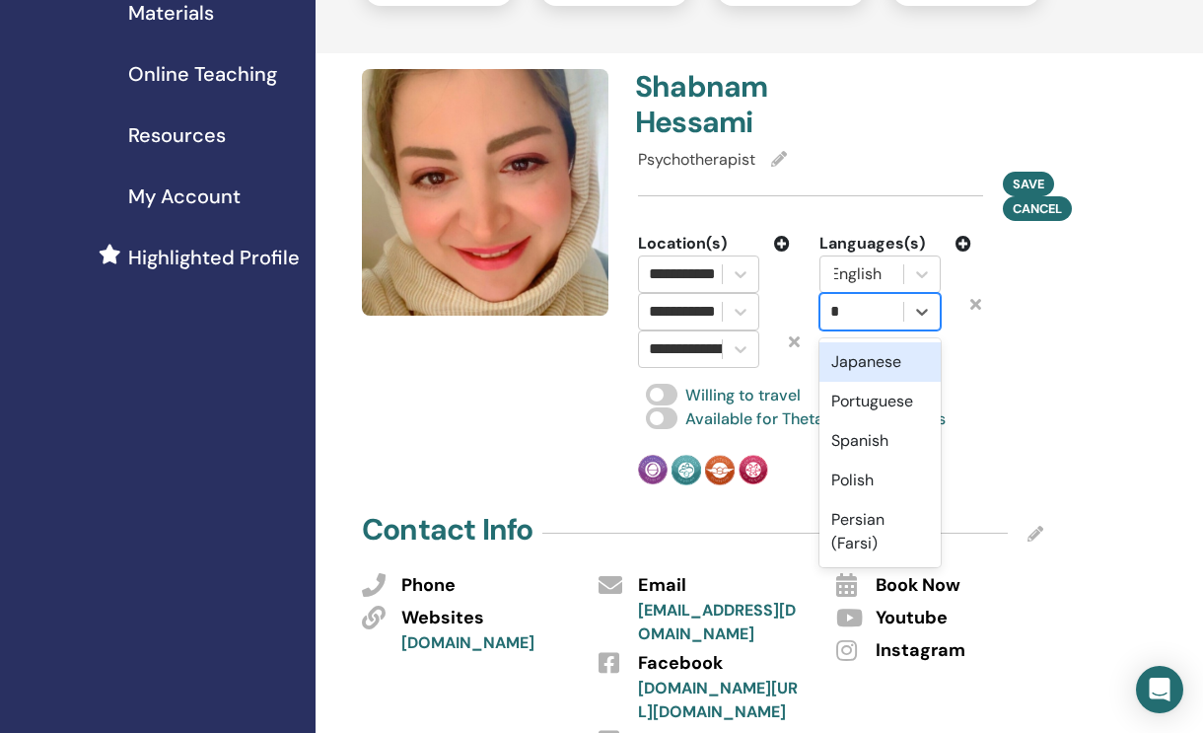
click at [881, 523] on div "Persian (Farsi)" at bounding box center [879, 531] width 121 height 63
type input "*"
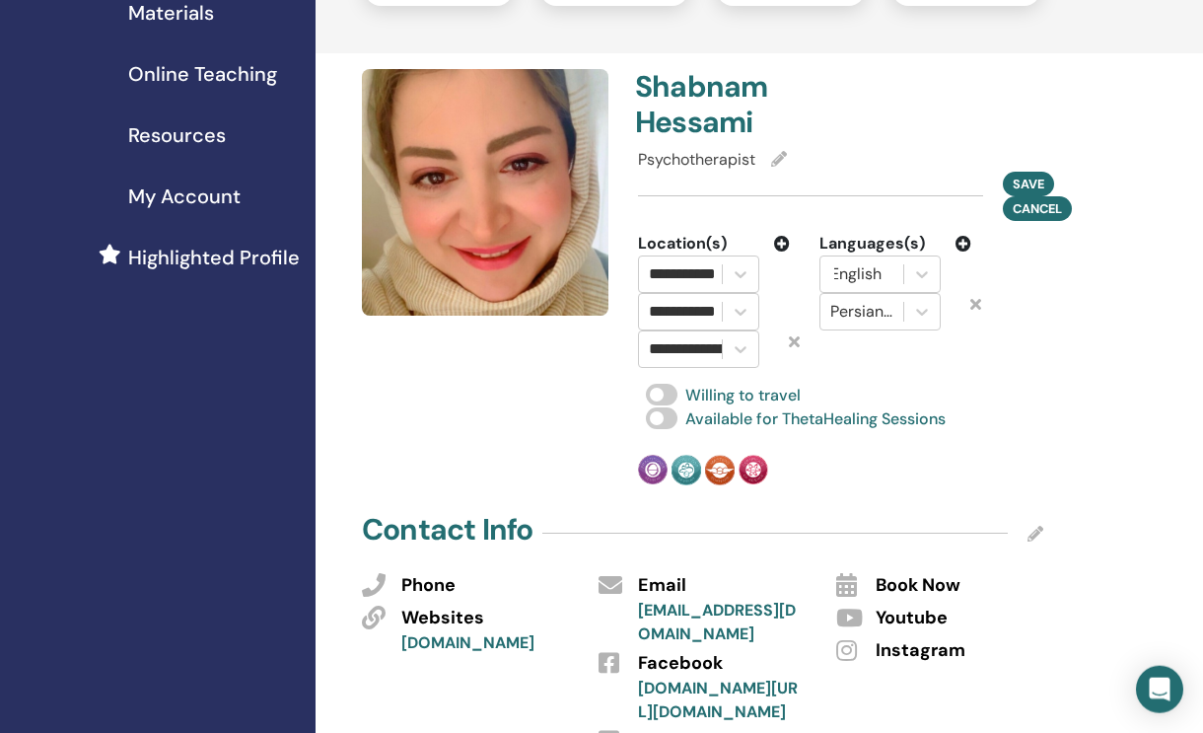
scroll to position [356, 0]
click at [1033, 183] on span "Save" at bounding box center [1028, 182] width 32 height 17
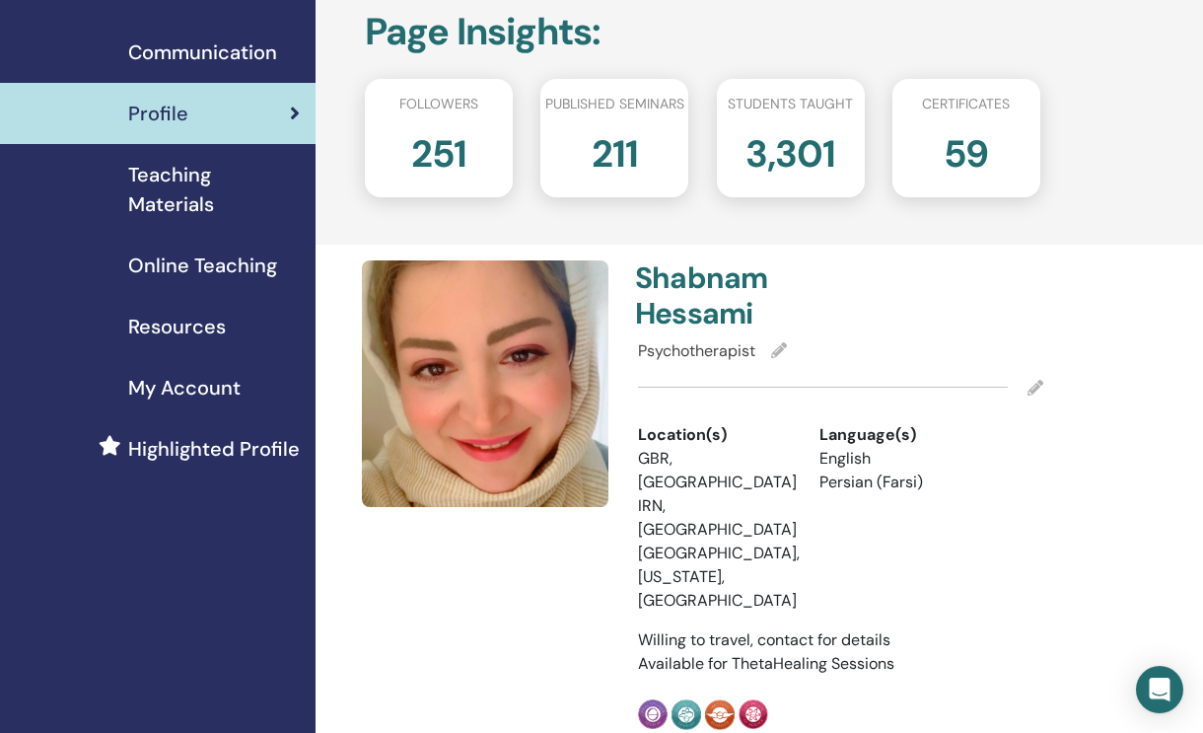
scroll to position [0, 0]
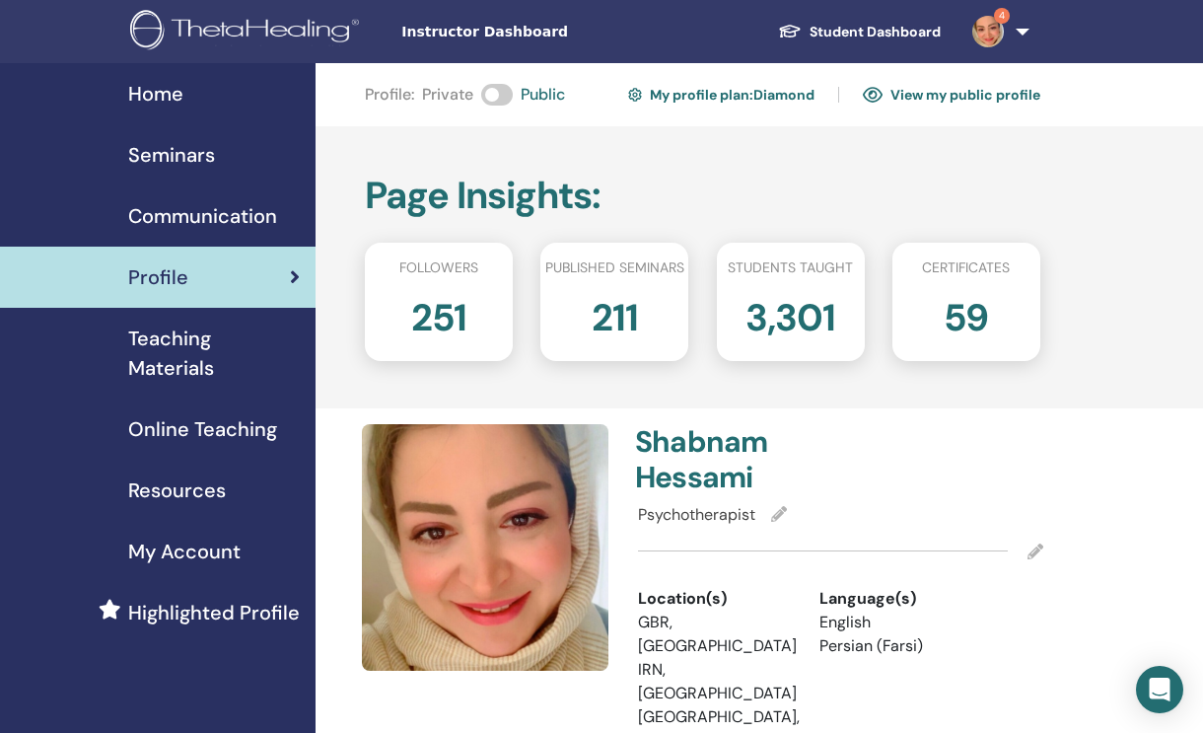
click at [985, 94] on link "View my public profile" at bounding box center [951, 95] width 177 height 32
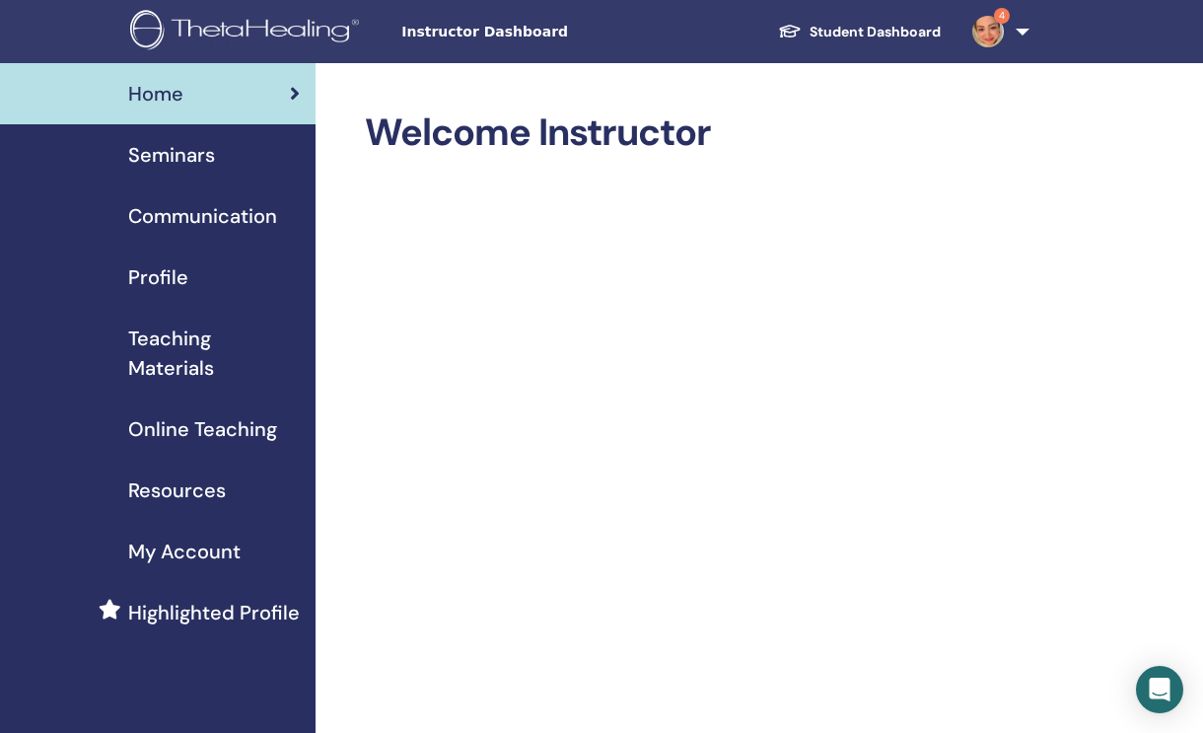
click at [154, 151] on span "Seminars" at bounding box center [171, 155] width 87 height 30
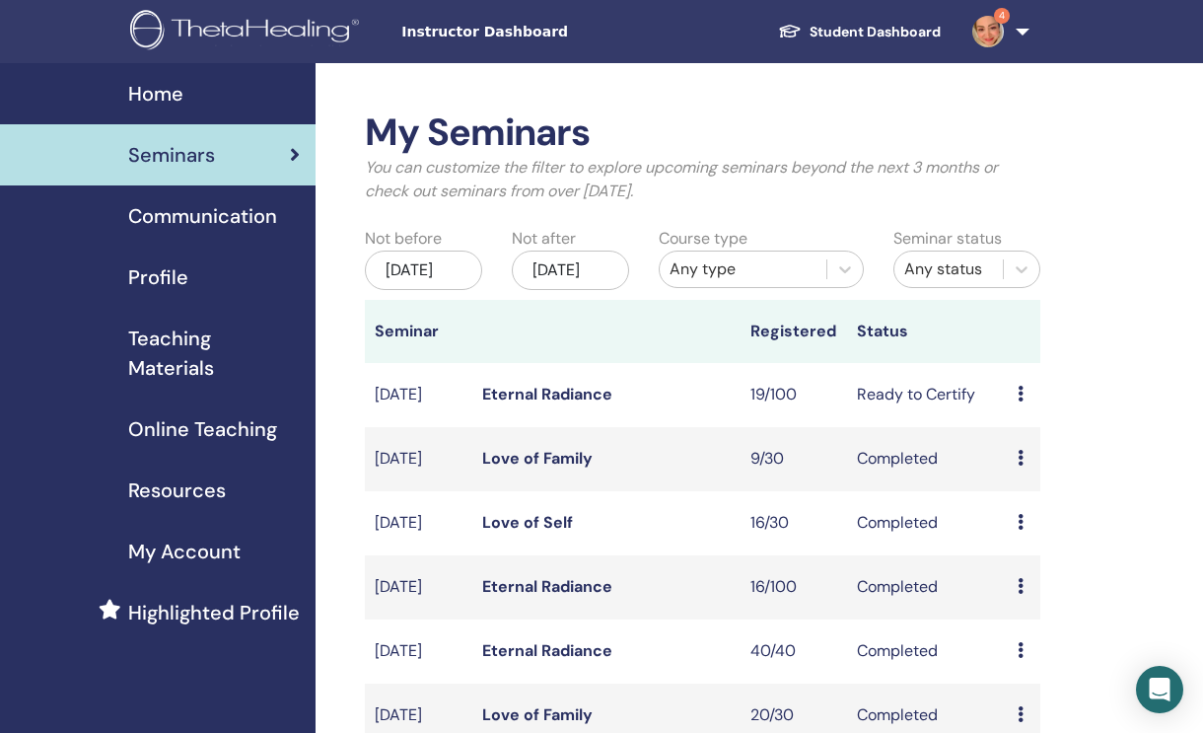
click at [512, 402] on link "Eternal Radiance" at bounding box center [547, 394] width 130 height 21
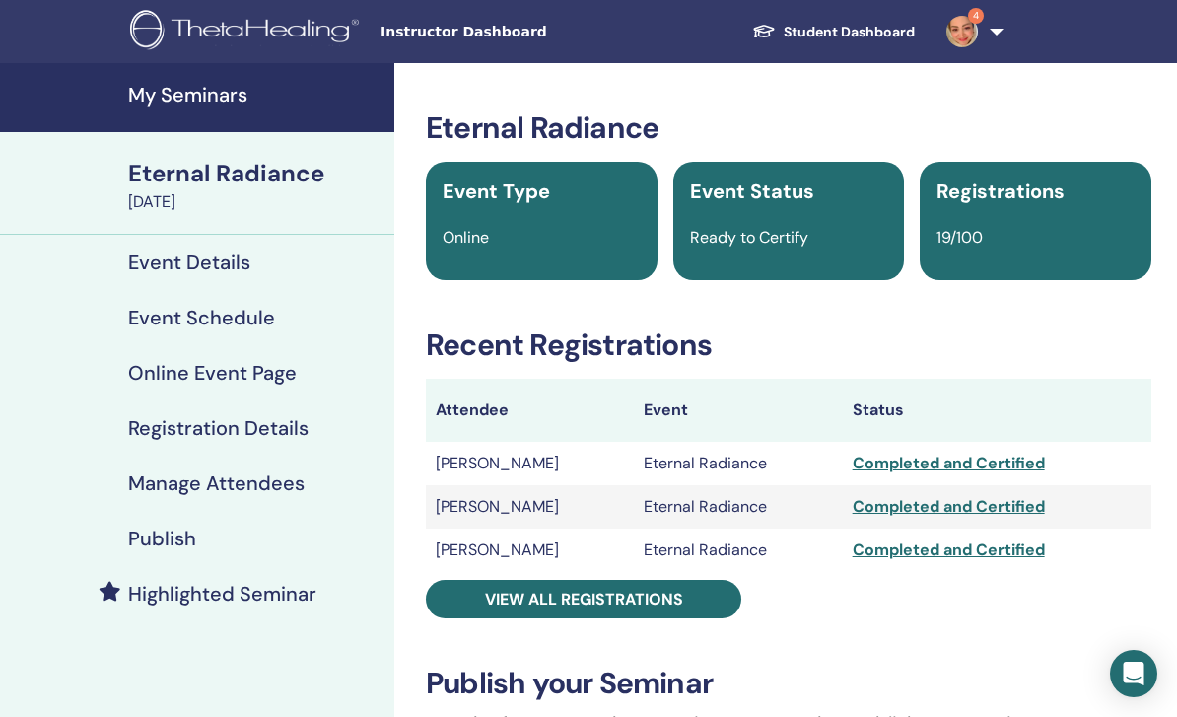
click at [141, 105] on h4 "My Seminars" at bounding box center [255, 95] width 254 height 24
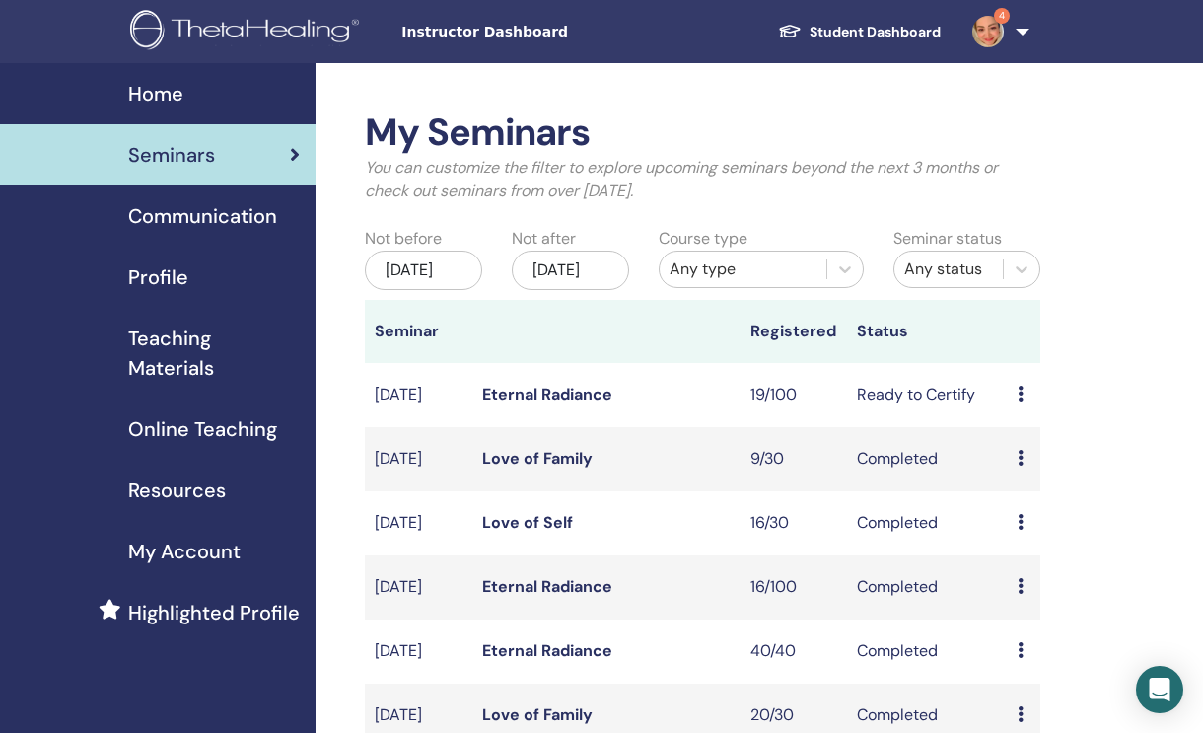
click at [603, 284] on div "[DATE]" at bounding box center [570, 269] width 117 height 39
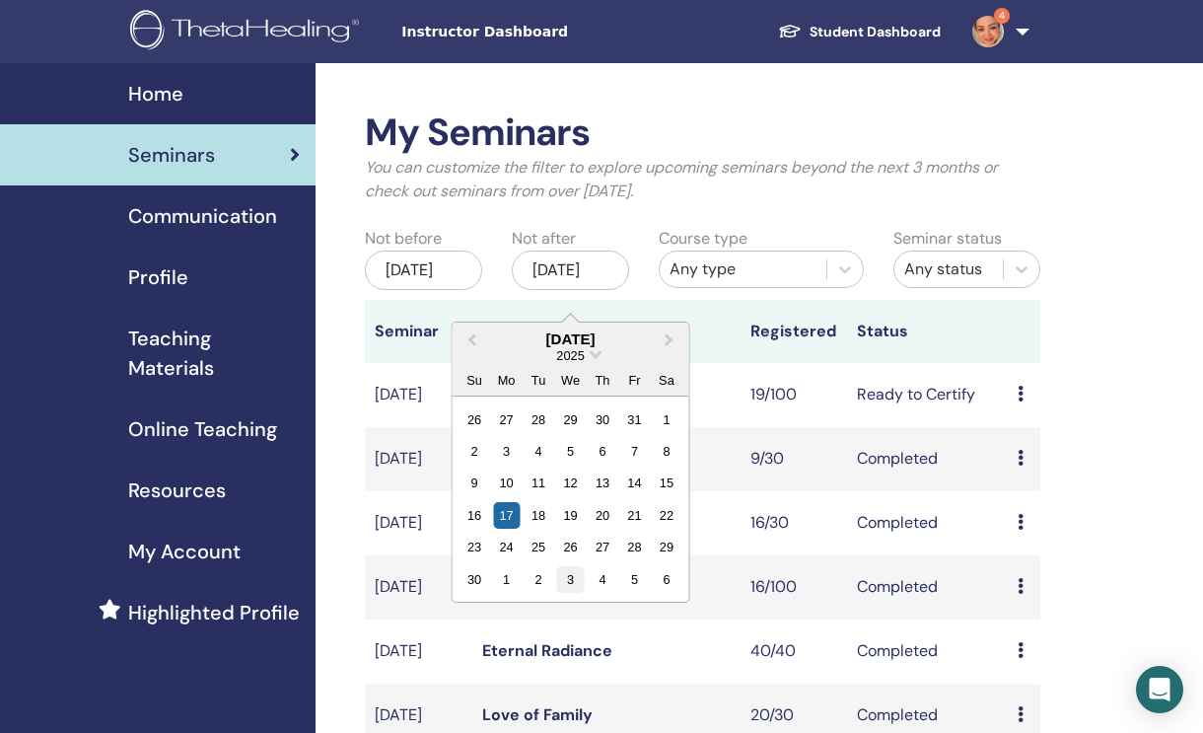
click at [559, 586] on div "3" at bounding box center [570, 579] width 27 height 27
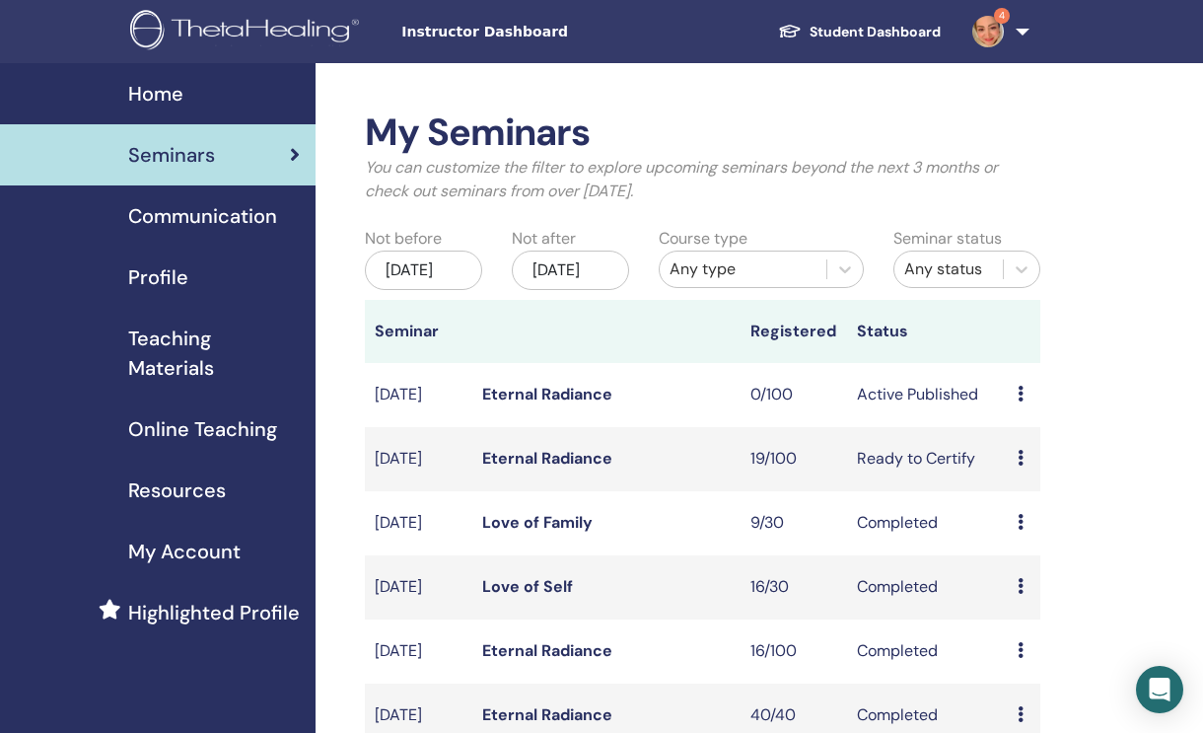
click at [577, 399] on link "Eternal Radiance" at bounding box center [547, 394] width 130 height 21
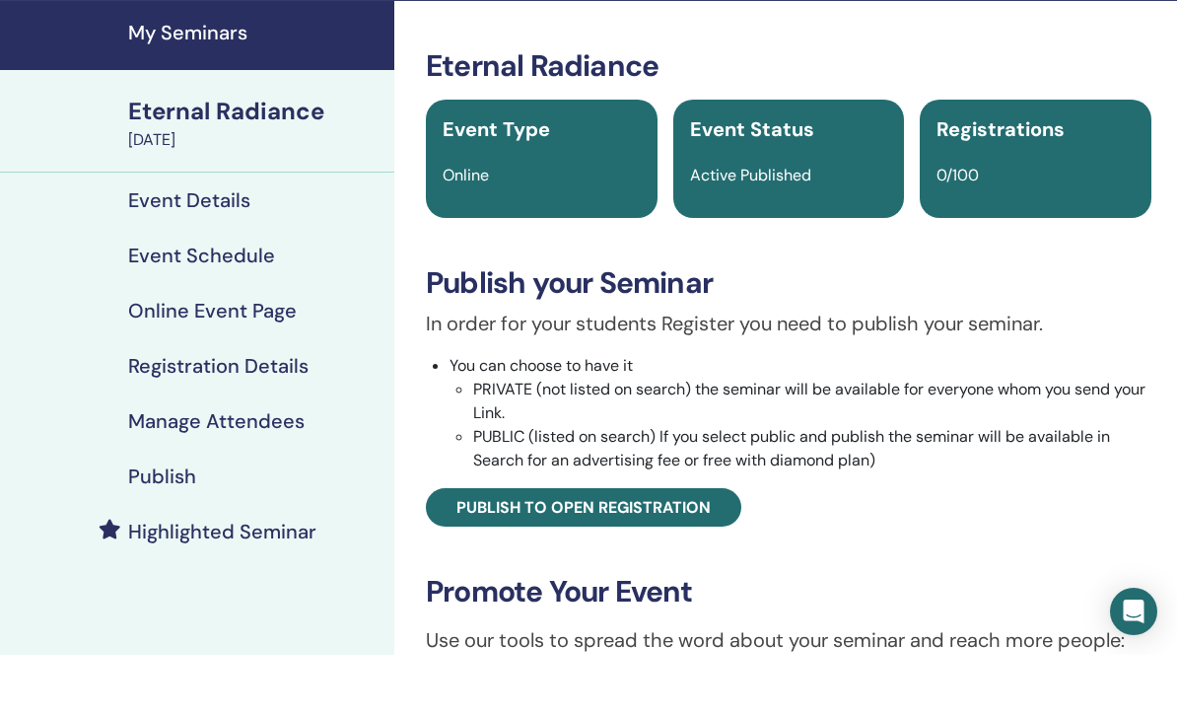
scroll to position [123, 0]
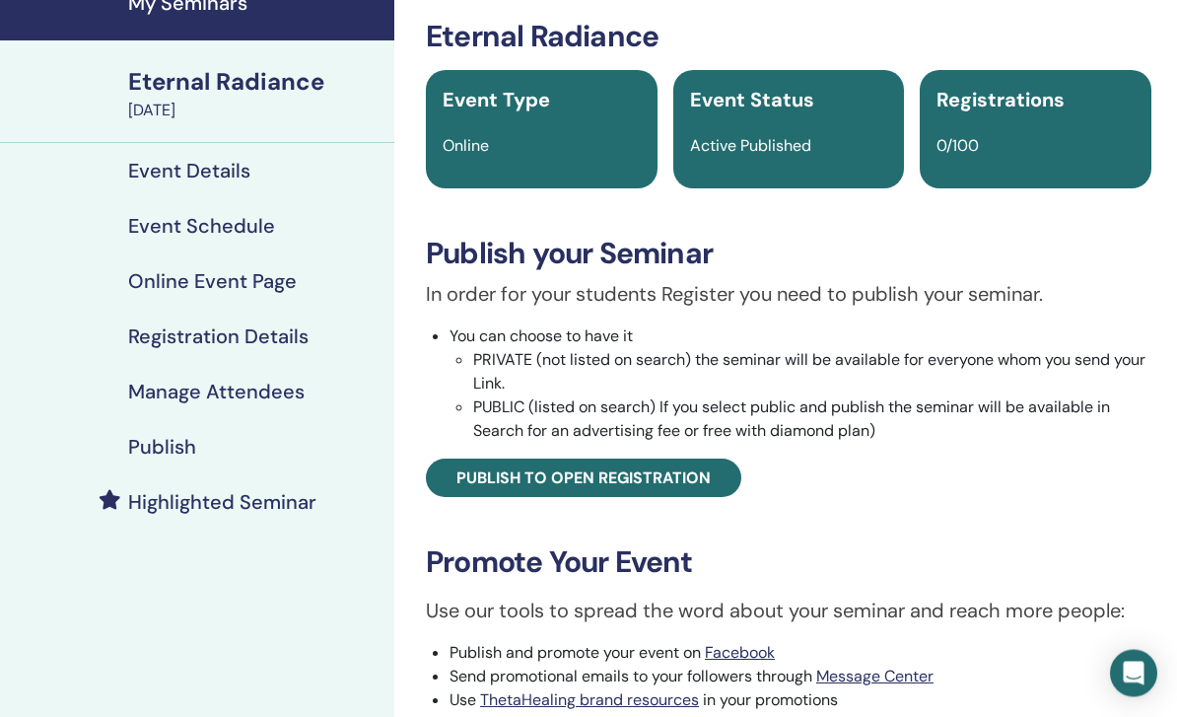
click at [169, 168] on h4 "Event Details" at bounding box center [189, 172] width 122 height 24
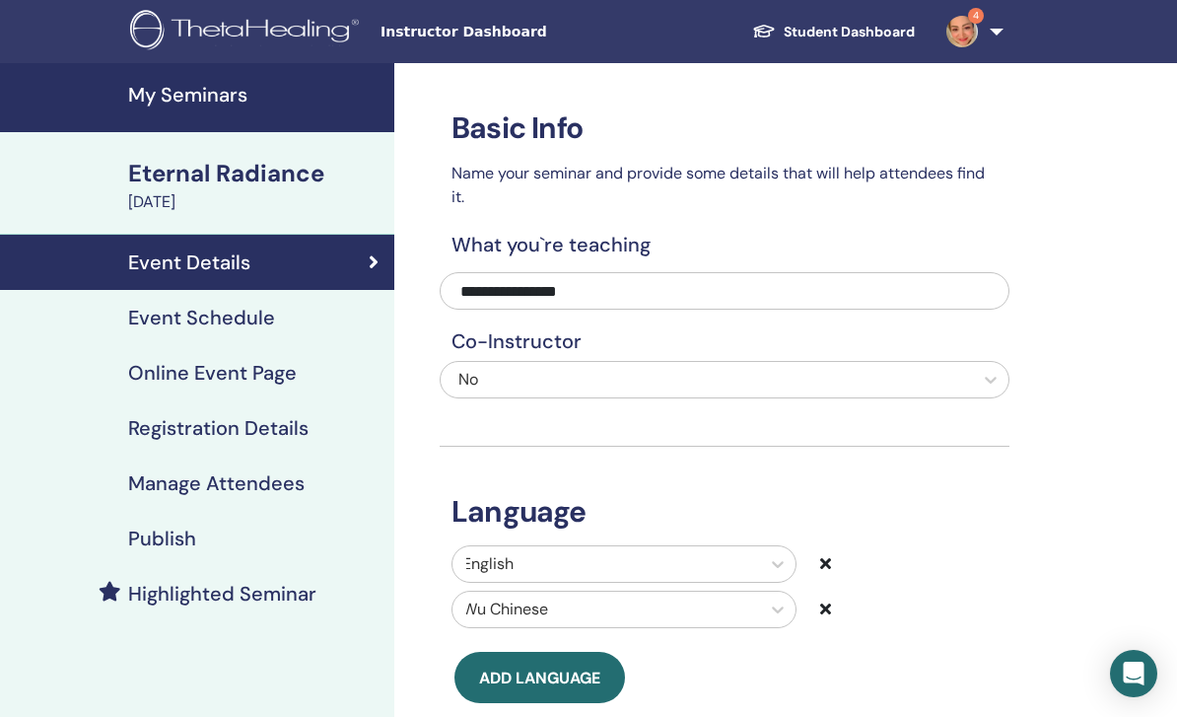
click at [146, 104] on h4 "My Seminars" at bounding box center [255, 95] width 254 height 24
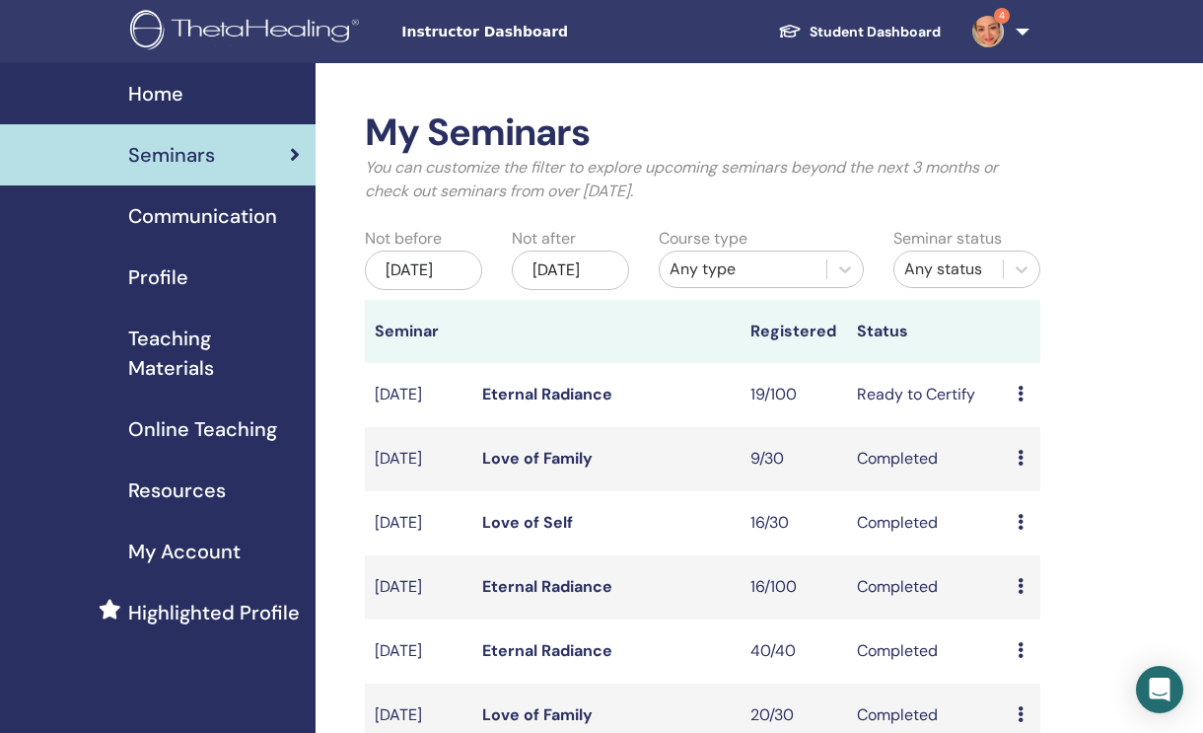
click at [573, 289] on div "[DATE]" at bounding box center [570, 269] width 117 height 39
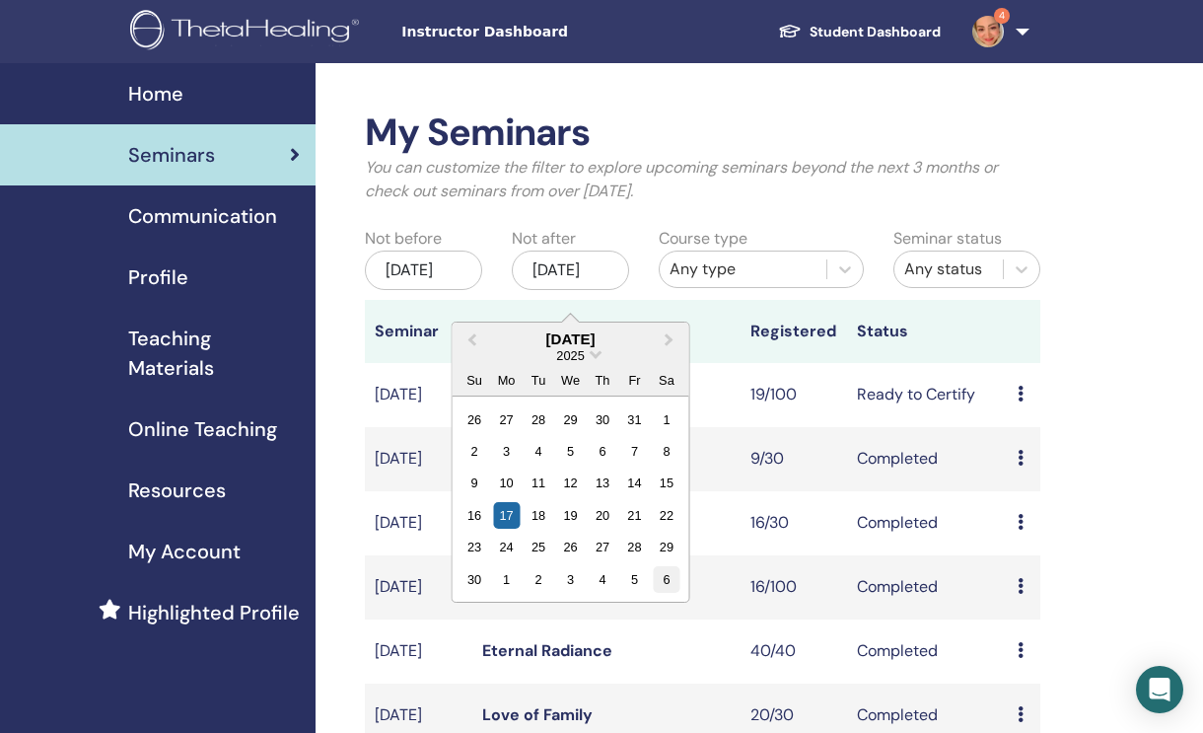
click at [658, 587] on div "6" at bounding box center [666, 579] width 27 height 27
